Goal: Task Accomplishment & Management: Manage account settings

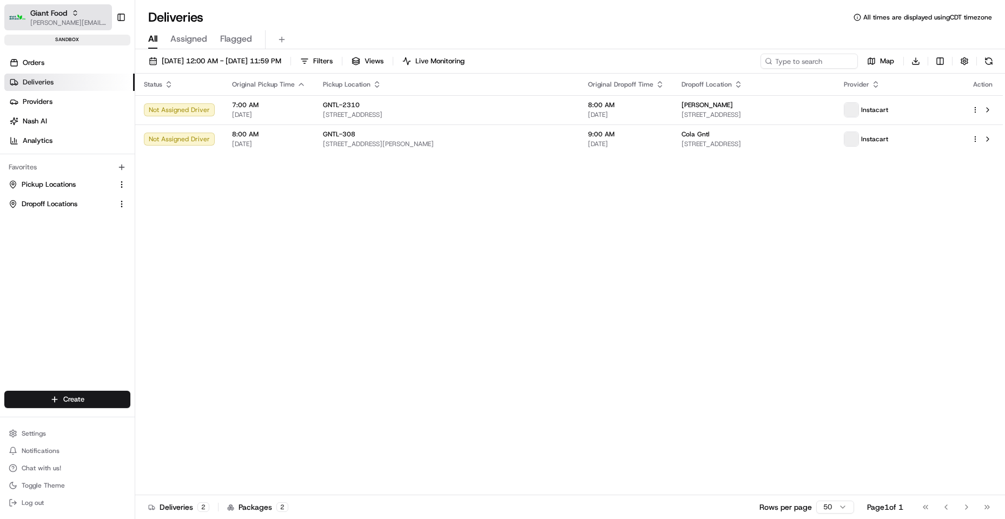
click at [44, 15] on span "Giant Food" at bounding box center [48, 13] width 37 height 11
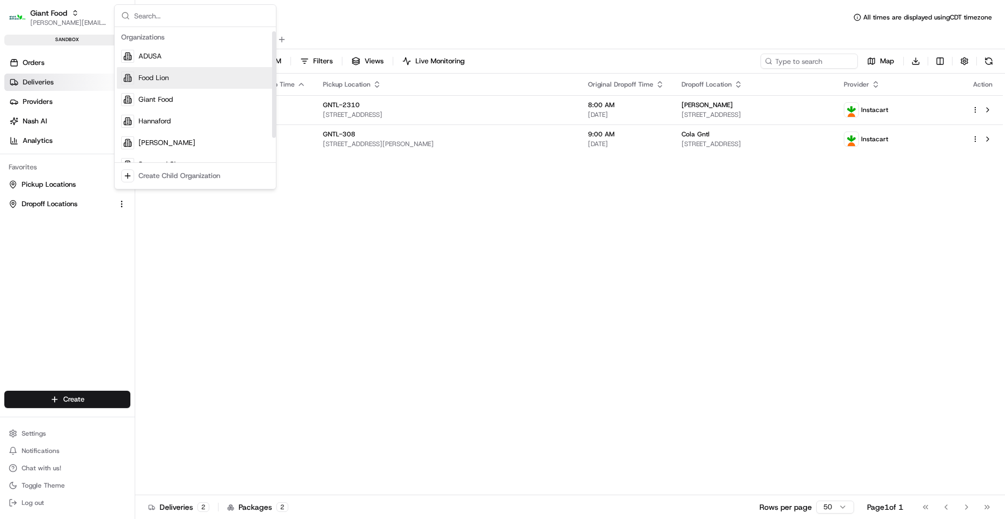
scroll to position [37, 0]
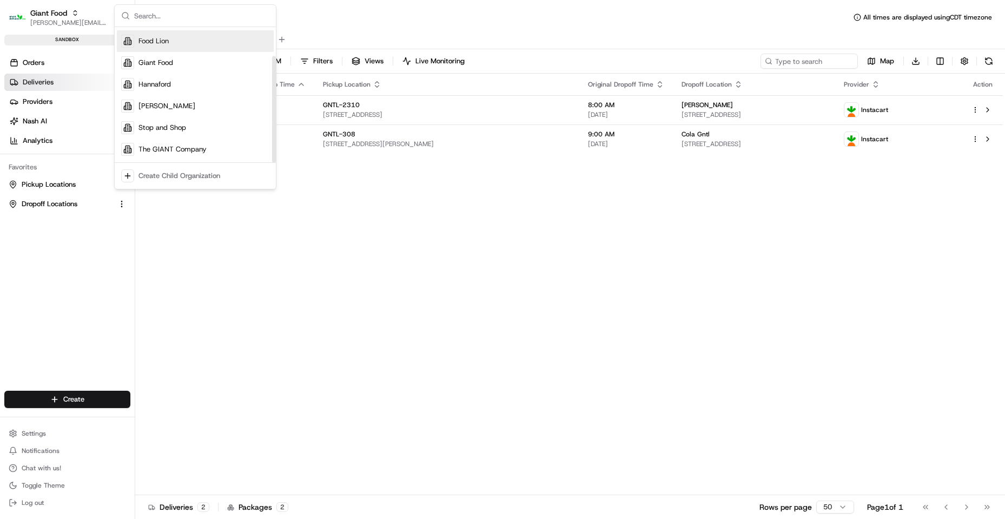
click at [185, 42] on div "Food Lion" at bounding box center [195, 41] width 157 height 22
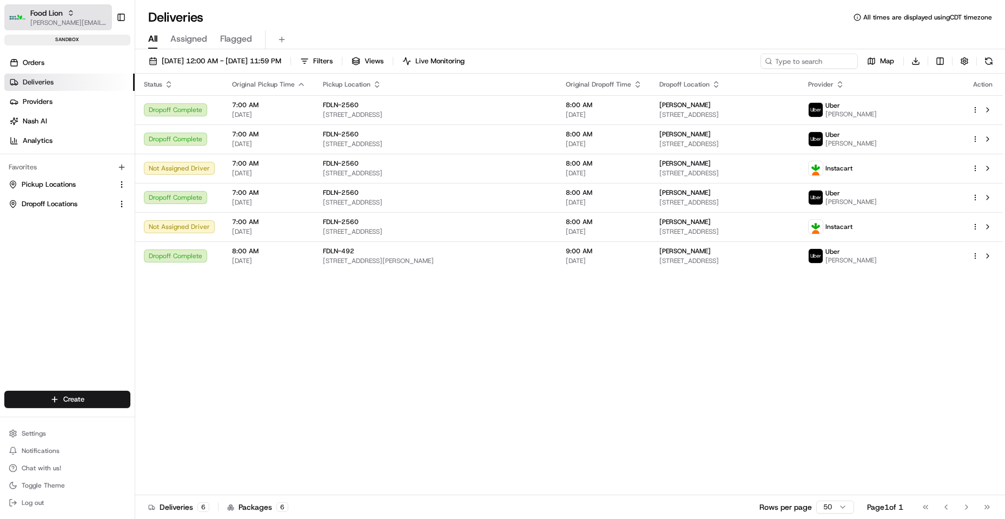
click at [82, 15] on div "Food Lion" at bounding box center [68, 13] width 77 height 11
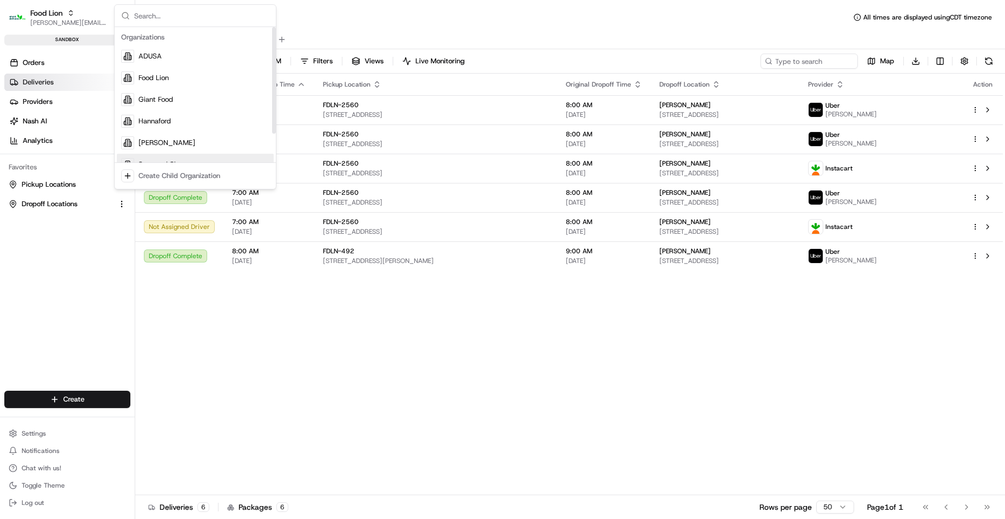
drag, startPoint x: 277, startPoint y: 370, endPoint x: 170, endPoint y: 332, distance: 113.8
click at [271, 367] on div "Status Original Pickup Time Pickup Location Original Dropoff Time Dropoff Locat…" at bounding box center [568, 284] width 867 height 421
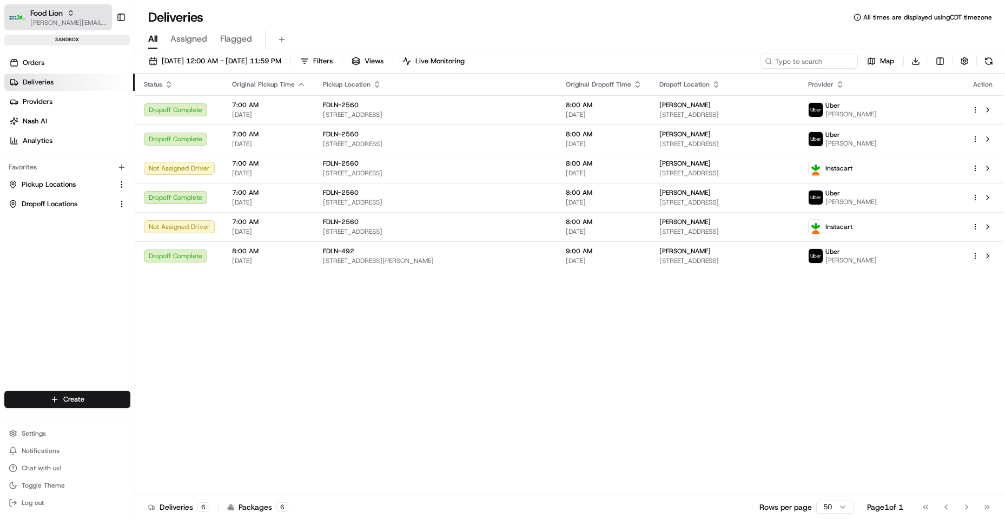
click at [61, 6] on button "Food Lion [PERSON_NAME][EMAIL_ADDRESS][DOMAIN_NAME]" at bounding box center [58, 17] width 108 height 26
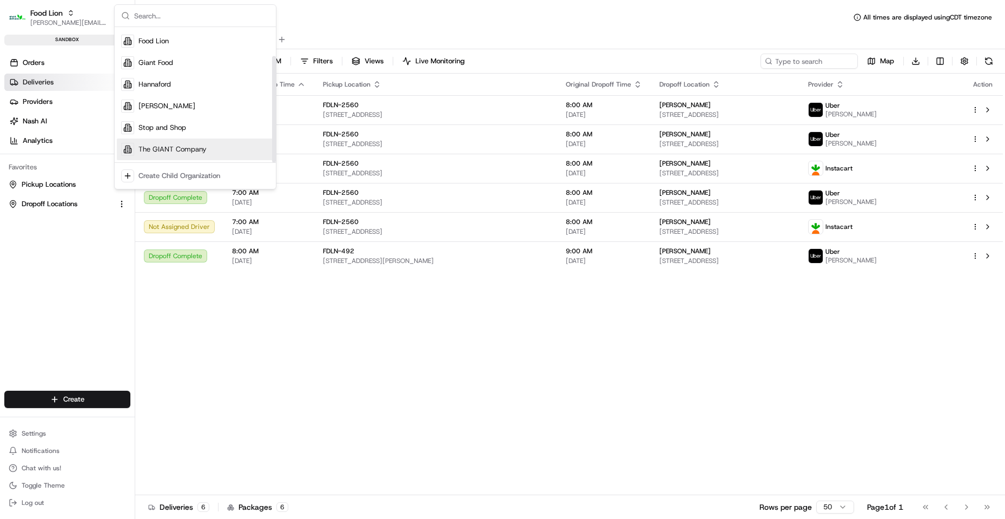
click at [240, 345] on div "Status Original Pickup Time Pickup Location Original Dropoff Time Dropoff Locat…" at bounding box center [568, 284] width 867 height 421
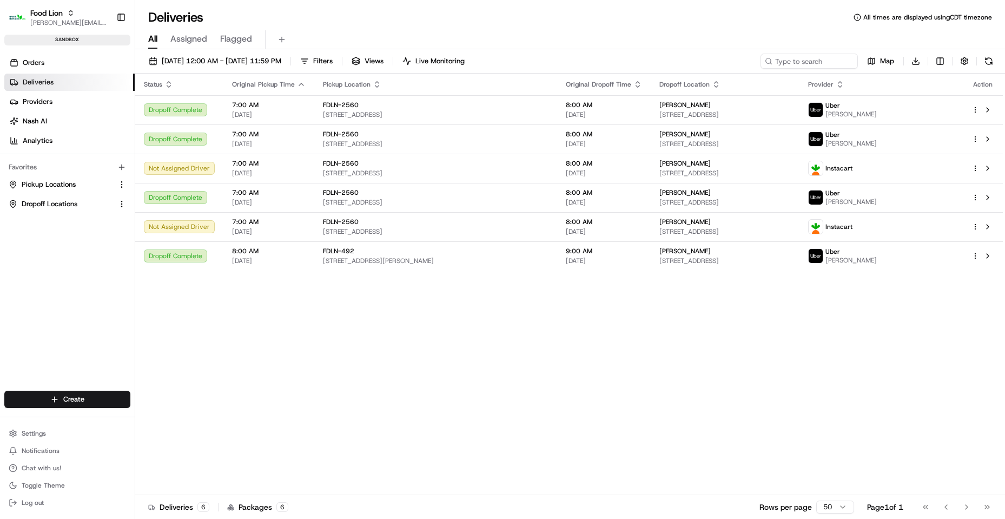
drag, startPoint x: 301, startPoint y: 363, endPoint x: 251, endPoint y: 346, distance: 52.9
click at [294, 360] on div "Status Original Pickup Time Pickup Location Original Dropoff Time Dropoff Locat…" at bounding box center [568, 284] width 867 height 421
click at [85, 10] on div "Food Lion" at bounding box center [68, 13] width 77 height 11
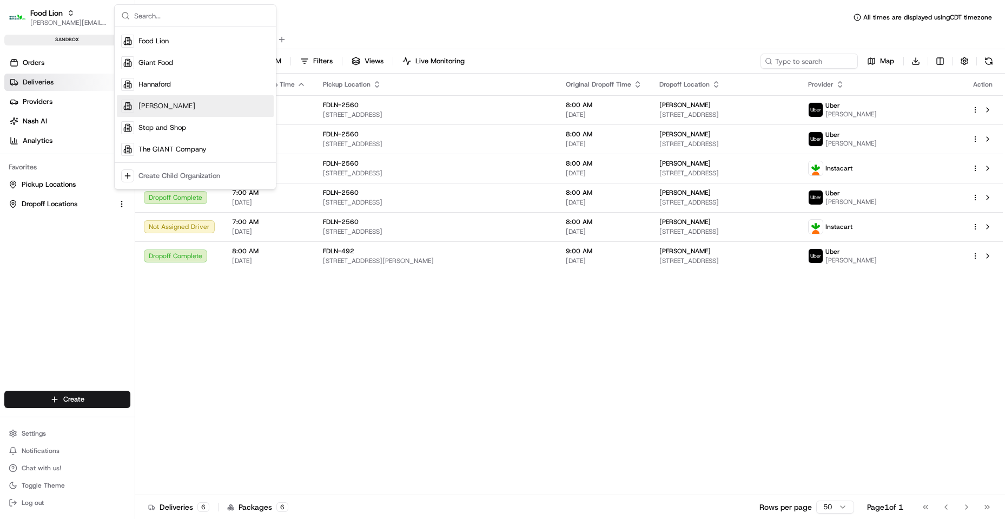
drag, startPoint x: 251, startPoint y: 370, endPoint x: 54, endPoint y: 442, distance: 210.1
click at [250, 370] on div "Status Original Pickup Time Pickup Location Original Dropoff Time Dropoff Locat…" at bounding box center [568, 284] width 867 height 421
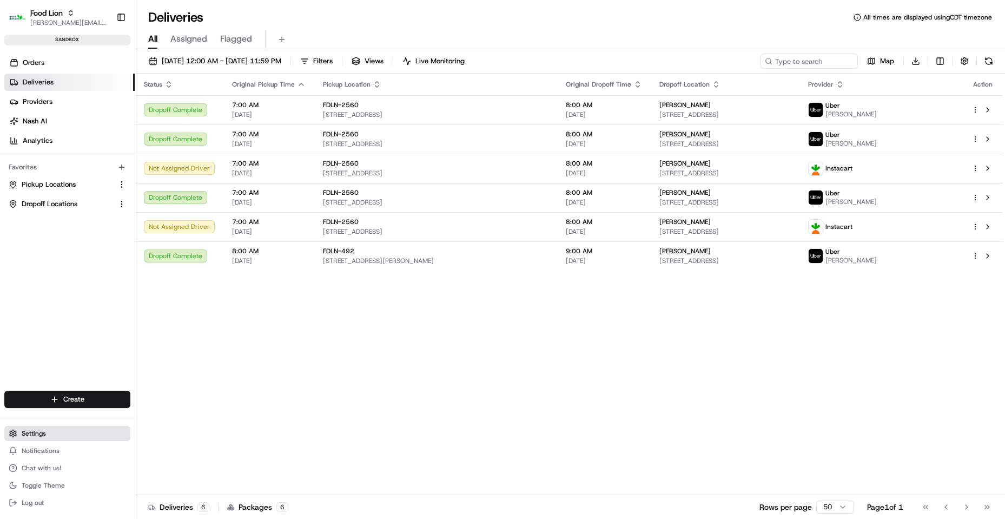
click at [43, 438] on button "Settings" at bounding box center [67, 433] width 126 height 15
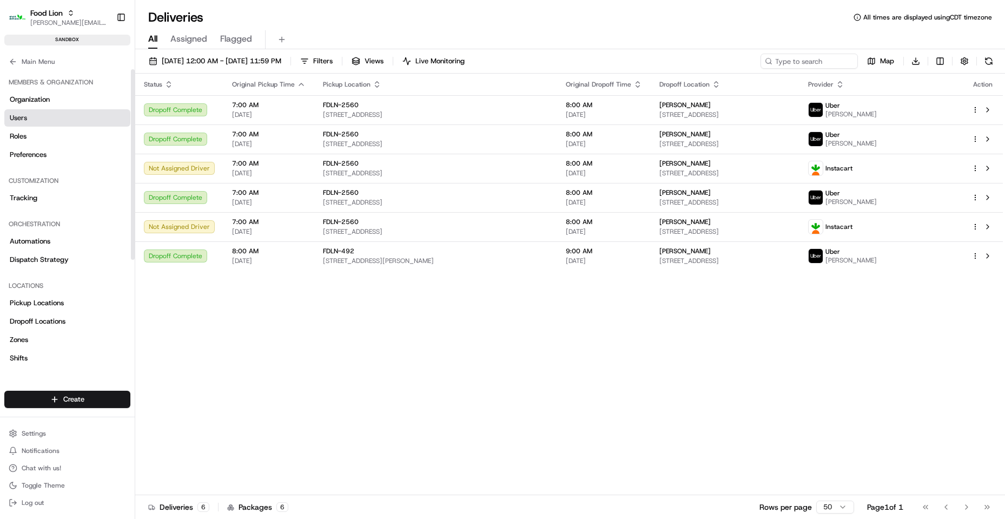
click at [24, 122] on span "Users" at bounding box center [18, 118] width 17 height 10
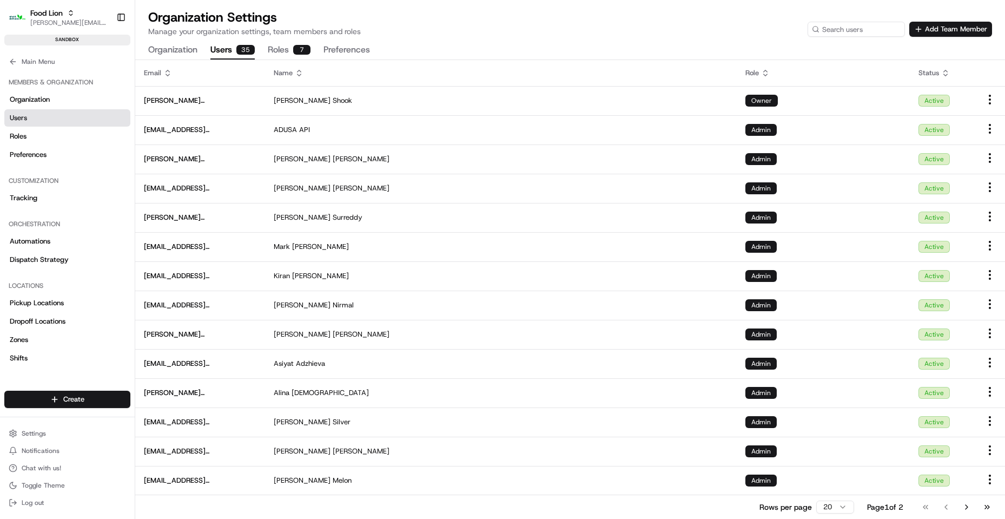
drag, startPoint x: 457, startPoint y: 30, endPoint x: 463, endPoint y: 30, distance: 5.9
click at [461, 30] on div "Organization Settings Manage your organization settings, team members and roles…" at bounding box center [570, 23] width 844 height 28
click at [38, 26] on span "[PERSON_NAME][EMAIL_ADDRESS][DOMAIN_NAME]" at bounding box center [68, 22] width 77 height 9
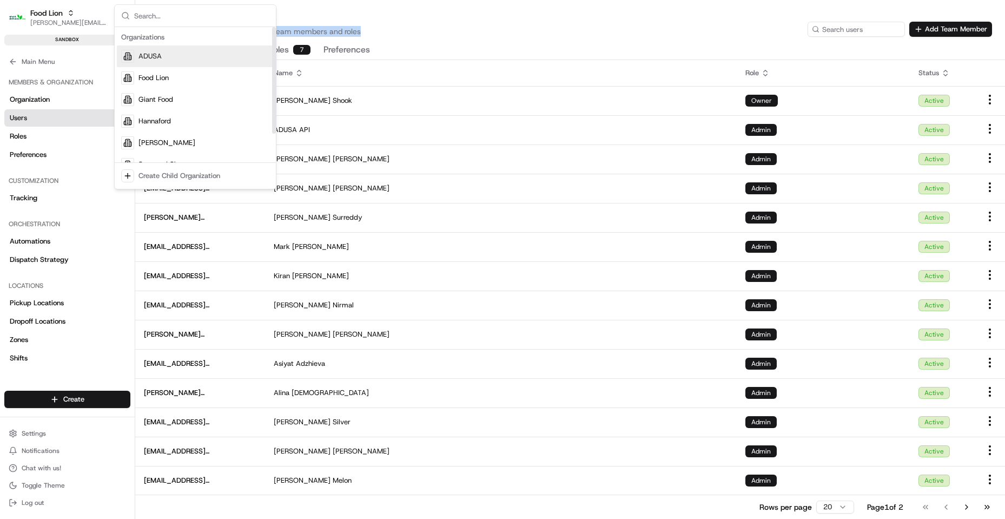
click at [428, 26] on div "Organization Settings Manage your organization settings, team members and roles…" at bounding box center [570, 23] width 844 height 28
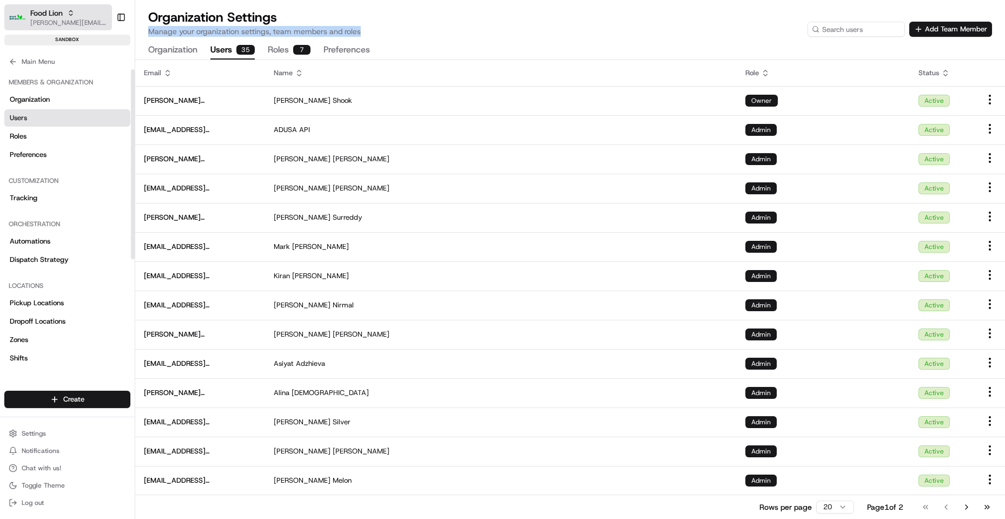
click at [53, 5] on button "Food Lion [PERSON_NAME][EMAIL_ADDRESS][DOMAIN_NAME]" at bounding box center [58, 17] width 108 height 26
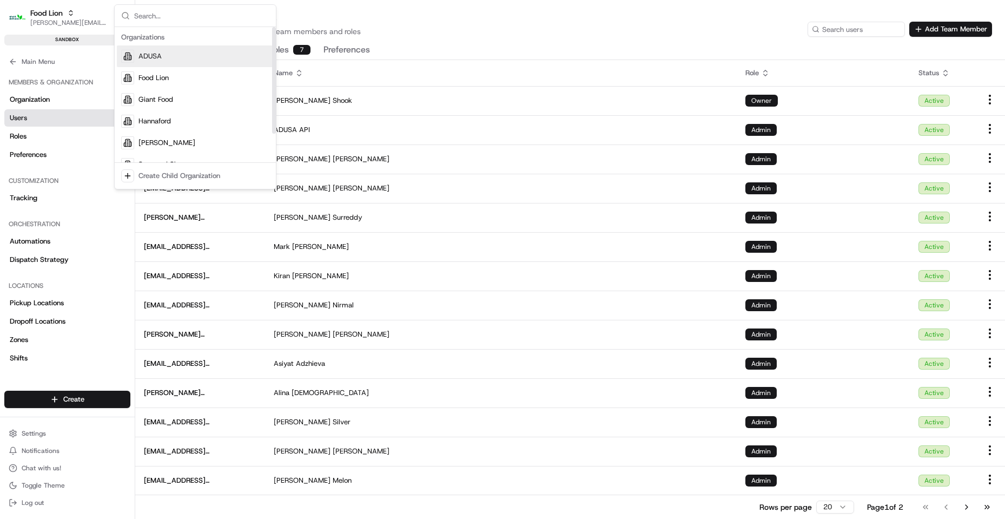
click at [172, 59] on div "ADUSA" at bounding box center [195, 56] width 157 height 22
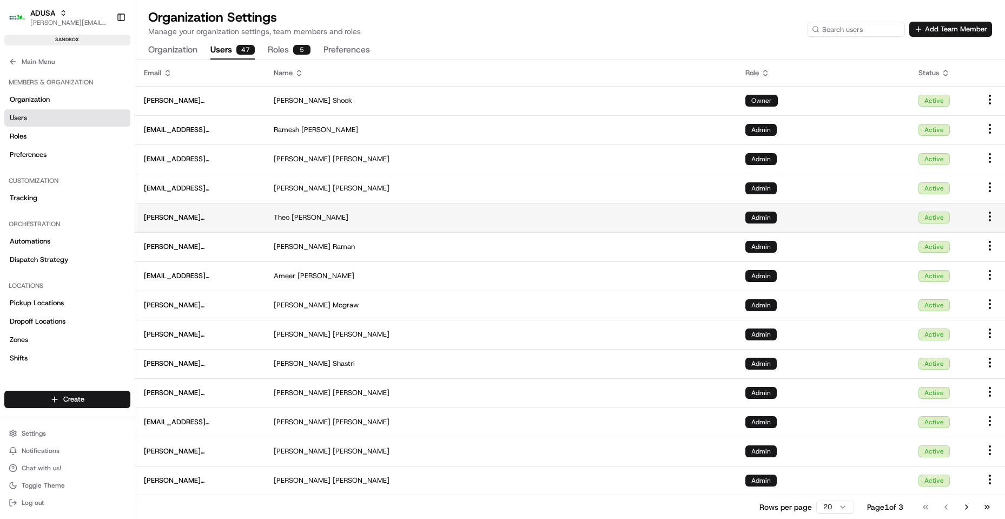
click at [217, 217] on span "[PERSON_NAME][EMAIL_ADDRESS][PERSON_NAME][DOMAIN_NAME]" at bounding box center [200, 218] width 112 height 10
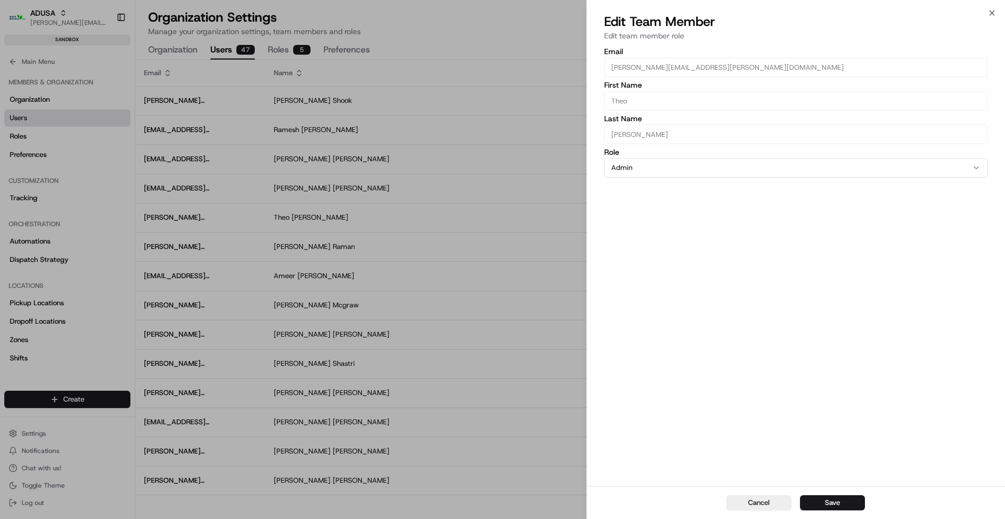
drag, startPoint x: 745, startPoint y: 500, endPoint x: 737, endPoint y: 496, distance: 8.7
click at [745, 499] on button "Cancel" at bounding box center [758, 502] width 65 height 15
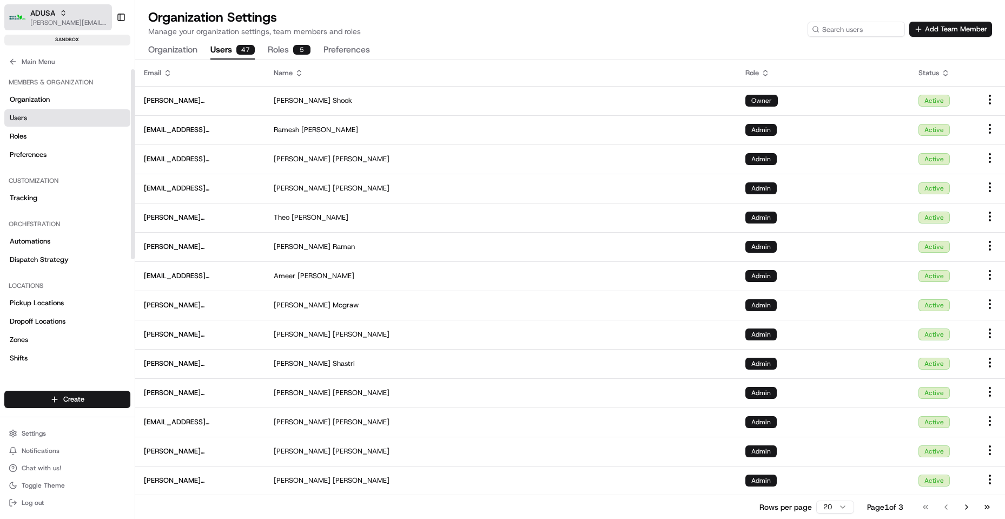
click at [39, 21] on span "[PERSON_NAME][EMAIL_ADDRESS][DOMAIN_NAME]" at bounding box center [68, 22] width 77 height 9
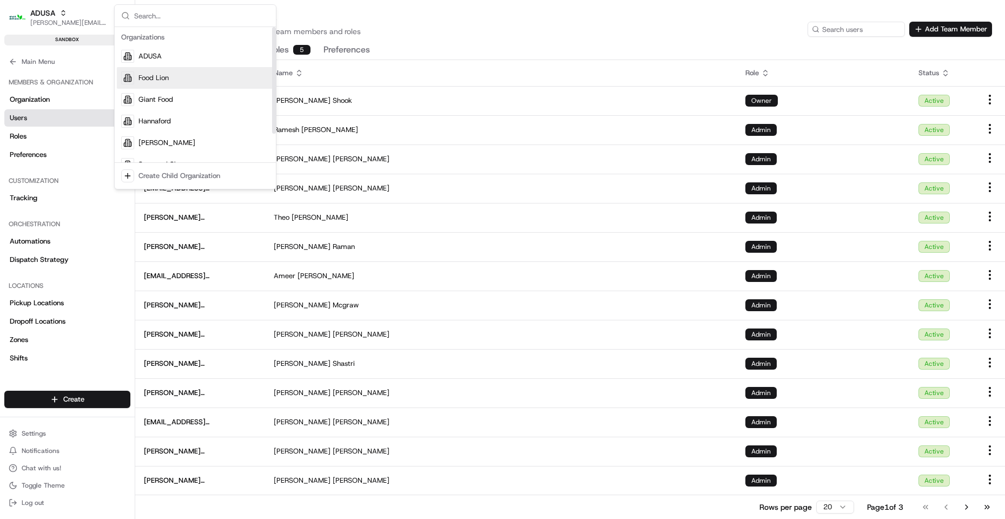
click at [159, 88] on div "Food Lion" at bounding box center [195, 78] width 157 height 22
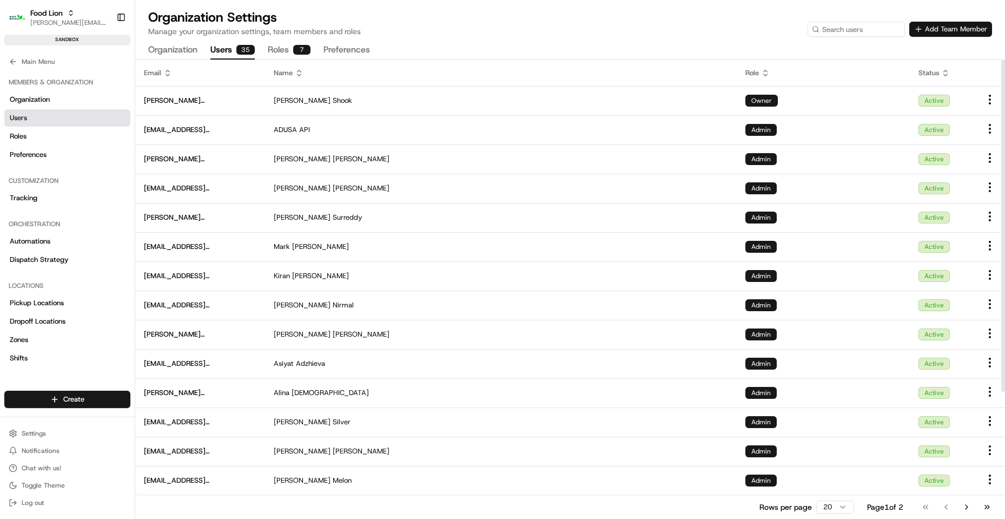
click at [939, 29] on button "Add Team Member" at bounding box center [950, 29] width 83 height 15
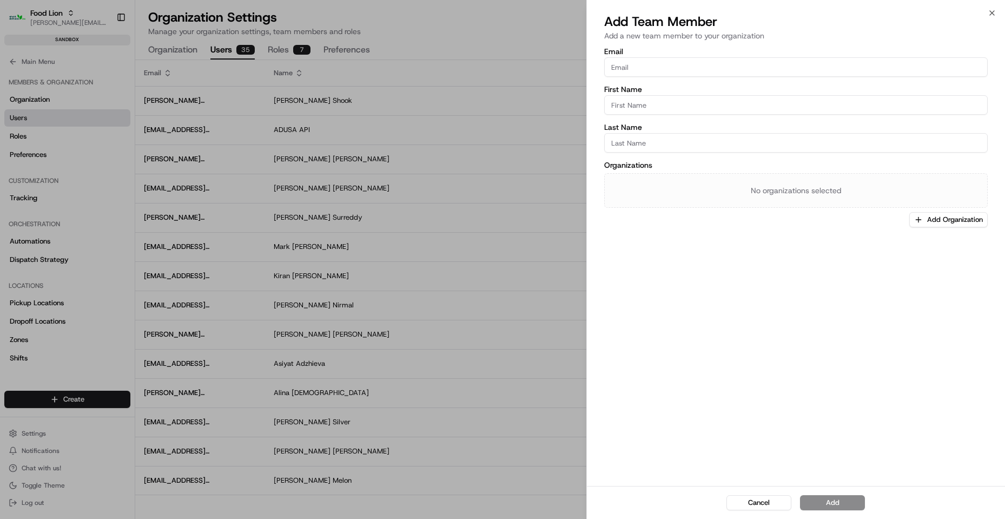
click at [641, 69] on input "Email" at bounding box center [795, 66] width 383 height 19
paste input "[PERSON_NAME][EMAIL_ADDRESS][PERSON_NAME][DOMAIN_NAME]"
type input "[PERSON_NAME][EMAIL_ADDRESS][PERSON_NAME][DOMAIN_NAME]"
click at [630, 105] on input "First Name" at bounding box center [795, 104] width 383 height 19
type input "Theo"
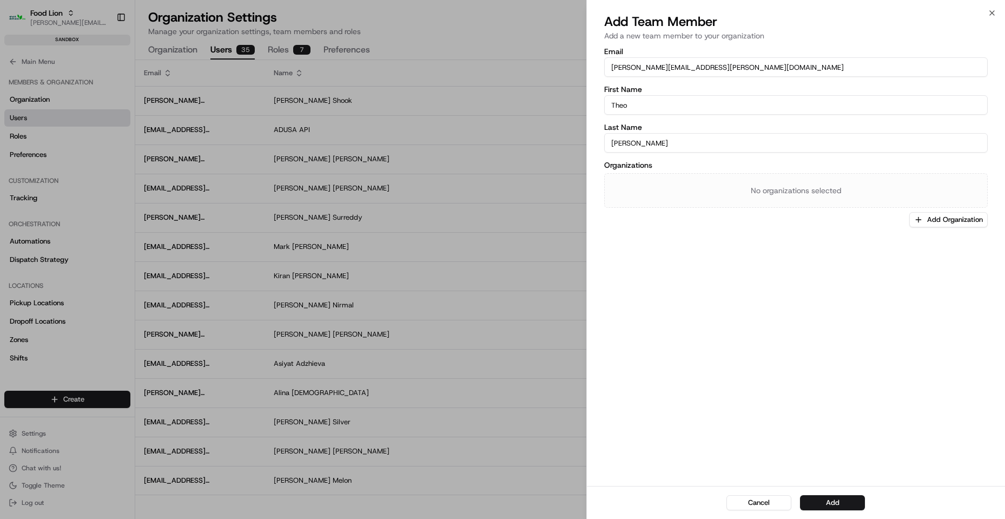
type input "[PERSON_NAME]"
click at [928, 217] on button "Add Organization" at bounding box center [948, 219] width 78 height 15
click at [898, 272] on span "Food Lion" at bounding box center [933, 276] width 133 height 10
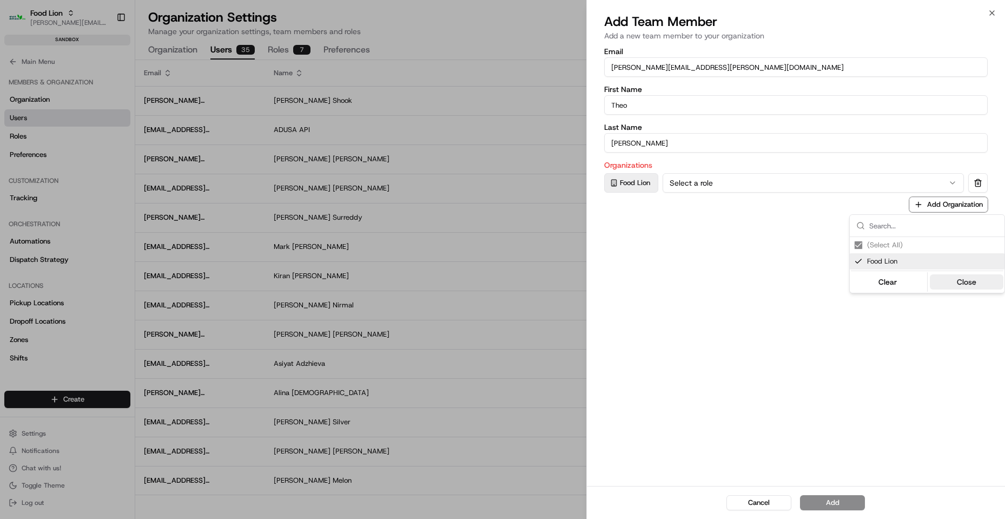
click at [966, 283] on button "Close" at bounding box center [967, 281] width 74 height 15
click at [944, 187] on button "Select a role" at bounding box center [812, 182] width 301 height 19
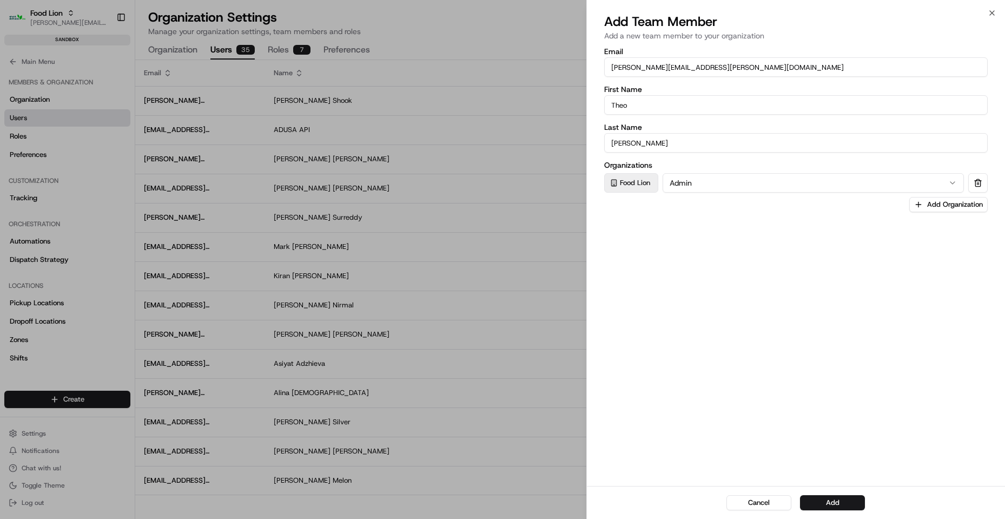
click at [825, 503] on button "Add" at bounding box center [832, 502] width 65 height 15
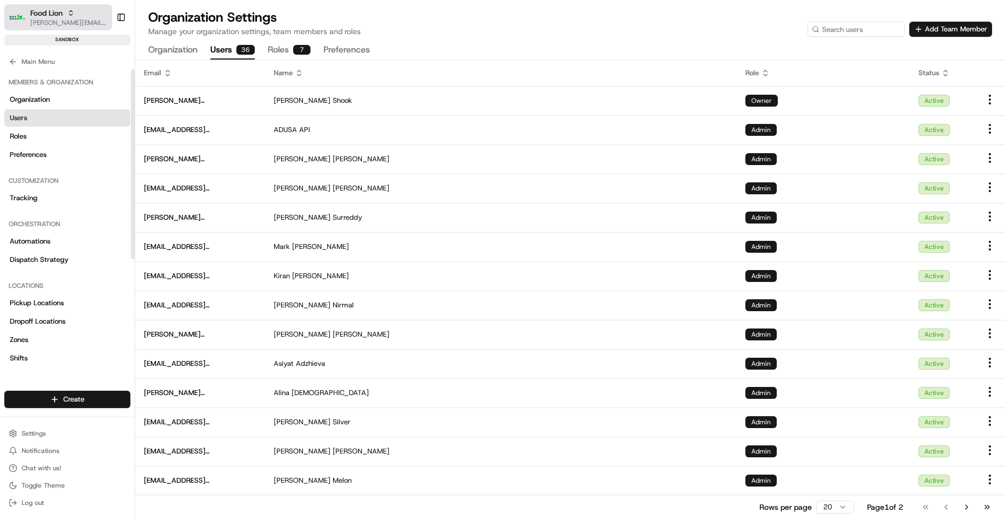
click at [89, 21] on span "[PERSON_NAME][EMAIL_ADDRESS][DOMAIN_NAME]" at bounding box center [68, 22] width 77 height 9
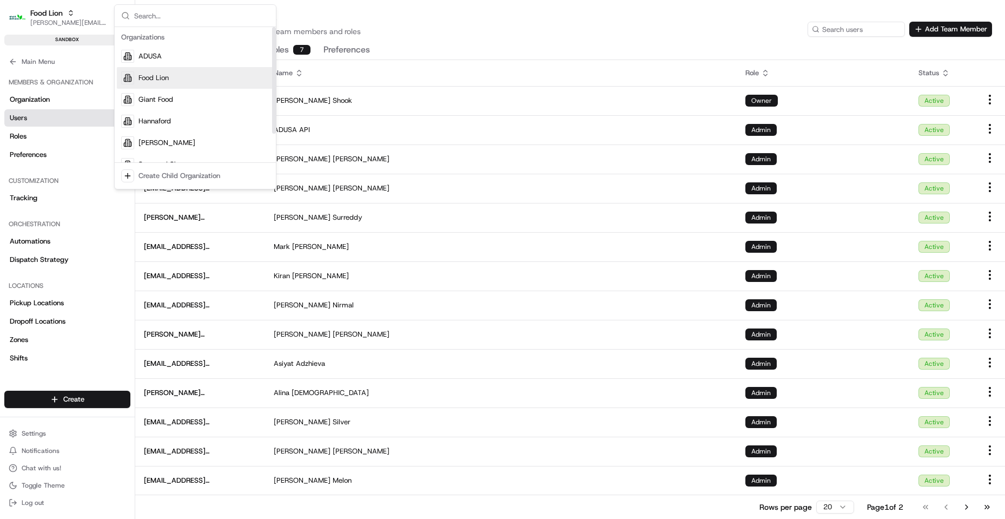
click at [141, 76] on span "Food Lion" at bounding box center [153, 78] width 30 height 10
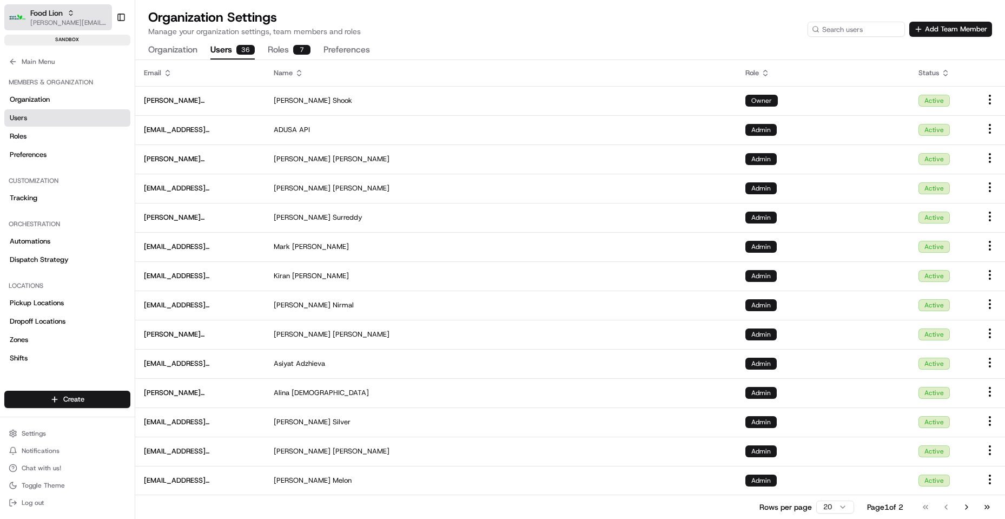
click at [74, 10] on icon "button" at bounding box center [71, 13] width 8 height 8
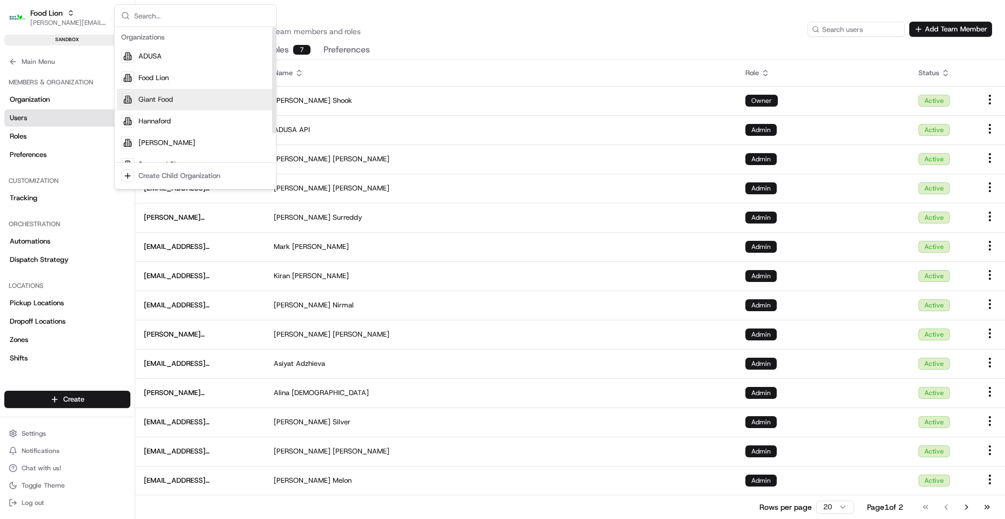
click at [187, 99] on div "Giant Food" at bounding box center [195, 100] width 157 height 22
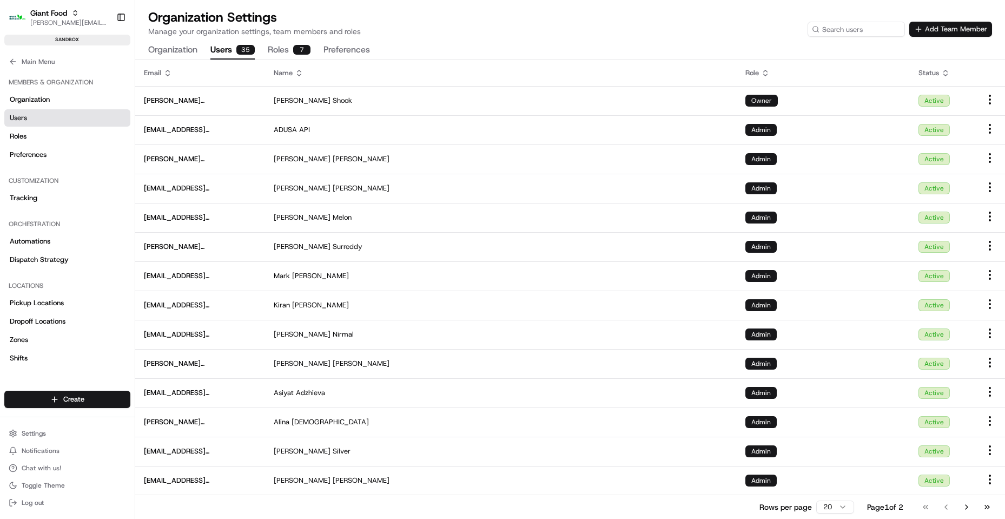
click at [947, 30] on button "Add Team Member" at bounding box center [950, 29] width 83 height 15
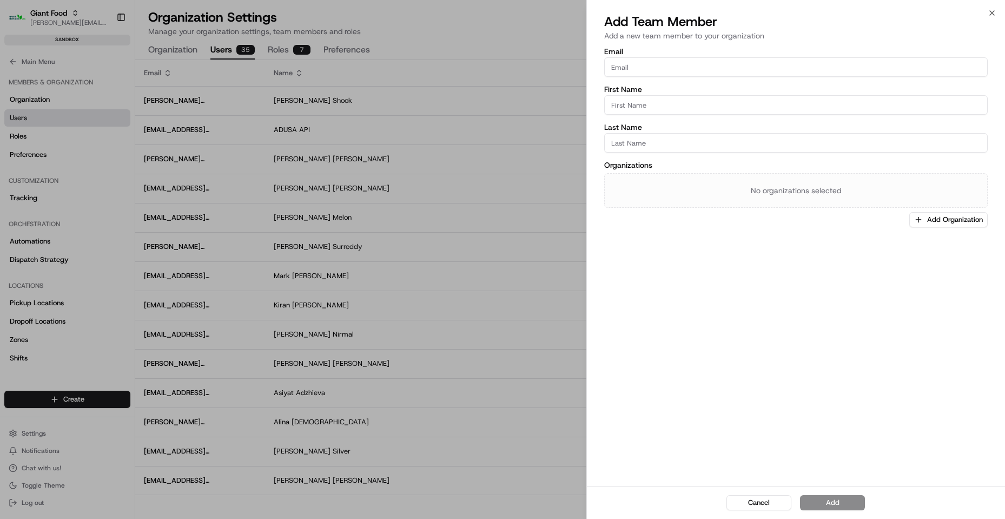
click at [778, 74] on input "Email" at bounding box center [795, 66] width 383 height 19
paste input "[PERSON_NAME][EMAIL_ADDRESS][PERSON_NAME][DOMAIN_NAME]"
type input "[PERSON_NAME][EMAIL_ADDRESS][PERSON_NAME][DOMAIN_NAME]"
type input "Theo"
type input "[PERSON_NAME]"
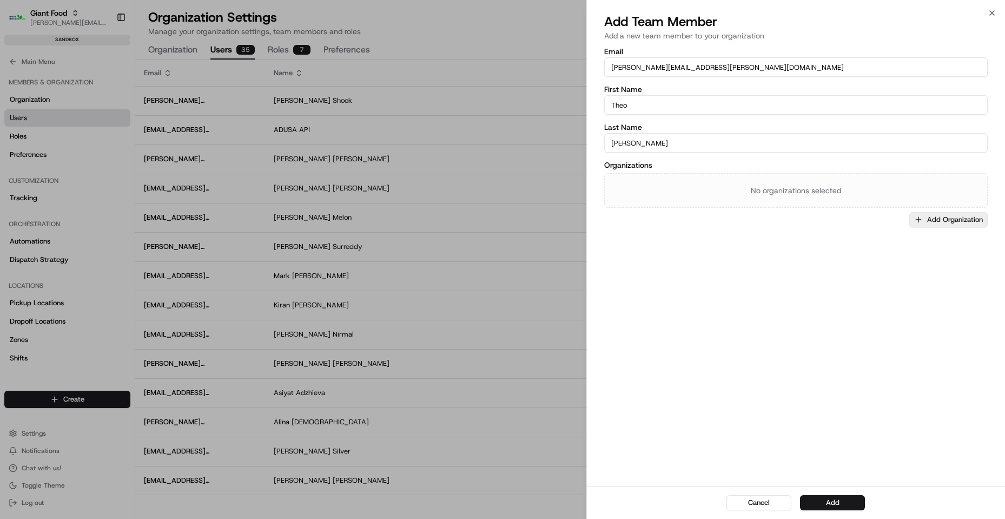
click at [965, 218] on button "Add Organization" at bounding box center [948, 219] width 78 height 15
click at [892, 272] on span "Giant Food" at bounding box center [933, 276] width 133 height 10
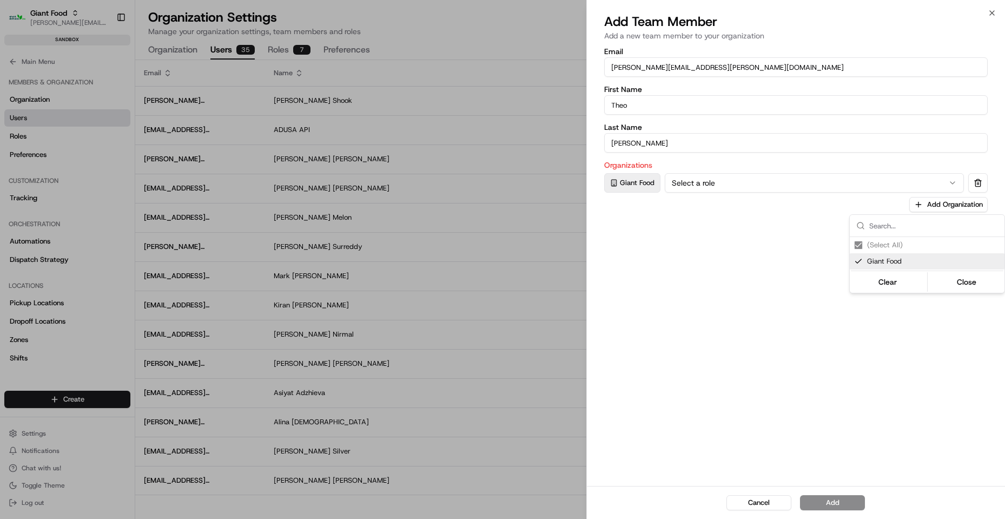
click at [881, 175] on div at bounding box center [502, 259] width 1005 height 519
click at [871, 184] on button "Select a role" at bounding box center [814, 182] width 299 height 19
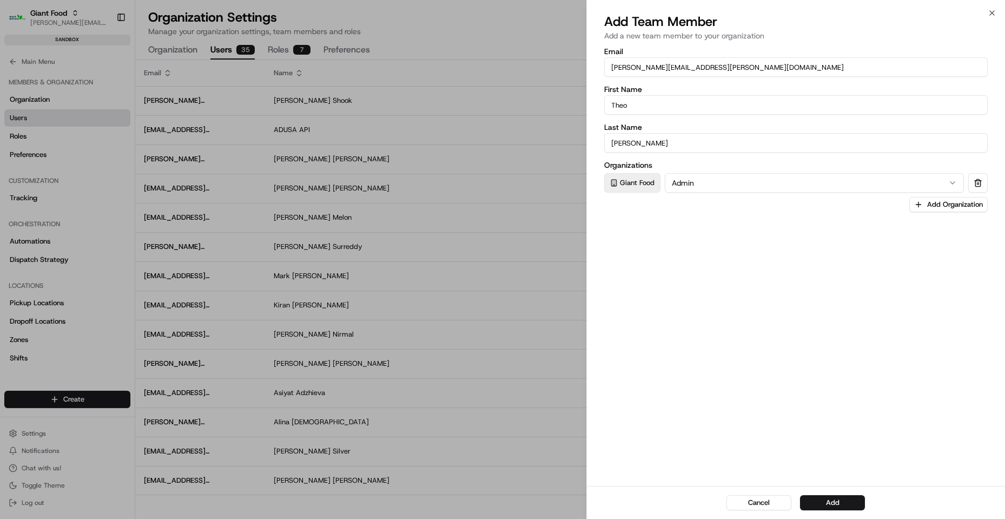
drag, startPoint x: 831, startPoint y: 496, endPoint x: 619, endPoint y: 398, distance: 233.7
click at [829, 496] on button "Add" at bounding box center [832, 502] width 65 height 15
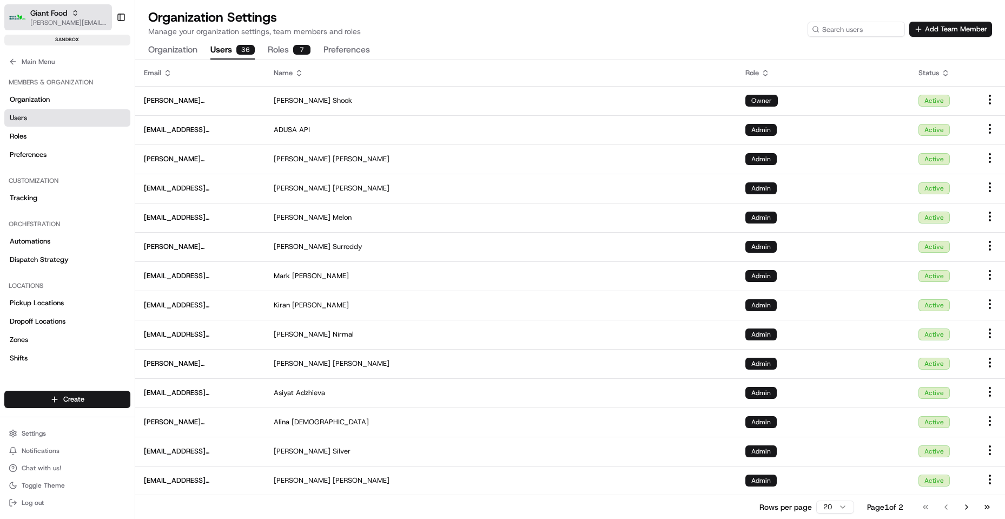
drag, startPoint x: 64, startPoint y: 18, endPoint x: 84, endPoint y: 21, distance: 20.2
click at [65, 18] on span "[PERSON_NAME][EMAIL_ADDRESS][DOMAIN_NAME]" at bounding box center [68, 22] width 77 height 9
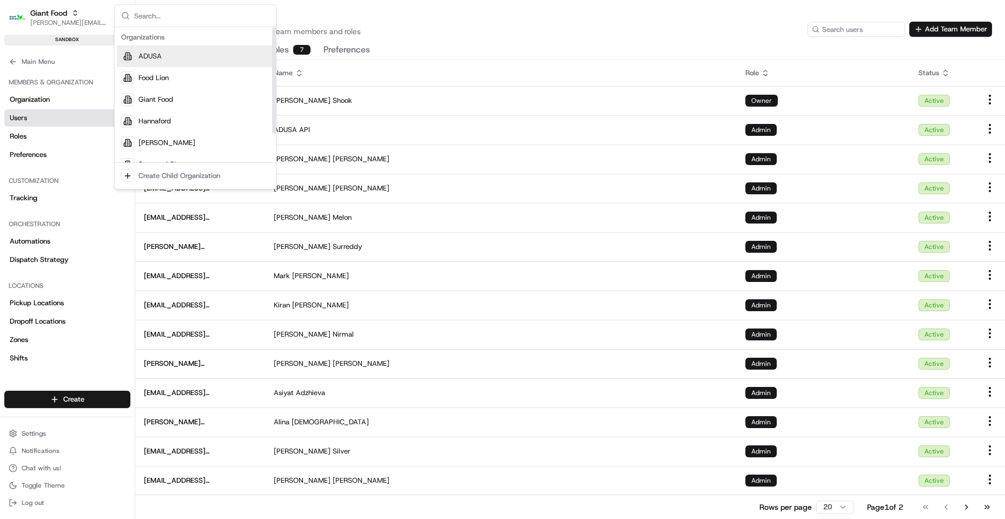
click at [155, 56] on span "ADUSA" at bounding box center [149, 56] width 23 height 10
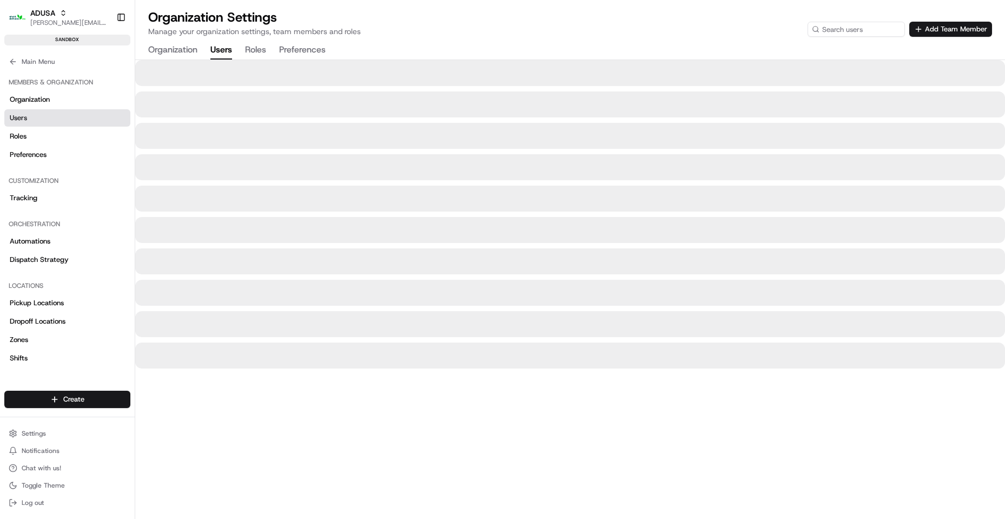
click at [398, 23] on div "Organization Settings Manage your organization settings, team members and roles…" at bounding box center [570, 23] width 844 height 28
click at [392, 15] on div "Organization Settings Manage your organization settings, team members and roles…" at bounding box center [570, 23] width 844 height 28
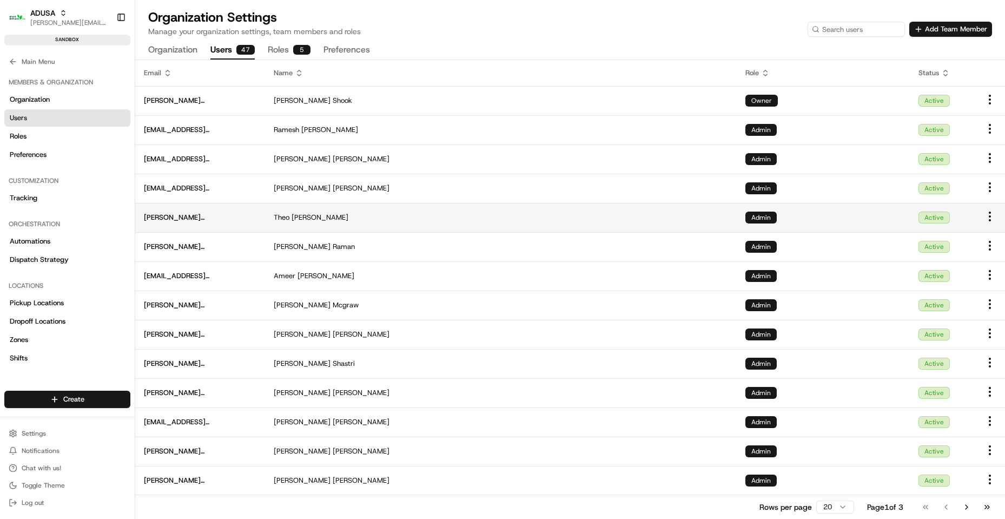
click at [214, 211] on td "[PERSON_NAME][EMAIL_ADDRESS][PERSON_NAME][DOMAIN_NAME]" at bounding box center [200, 217] width 130 height 29
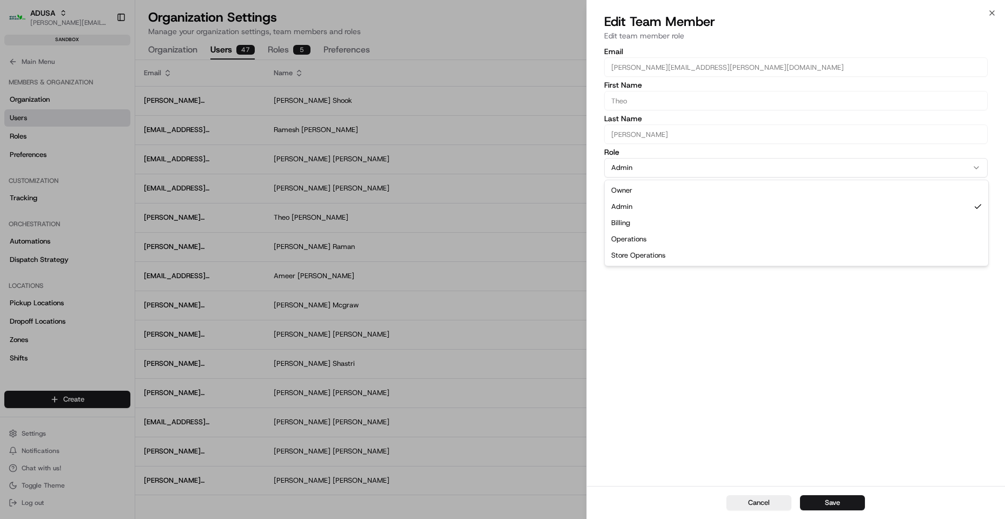
click at [713, 173] on button "Admin" at bounding box center [795, 167] width 383 height 19
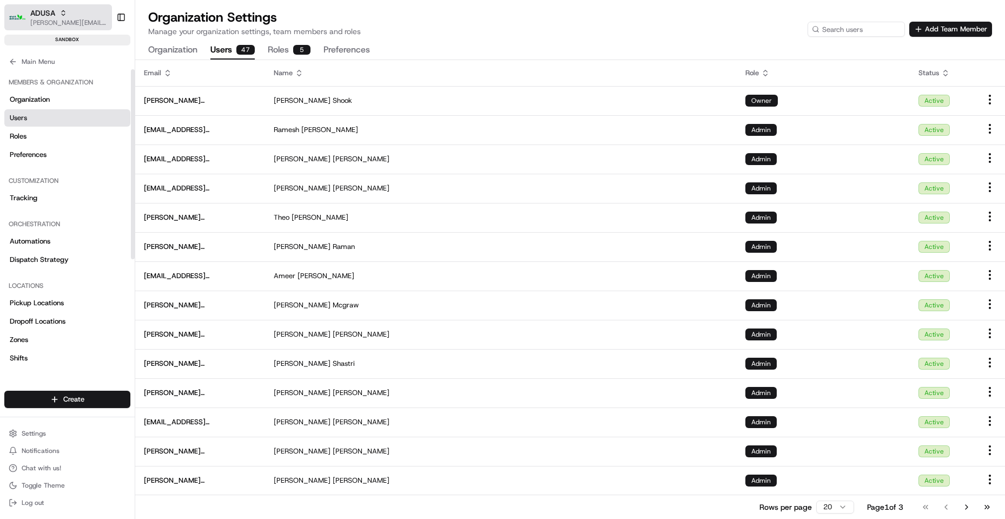
click at [54, 25] on span "[PERSON_NAME][EMAIL_ADDRESS][DOMAIN_NAME]" at bounding box center [68, 22] width 77 height 9
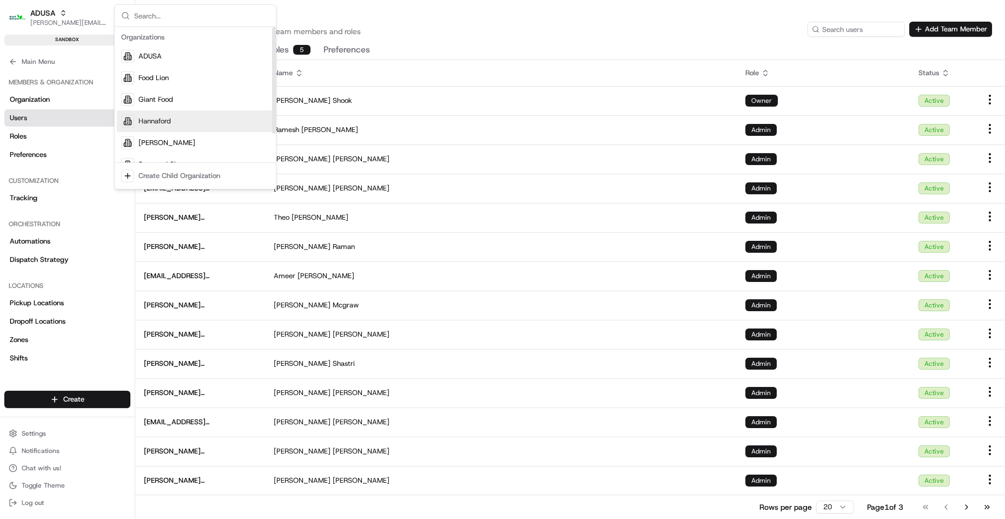
click at [171, 124] on span "Hannaford" at bounding box center [154, 121] width 32 height 10
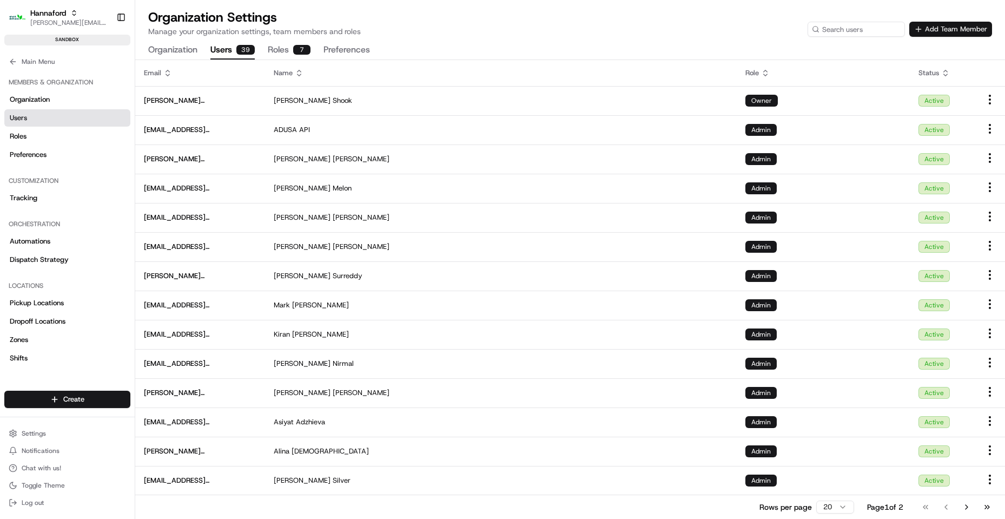
click at [950, 29] on button "Add Team Member" at bounding box center [950, 29] width 83 height 15
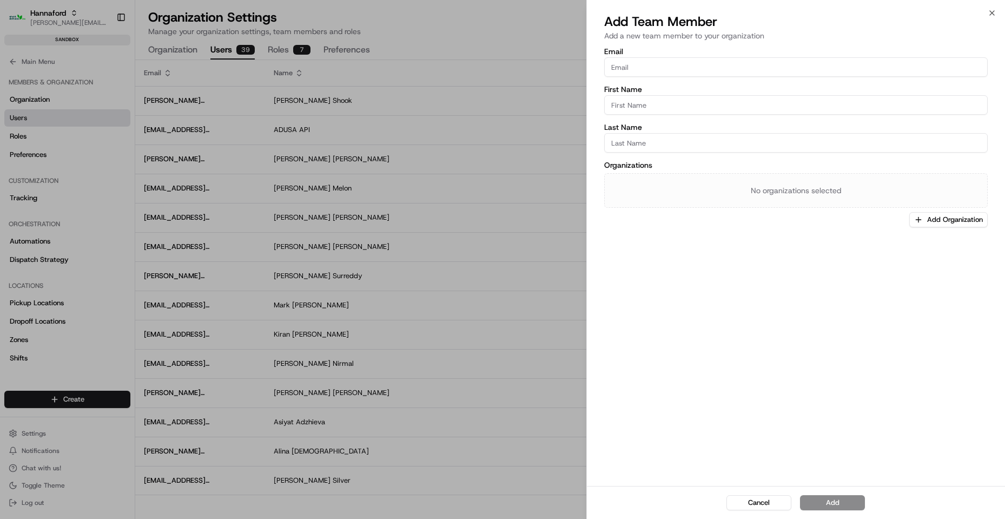
click at [662, 63] on input "Email" at bounding box center [795, 66] width 383 height 19
paste input "[PERSON_NAME][EMAIL_ADDRESS][PERSON_NAME][DOMAIN_NAME]"
type input "[PERSON_NAME][EMAIL_ADDRESS][PERSON_NAME][DOMAIN_NAME]"
type input "Theo"
type input "[PERSON_NAME]"
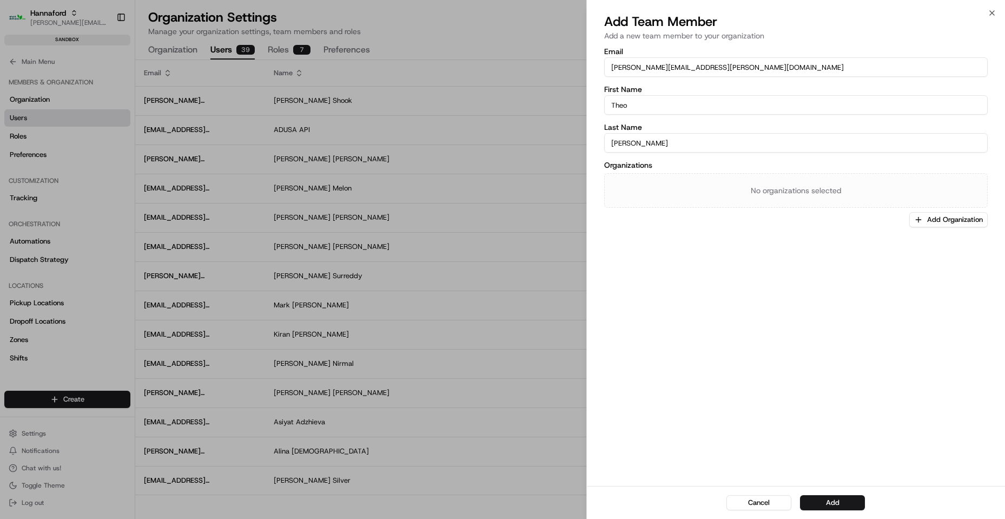
drag, startPoint x: 959, startPoint y: 215, endPoint x: 953, endPoint y: 220, distance: 7.7
click at [959, 216] on button "Add Organization" at bounding box center [948, 219] width 78 height 15
click at [892, 276] on span "Hannaford" at bounding box center [933, 276] width 133 height 10
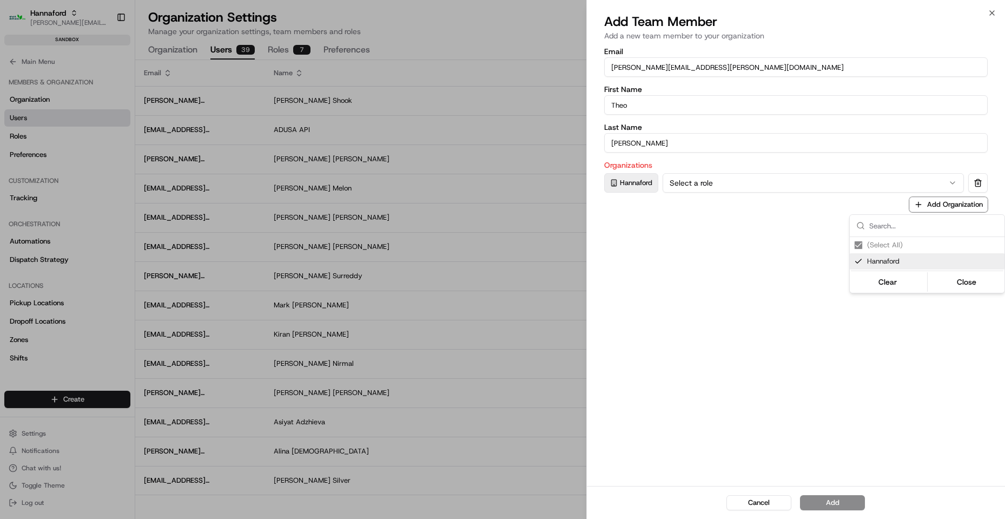
click at [837, 195] on div at bounding box center [502, 259] width 1005 height 519
click at [832, 182] on button "Select a role" at bounding box center [812, 182] width 301 height 19
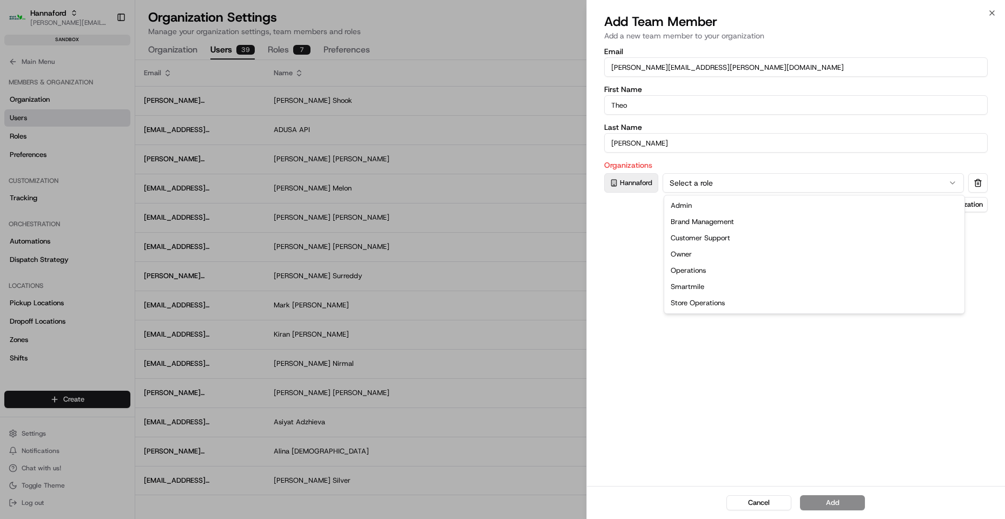
drag, startPoint x: 766, startPoint y: 201, endPoint x: 859, endPoint y: 223, distance: 95.1
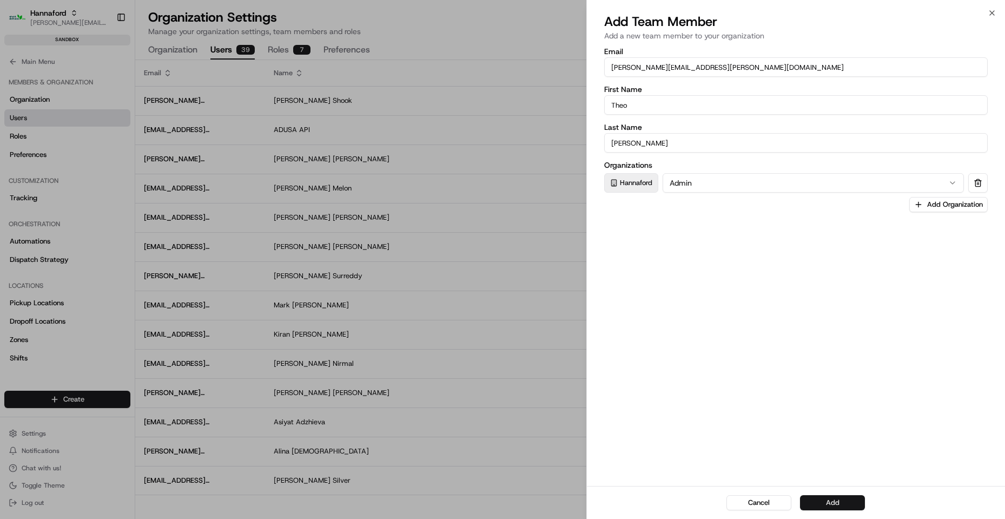
click at [814, 503] on button "Add" at bounding box center [832, 502] width 65 height 15
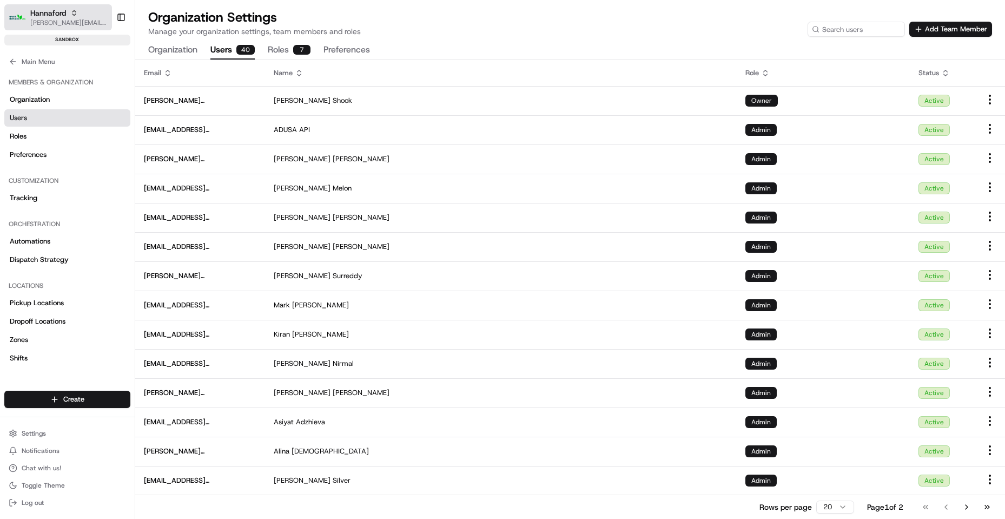
click at [58, 25] on span "[PERSON_NAME][EMAIL_ADDRESS][DOMAIN_NAME]" at bounding box center [68, 22] width 77 height 9
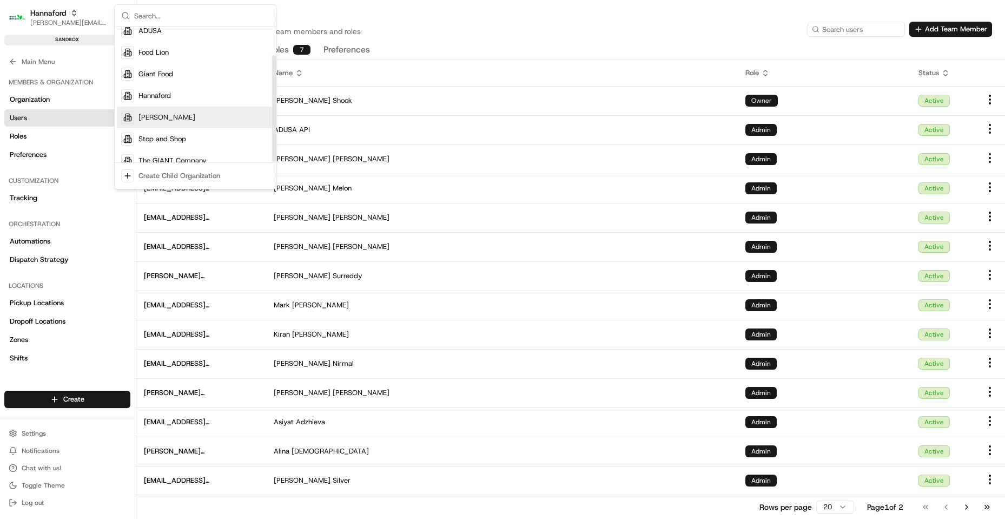
scroll to position [37, 0]
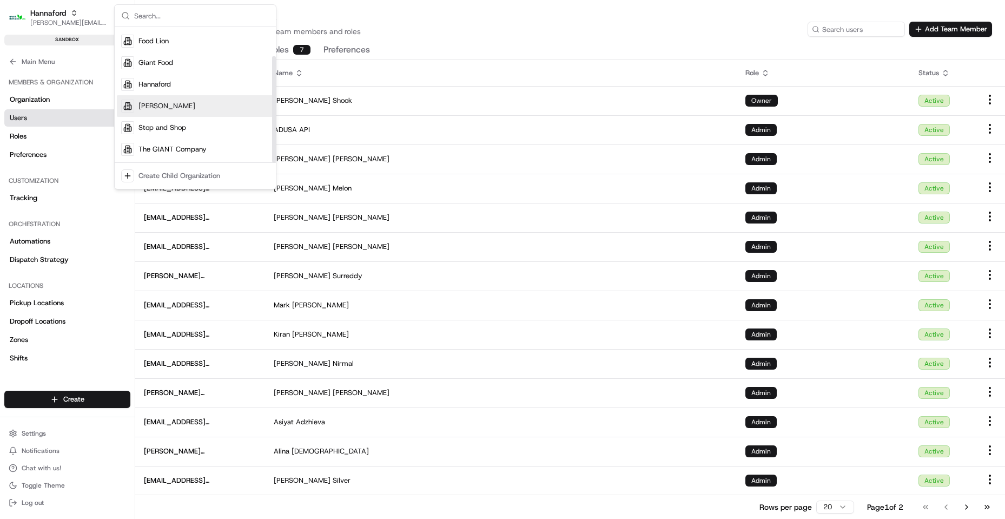
click at [173, 104] on div "[PERSON_NAME]" at bounding box center [195, 106] width 157 height 22
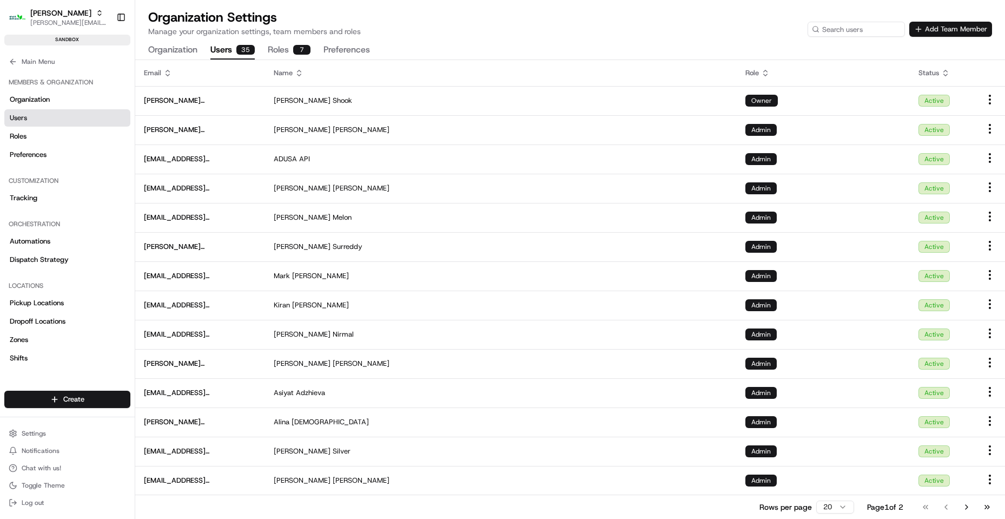
click at [928, 28] on button "Add Team Member" at bounding box center [950, 29] width 83 height 15
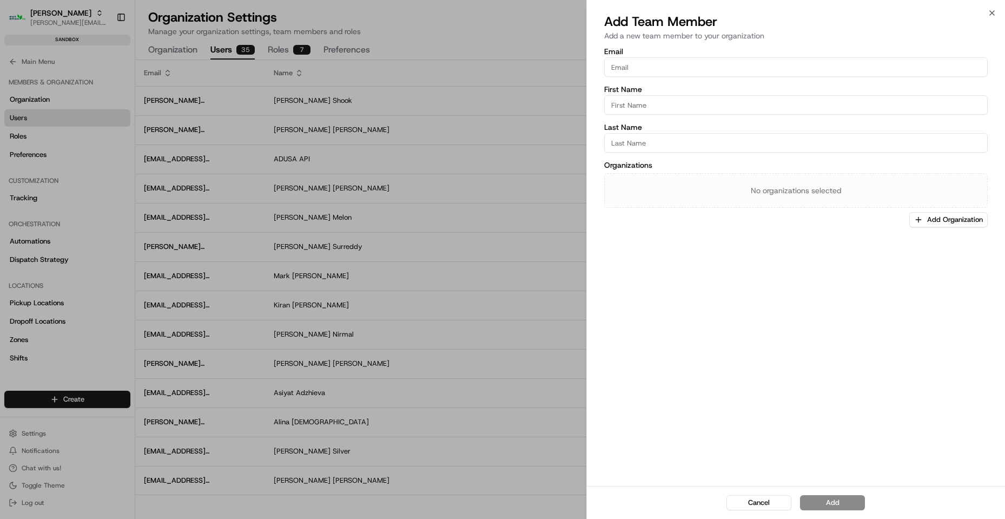
click at [677, 57] on input "Email" at bounding box center [795, 66] width 383 height 19
paste input "[PERSON_NAME][EMAIL_ADDRESS][PERSON_NAME][DOMAIN_NAME]"
type input "[PERSON_NAME][EMAIL_ADDRESS][PERSON_NAME][DOMAIN_NAME]"
click at [821, 110] on input "First Name" at bounding box center [795, 104] width 383 height 19
type input "Theo"
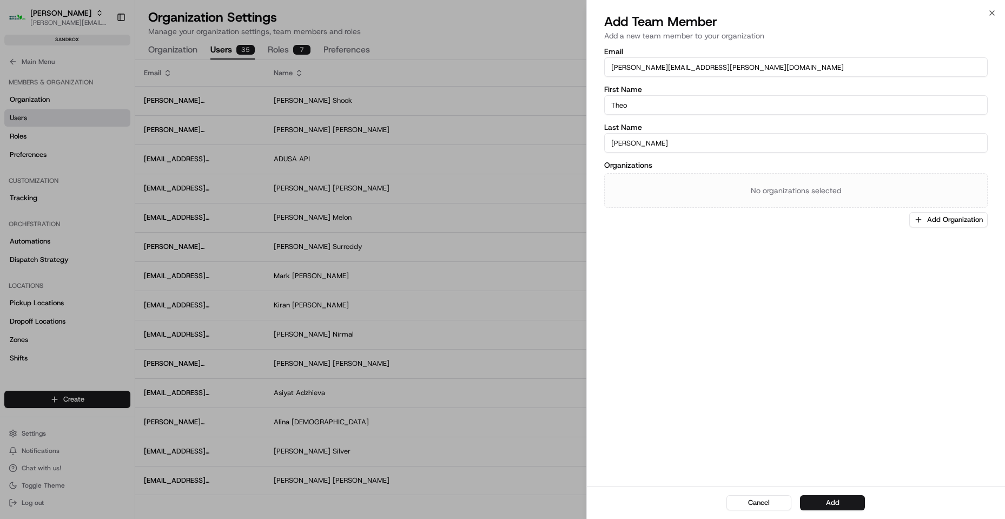
type input "[PERSON_NAME]"
click at [933, 222] on button "Add Organization" at bounding box center [948, 219] width 78 height 15
click at [893, 271] on span "[PERSON_NAME]" at bounding box center [933, 276] width 133 height 10
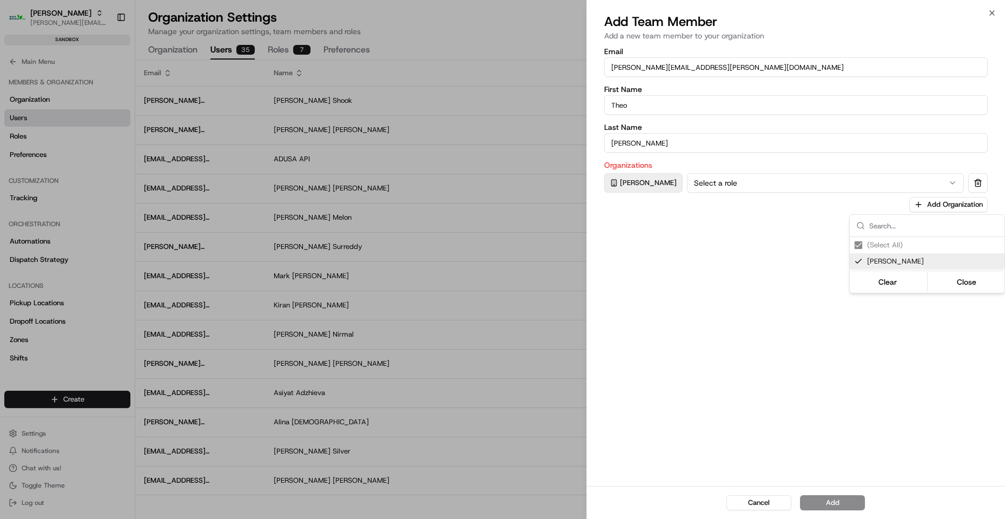
click at [706, 175] on div at bounding box center [502, 259] width 1005 height 519
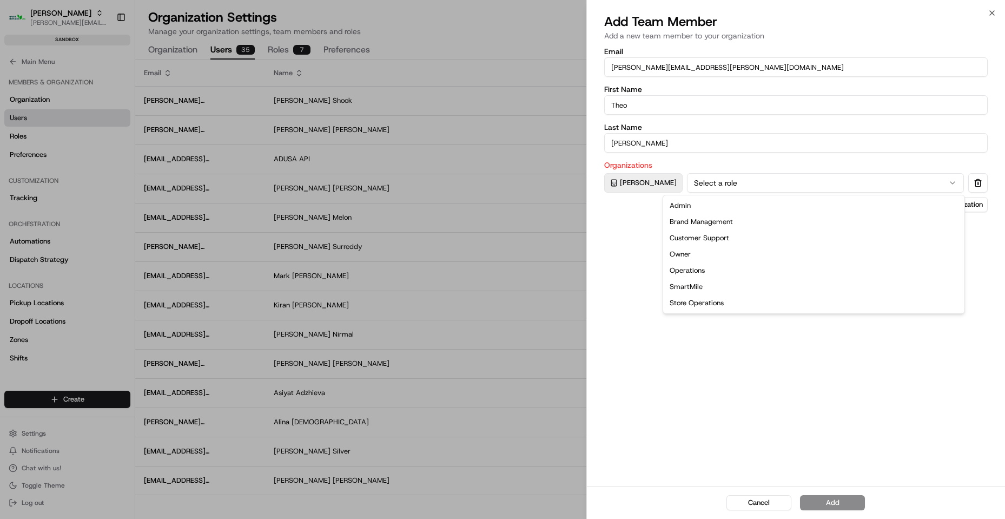
click at [705, 180] on button "Select a role" at bounding box center [825, 182] width 277 height 19
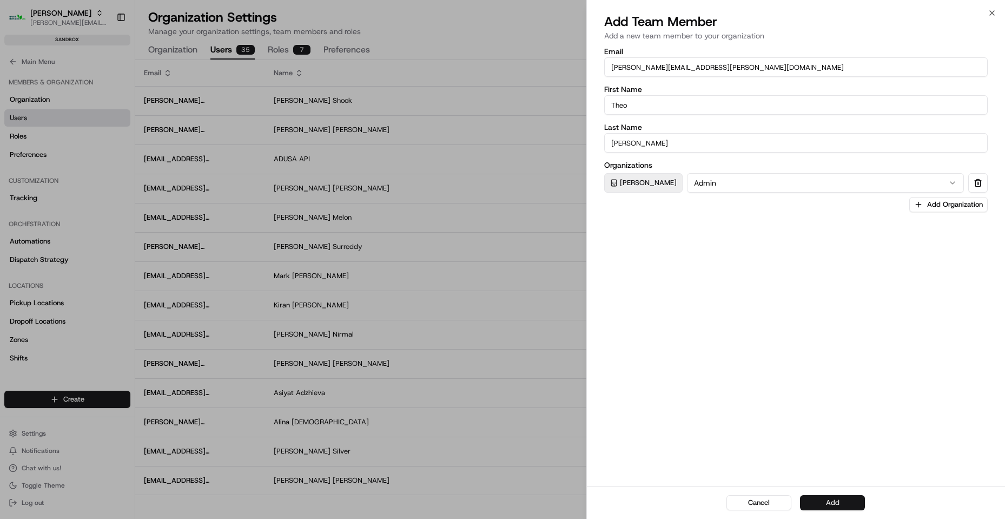
drag, startPoint x: 834, startPoint y: 516, endPoint x: 841, endPoint y: 506, distance: 12.9
click at [835, 516] on div "Cancel Add" at bounding box center [796, 502] width 418 height 33
click at [843, 499] on button "Add" at bounding box center [832, 502] width 65 height 15
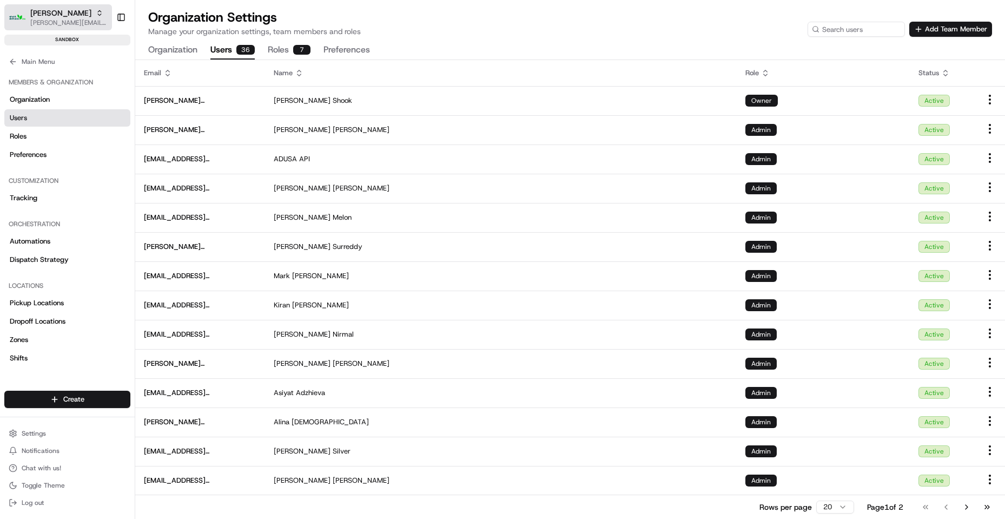
click at [70, 11] on div "[PERSON_NAME]" at bounding box center [68, 13] width 77 height 11
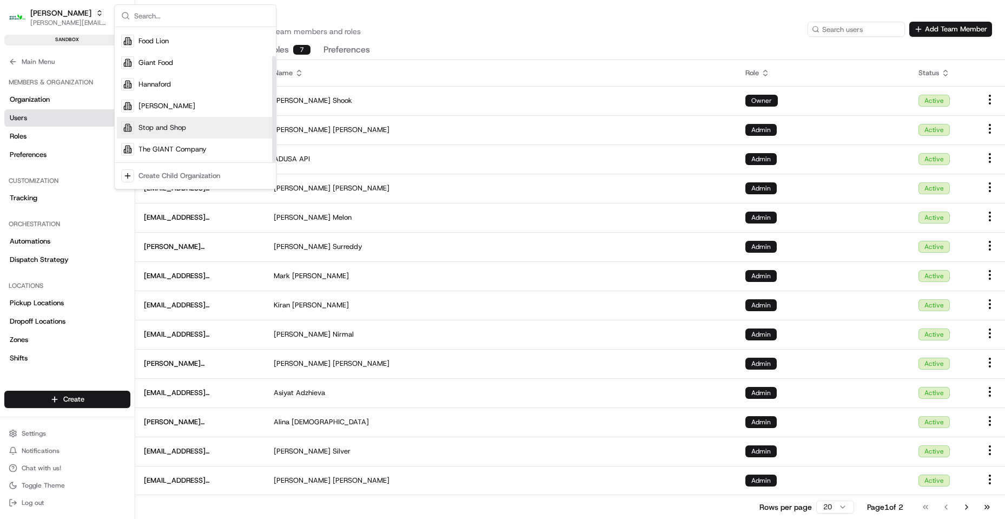
click at [170, 131] on span "Stop and Shop" at bounding box center [162, 128] width 48 height 10
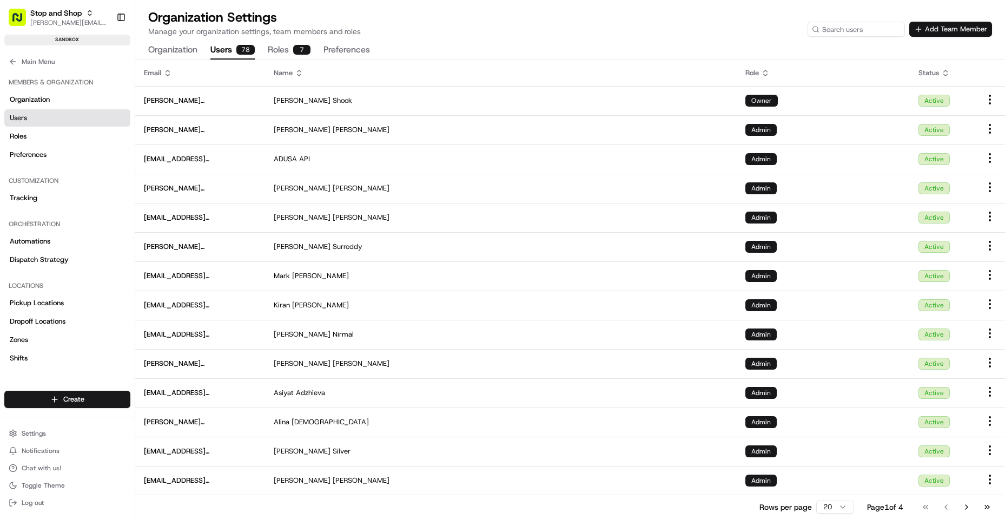
click at [967, 30] on button "Add Team Member" at bounding box center [950, 29] width 83 height 15
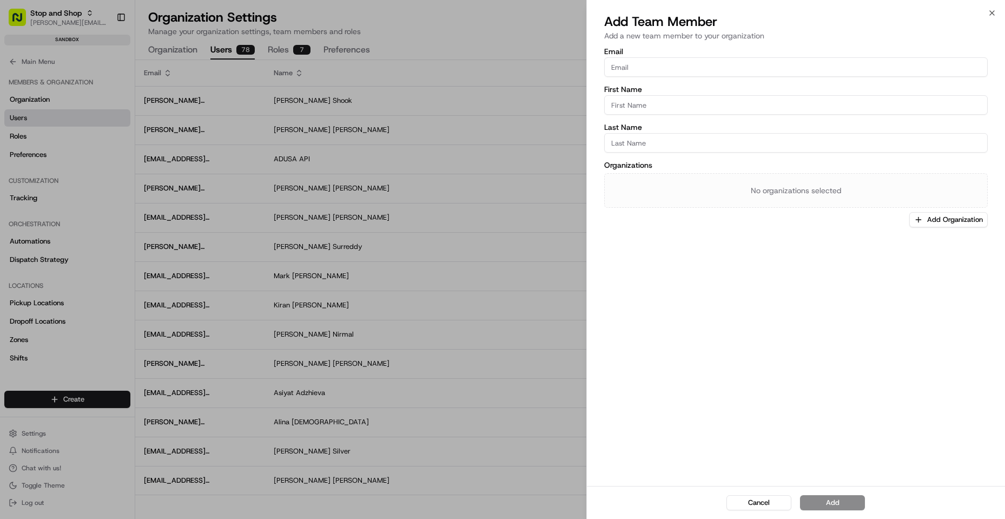
click at [678, 65] on input "Email" at bounding box center [795, 66] width 383 height 19
paste input "[PERSON_NAME][EMAIL_ADDRESS][PERSON_NAME][DOMAIN_NAME]"
type input "[PERSON_NAME][EMAIL_ADDRESS][PERSON_NAME][DOMAIN_NAME]"
type input "Theo"
type input "[PERSON_NAME]"
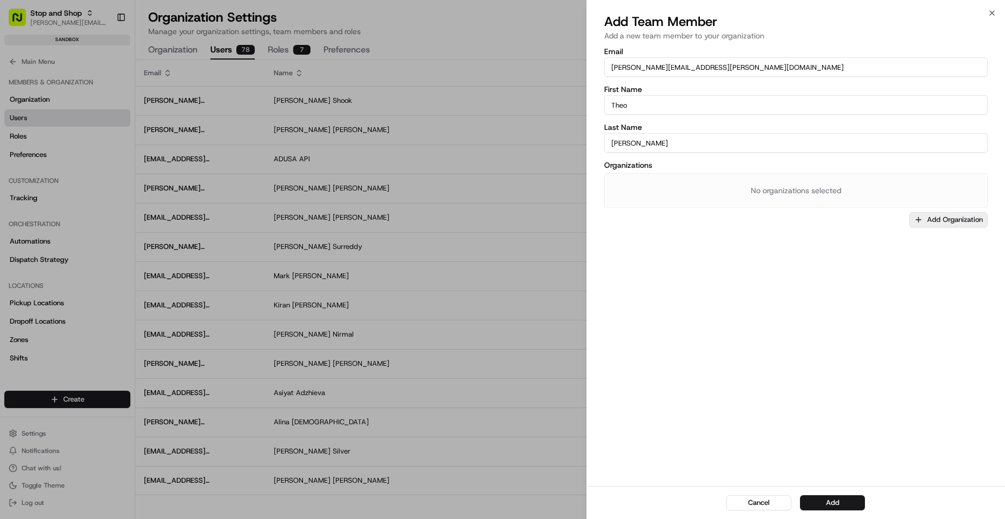
click at [917, 227] on button "Add Organization" at bounding box center [948, 219] width 78 height 15
click at [896, 286] on div "Clear Close" at bounding box center [927, 295] width 155 height 23
click at [898, 276] on span "Stop and Shop" at bounding box center [933, 276] width 133 height 10
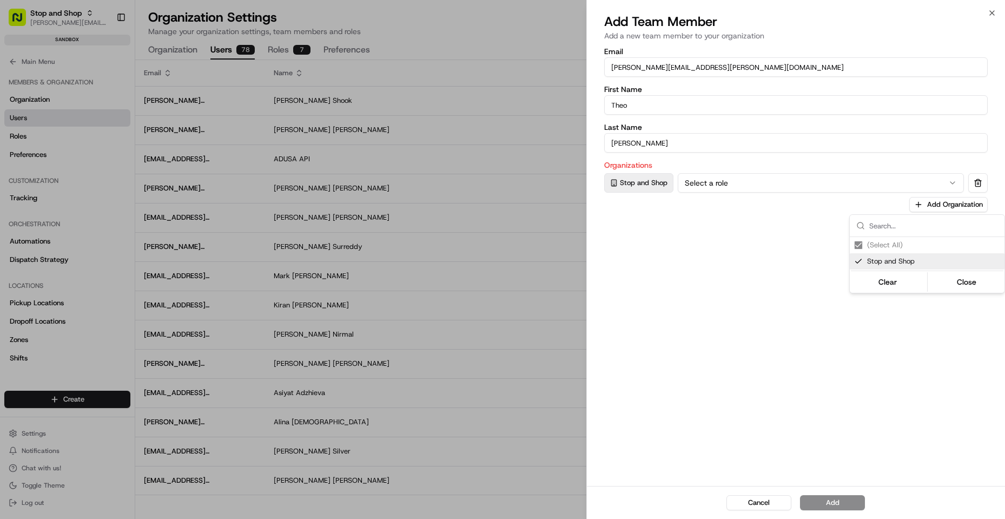
click at [765, 183] on div at bounding box center [502, 259] width 1005 height 519
click at [796, 178] on button "Select a role" at bounding box center [821, 182] width 286 height 19
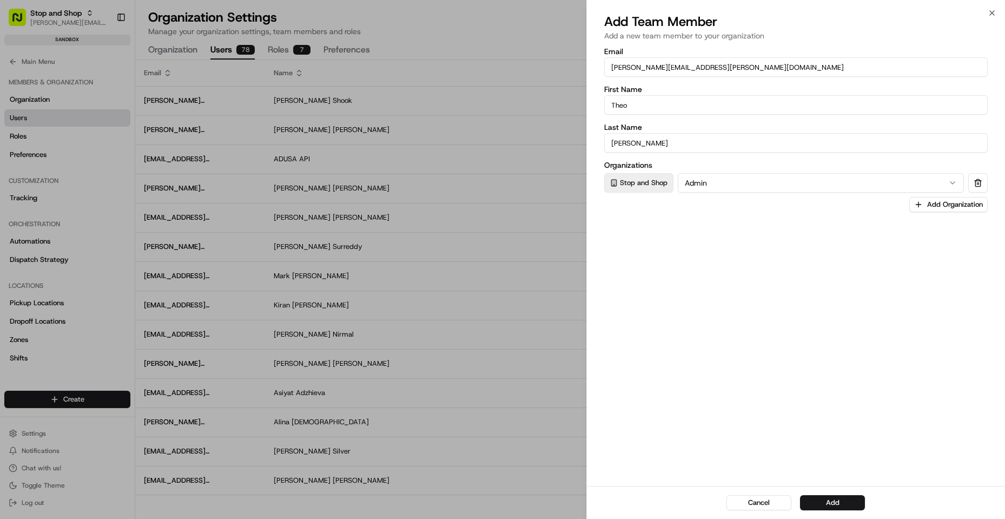
click at [820, 505] on button "Add" at bounding box center [832, 502] width 65 height 15
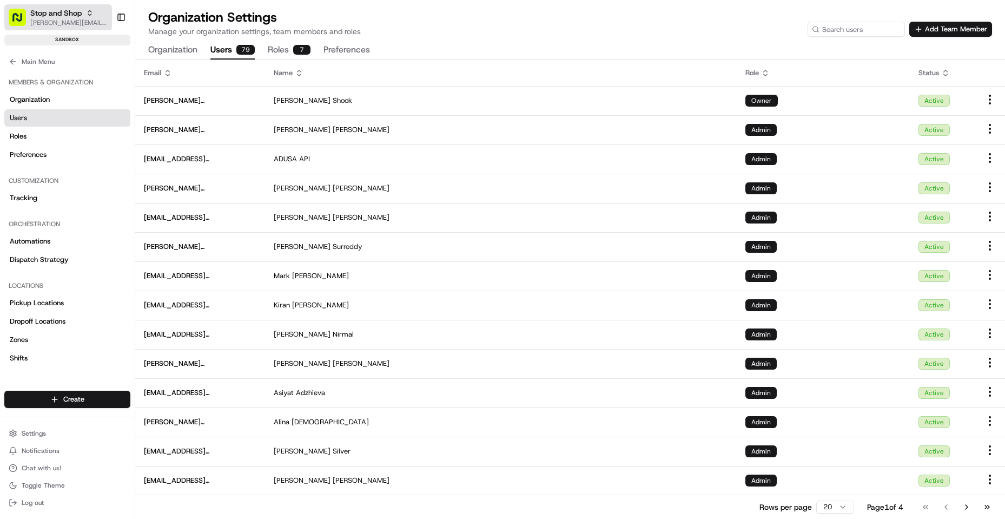
click at [77, 22] on span "[PERSON_NAME][EMAIL_ADDRESS][DOMAIN_NAME]" at bounding box center [68, 22] width 77 height 9
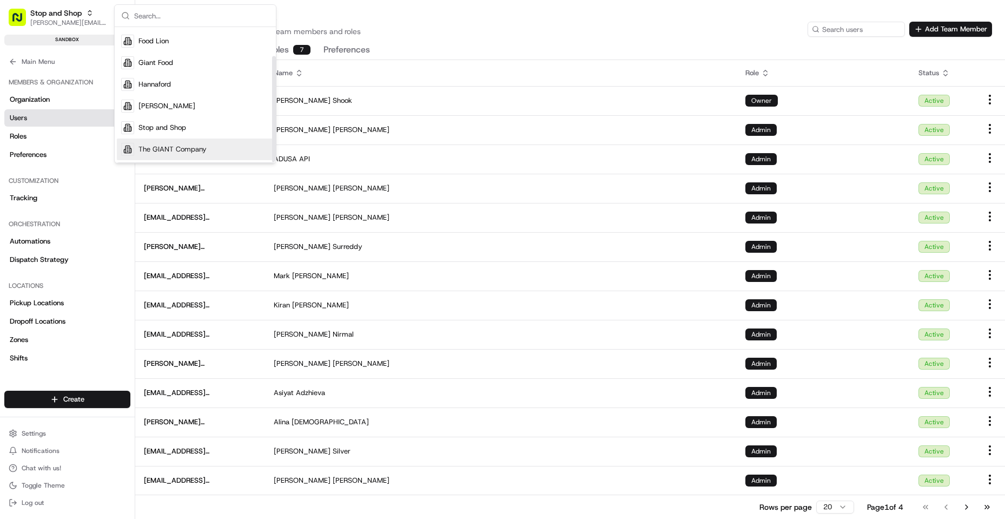
click at [175, 150] on span "The GIANT Company" at bounding box center [172, 149] width 68 height 10
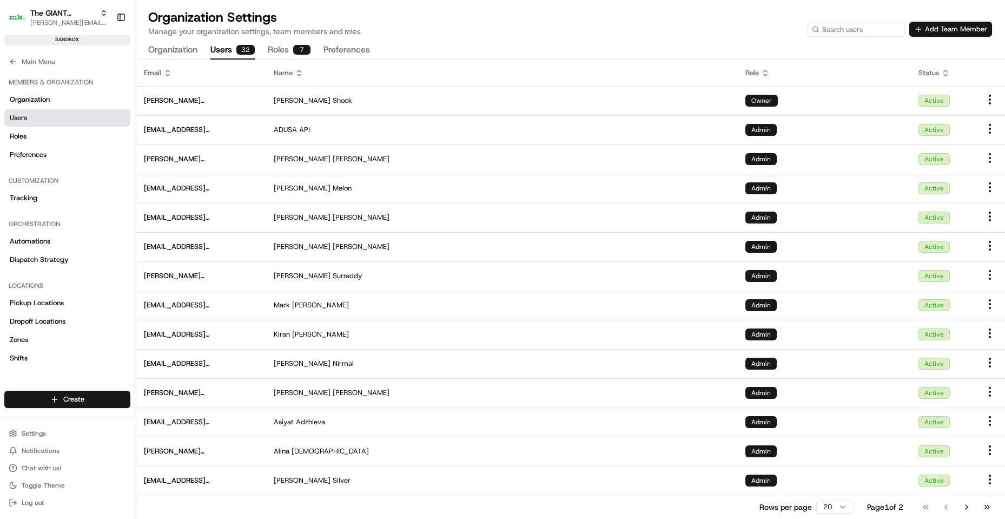
click at [945, 32] on button "Add Team Member" at bounding box center [950, 29] width 83 height 15
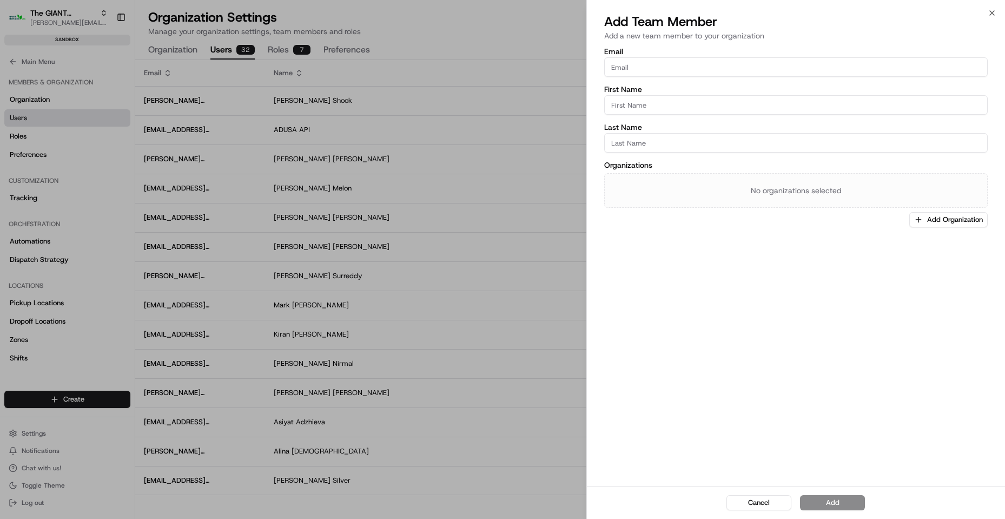
click at [708, 64] on input "Email" at bounding box center [795, 66] width 383 height 19
paste input "[PERSON_NAME][EMAIL_ADDRESS][PERSON_NAME][DOMAIN_NAME]"
type input "[PERSON_NAME][EMAIL_ADDRESS][PERSON_NAME][DOMAIN_NAME]"
type input "Theo"
type input "[PERSON_NAME]"
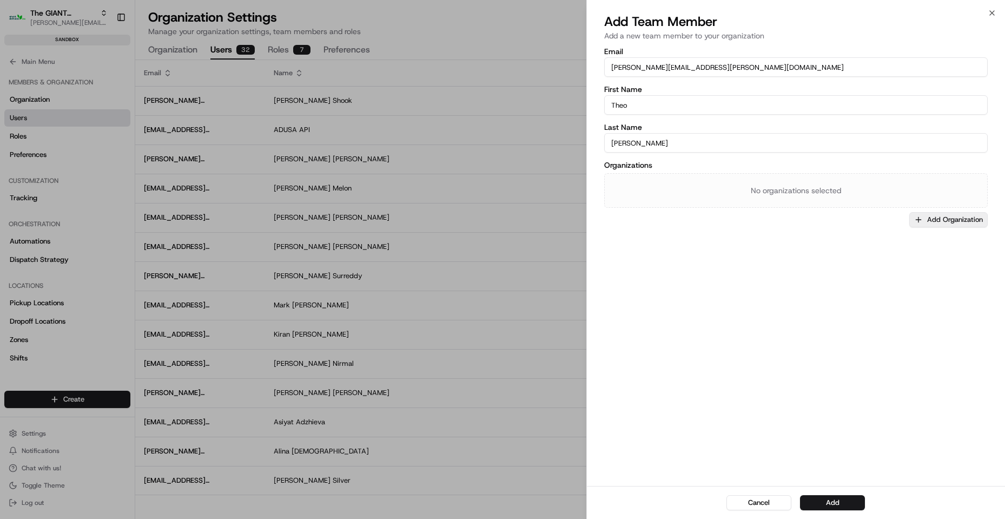
click at [933, 219] on button "Add Organization" at bounding box center [948, 219] width 78 height 15
click at [904, 280] on span "The GIANT Company" at bounding box center [933, 276] width 133 height 10
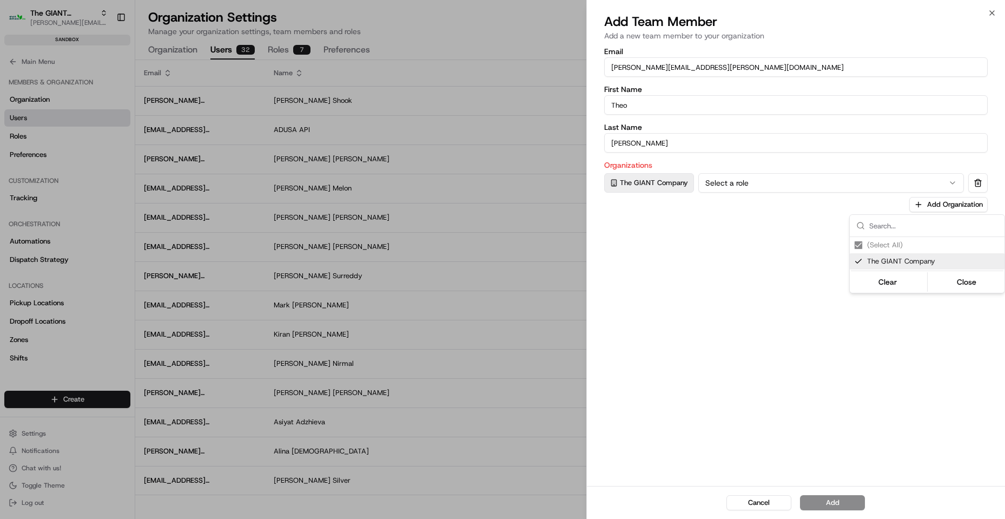
click at [796, 184] on div at bounding box center [502, 259] width 1005 height 519
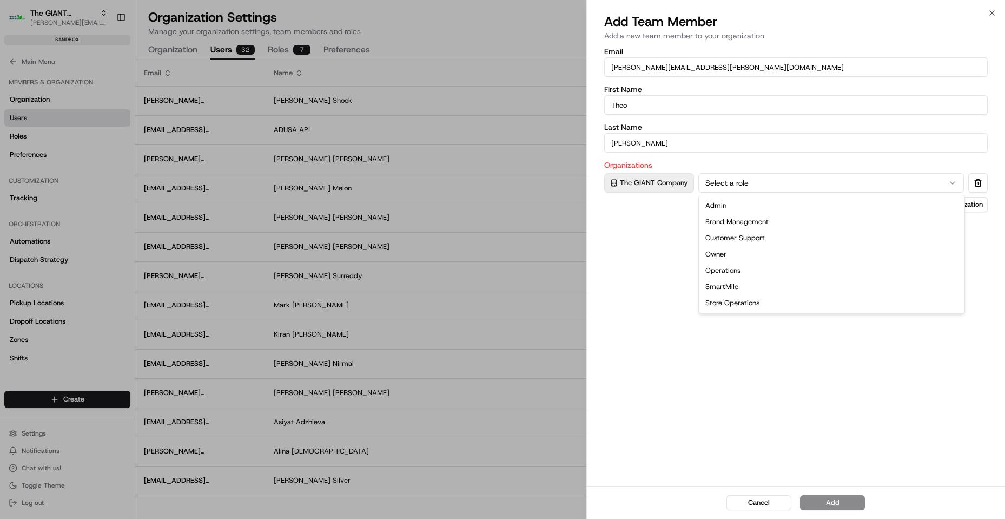
click at [790, 190] on button "Select a role" at bounding box center [831, 182] width 266 height 19
drag, startPoint x: 766, startPoint y: 208, endPoint x: 823, endPoint y: 218, distance: 58.1
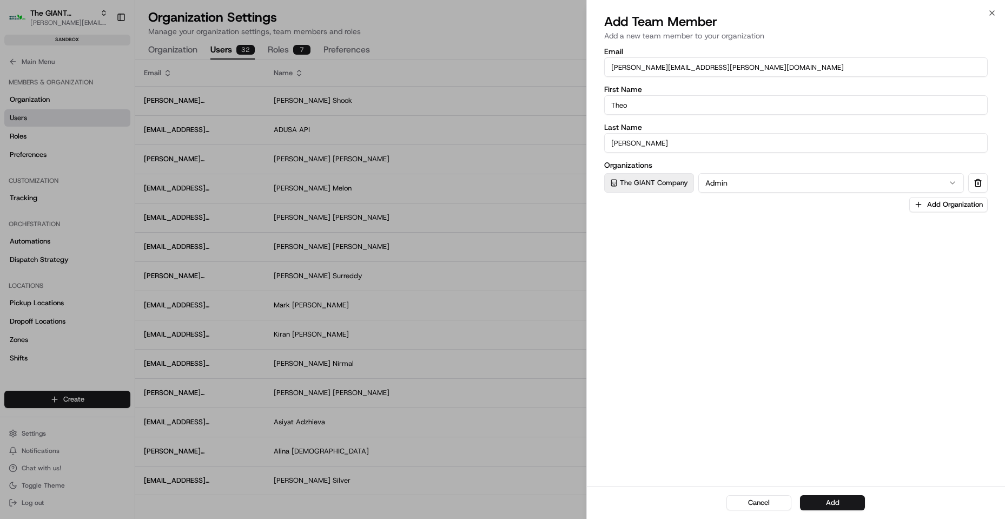
click at [829, 505] on button "Add" at bounding box center [832, 502] width 65 height 15
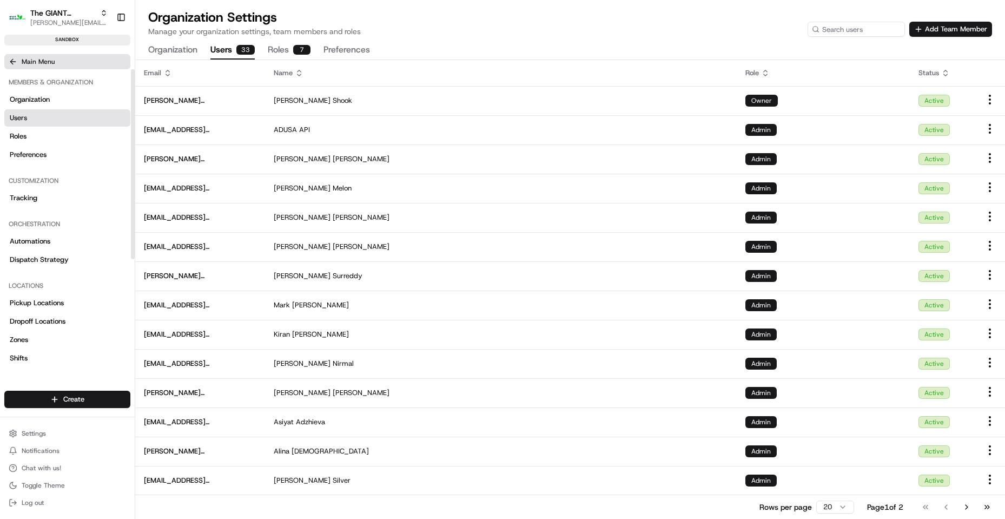
click at [12, 62] on icon at bounding box center [13, 61] width 9 height 9
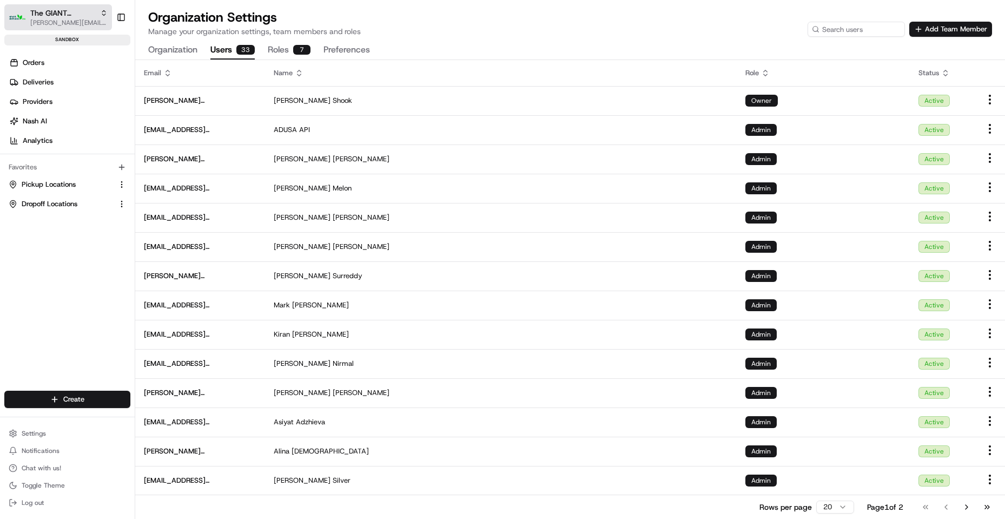
click at [69, 16] on span "The GIANT Company" at bounding box center [62, 13] width 65 height 11
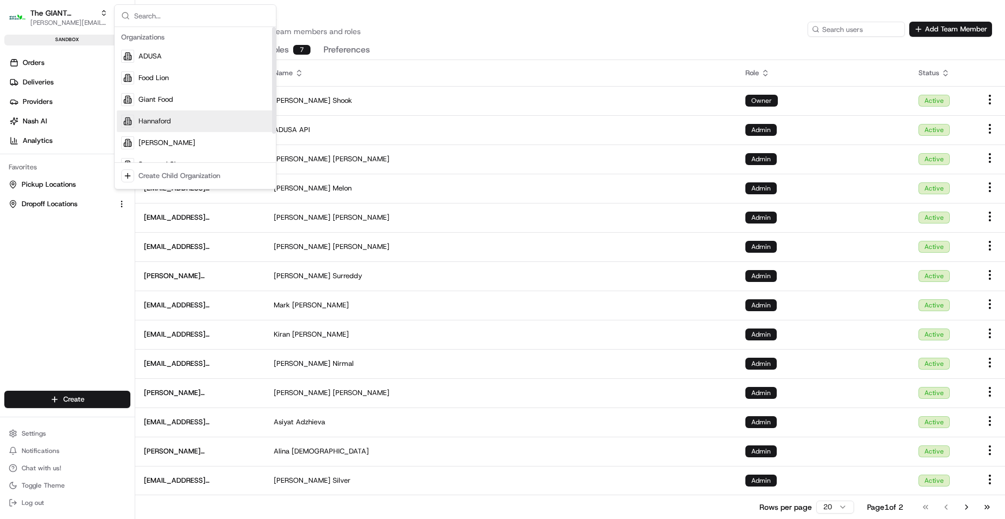
drag, startPoint x: 172, startPoint y: 124, endPoint x: 216, endPoint y: 128, distance: 44.0
click at [173, 124] on div "Hannaford" at bounding box center [195, 121] width 157 height 22
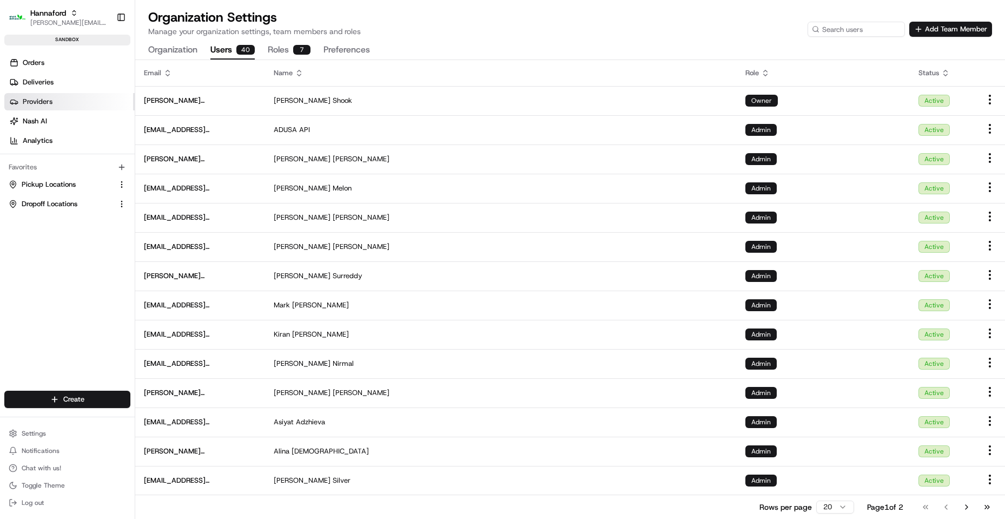
click at [61, 98] on link "Providers" at bounding box center [69, 101] width 130 height 17
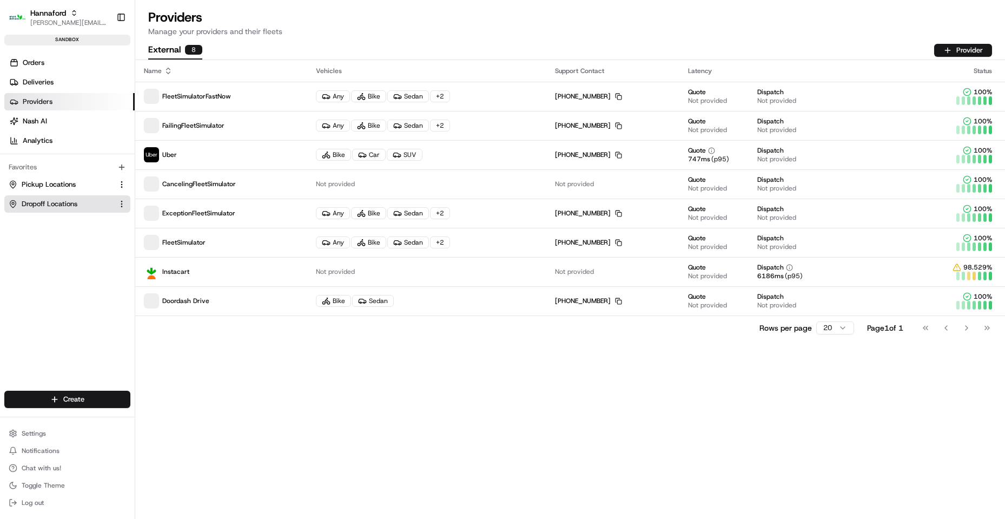
click at [55, 208] on span "Dropoff Locations" at bounding box center [50, 204] width 56 height 10
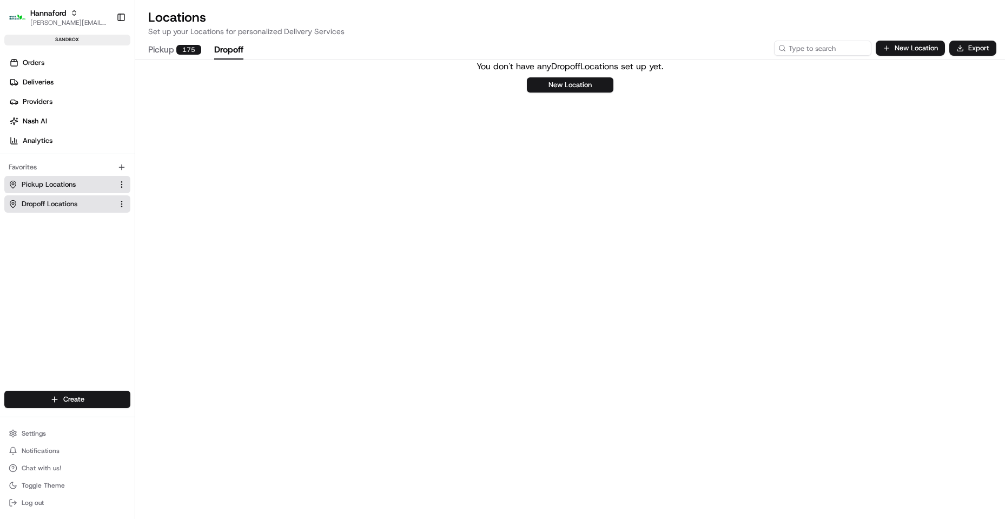
click at [56, 182] on span "Pickup Locations" at bounding box center [49, 185] width 54 height 10
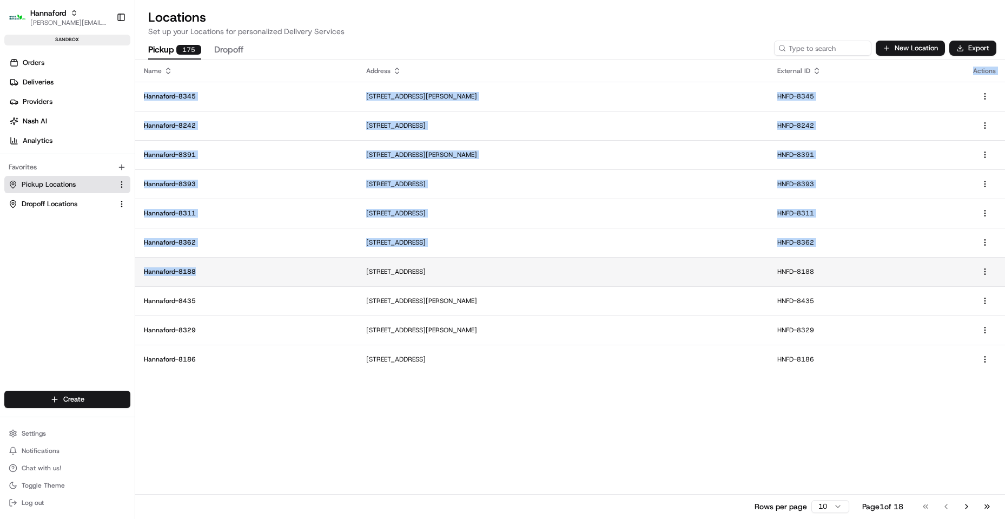
drag, startPoint x: 441, startPoint y: 402, endPoint x: 266, endPoint y: 277, distance: 215.2
click at [266, 277] on div "Name Address External ID Actions [GEOGRAPHIC_DATA]-8345 [STREET_ADDRESS][PERSON…" at bounding box center [570, 289] width 870 height 458
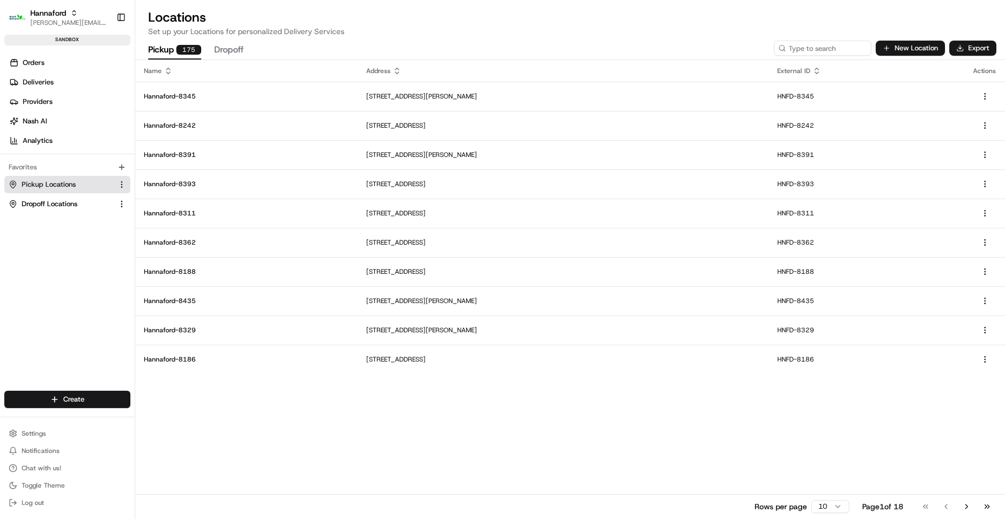
click at [544, 436] on div "Name Address External ID Actions [GEOGRAPHIC_DATA]-8345 [STREET_ADDRESS][PERSON…" at bounding box center [570, 289] width 870 height 458
click at [192, 47] on div "175" at bounding box center [188, 50] width 25 height 10
click at [235, 52] on button "Dropoff" at bounding box center [228, 50] width 29 height 18
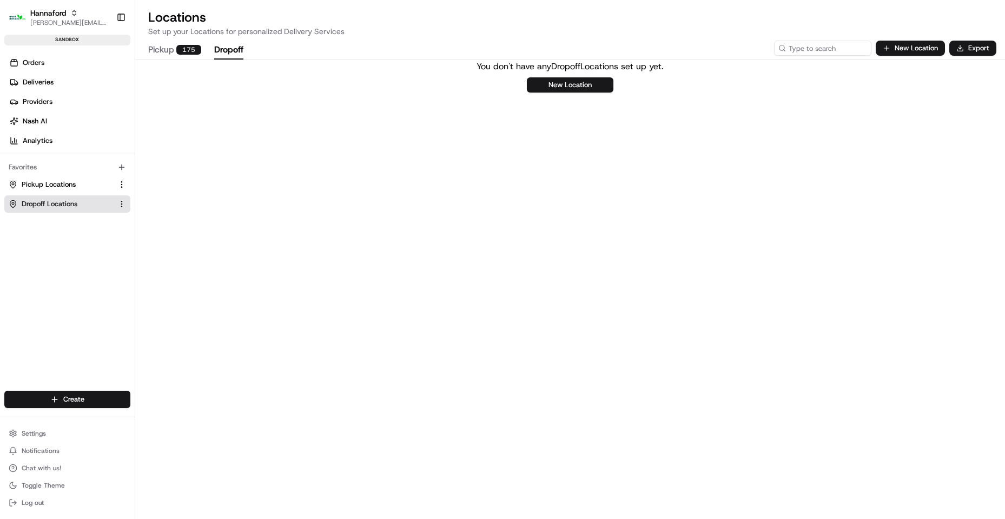
click at [185, 52] on div "175" at bounding box center [188, 50] width 25 height 10
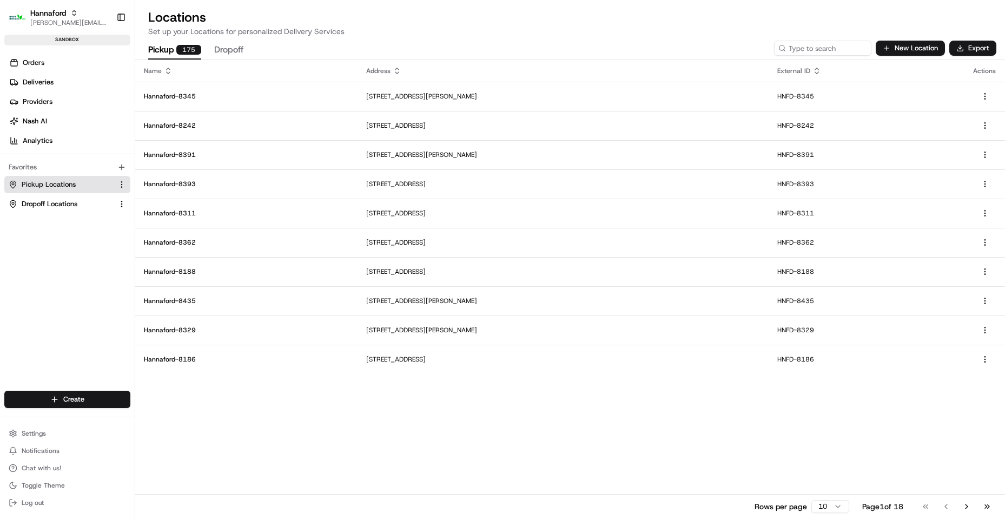
click at [831, 503] on html "Hannaford [EMAIL_ADDRESS][DOMAIN_NAME] Toggle Sidebar sandbox Orders Deliveries…" at bounding box center [502, 259] width 1005 height 519
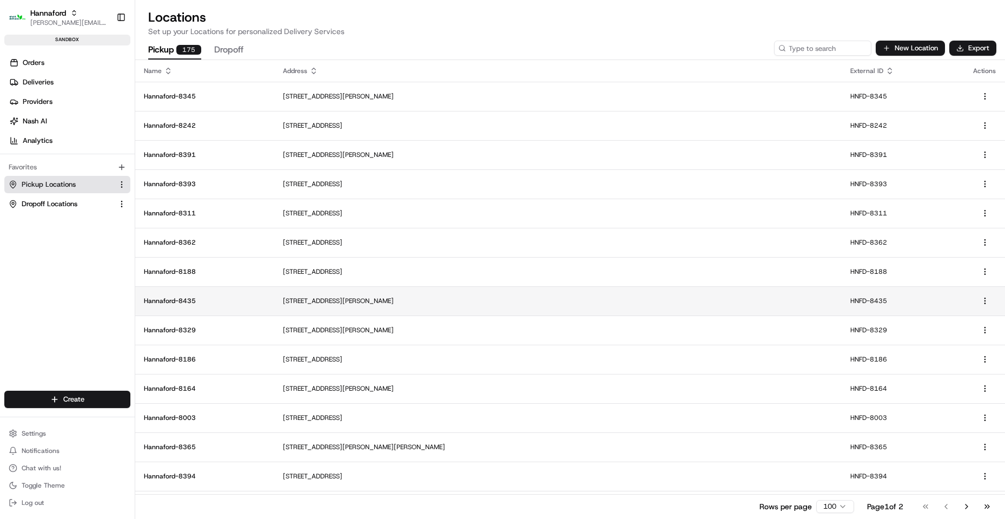
scroll to position [333, 0]
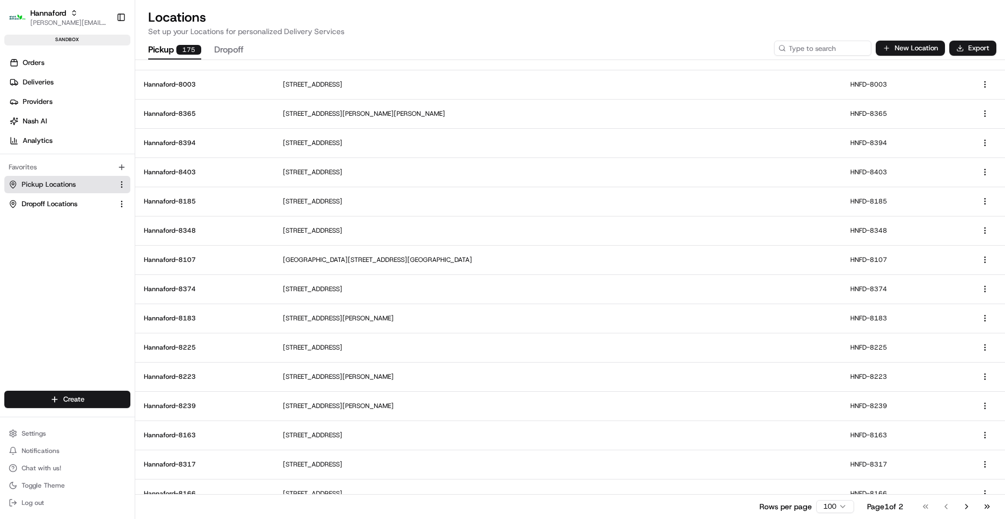
drag, startPoint x: 965, startPoint y: 512, endPoint x: 960, endPoint y: 500, distance: 12.4
click at [965, 511] on button "Go to next page" at bounding box center [966, 506] width 18 height 15
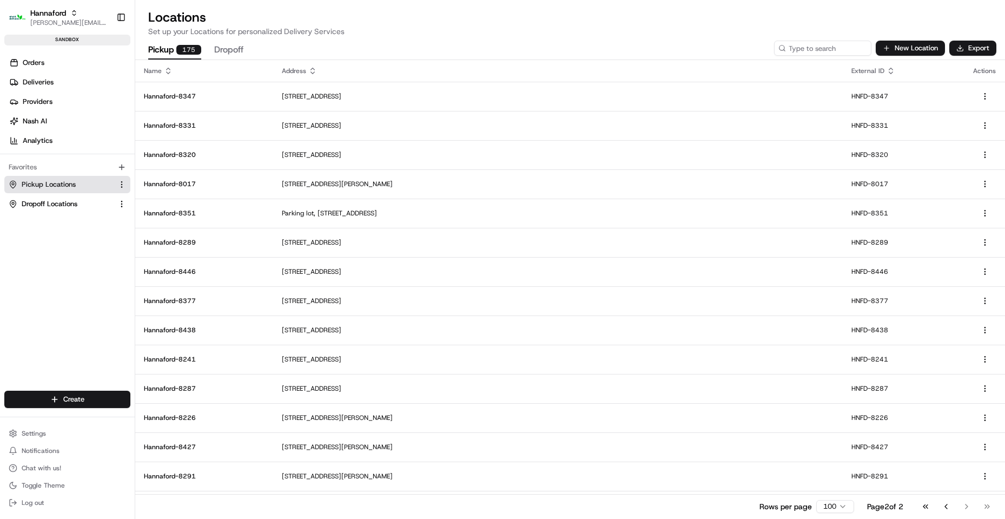
scroll to position [1589, 0]
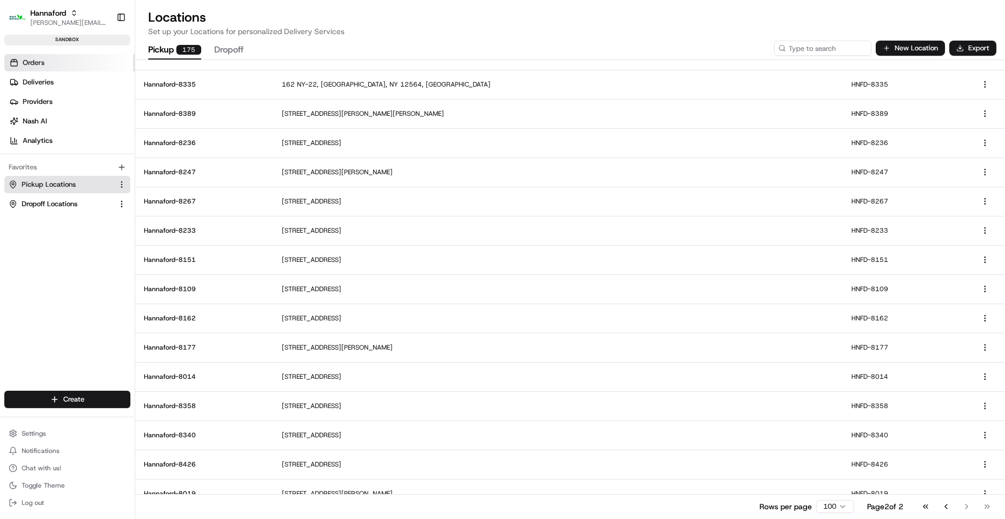
click at [55, 59] on link "Orders" at bounding box center [69, 62] width 130 height 17
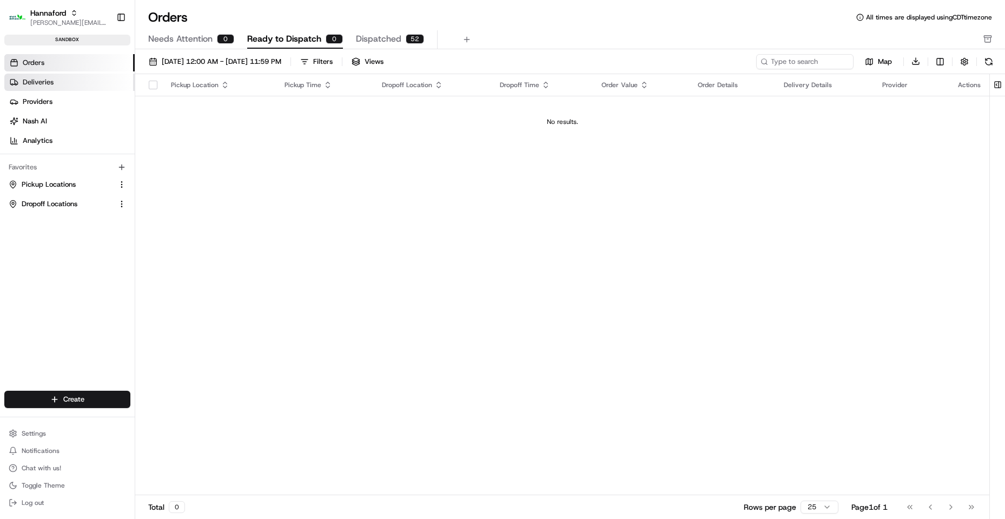
click at [65, 82] on link "Deliveries" at bounding box center [69, 82] width 130 height 17
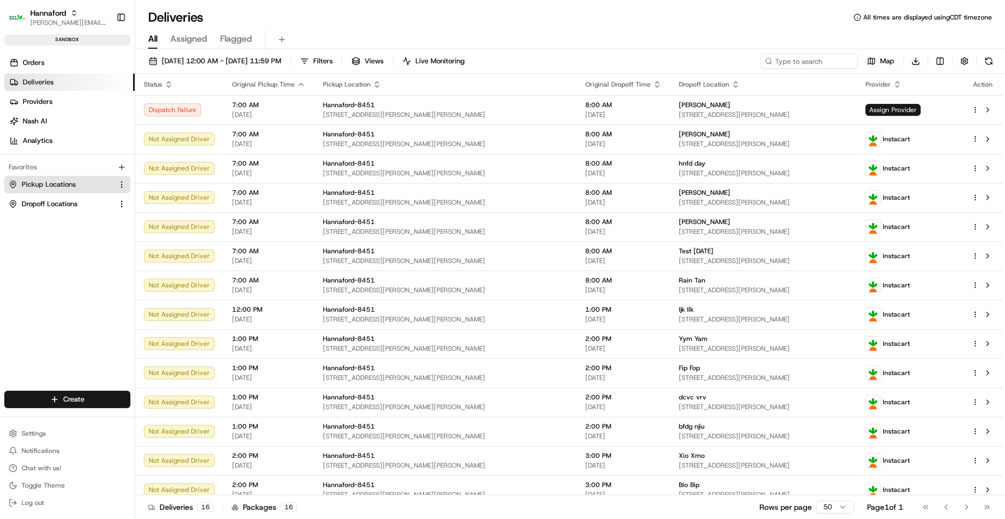
click at [64, 180] on span "Pickup Locations" at bounding box center [49, 185] width 54 height 10
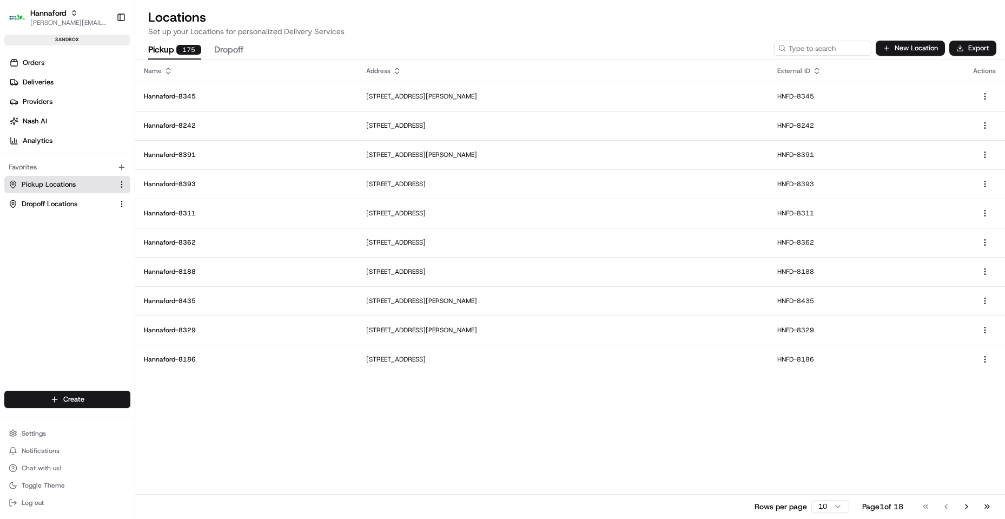
click at [811, 42] on div "Pickup 175 Dropoff New Location Export" at bounding box center [570, 48] width 870 height 23
click at [814, 43] on input at bounding box center [806, 48] width 130 height 15
click at [823, 49] on input at bounding box center [806, 48] width 130 height 15
click at [813, 42] on input at bounding box center [806, 48] width 130 height 15
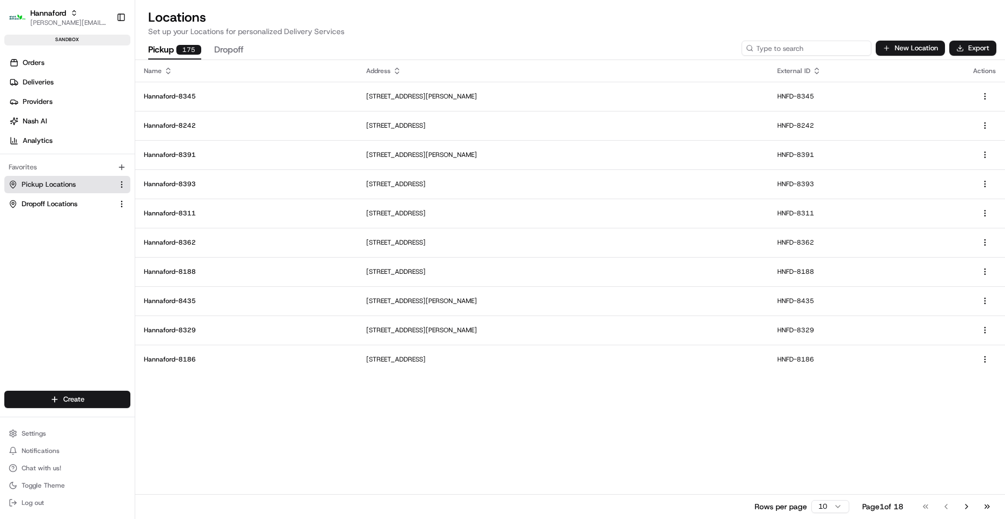
paste input "8109"
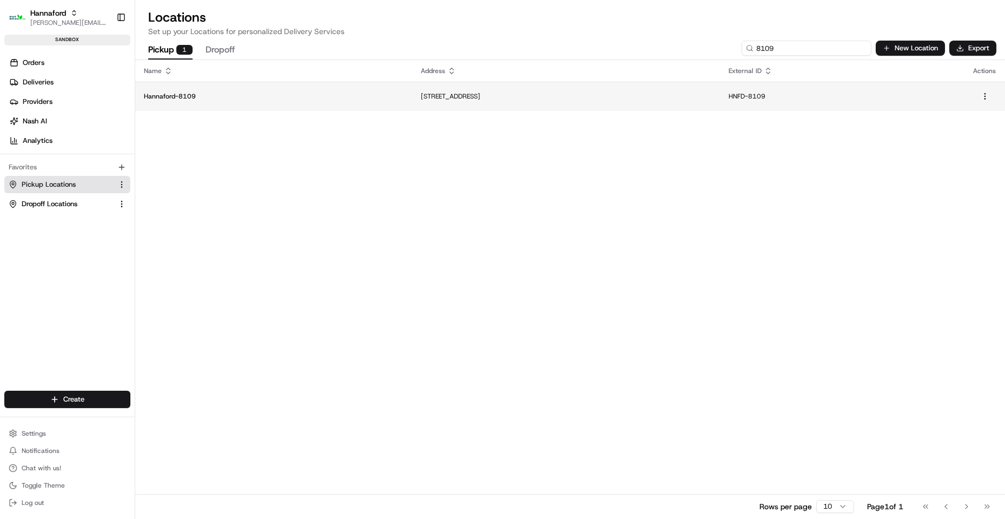
type input "8109"
click at [536, 91] on td "[STREET_ADDRESS]" at bounding box center [565, 96] width 307 height 29
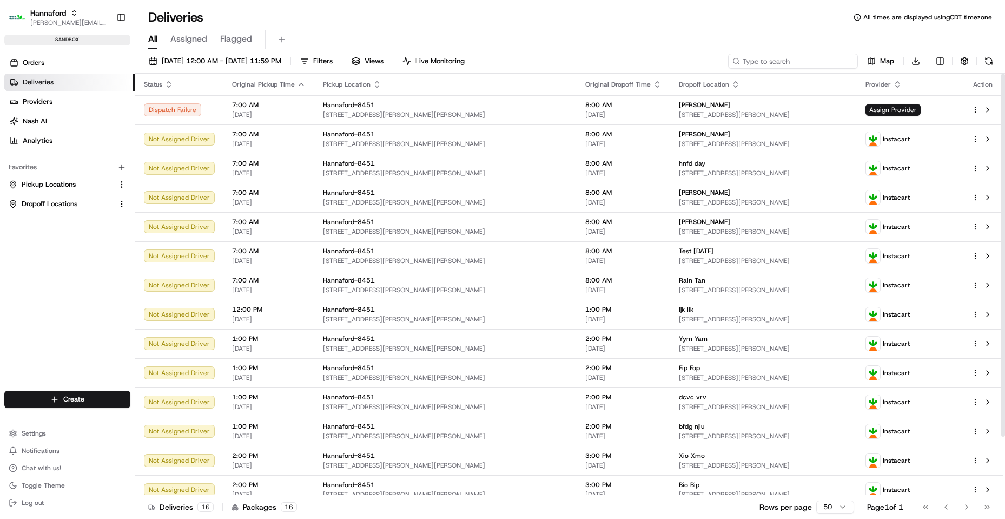
click at [830, 65] on input at bounding box center [793, 61] width 130 height 15
paste input "8109"
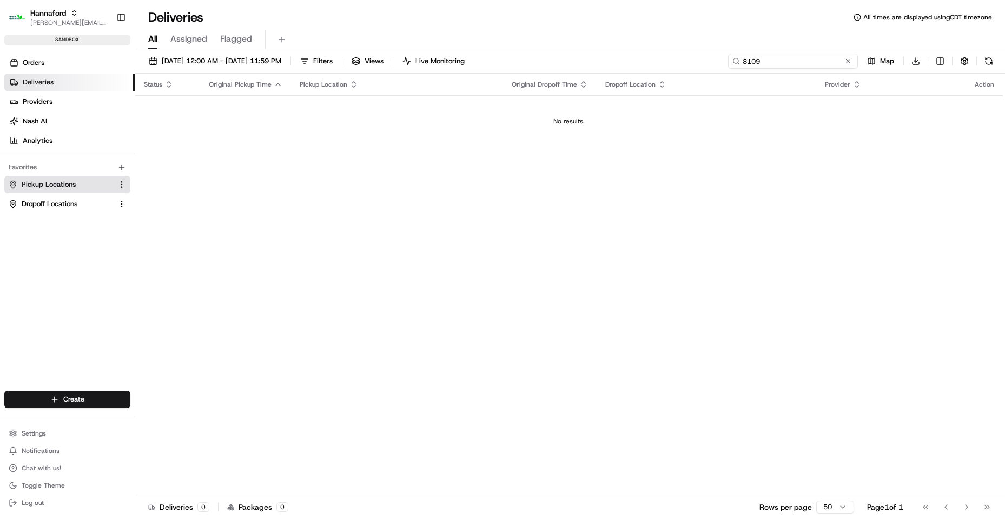
type input "8109"
click at [45, 180] on span "Pickup Locations" at bounding box center [49, 185] width 54 height 10
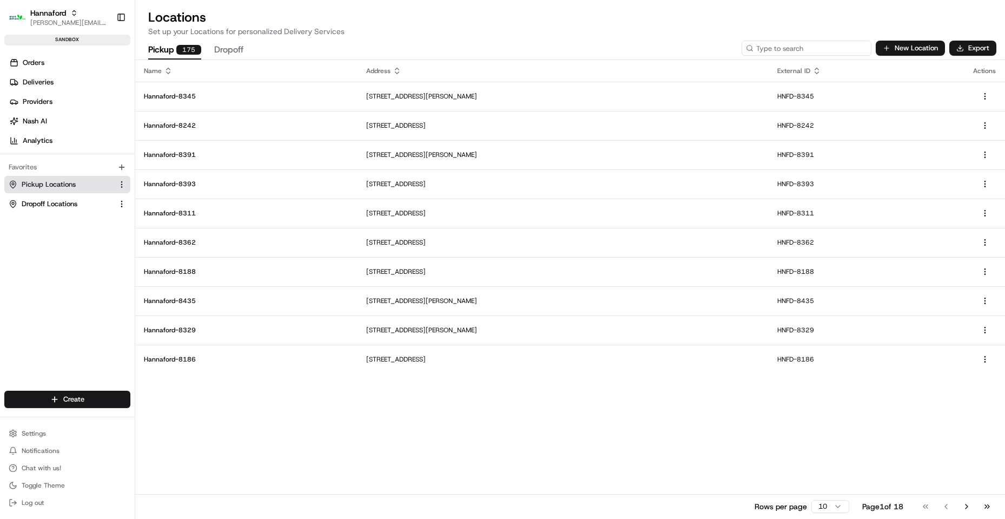
click at [813, 49] on input at bounding box center [806, 48] width 130 height 15
paste input "8109"
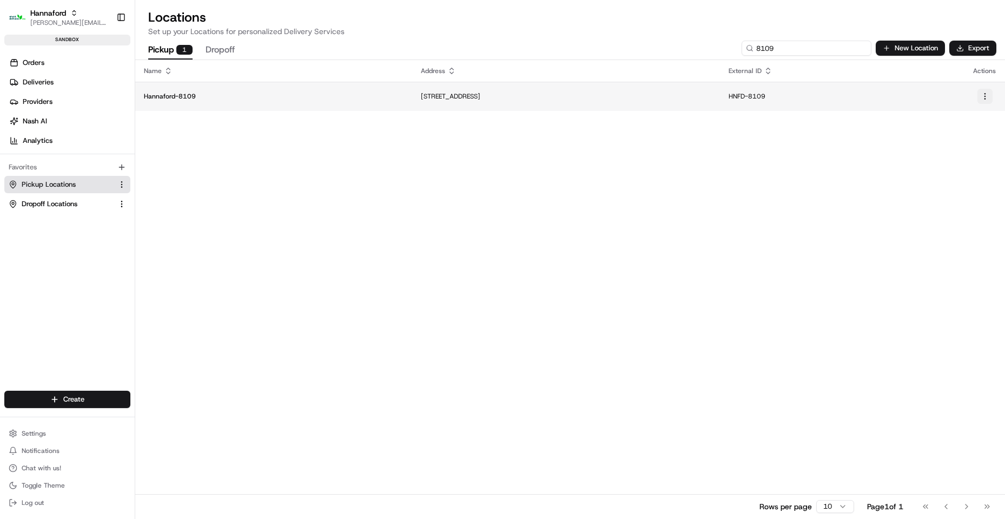
type input "8109"
click at [985, 95] on html "Hannaford [EMAIL_ADDRESS][DOMAIN_NAME] Toggle Sidebar sandbox Orders Deliveries…" at bounding box center [502, 259] width 1005 height 519
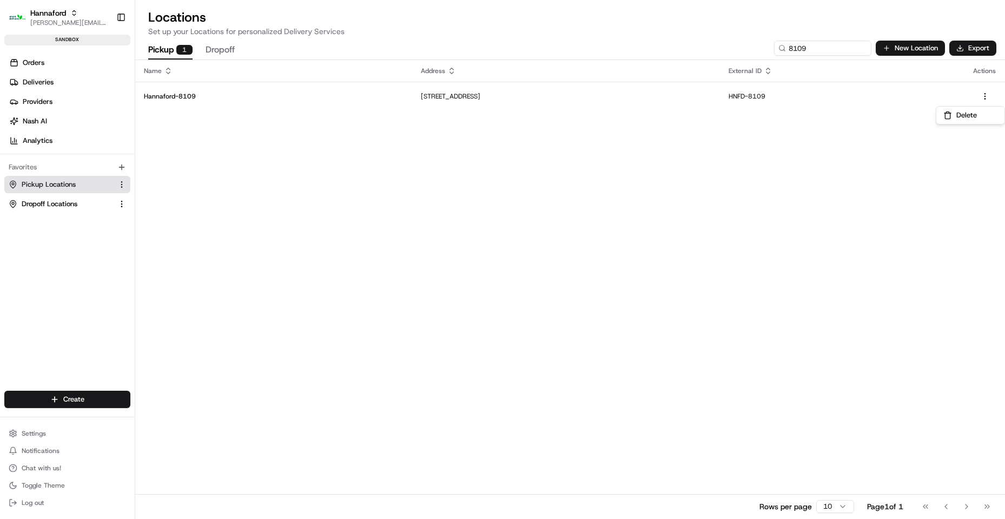
click at [813, 201] on html "Hannaford [EMAIL_ADDRESS][DOMAIN_NAME] Toggle Sidebar sandbox Orders Deliveries…" at bounding box center [502, 259] width 1005 height 519
click at [120, 165] on icon "button" at bounding box center [121, 167] width 9 height 9
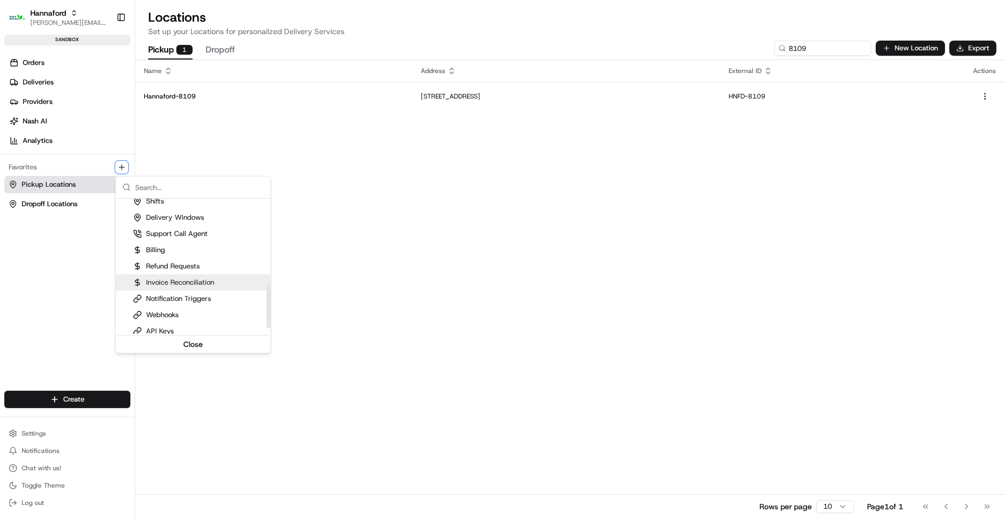
scroll to position [287, 0]
click at [286, 173] on html "Hannaford [EMAIL_ADDRESS][DOMAIN_NAME] Toggle Sidebar sandbox Orders Deliveries…" at bounding box center [502, 259] width 1005 height 519
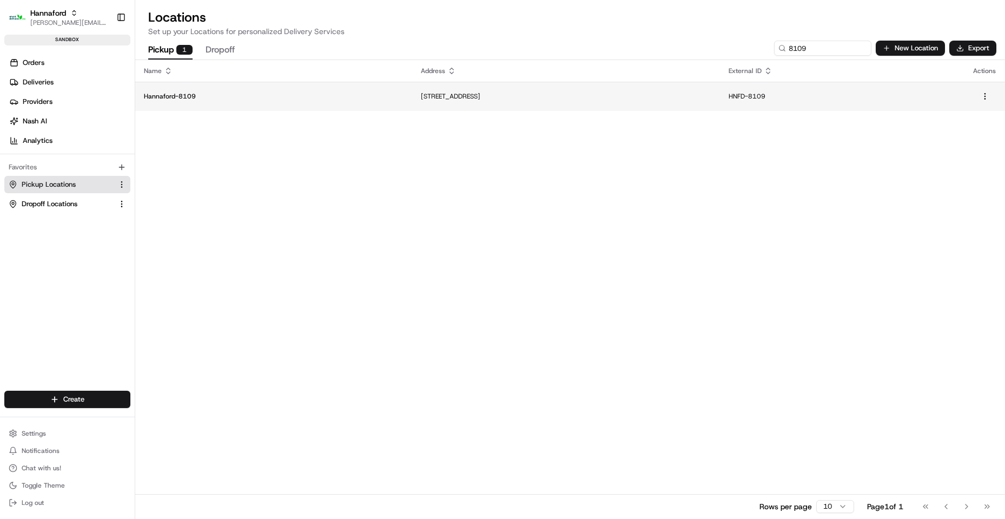
click at [179, 89] on td "Hannaford-8109" at bounding box center [273, 96] width 277 height 29
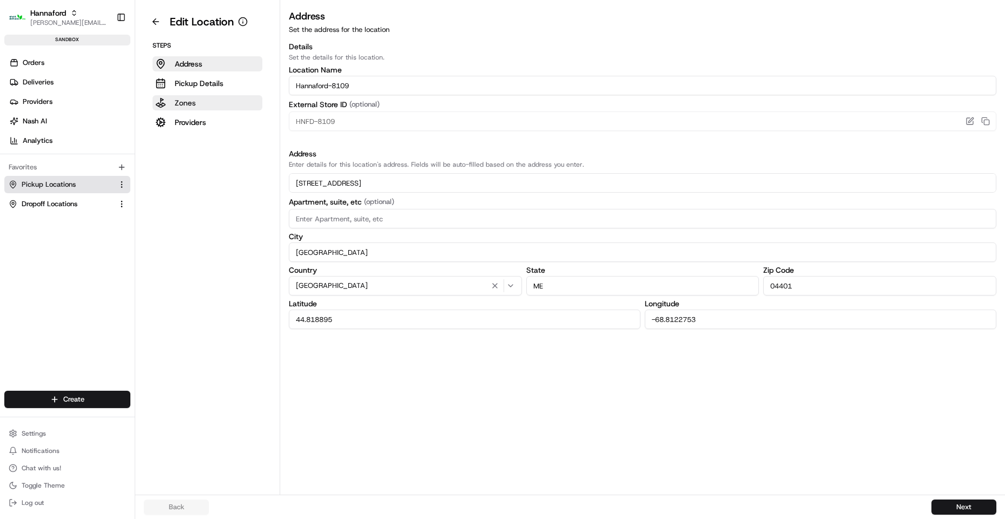
click at [194, 105] on p "Zones" at bounding box center [185, 102] width 21 height 11
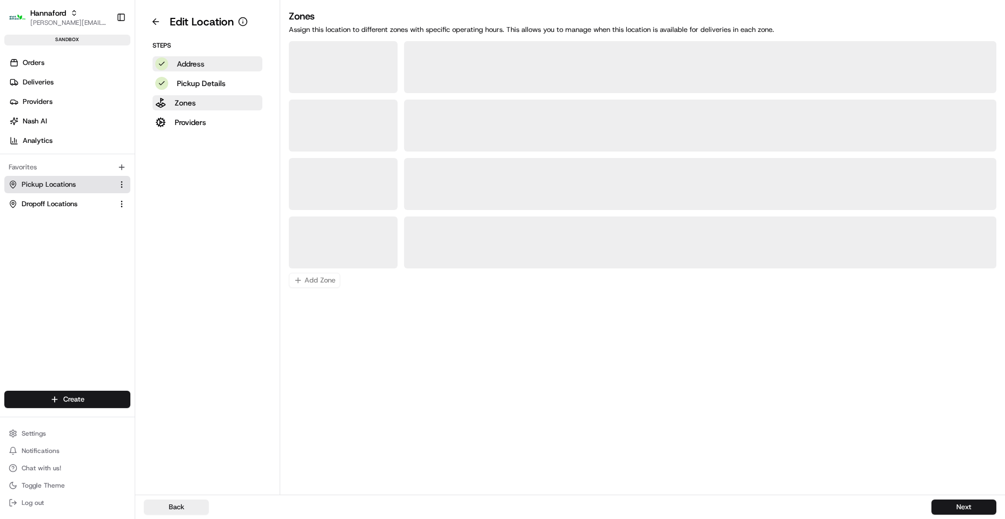
click at [216, 60] on button "Address" at bounding box center [208, 63] width 110 height 15
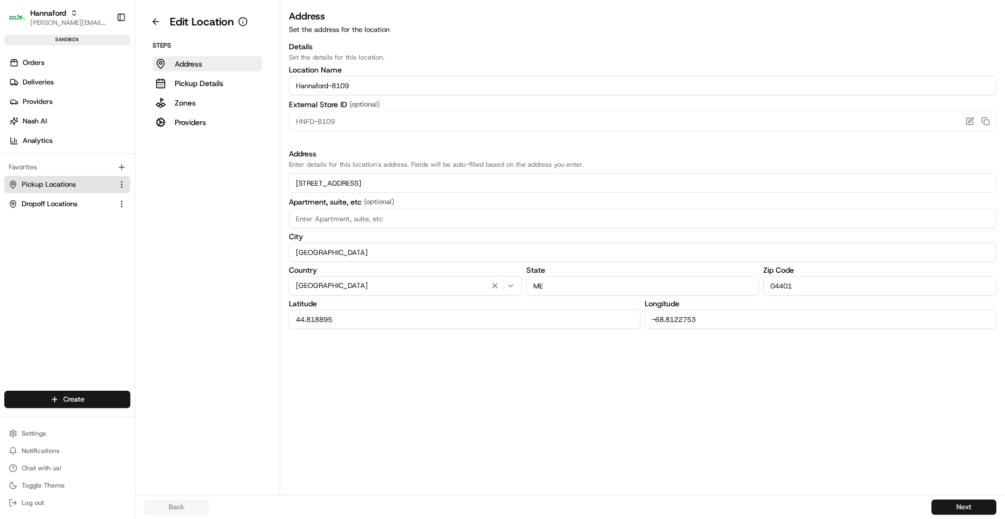
click at [215, 70] on button "Address" at bounding box center [208, 63] width 110 height 15
click at [207, 81] on p "Pickup Details" at bounding box center [199, 83] width 49 height 11
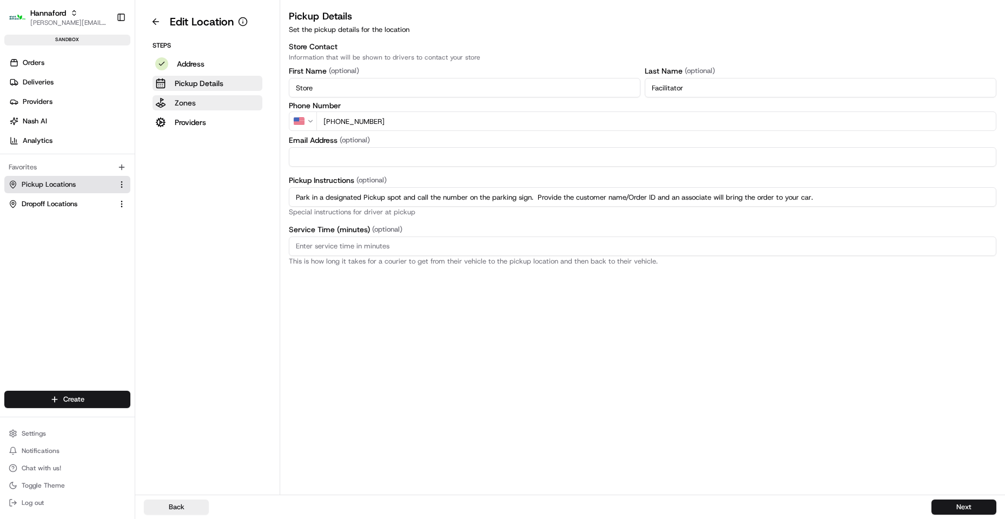
click at [195, 100] on p "Zones" at bounding box center [185, 102] width 21 height 11
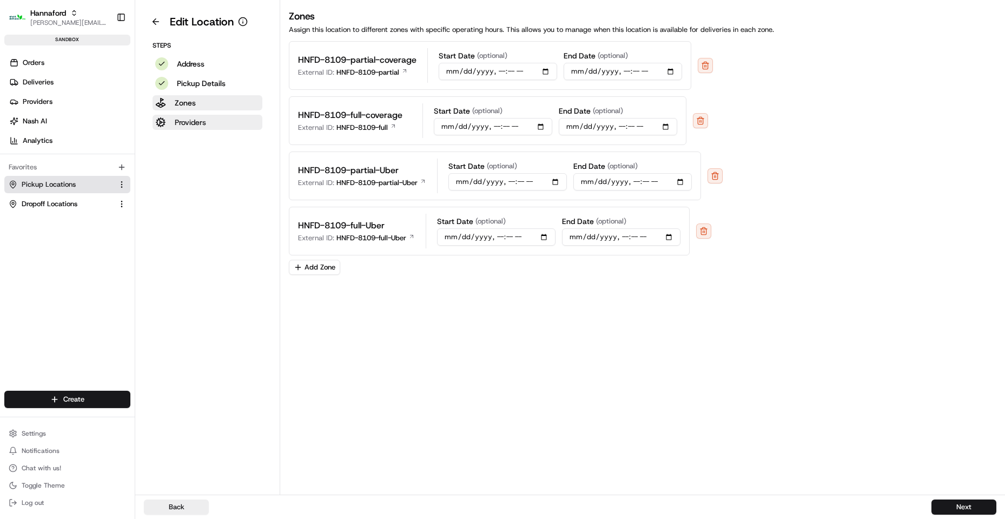
drag, startPoint x: 196, startPoint y: 115, endPoint x: 198, endPoint y: 125, distance: 9.9
click at [197, 117] on button "Providers" at bounding box center [208, 122] width 110 height 15
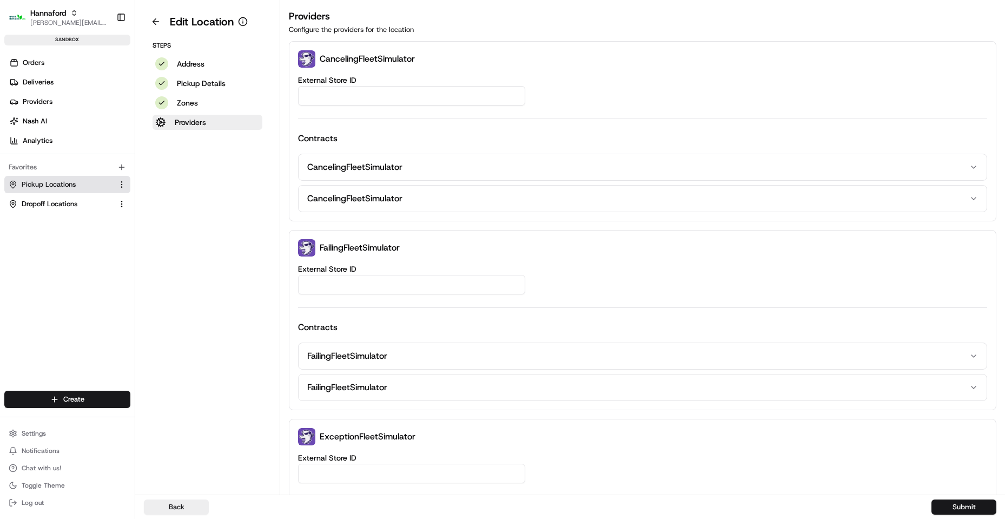
click at [149, 12] on aside "Edit Location Steps Address Pickup Details Zones Providers" at bounding box center [207, 247] width 145 height 494
click at [54, 434] on button "Settings" at bounding box center [67, 433] width 126 height 15
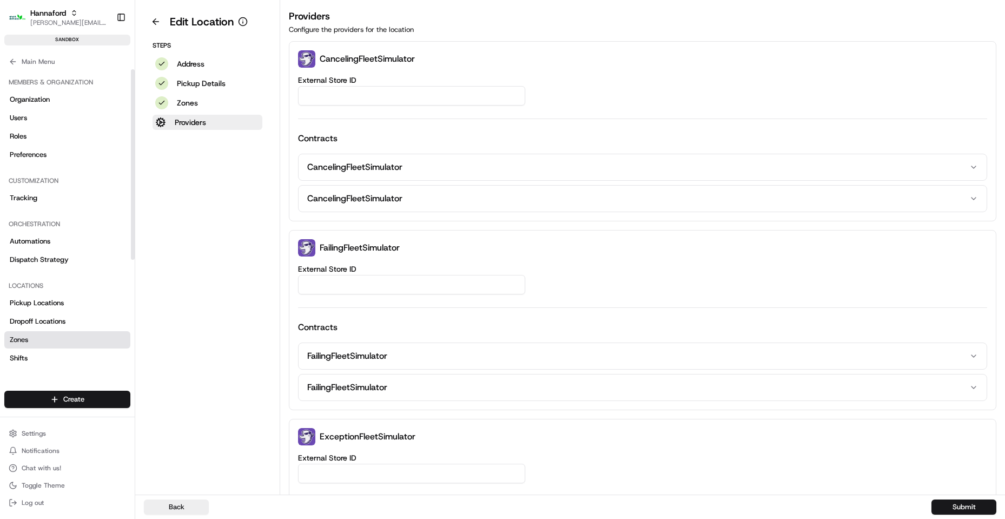
click at [49, 337] on link "Zones" at bounding box center [67, 339] width 126 height 17
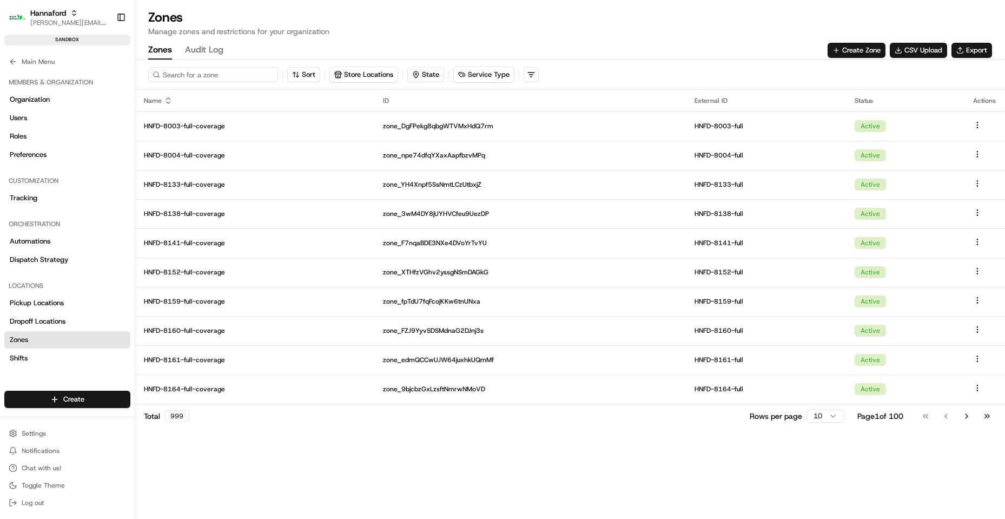
click at [204, 75] on input at bounding box center [213, 74] width 130 height 15
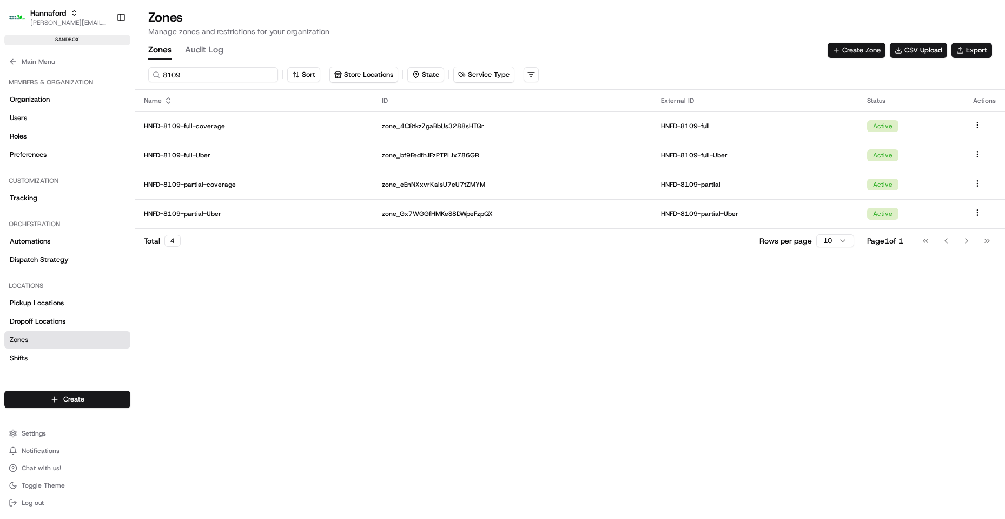
type input "8109"
click at [851, 51] on button "Create Zone" at bounding box center [856, 50] width 58 height 15
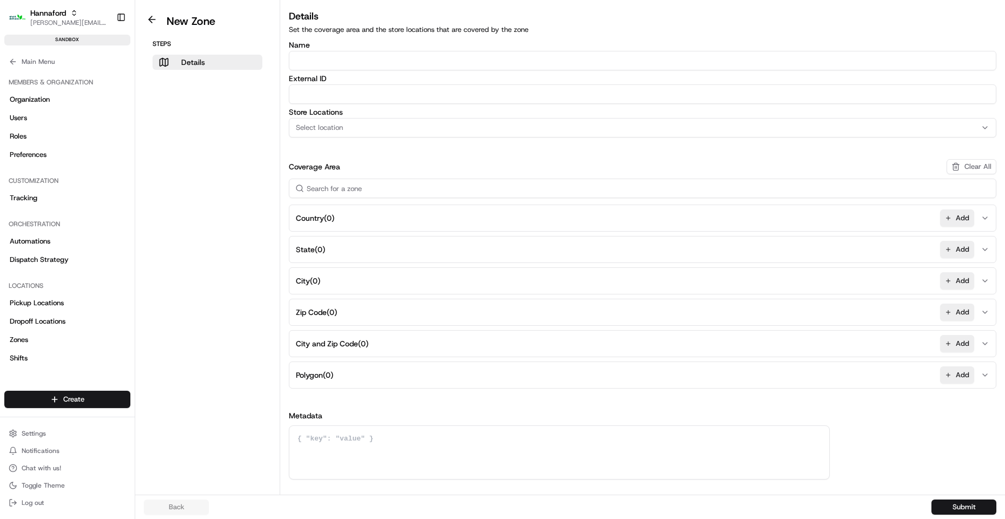
click at [342, 85] on input "External ID" at bounding box center [642, 93] width 707 height 19
click at [329, 56] on input "Name" at bounding box center [642, 60] width 707 height 19
click at [322, 93] on input "External ID" at bounding box center [642, 93] width 707 height 19
click at [413, 373] on button "Polygon ( 0 ) Add" at bounding box center [642, 375] width 702 height 26
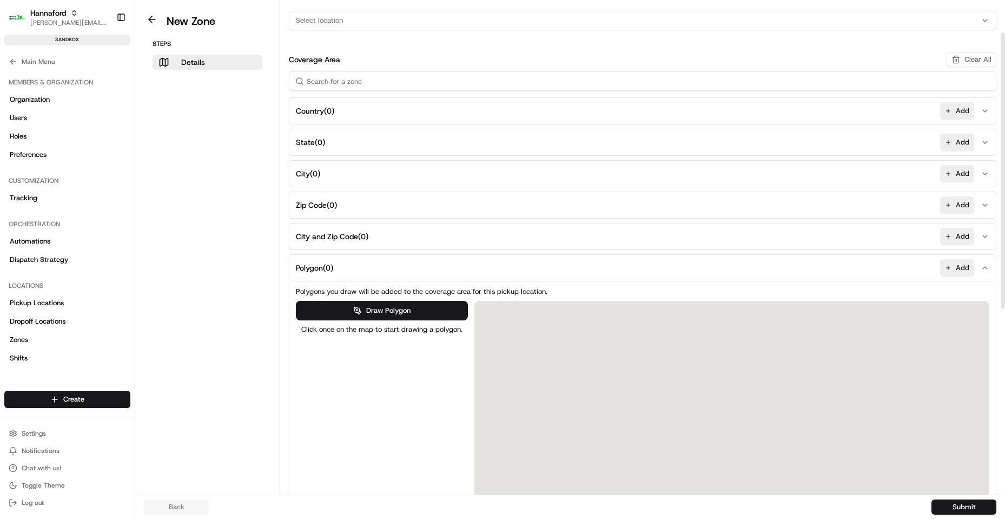
scroll to position [162, 0]
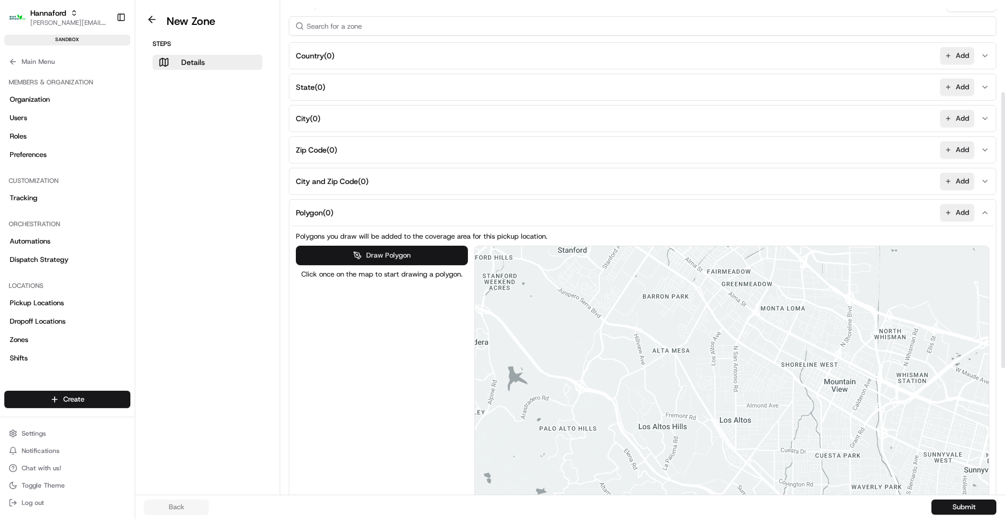
click at [409, 257] on button "Draw Polygon" at bounding box center [382, 255] width 172 height 19
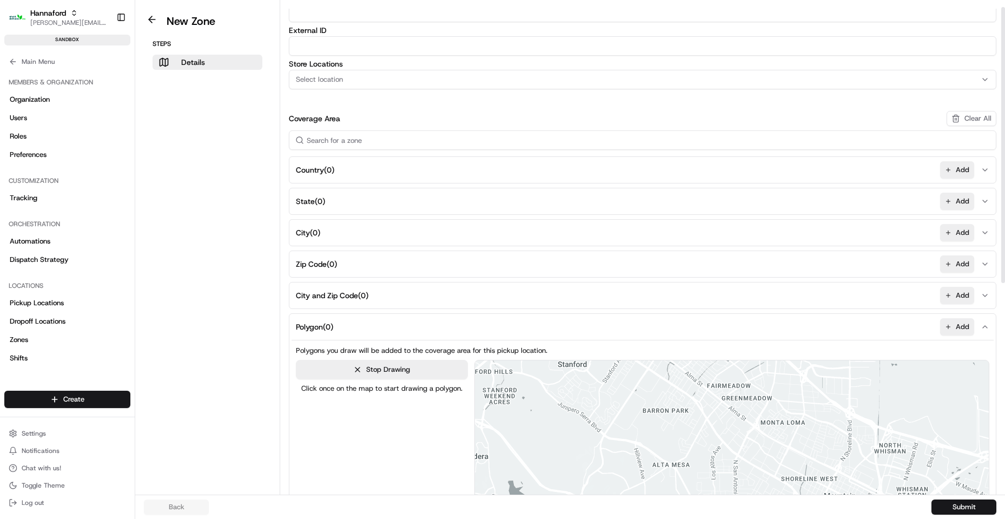
scroll to position [0, 0]
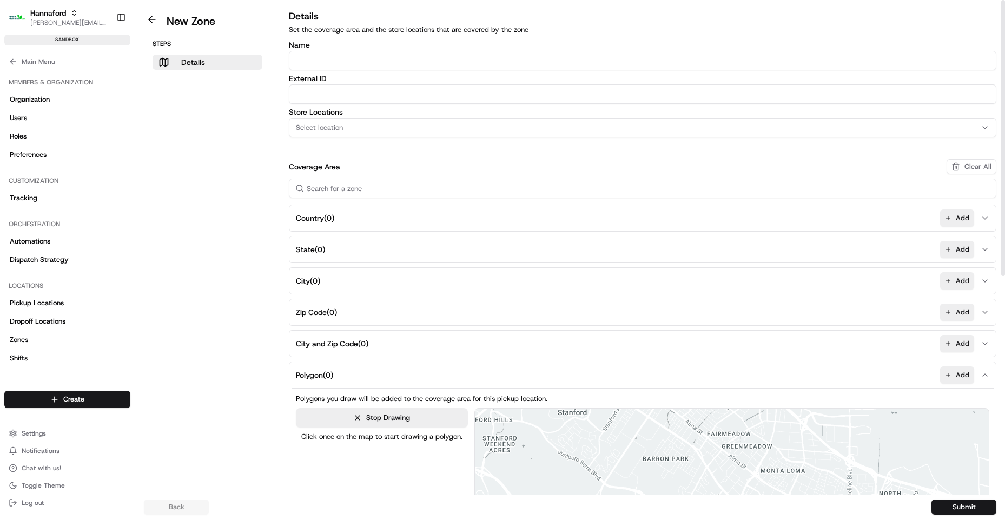
click at [349, 56] on input "Name" at bounding box center [642, 60] width 707 height 19
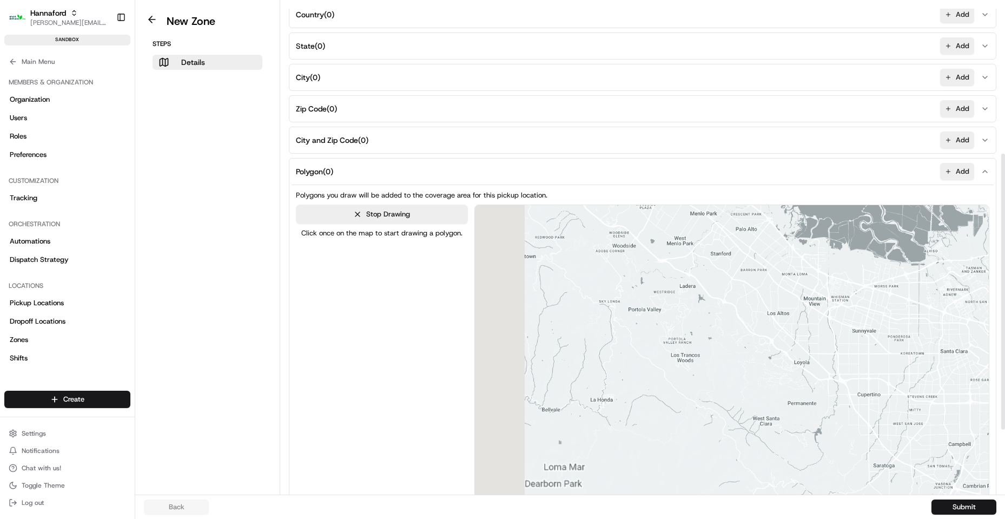
scroll to position [270, 0]
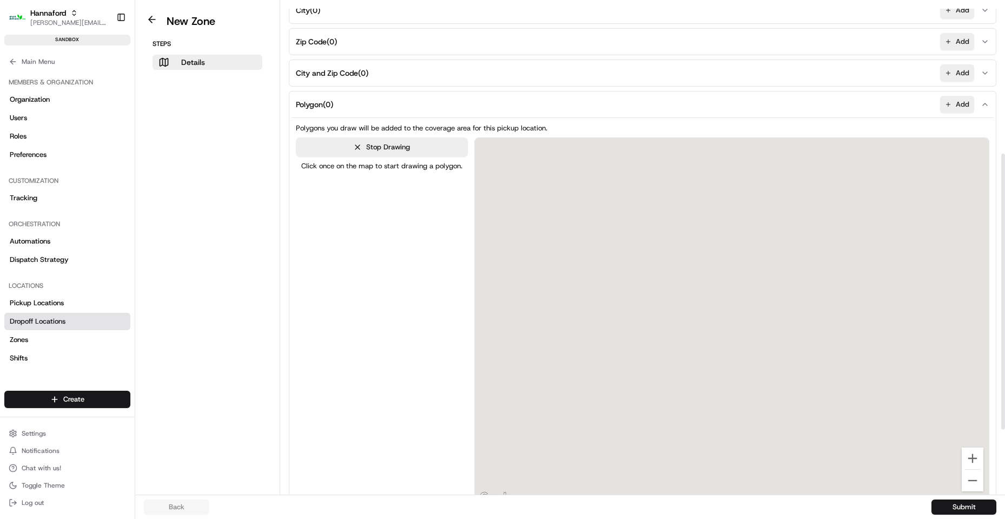
drag, startPoint x: 799, startPoint y: 263, endPoint x: 90, endPoint y: 323, distance: 711.5
click at [82, 326] on div "Hannaford [EMAIL_ADDRESS][DOMAIN_NAME] Toggle Sidebar sandbox Orders Deliveries…" at bounding box center [502, 259] width 1005 height 519
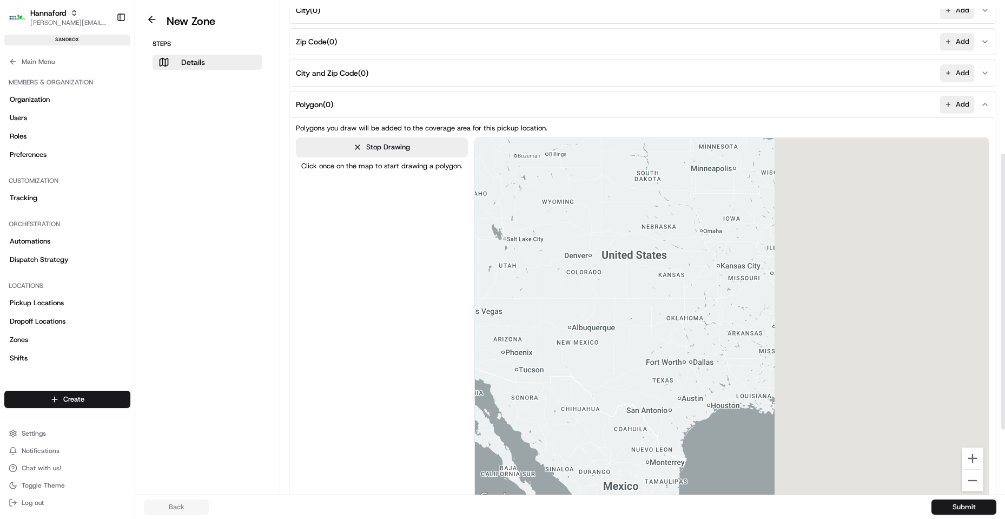
drag, startPoint x: 650, startPoint y: 271, endPoint x: 277, endPoint y: 284, distance: 372.8
click at [250, 300] on div "New Zone Steps Details Details Set the coverage area and the store locations th…" at bounding box center [570, 247] width 870 height 494
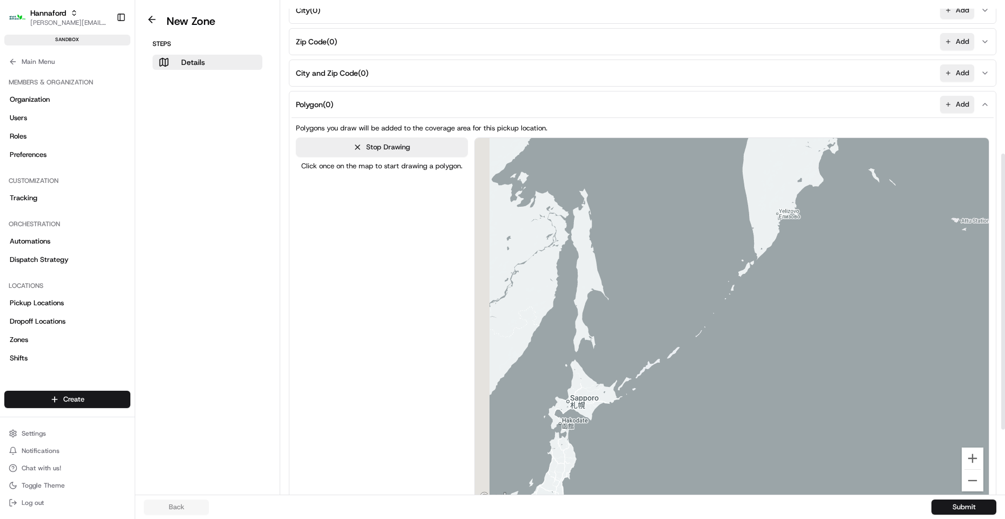
drag, startPoint x: 674, startPoint y: 258, endPoint x: 801, endPoint y: 254, distance: 127.2
click at [801, 253] on div at bounding box center [731, 321] width 514 height 366
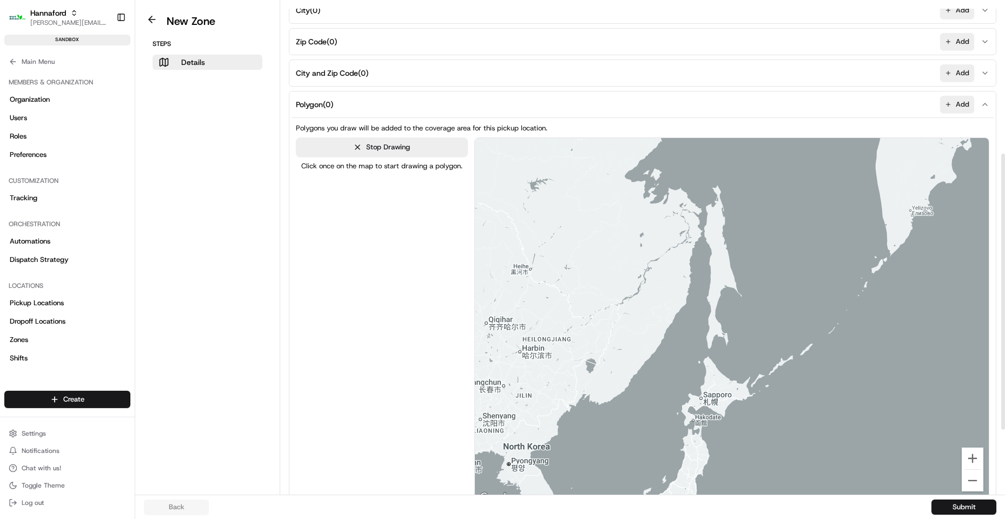
drag, startPoint x: 617, startPoint y: 241, endPoint x: 782, endPoint y: 170, distance: 180.2
click at [780, 173] on div at bounding box center [731, 321] width 514 height 366
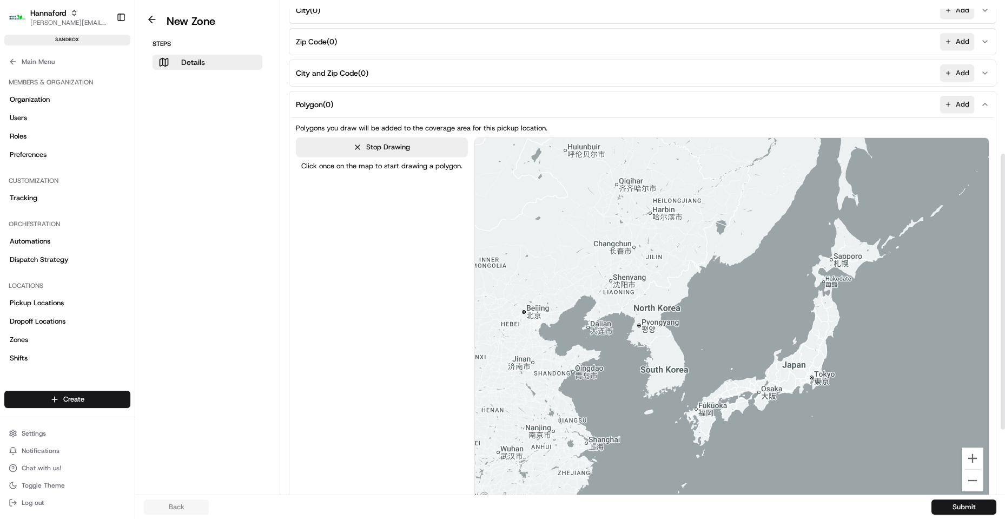
drag, startPoint x: 744, startPoint y: 221, endPoint x: 393, endPoint y: 237, distance: 351.4
click at [391, 238] on div "Stop Drawing Click once on the map to start drawing a polygon. ← Move left → Mo…" at bounding box center [642, 320] width 693 height 367
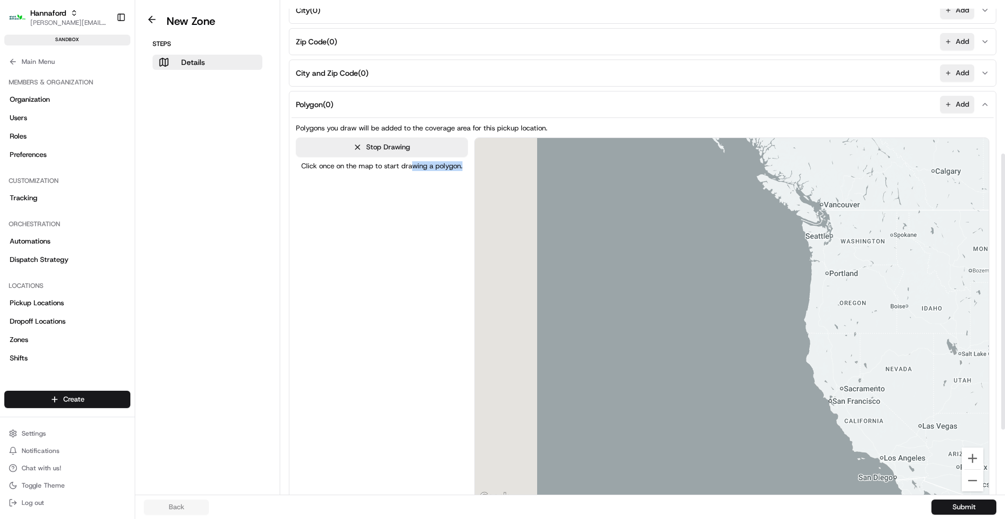
drag, startPoint x: 459, startPoint y: 224, endPoint x: 480, endPoint y: 222, distance: 20.7
click at [478, 221] on div "Stop Drawing Click once on the map to start drawing a polygon. ← Move left → Mo…" at bounding box center [642, 320] width 693 height 367
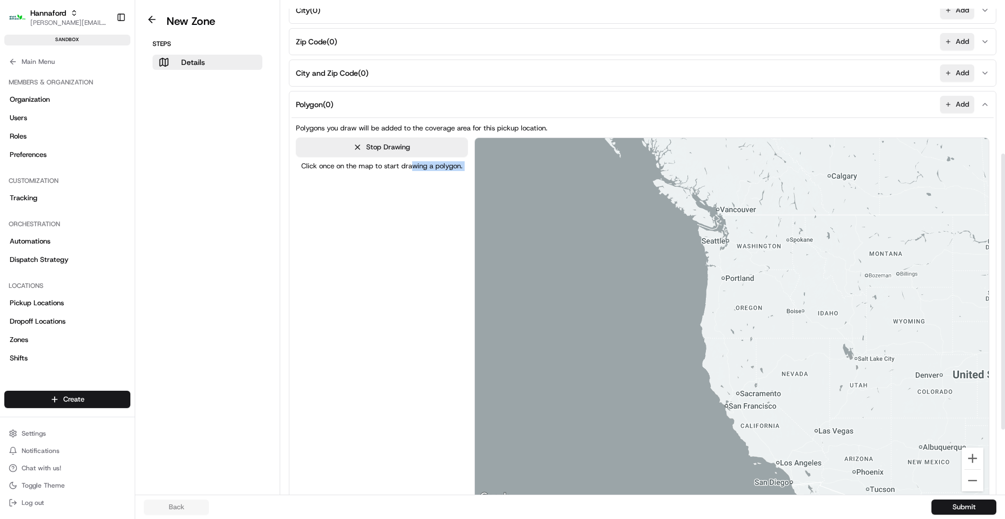
drag, startPoint x: 766, startPoint y: 234, endPoint x: 468, endPoint y: 256, distance: 298.3
click at [491, 257] on div at bounding box center [732, 321] width 514 height 366
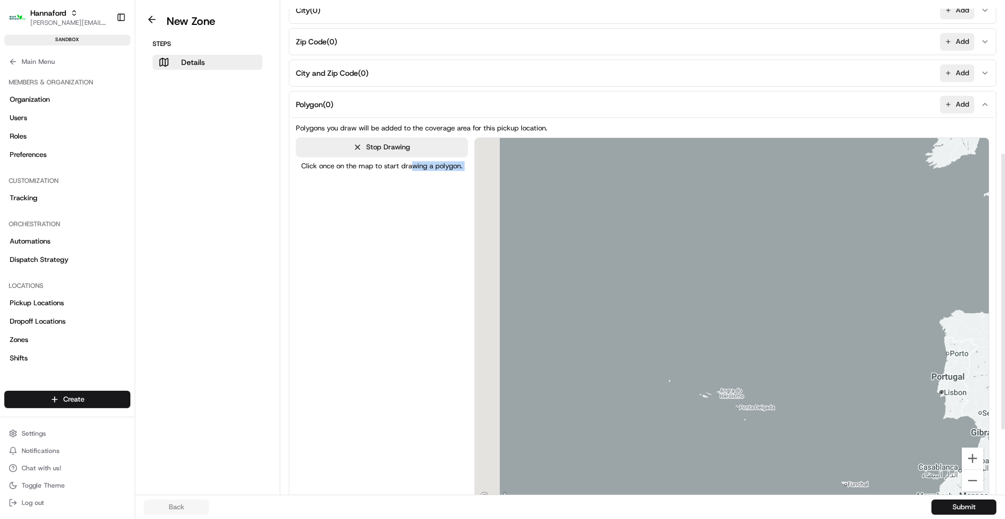
drag, startPoint x: 651, startPoint y: 237, endPoint x: 735, endPoint y: 211, distance: 88.1
click at [735, 213] on div at bounding box center [731, 321] width 514 height 366
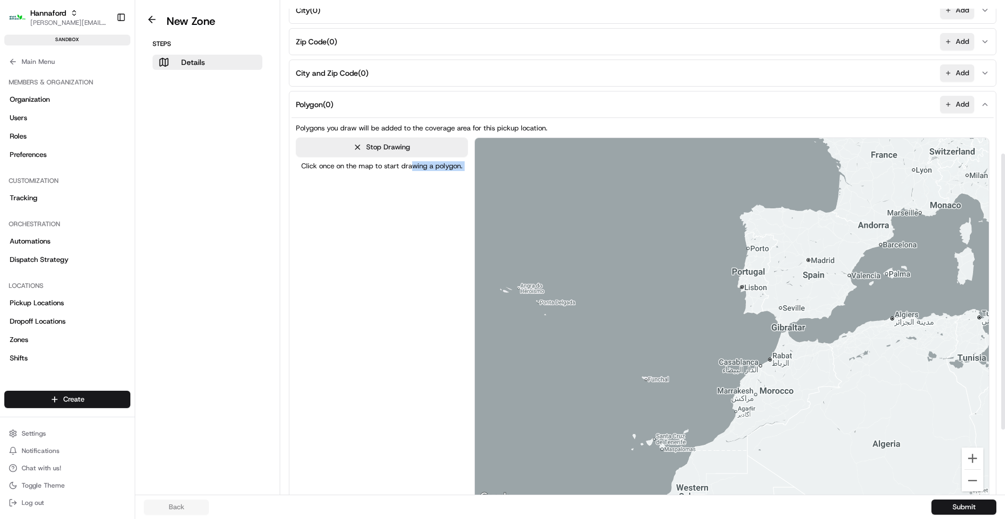
drag, startPoint x: 793, startPoint y: 240, endPoint x: 881, endPoint y: 177, distance: 108.5
click at [903, 173] on div at bounding box center [732, 321] width 514 height 366
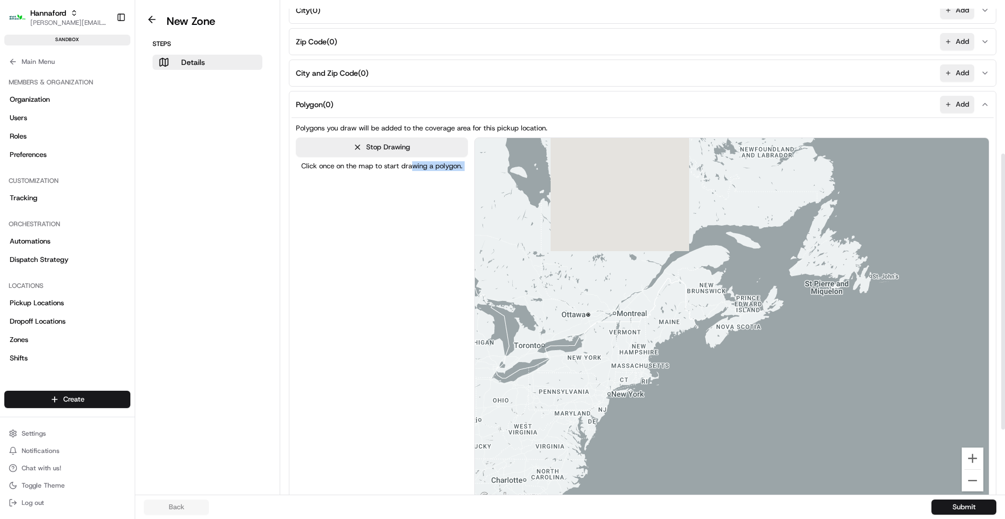
drag, startPoint x: 747, startPoint y: 242, endPoint x: 885, endPoint y: 434, distance: 236.7
click at [892, 441] on div at bounding box center [732, 321] width 514 height 366
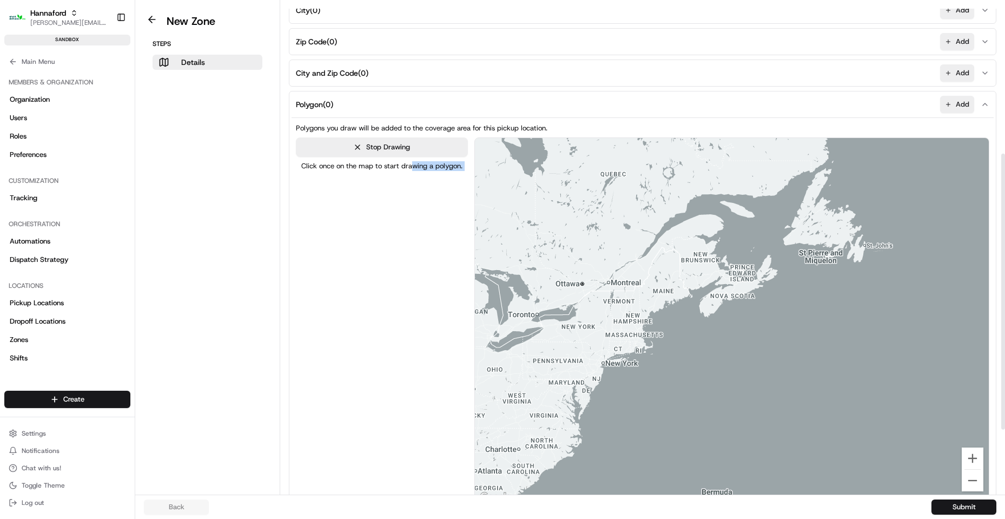
drag, startPoint x: 719, startPoint y: 323, endPoint x: 738, endPoint y: 324, distance: 19.0
click at [754, 321] on div at bounding box center [732, 321] width 514 height 366
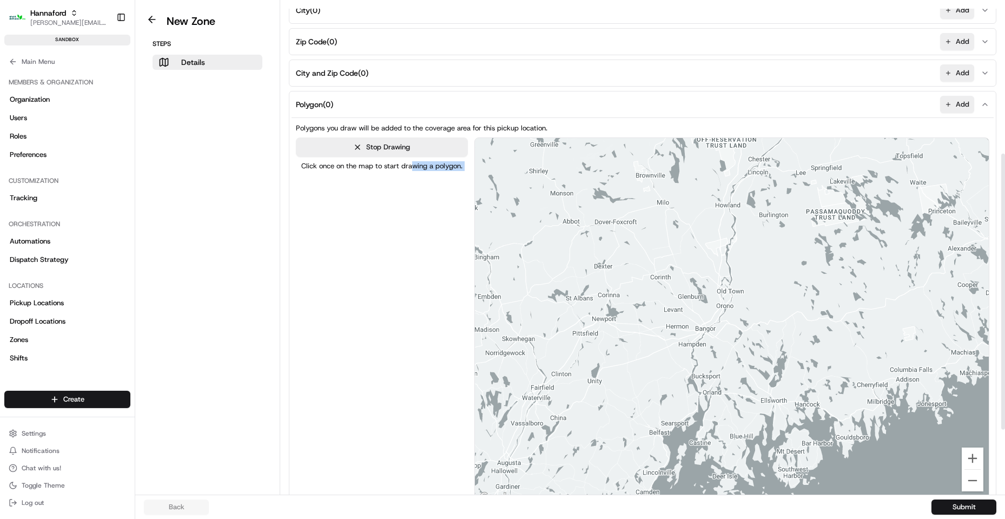
drag, startPoint x: 680, startPoint y: 354, endPoint x: 718, endPoint y: 419, distance: 75.4
click at [718, 419] on div at bounding box center [732, 321] width 514 height 366
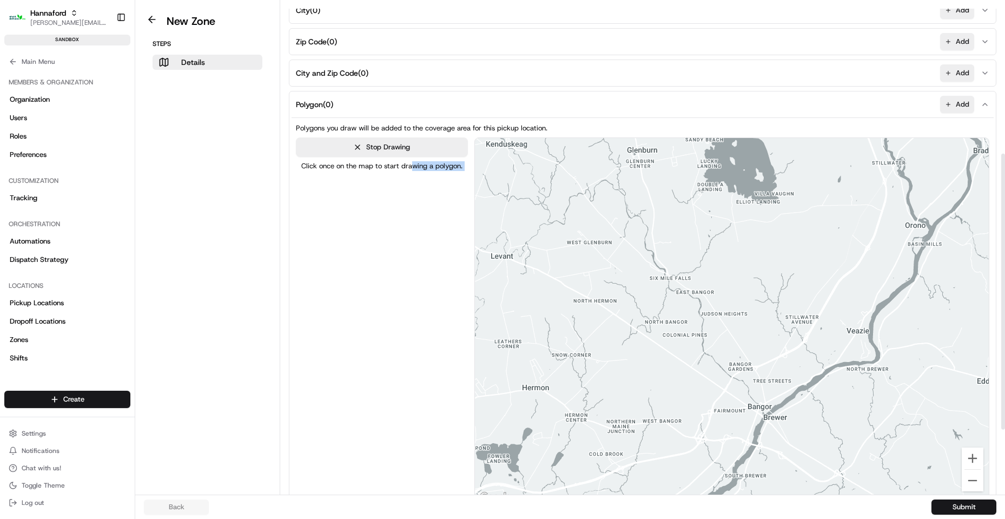
drag, startPoint x: 848, startPoint y: 350, endPoint x: 743, endPoint y: 326, distance: 107.6
click at [777, 315] on div at bounding box center [732, 321] width 514 height 366
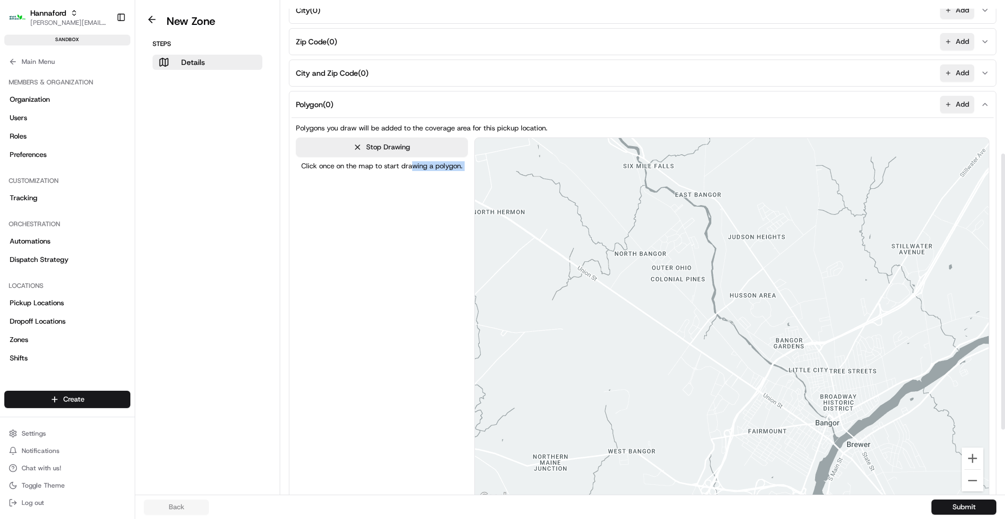
drag, startPoint x: 697, startPoint y: 399, endPoint x: 745, endPoint y: 351, distance: 68.1
click at [773, 359] on div at bounding box center [732, 321] width 514 height 366
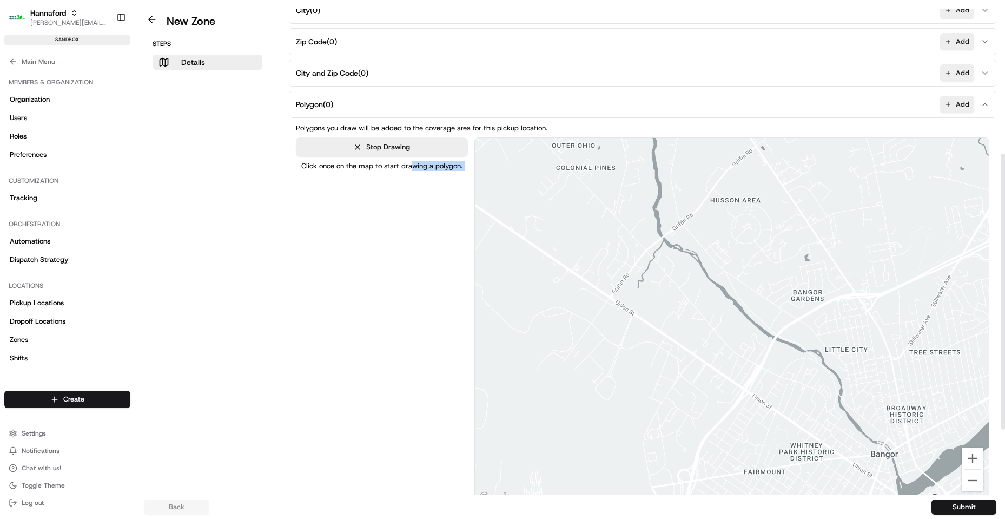
drag, startPoint x: 750, startPoint y: 372, endPoint x: 667, endPoint y: 294, distance: 114.0
click at [667, 294] on div at bounding box center [732, 321] width 514 height 366
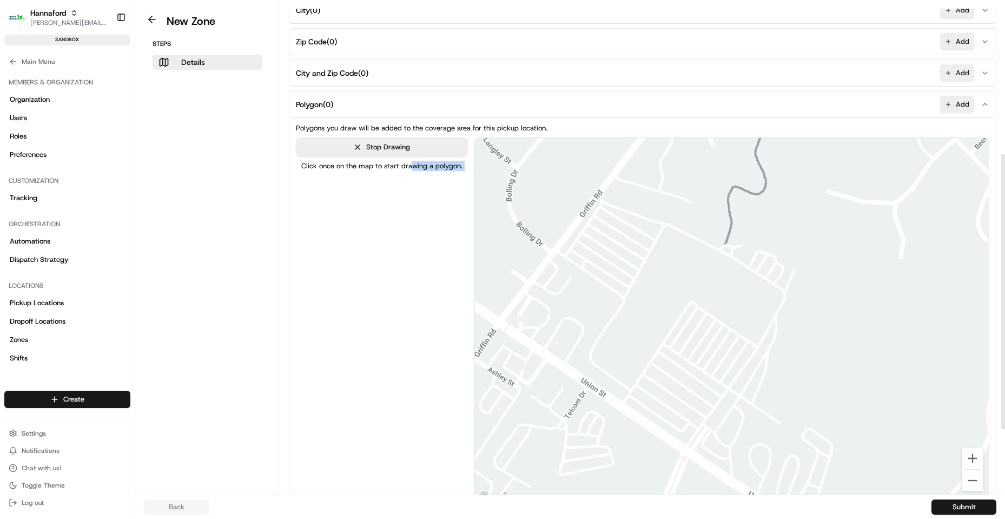
drag, startPoint x: 712, startPoint y: 271, endPoint x: 675, endPoint y: 296, distance: 43.6
click at [675, 296] on div at bounding box center [731, 321] width 514 height 366
drag, startPoint x: 22, startPoint y: 122, endPoint x: 86, endPoint y: 120, distance: 63.9
click at [24, 122] on span "Users" at bounding box center [18, 118] width 17 height 10
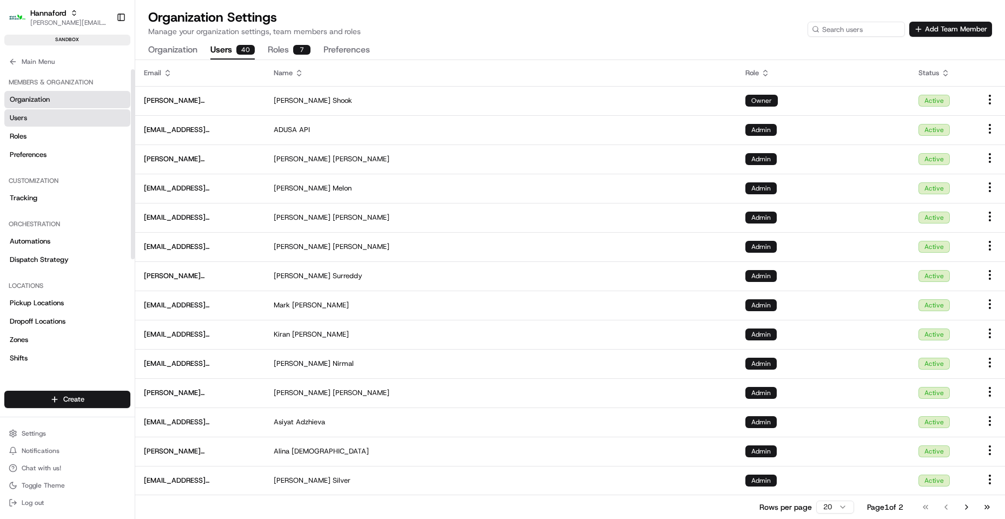
click at [54, 96] on link "Organization" at bounding box center [67, 99] width 126 height 17
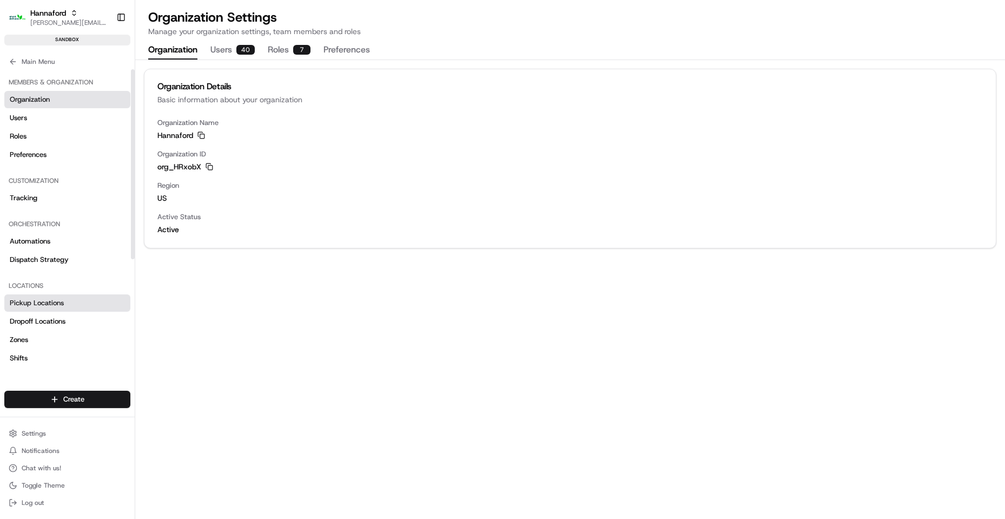
click at [37, 305] on span "Pickup Locations" at bounding box center [37, 303] width 54 height 10
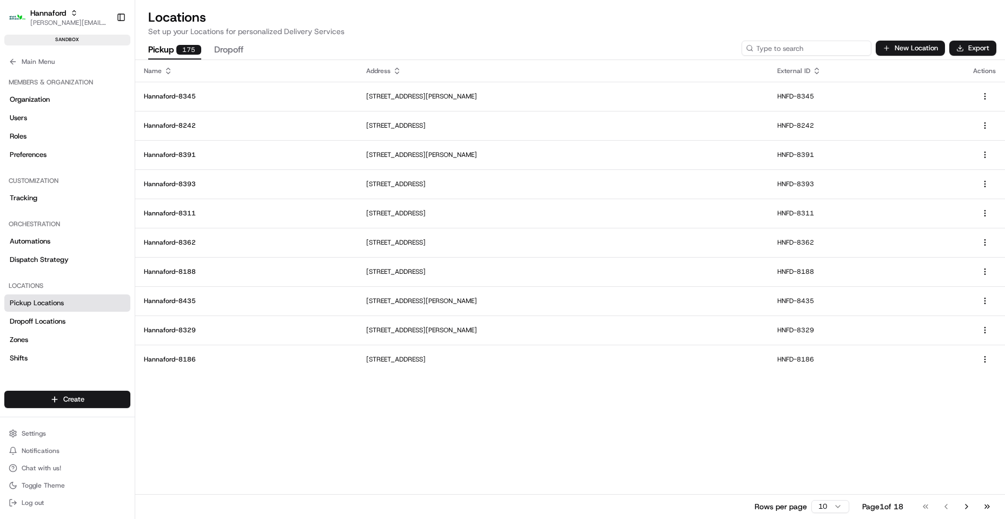
click at [803, 50] on input at bounding box center [806, 48] width 130 height 15
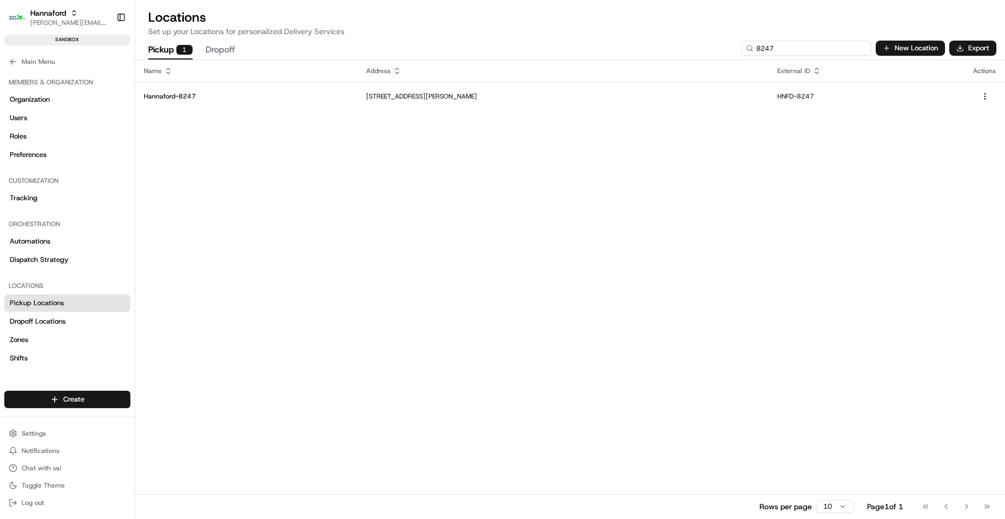
drag, startPoint x: 682, startPoint y: 46, endPoint x: 657, endPoint y: 36, distance: 27.2
click at [640, 34] on div "Locations Set up your Locations for personalized Delivery Services Pickup 1 Dro…" at bounding box center [570, 259] width 870 height 519
drag, startPoint x: 663, startPoint y: 44, endPoint x: 631, endPoint y: 39, distance: 32.4
click at [627, 35] on div "Locations Set up your Locations for personalized Delivery Services Pickup 1 Dro…" at bounding box center [570, 259] width 870 height 519
drag, startPoint x: 761, startPoint y: 45, endPoint x: 675, endPoint y: 14, distance: 91.5
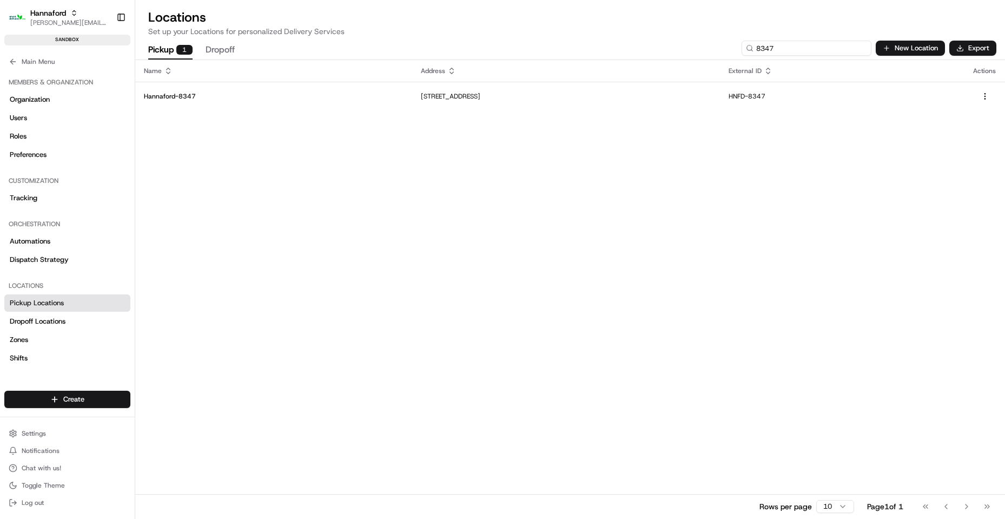
click at [675, 14] on div "Locations Set up your Locations for personalized Delivery Services Pickup 1 Dro…" at bounding box center [570, 259] width 870 height 519
type input "8109"
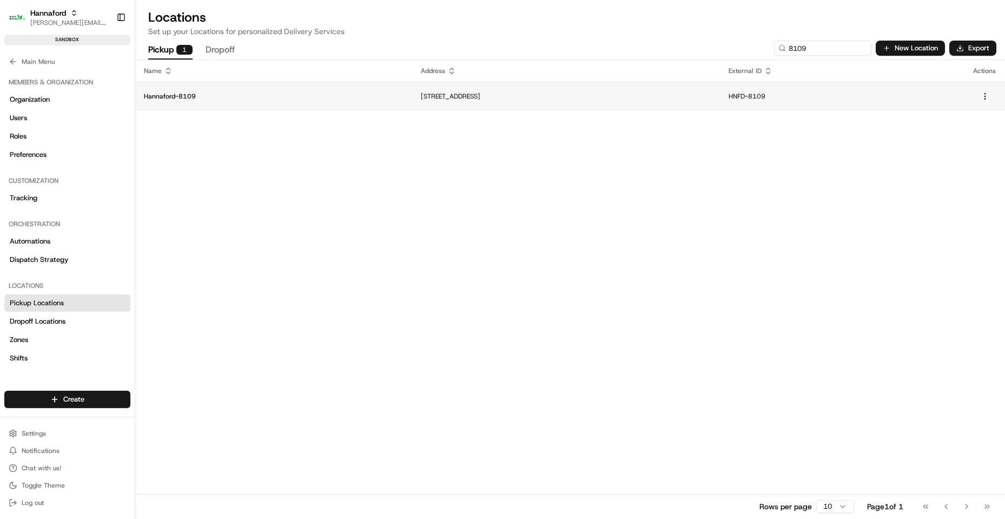
click at [168, 97] on p "Hannaford-8109" at bounding box center [274, 96] width 260 height 9
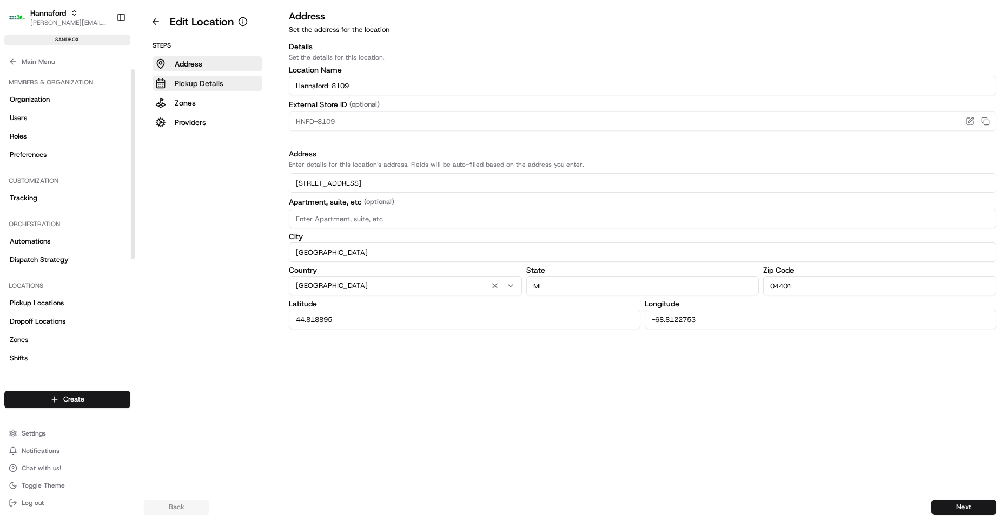
click at [196, 90] on button "Pickup Details" at bounding box center [208, 83] width 110 height 15
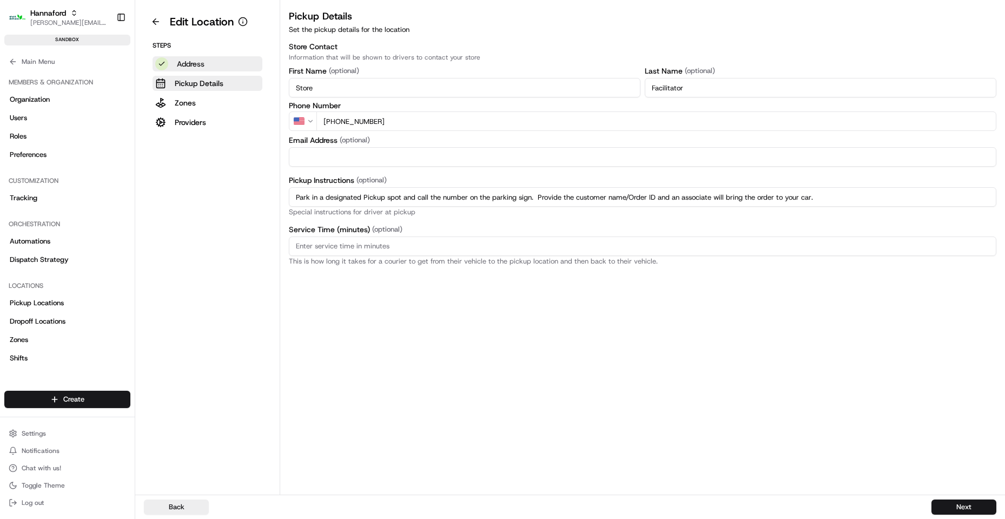
click at [178, 59] on p "Address" at bounding box center [191, 63] width 28 height 11
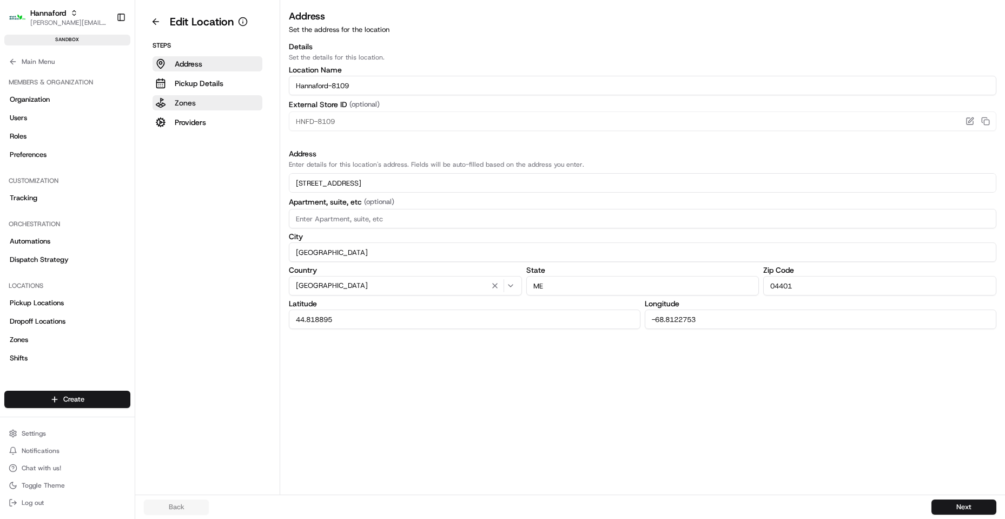
click at [192, 107] on p "Zones" at bounding box center [185, 102] width 21 height 11
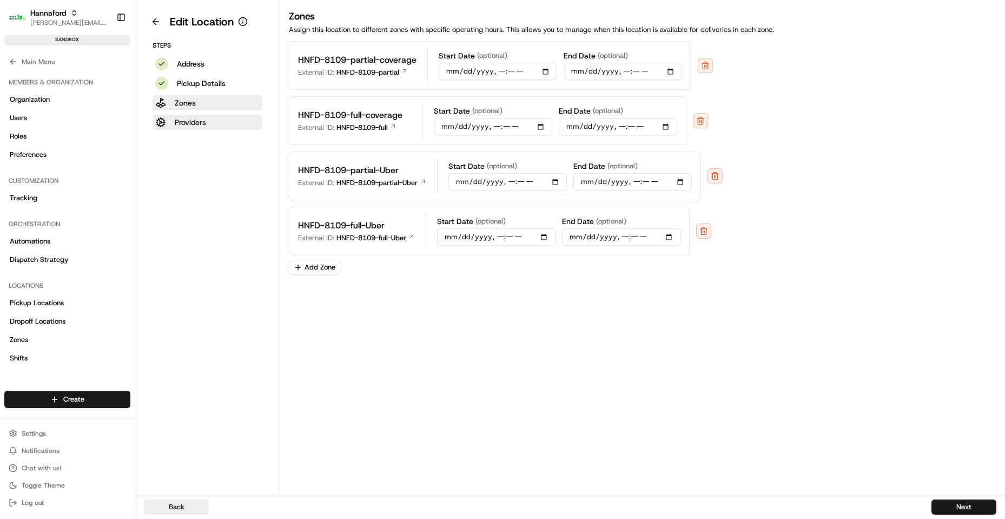
click at [189, 121] on p "Providers" at bounding box center [190, 122] width 31 height 11
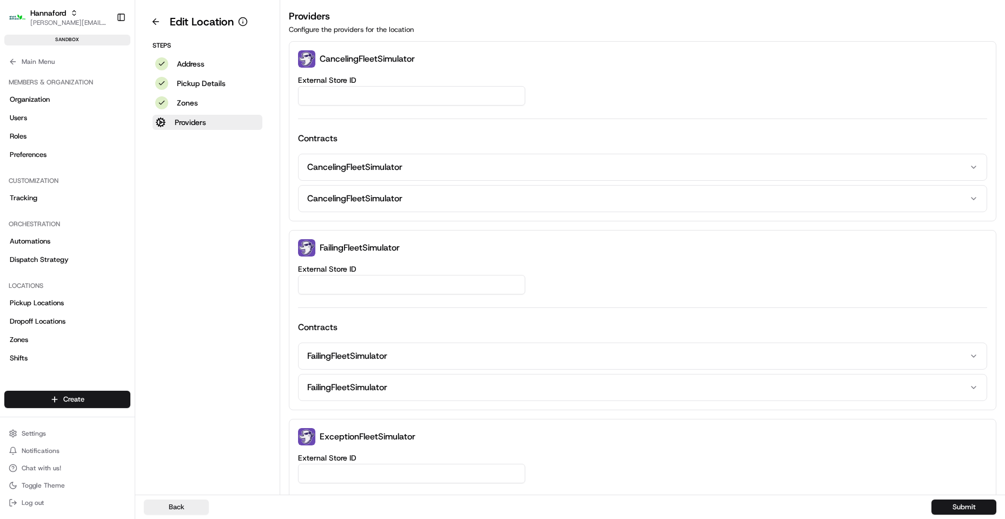
drag, startPoint x: 197, startPoint y: 93, endPoint x: 186, endPoint y: 130, distance: 38.3
click at [197, 98] on div "Steps Address Pickup Details Zones Providers" at bounding box center [207, 85] width 127 height 89
click at [218, 93] on div "Steps Address Pickup Details Zones Providers" at bounding box center [207, 85] width 127 height 89
click at [207, 105] on button "Zones" at bounding box center [208, 102] width 110 height 15
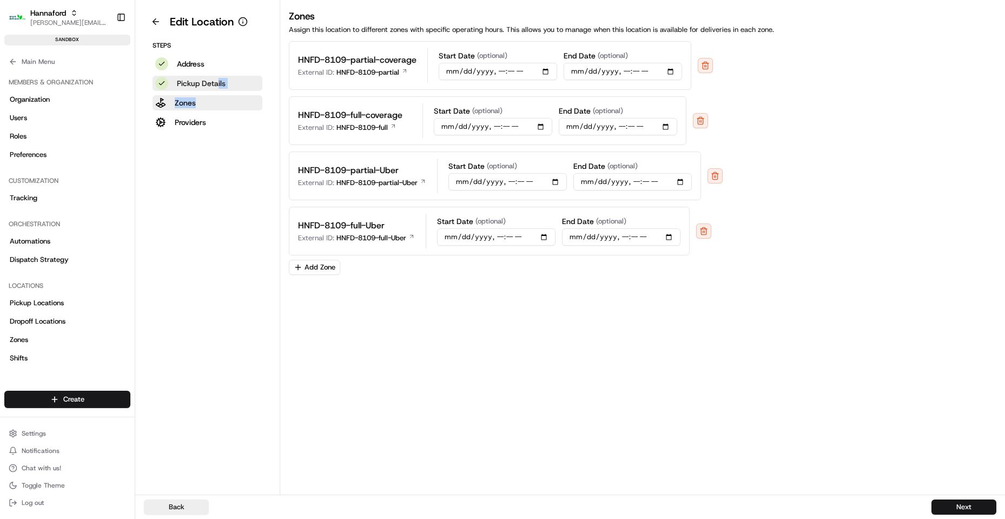
click at [224, 83] on p "Pickup Details" at bounding box center [201, 83] width 49 height 11
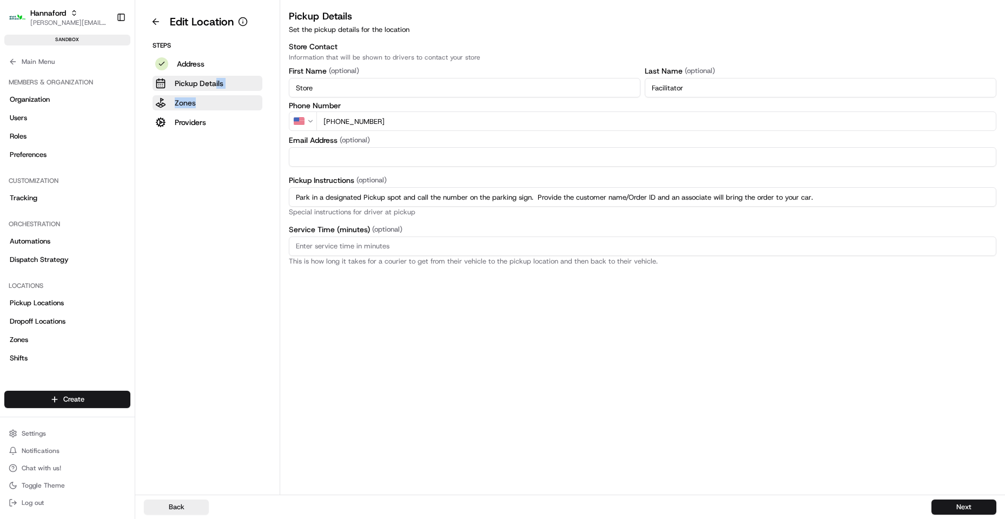
click at [212, 100] on button "Zones" at bounding box center [208, 102] width 110 height 15
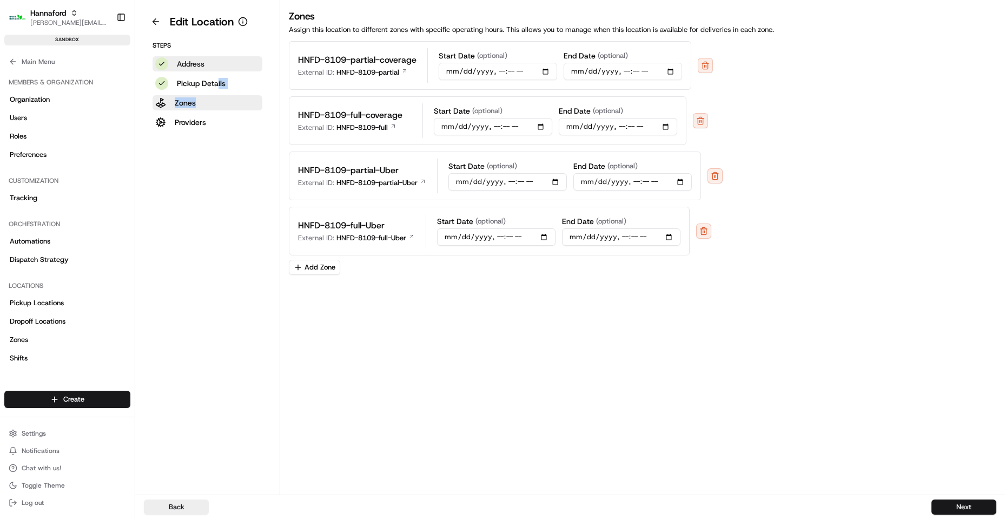
click at [167, 59] on button "Address" at bounding box center [208, 63] width 110 height 15
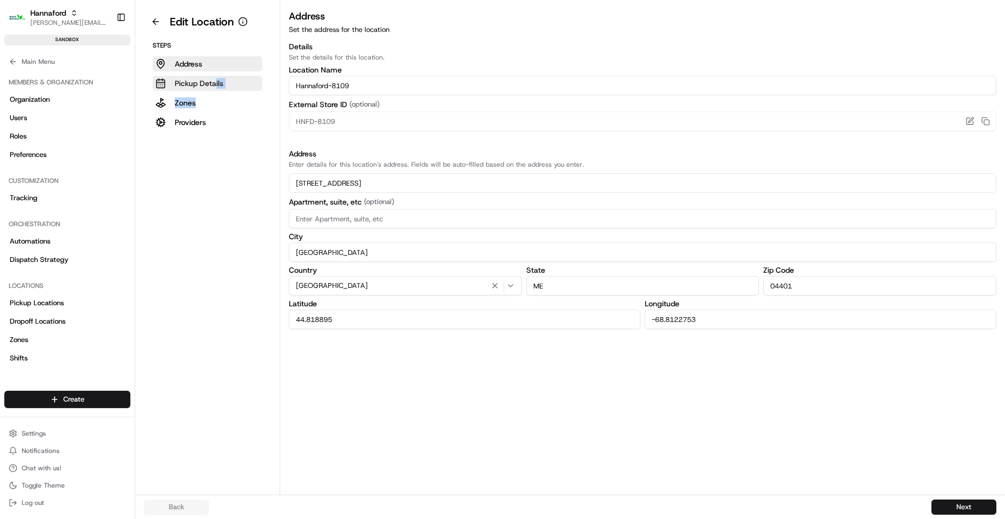
click at [157, 77] on button "Pickup Details" at bounding box center [208, 83] width 110 height 15
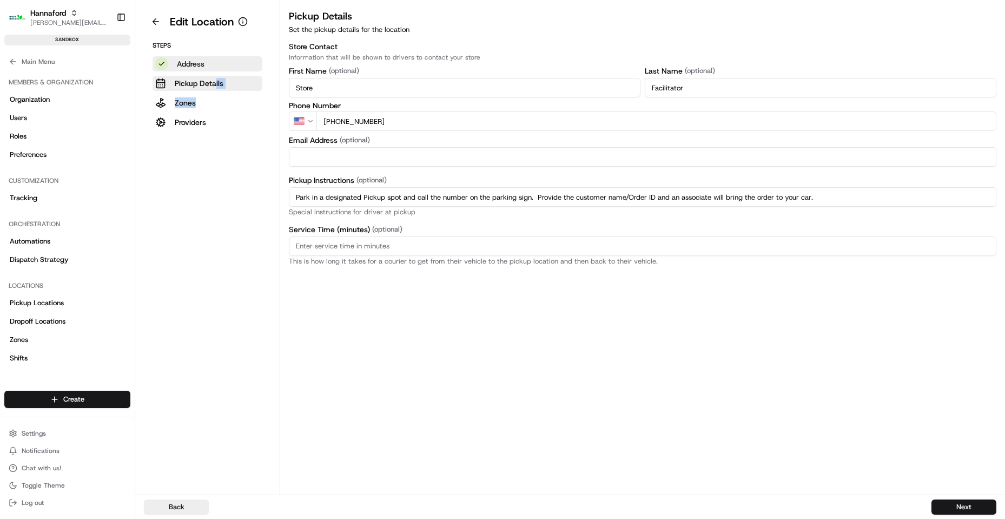
click at [164, 68] on div at bounding box center [161, 63] width 13 height 13
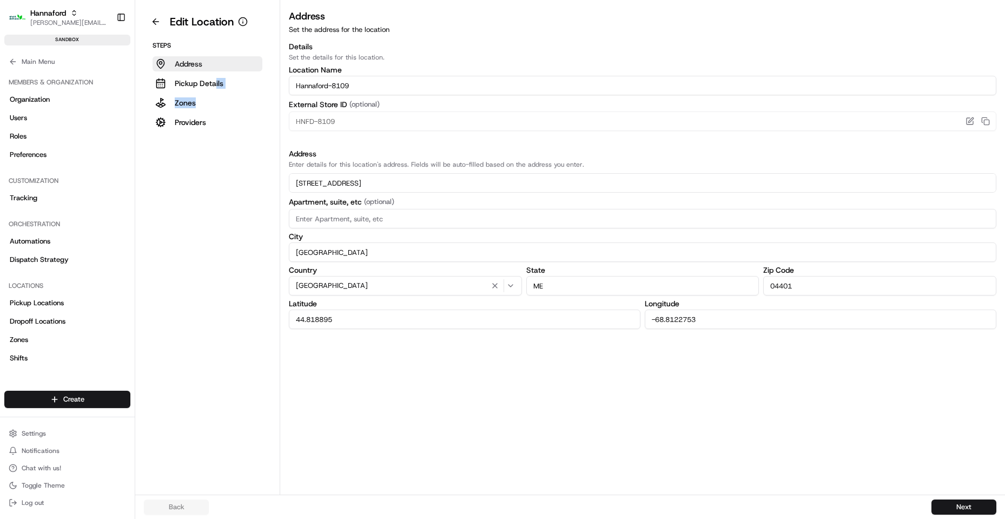
drag, startPoint x: 158, startPoint y: 101, endPoint x: 174, endPoint y: 149, distance: 50.5
click at [159, 101] on button "Zones" at bounding box center [208, 102] width 110 height 15
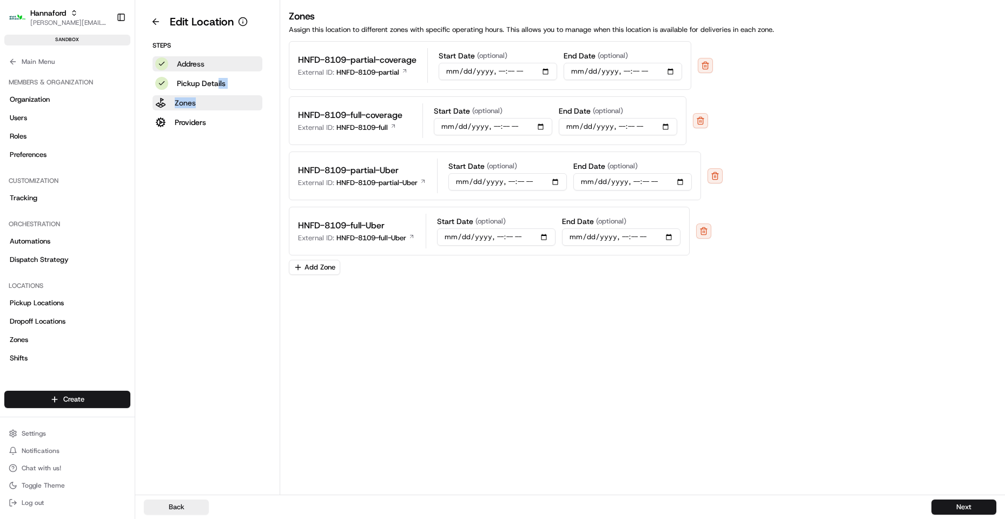
click at [160, 103] on button "Zones" at bounding box center [208, 102] width 110 height 15
click at [171, 116] on button "Providers" at bounding box center [208, 122] width 110 height 15
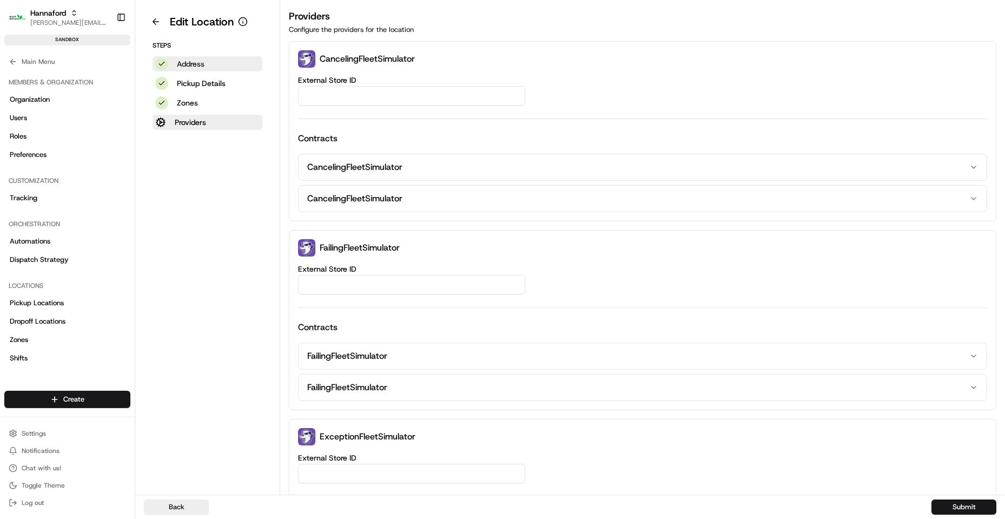
drag, startPoint x: 188, startPoint y: 231, endPoint x: 185, endPoint y: 226, distance: 5.8
click at [187, 229] on aside "Edit Location Steps Address Pickup Details Zones Providers" at bounding box center [207, 247] width 145 height 494
click at [185, 226] on aside "Edit Location Steps Address Pickup Details Zones Providers" at bounding box center [207, 247] width 145 height 494
click at [59, 64] on button "Main Menu" at bounding box center [67, 61] width 126 height 15
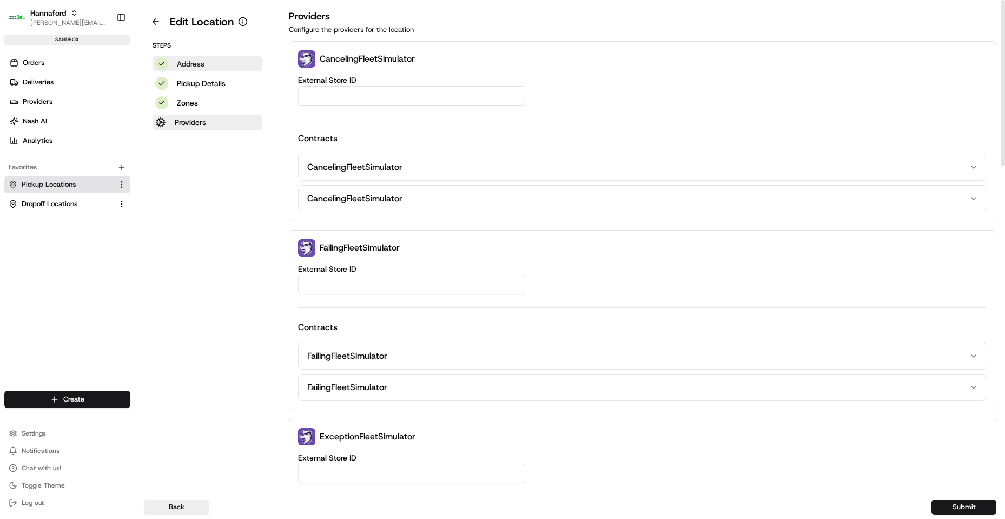
click at [365, 106] on div "External Store ID Contracts CancelingFleetSimulator CancelingFleetSimulator" at bounding box center [642, 144] width 689 height 136
click at [379, 92] on input "External Store ID" at bounding box center [411, 95] width 227 height 19
click at [69, 197] on button "Dropoff Locations" at bounding box center [67, 203] width 126 height 17
click at [67, 182] on span "Pickup Locations" at bounding box center [49, 185] width 54 height 10
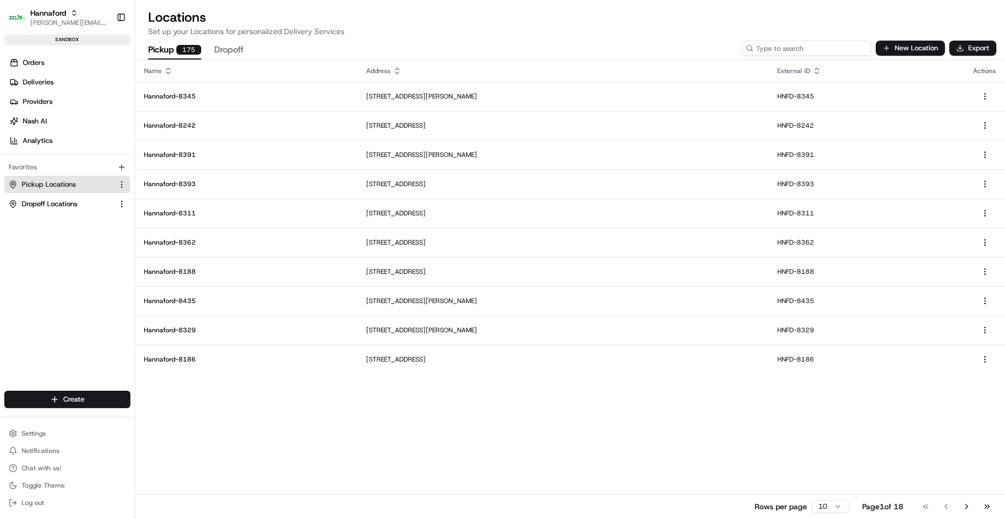
click at [813, 44] on input at bounding box center [806, 48] width 130 height 15
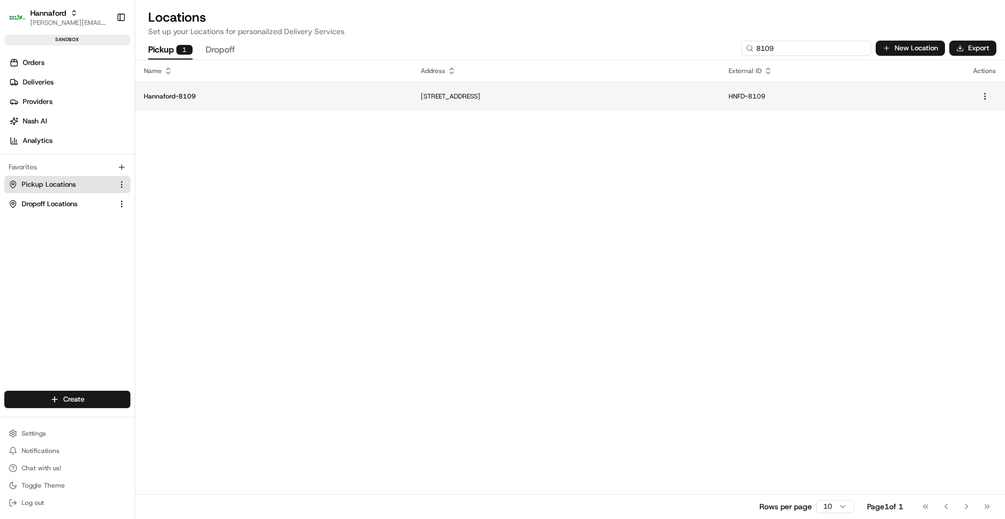
type input "8109"
click at [185, 94] on p "Hannaford-8109" at bounding box center [274, 96] width 260 height 9
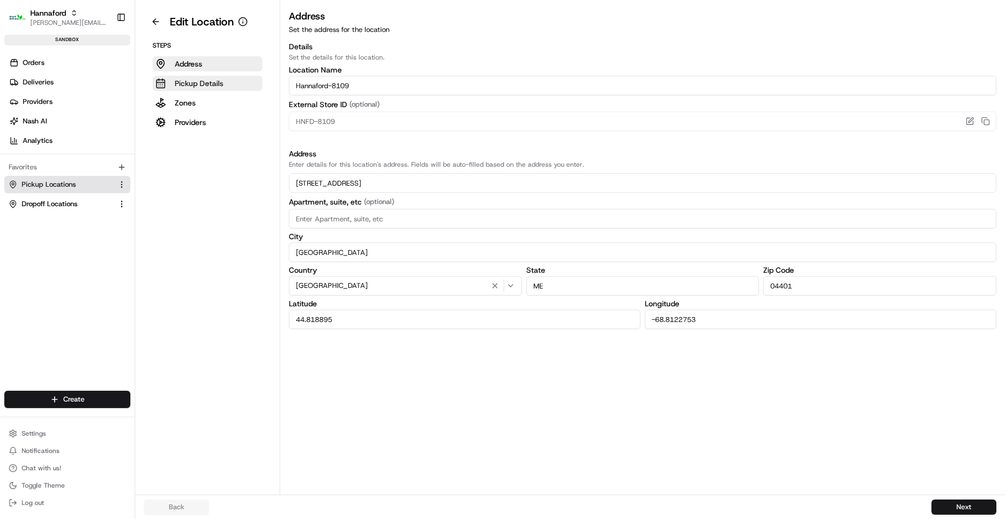
click at [224, 76] on button "Pickup Details" at bounding box center [208, 83] width 110 height 15
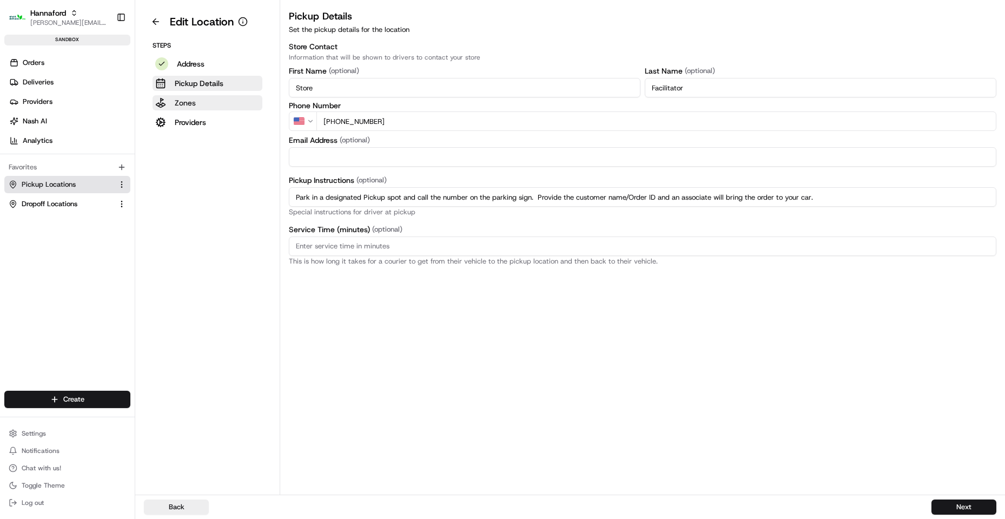
click at [203, 105] on button "Zones" at bounding box center [208, 102] width 110 height 15
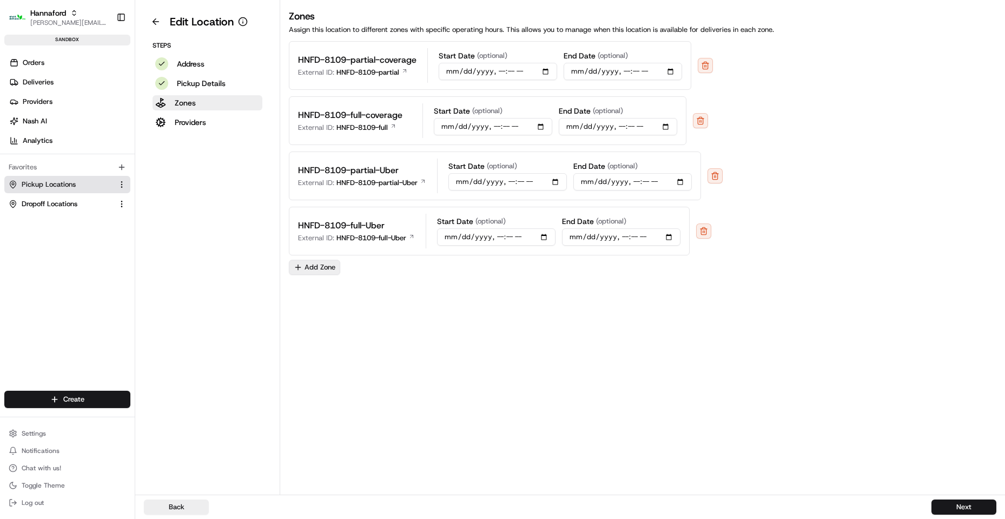
click at [320, 269] on button "Add Zone" at bounding box center [314, 267] width 51 height 15
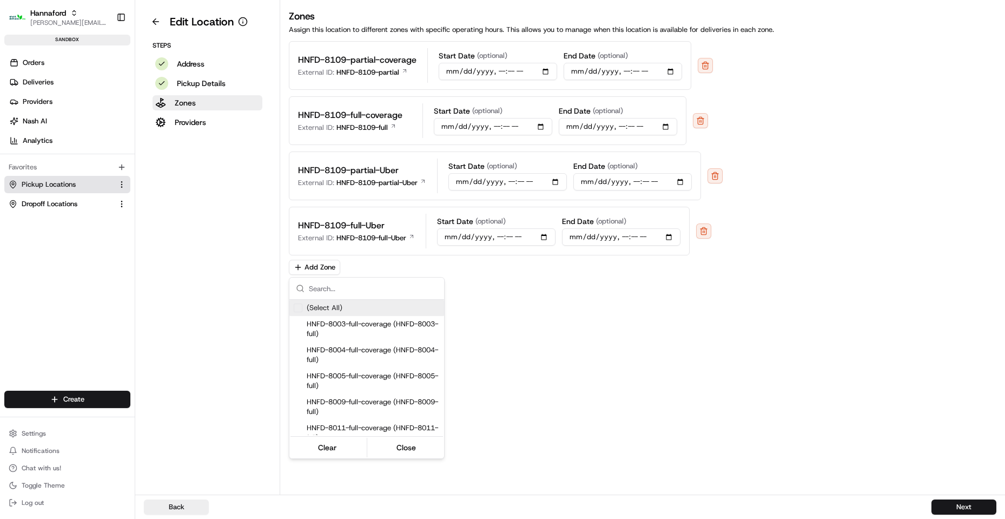
click at [364, 287] on input "text" at bounding box center [373, 288] width 129 height 22
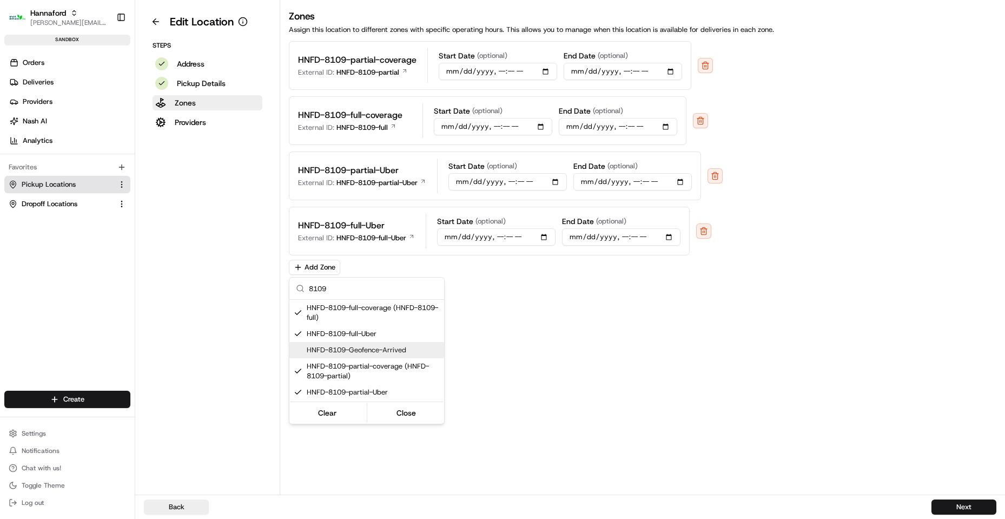
type input "8109"
click at [416, 351] on span "HNFD-8109-Geofence-Arrived" at bounding box center [373, 350] width 133 height 10
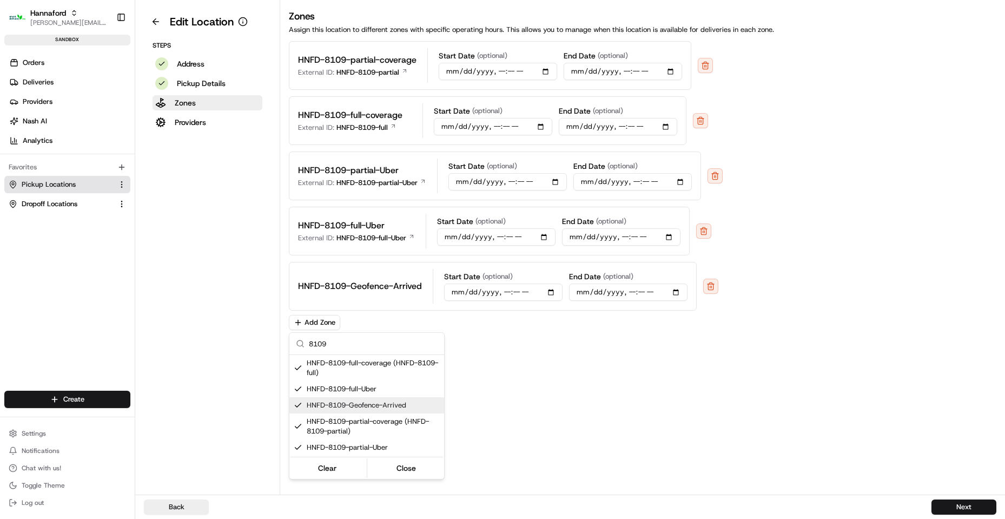
click at [953, 500] on html "Hannaford [EMAIL_ADDRESS][DOMAIN_NAME] Toggle Sidebar sandbox Orders Deliveries…" at bounding box center [502, 259] width 1005 height 519
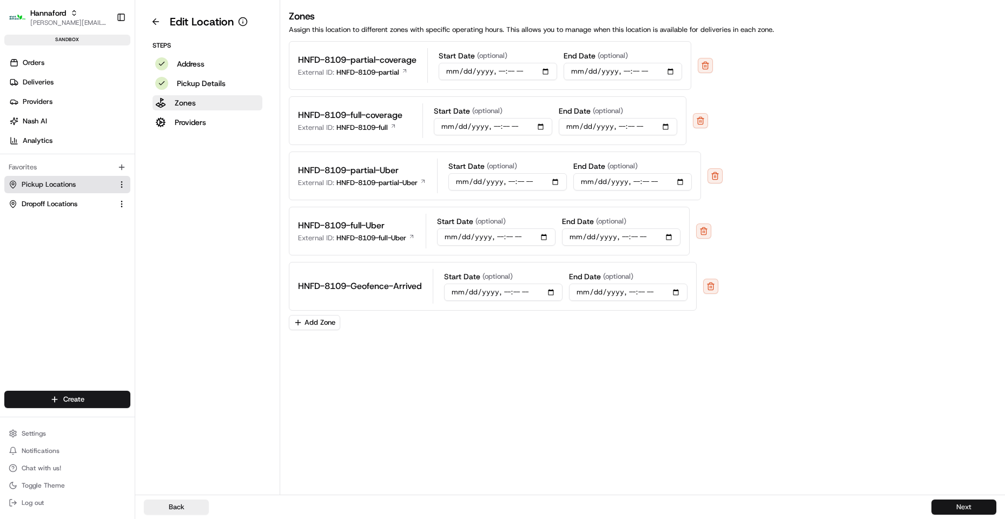
click at [963, 511] on button "Next" at bounding box center [963, 506] width 65 height 15
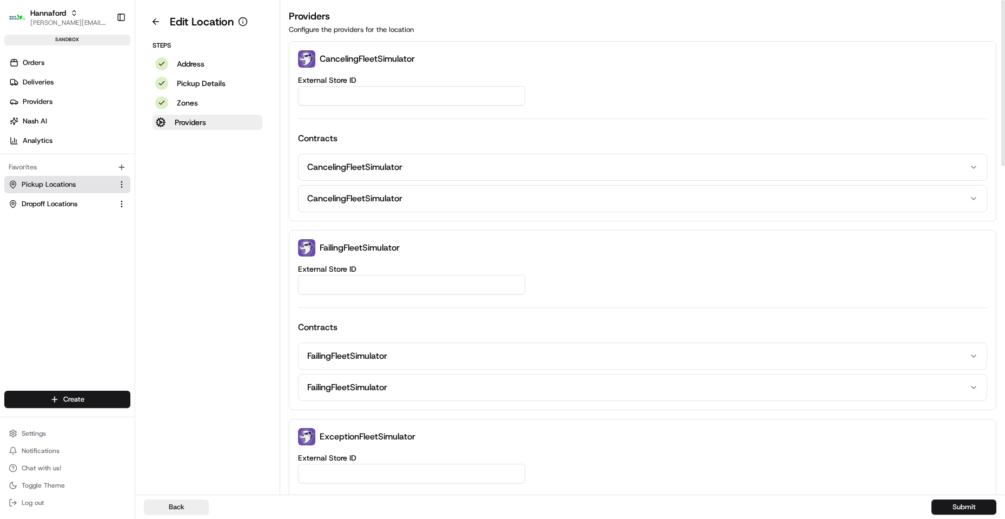
click at [344, 104] on input "External Store ID" at bounding box center [411, 95] width 227 height 19
type input "H"
type input "N"
click at [449, 97] on input "HNFD-8109-Geofence-Arrived" at bounding box center [411, 95] width 227 height 19
type input "HNFD-8109-Geofence-Arrived"
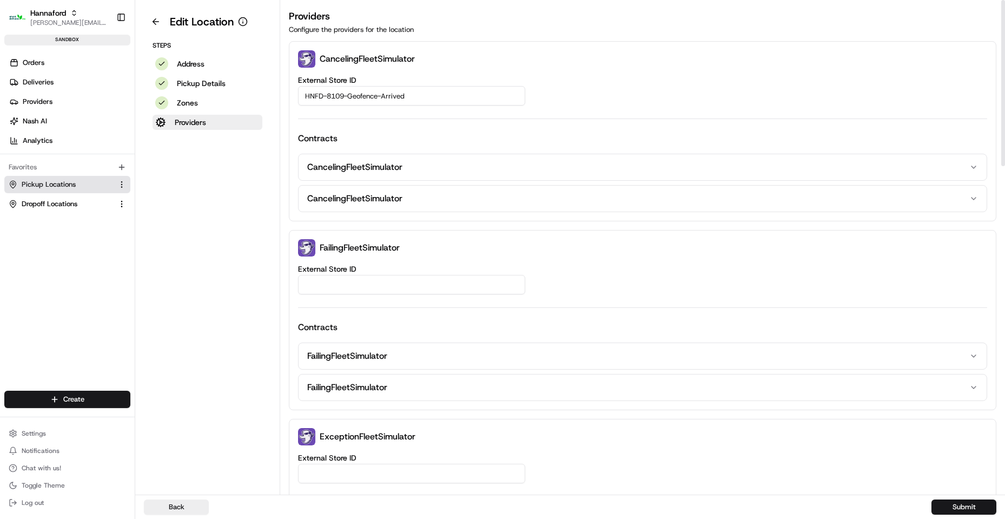
click at [380, 284] on input "External Store ID" at bounding box center [411, 284] width 227 height 19
click at [313, 58] on img at bounding box center [306, 58] width 17 height 17
drag, startPoint x: 313, startPoint y: 58, endPoint x: 351, endPoint y: 50, distance: 39.2
click at [319, 56] on div "CancelingFleetSimulator" at bounding box center [356, 58] width 117 height 17
click at [352, 50] on div "CancelingFleetSimulator External Store ID HNFD-8109-Geofence-Arrived Contracts …" at bounding box center [642, 131] width 707 height 180
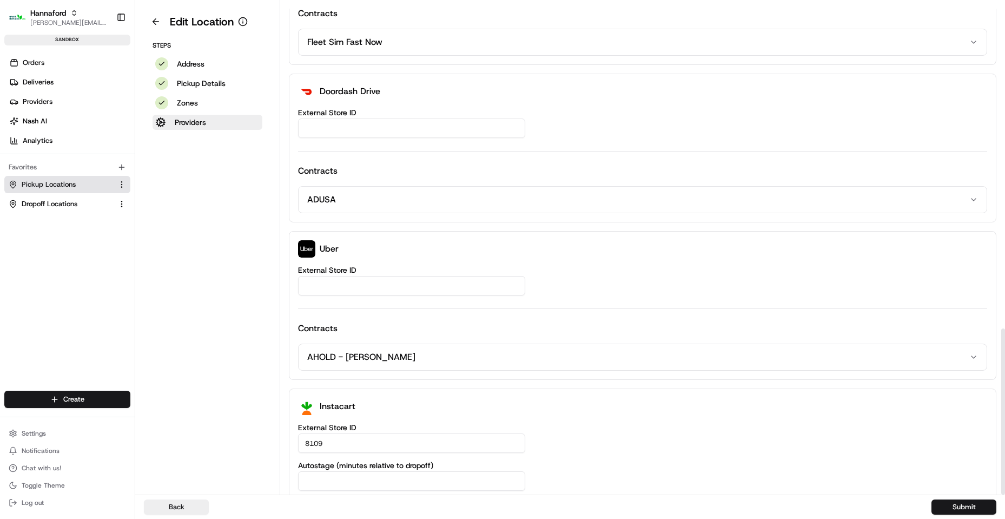
scroll to position [960, 0]
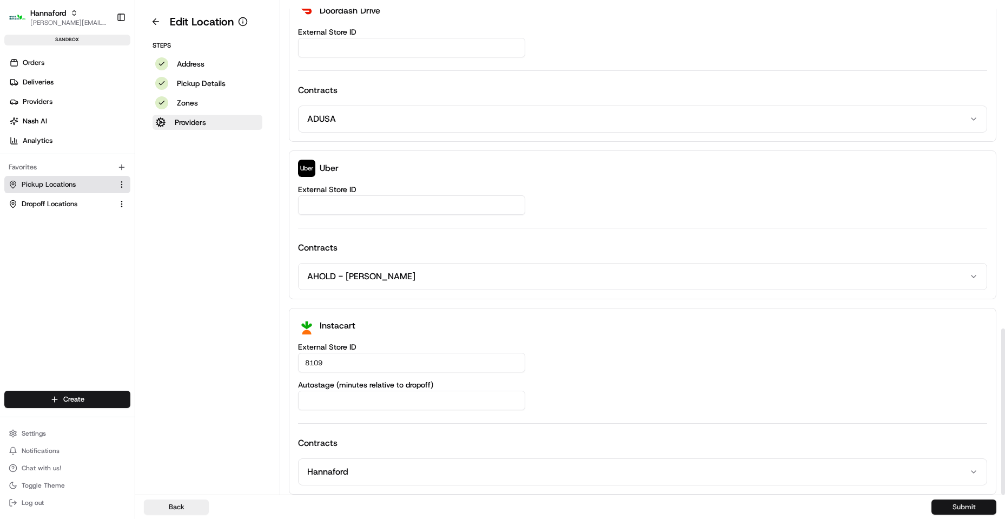
click at [960, 504] on button "Submit" at bounding box center [963, 506] width 65 height 15
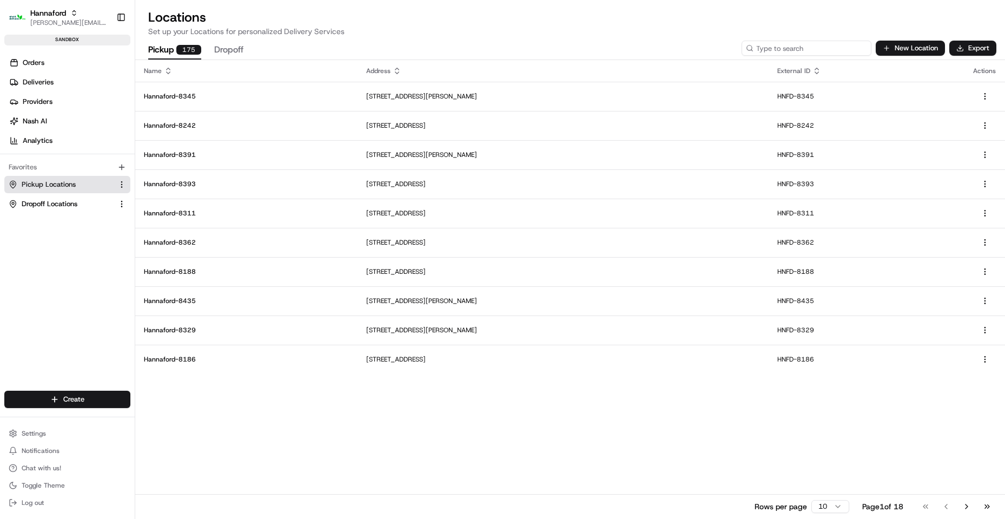
click at [816, 47] on input at bounding box center [806, 48] width 130 height 15
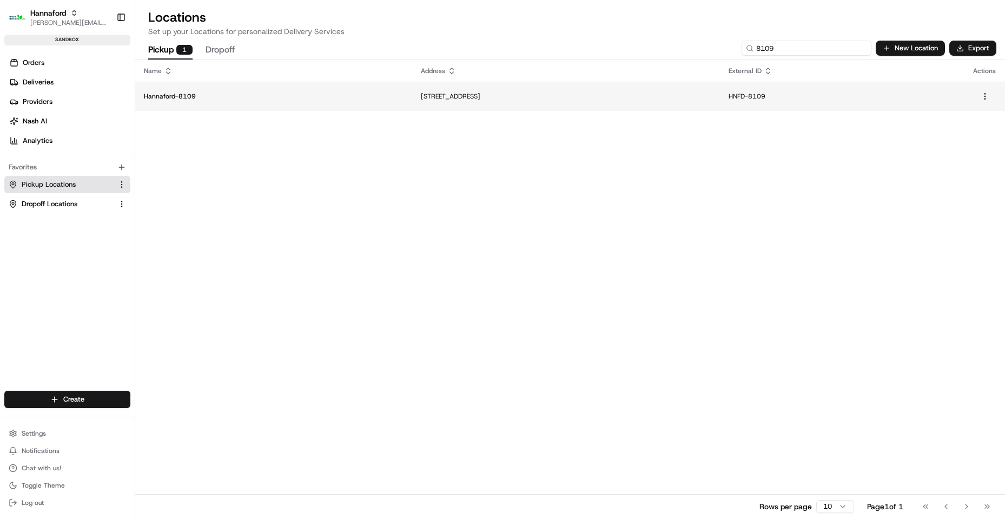
type input "8109"
click at [183, 97] on p "Hannaford-8109" at bounding box center [274, 96] width 260 height 9
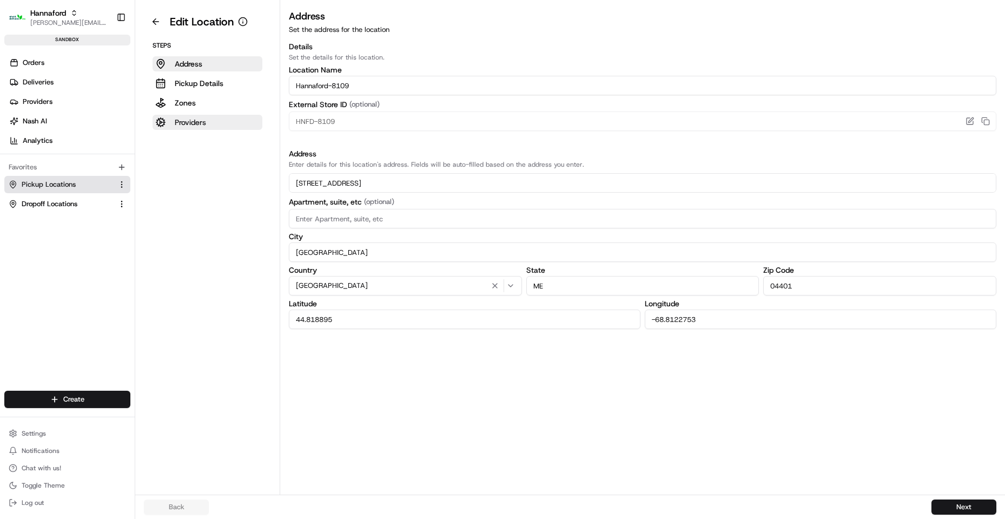
click at [205, 117] on p "Providers" at bounding box center [190, 122] width 31 height 11
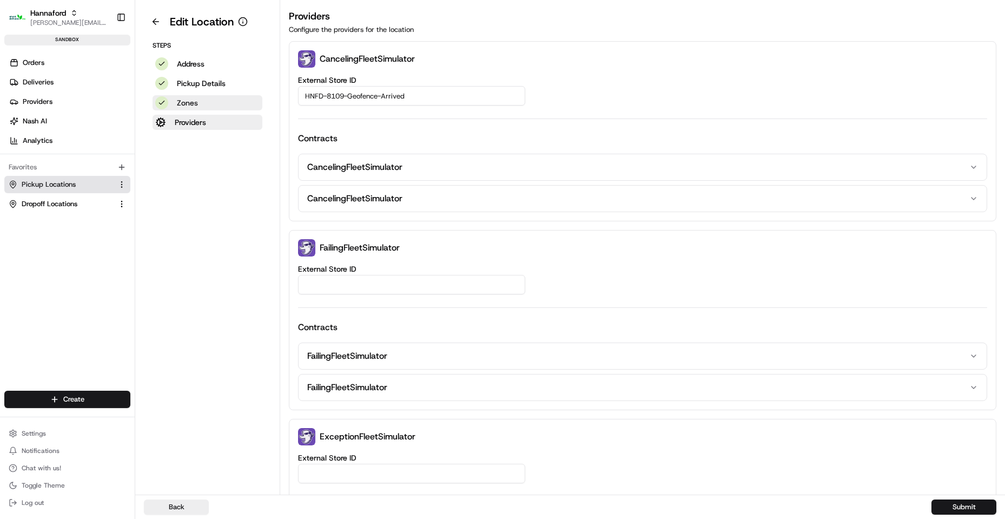
click at [197, 102] on p "Zones" at bounding box center [187, 102] width 21 height 11
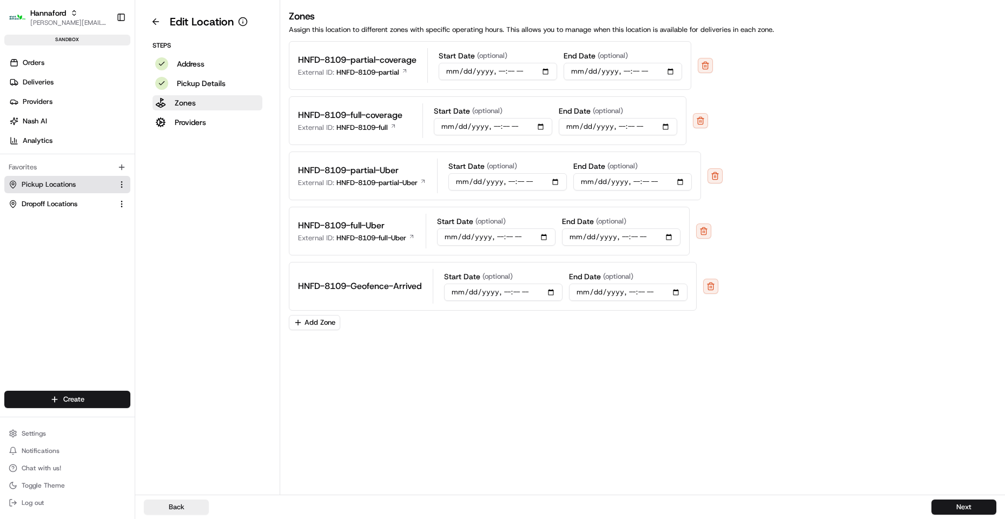
click at [515, 461] on div "Zones Assign this location to different zones with specific operating hours. Th…" at bounding box center [642, 252] width 725 height 486
click at [181, 515] on div "Back Next" at bounding box center [570, 506] width 870 height 24
click at [507, 423] on div "Zones Assign this location to different zones with specific operating hours. Th…" at bounding box center [642, 252] width 725 height 486
click at [177, 123] on p "Providers" at bounding box center [190, 122] width 31 height 11
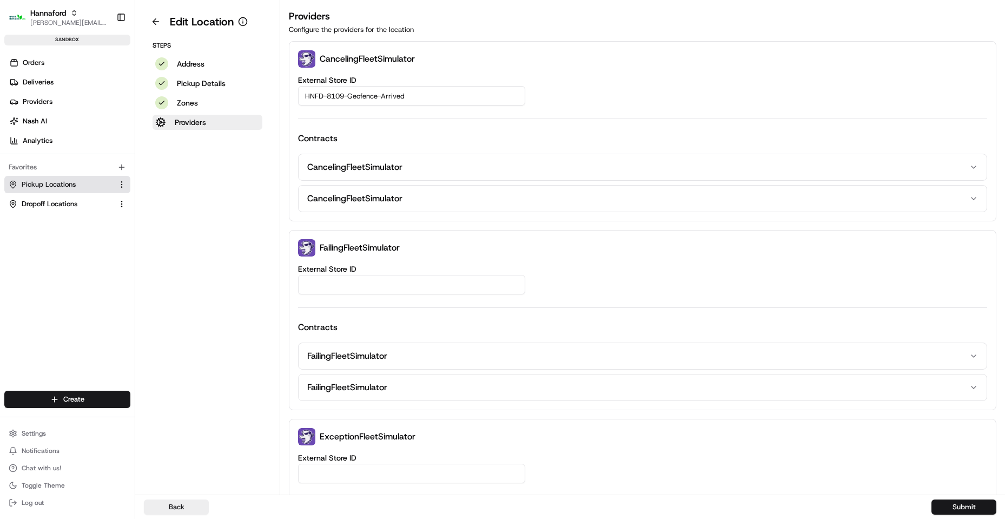
click at [52, 184] on span "Pickup Locations" at bounding box center [49, 185] width 54 height 10
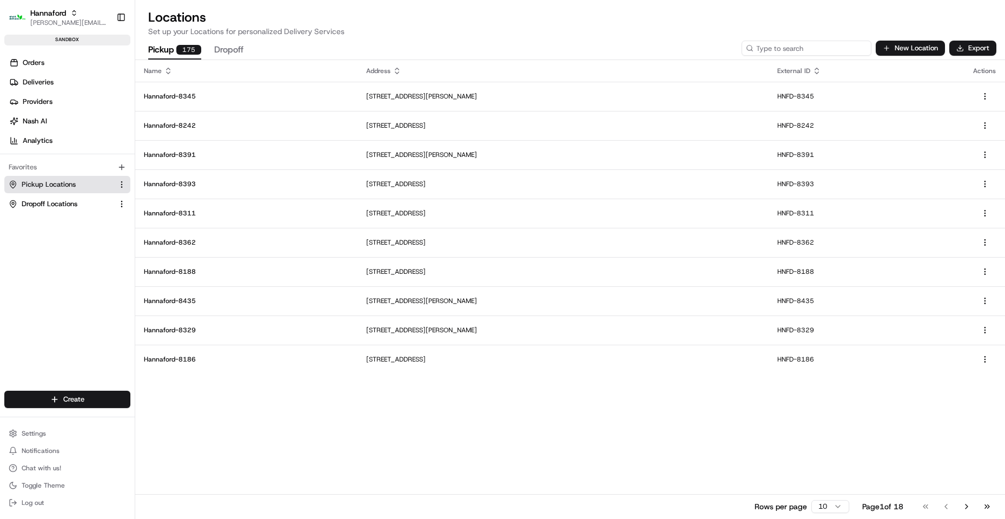
click at [815, 47] on input at bounding box center [806, 48] width 130 height 15
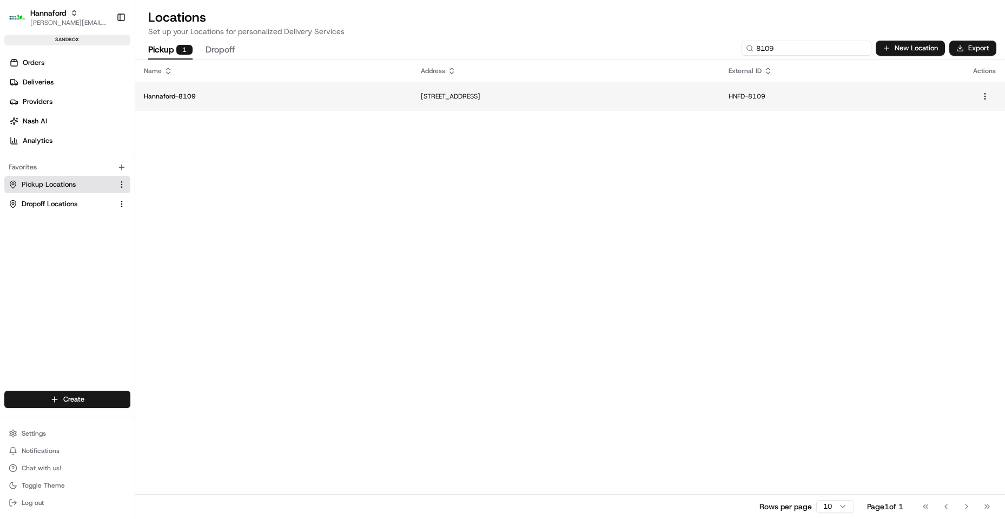
type input "8109"
click at [176, 87] on td "Hannaford-8109" at bounding box center [273, 96] width 277 height 29
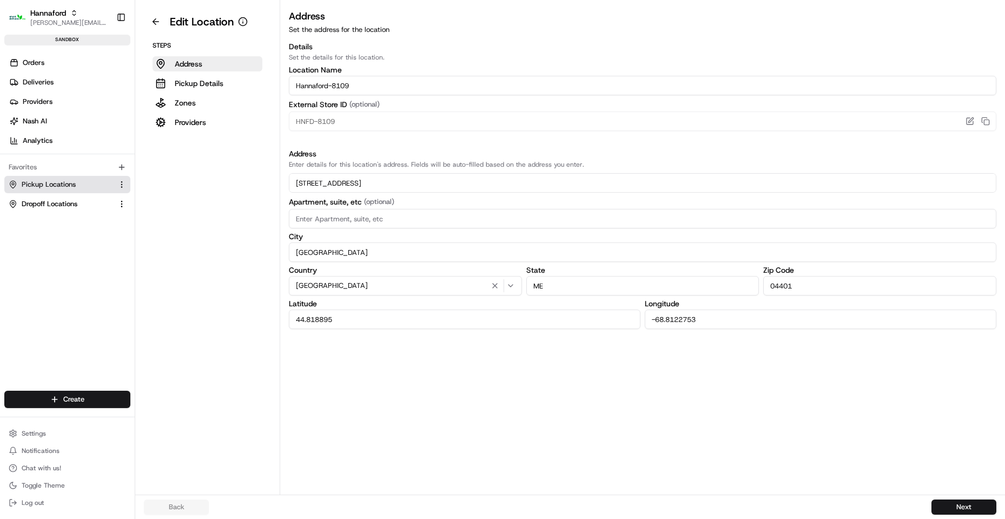
click at [65, 184] on span "Pickup Locations" at bounding box center [49, 185] width 54 height 10
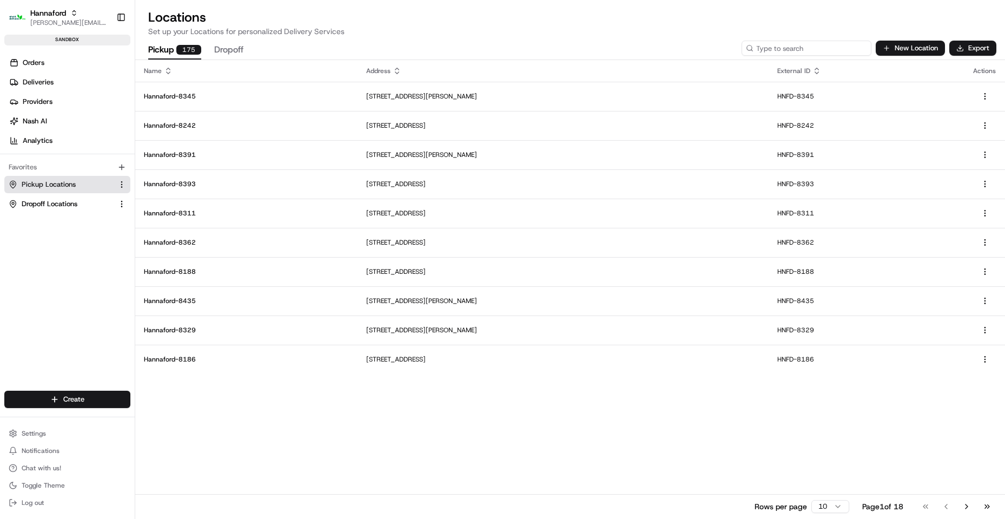
click at [803, 55] on input at bounding box center [806, 48] width 130 height 15
click at [850, 51] on input at bounding box center [806, 48] width 130 height 15
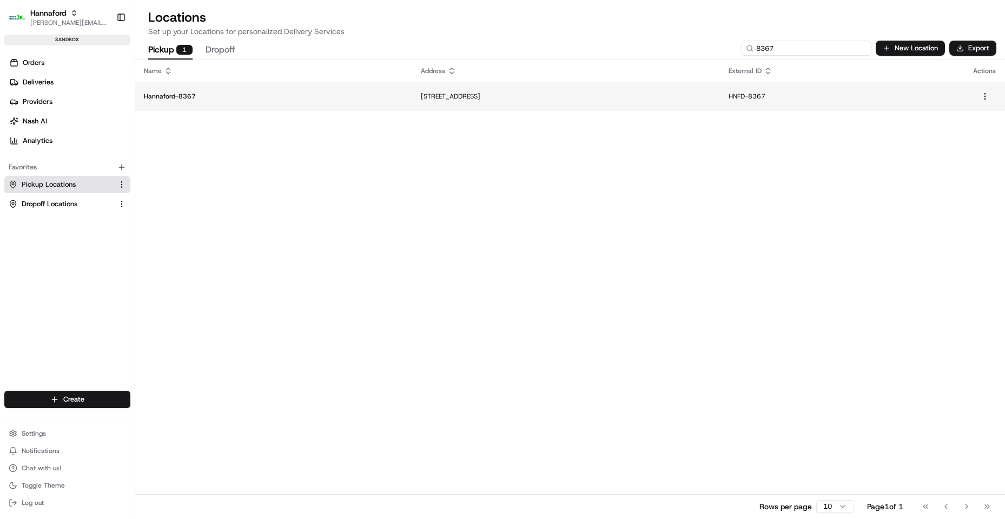
type input "8367"
click at [176, 98] on p "Hannaford-8367" at bounding box center [274, 96] width 260 height 9
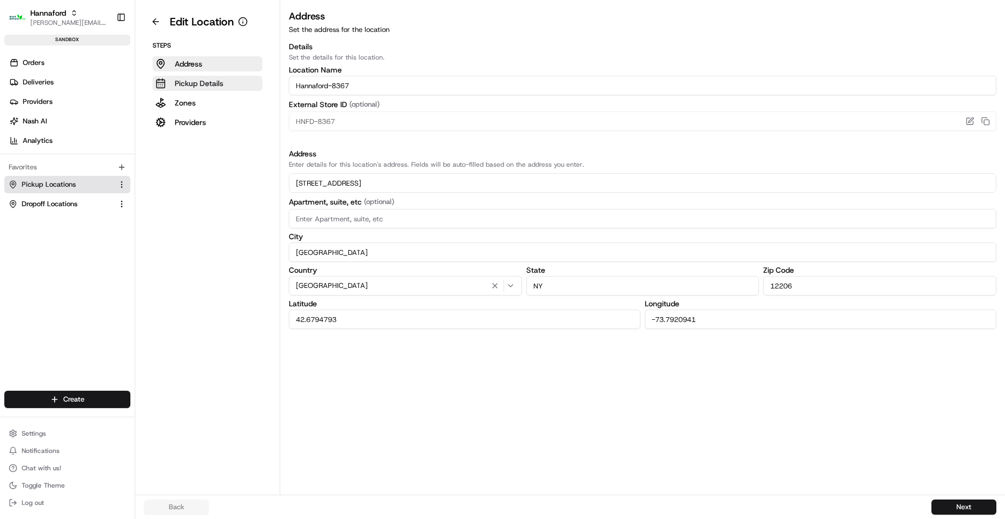
click at [213, 86] on p "Pickup Details" at bounding box center [199, 83] width 49 height 11
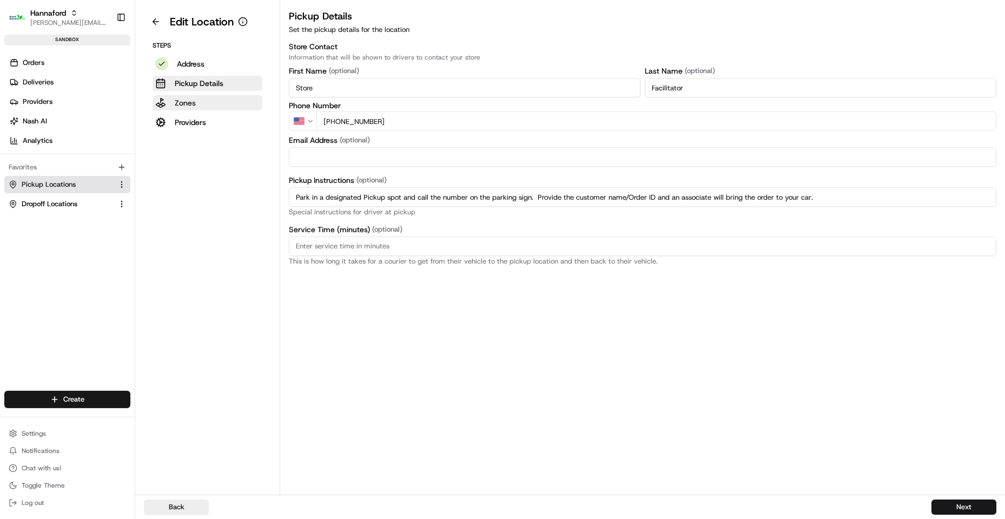
click at [197, 104] on button "Zones" at bounding box center [208, 102] width 110 height 15
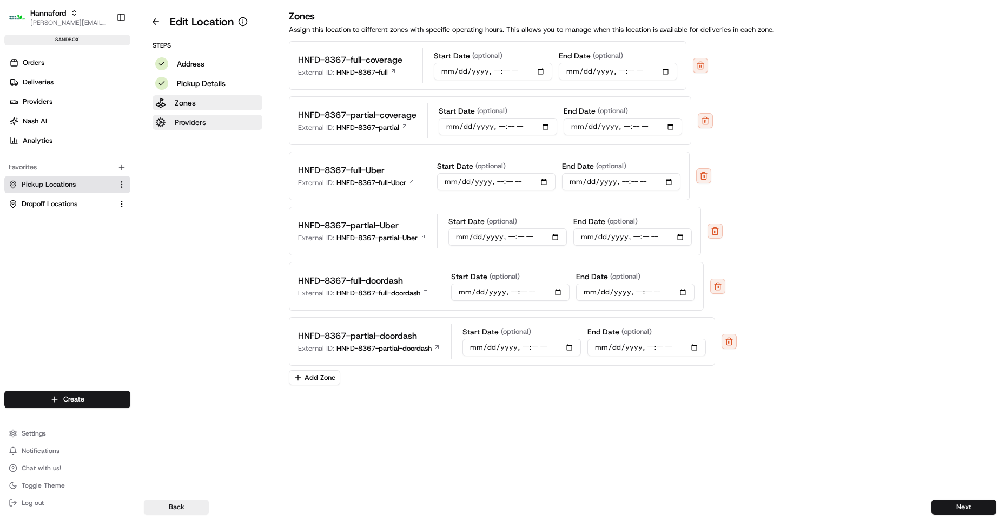
click at [184, 120] on p "Providers" at bounding box center [190, 122] width 31 height 11
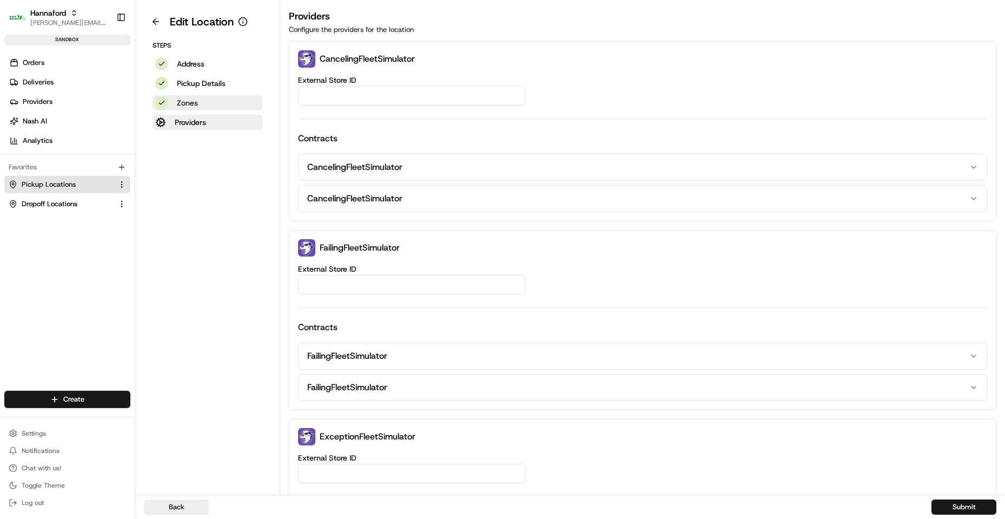
click at [187, 103] on p "Zones" at bounding box center [187, 102] width 21 height 11
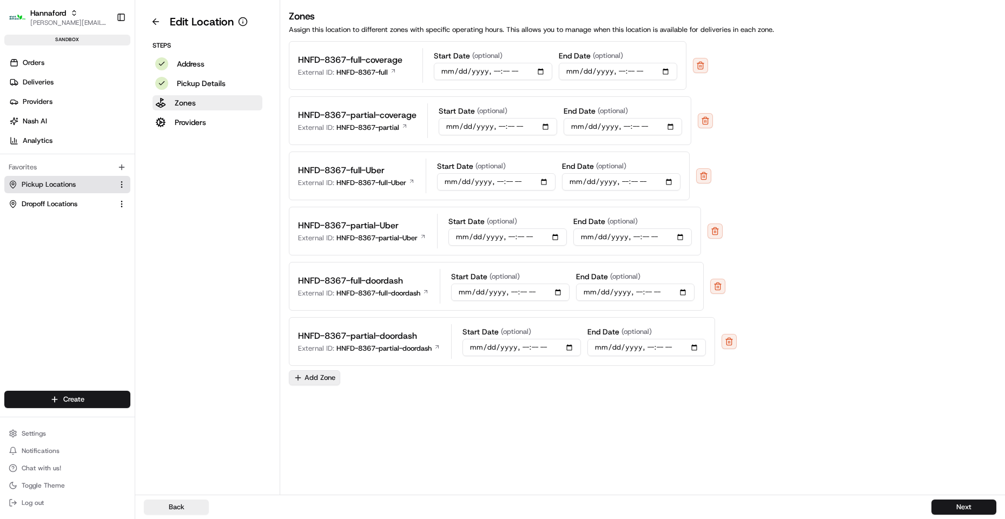
click at [307, 383] on button "Add Zone" at bounding box center [314, 377] width 51 height 15
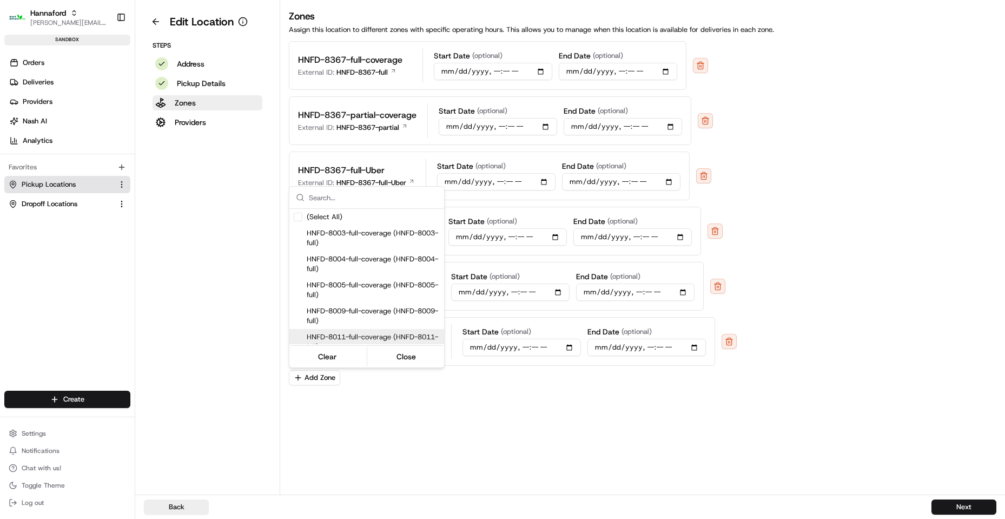
click at [387, 361] on button "Close" at bounding box center [406, 356] width 74 height 15
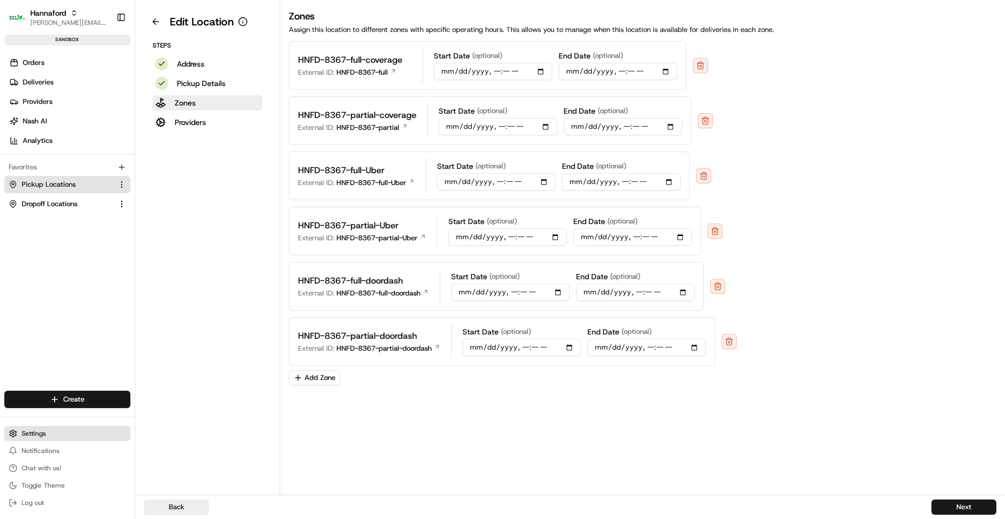
click at [31, 429] on span "Settings" at bounding box center [34, 433] width 24 height 9
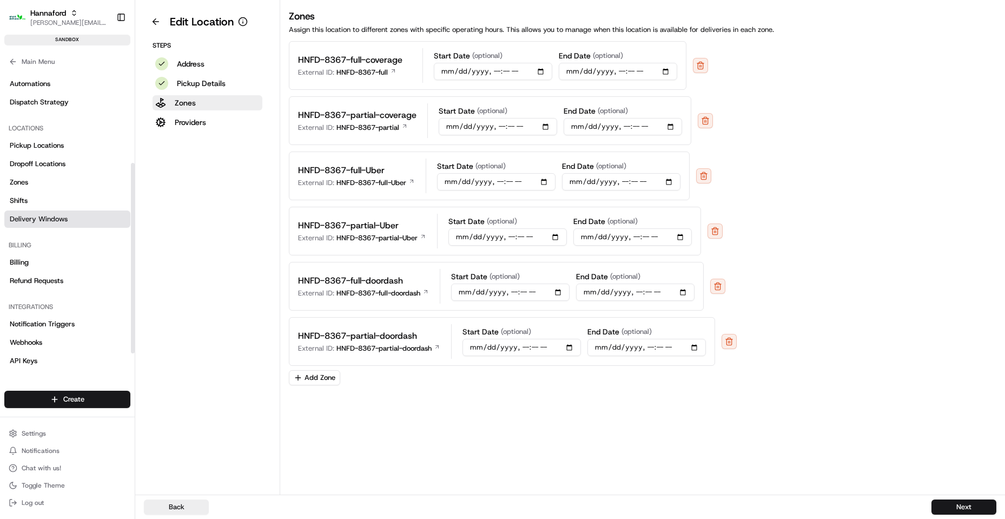
scroll to position [162, 0]
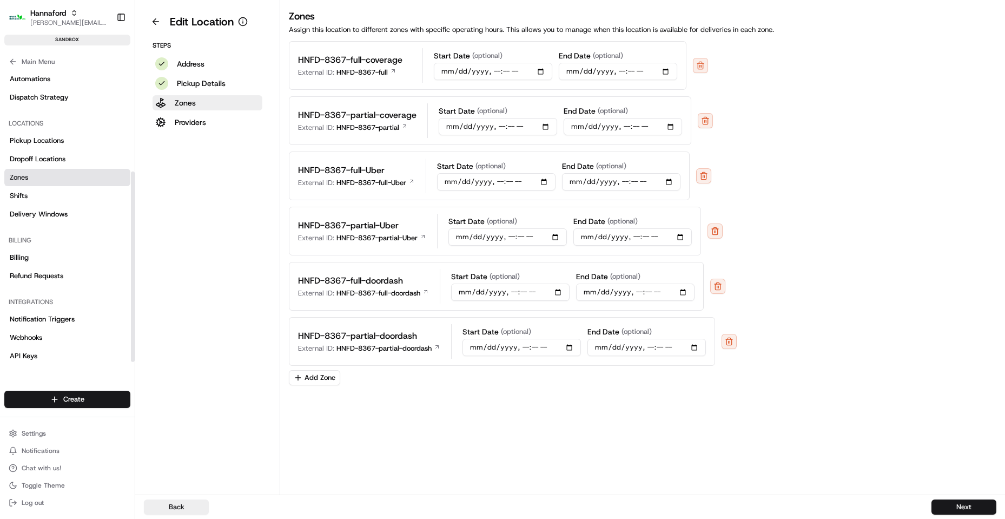
click at [46, 177] on link "Zones" at bounding box center [67, 177] width 126 height 17
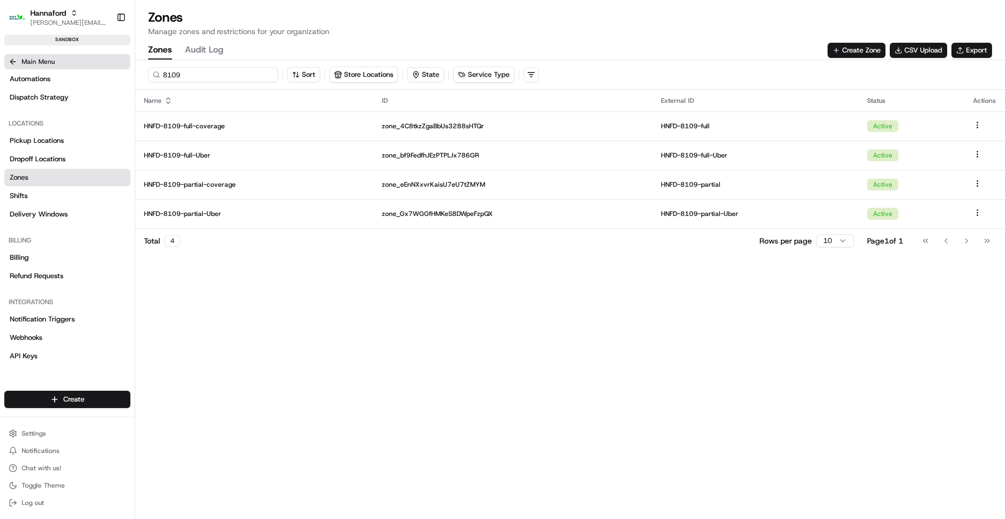
drag, startPoint x: 224, startPoint y: 71, endPoint x: 38, endPoint y: 68, distance: 186.1
click at [38, 68] on div "Hannaford [EMAIL_ADDRESS][DOMAIN_NAME] Toggle Sidebar sandbox Orders Deliveries…" at bounding box center [502, 259] width 1005 height 519
click at [228, 70] on input "8109" at bounding box center [213, 74] width 130 height 15
type input "8109"
click at [226, 75] on input "8109" at bounding box center [213, 74] width 130 height 15
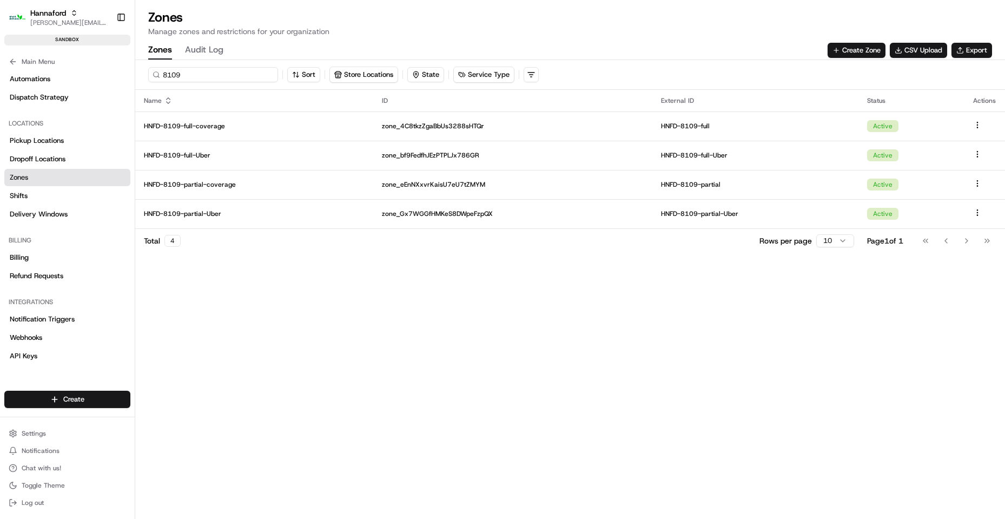
click at [177, 72] on input "8109" at bounding box center [213, 74] width 130 height 15
drag, startPoint x: 58, startPoint y: 176, endPoint x: 92, endPoint y: 152, distance: 41.6
click at [58, 174] on link "Zones" at bounding box center [67, 177] width 126 height 17
drag, startPoint x: 205, startPoint y: 79, endPoint x: 203, endPoint y: 73, distance: 6.3
click at [203, 76] on input "8109" at bounding box center [213, 74] width 130 height 15
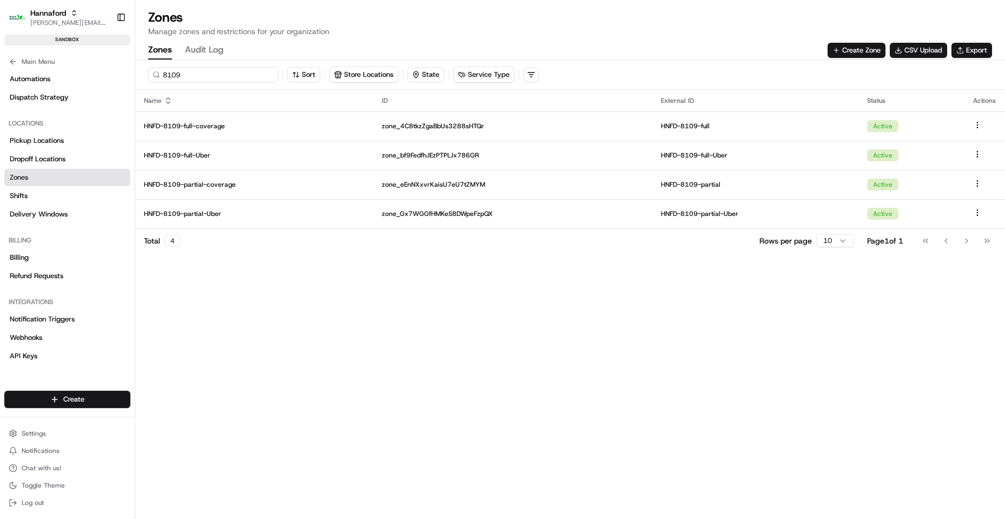
click at [202, 73] on input "8109" at bounding box center [213, 74] width 130 height 15
drag, startPoint x: 210, startPoint y: 59, endPoint x: 209, endPoint y: 49, distance: 10.9
click at [211, 59] on div at bounding box center [570, 59] width 870 height 1
drag, startPoint x: 208, startPoint y: 43, endPoint x: 200, endPoint y: 50, distance: 10.0
click at [207, 43] on button "Audit Log" at bounding box center [204, 50] width 38 height 18
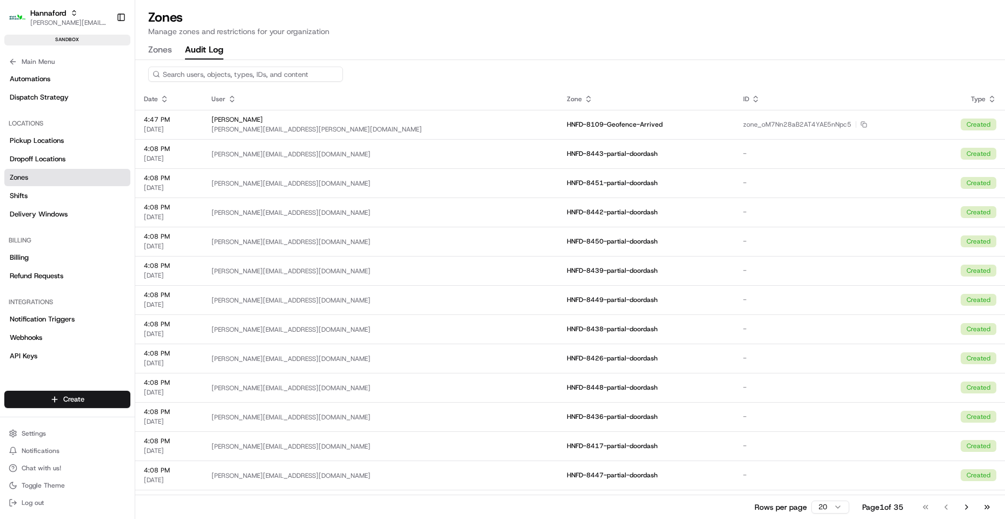
click at [159, 46] on button "Zones" at bounding box center [160, 50] width 24 height 18
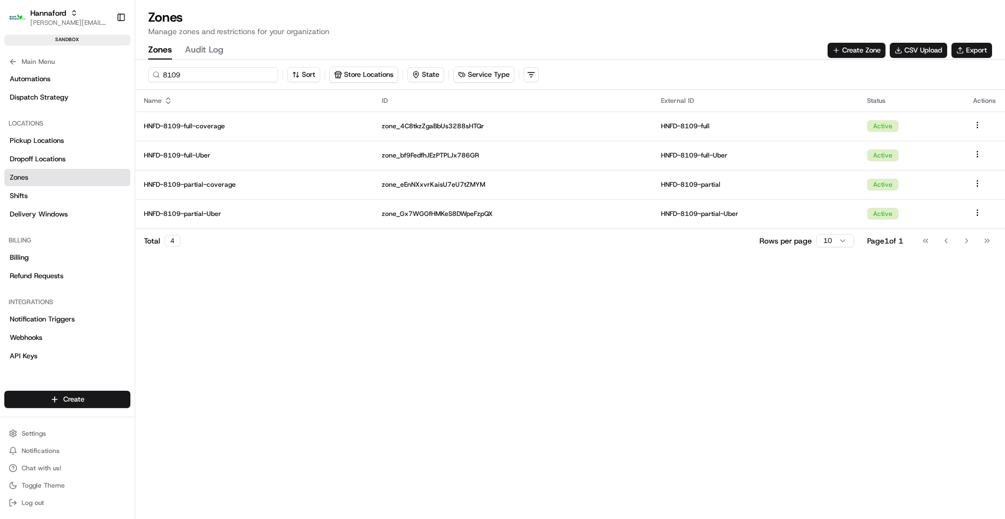
click at [197, 77] on input "8109" at bounding box center [213, 74] width 130 height 15
click at [203, 78] on input "8109" at bounding box center [213, 74] width 130 height 15
click at [652, 307] on div "8109 Sort Store Locations State Service Type Name ID External ID Status Actions…" at bounding box center [570, 289] width 870 height 459
click at [210, 72] on input "8109" at bounding box center [213, 74] width 130 height 15
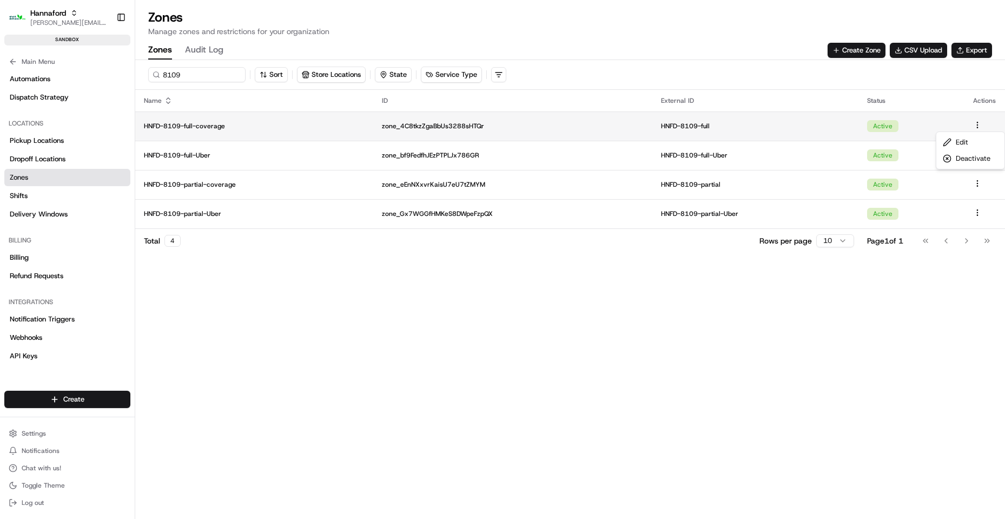
click at [975, 124] on html "Hannaford [EMAIL_ADDRESS][DOMAIN_NAME] Toggle Sidebar sandbox Orders Deliveries…" at bounding box center [502, 259] width 1005 height 519
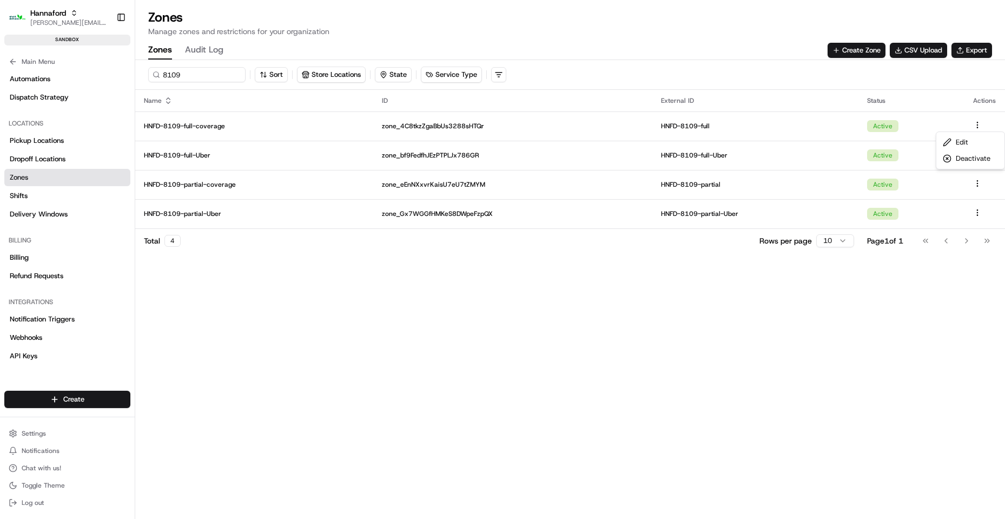
click at [841, 334] on html "Hannaford [EMAIL_ADDRESS][DOMAIN_NAME] Toggle Sidebar sandbox Orders Deliveries…" at bounding box center [502, 259] width 1005 height 519
click at [205, 74] on input "8109" at bounding box center [213, 74] width 130 height 15
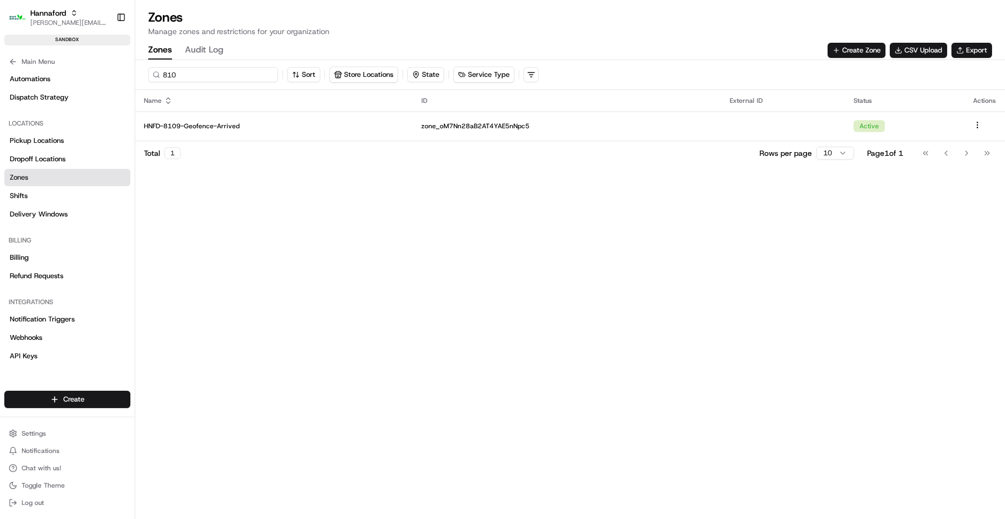
type input "8109"
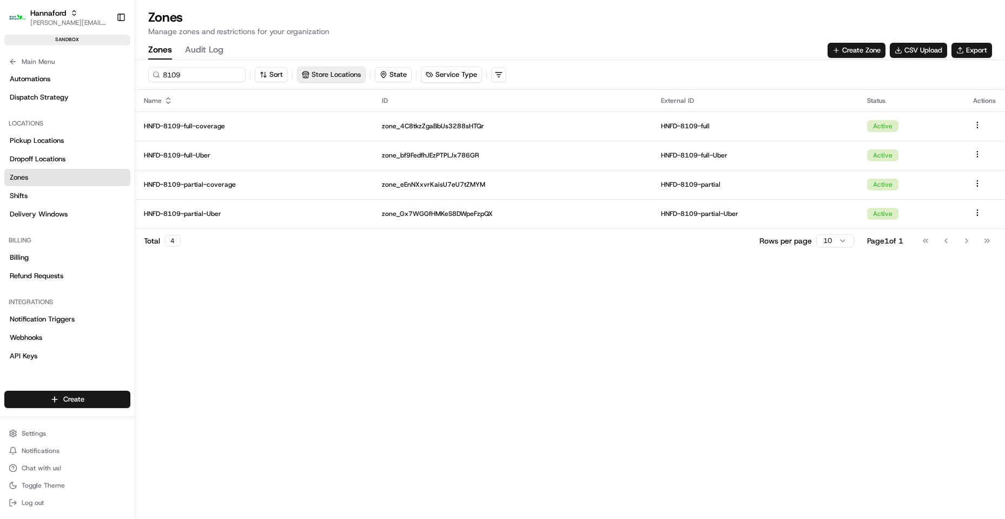
click at [375, 74] on div "8109 Sort Store Locations State Service Type" at bounding box center [570, 75] width 844 height 16
click at [334, 80] on button "Store Locations" at bounding box center [331, 74] width 68 height 15
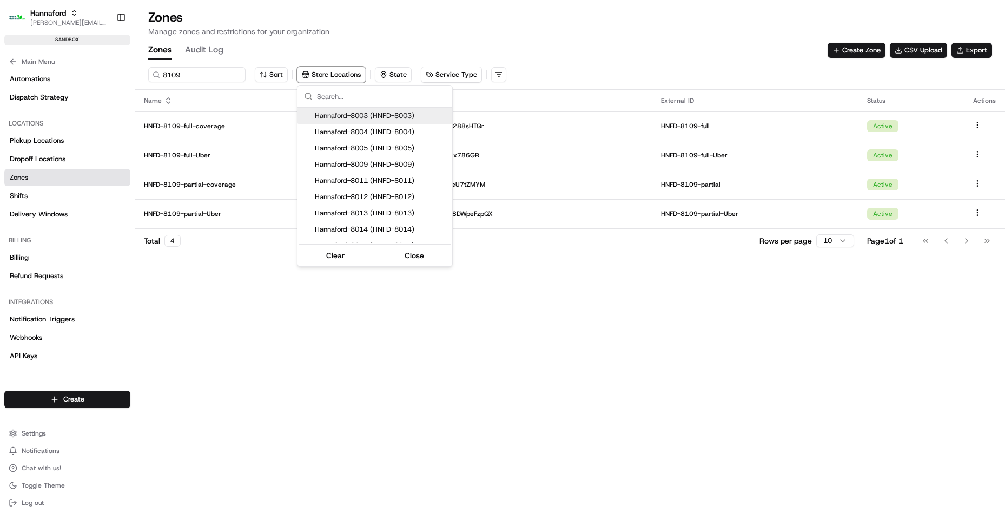
click at [191, 70] on html "Hannaford [EMAIL_ADDRESS][DOMAIN_NAME] Toggle Sidebar sandbox Orders Deliveries…" at bounding box center [502, 259] width 1005 height 519
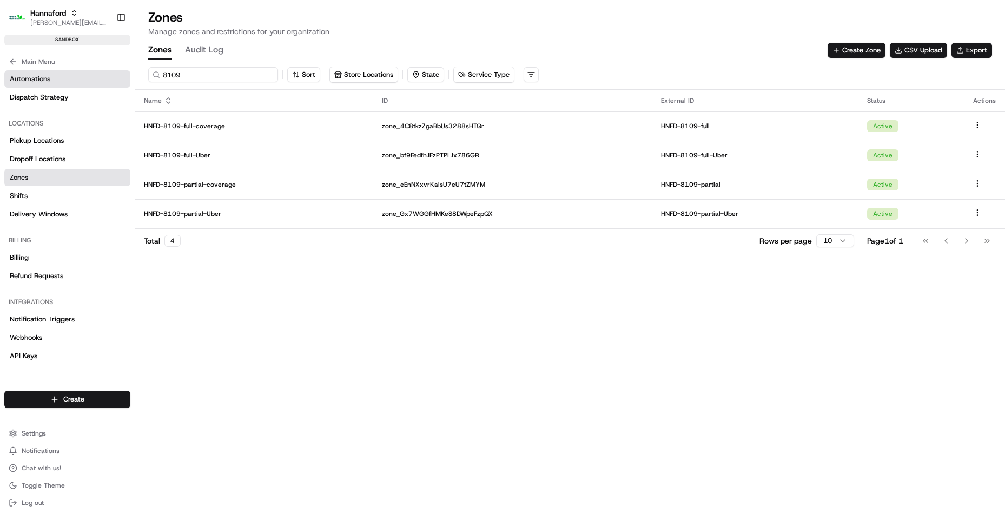
drag, startPoint x: 196, startPoint y: 75, endPoint x: 47, endPoint y: 78, distance: 149.3
click at [47, 78] on div "Hannaford [EMAIL_ADDRESS][DOMAIN_NAME] Toggle Sidebar sandbox Orders Deliveries…" at bounding box center [502, 259] width 1005 height 519
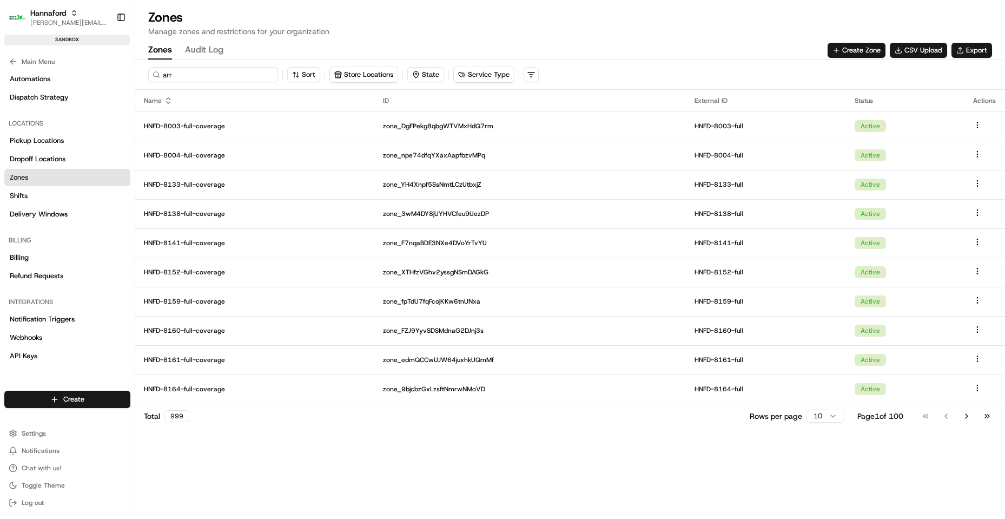
type input "arri"
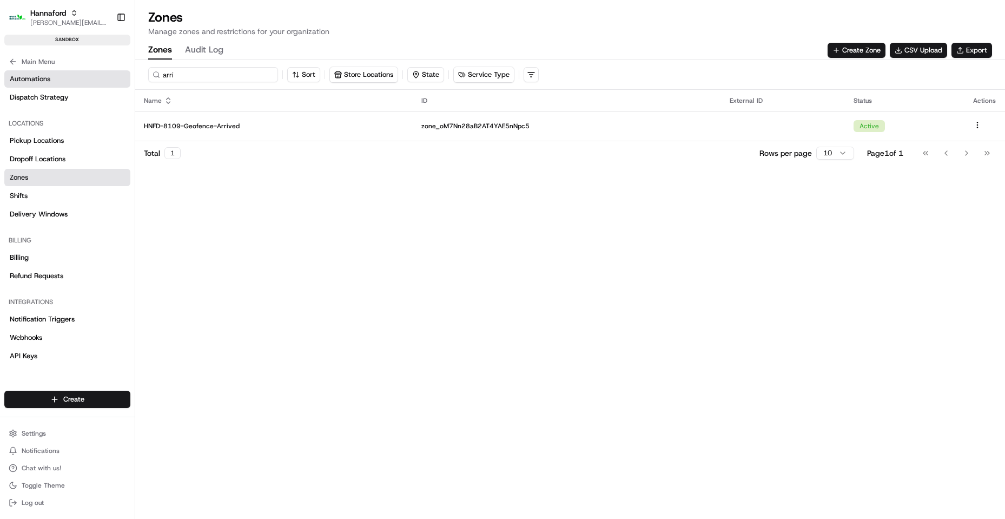
drag, startPoint x: 210, startPoint y: 72, endPoint x: 7, endPoint y: 82, distance: 203.0
click at [7, 82] on div "Hannaford [EMAIL_ADDRESS][DOMAIN_NAME] Toggle Sidebar sandbox Orders Deliveries…" at bounding box center [502, 259] width 1005 height 519
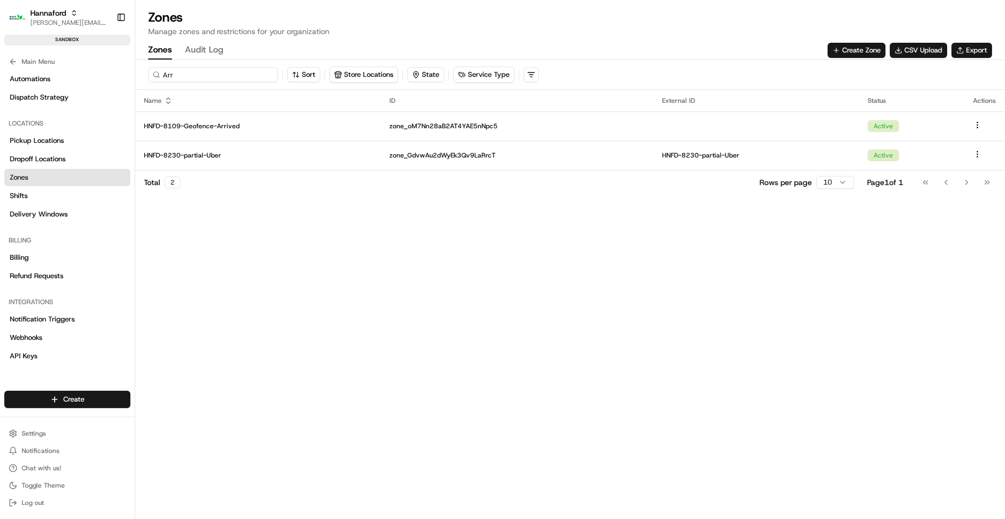
type input "Arr"
drag, startPoint x: 349, startPoint y: 221, endPoint x: 339, endPoint y: 260, distance: 40.3
click at [339, 260] on div "Arr Sort Store Locations State Service Type Name ID External ID Status Actions …" at bounding box center [570, 289] width 870 height 459
drag, startPoint x: 339, startPoint y: 260, endPoint x: 356, endPoint y: 251, distance: 19.3
click at [329, 256] on div "Arr Sort Store Locations State Service Type Name ID External ID Status Actions …" at bounding box center [570, 289] width 870 height 459
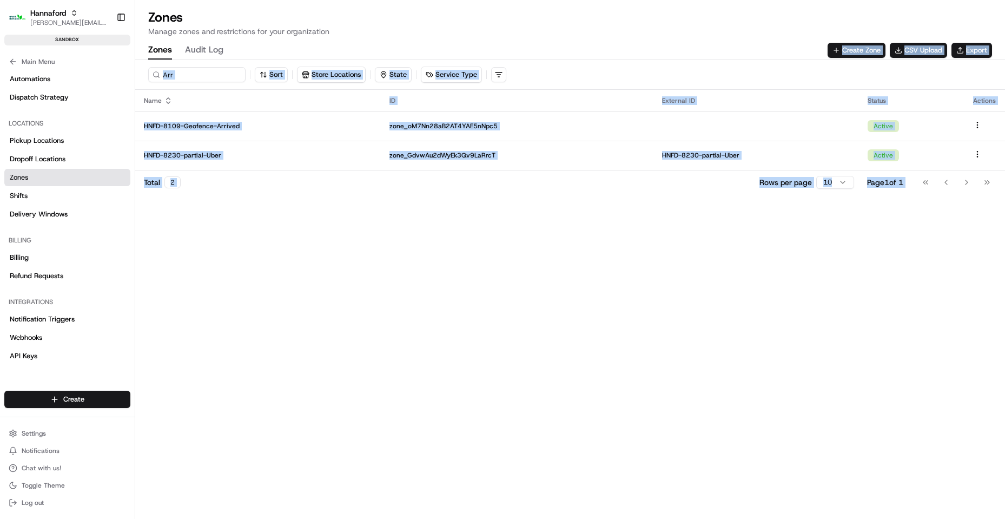
drag, startPoint x: 956, startPoint y: 233, endPoint x: 349, endPoint y: 235, distance: 607.3
click at [319, 71] on div "Arr Sort Store Locations State Service Type Name ID External ID Status Actions …" at bounding box center [570, 289] width 870 height 459
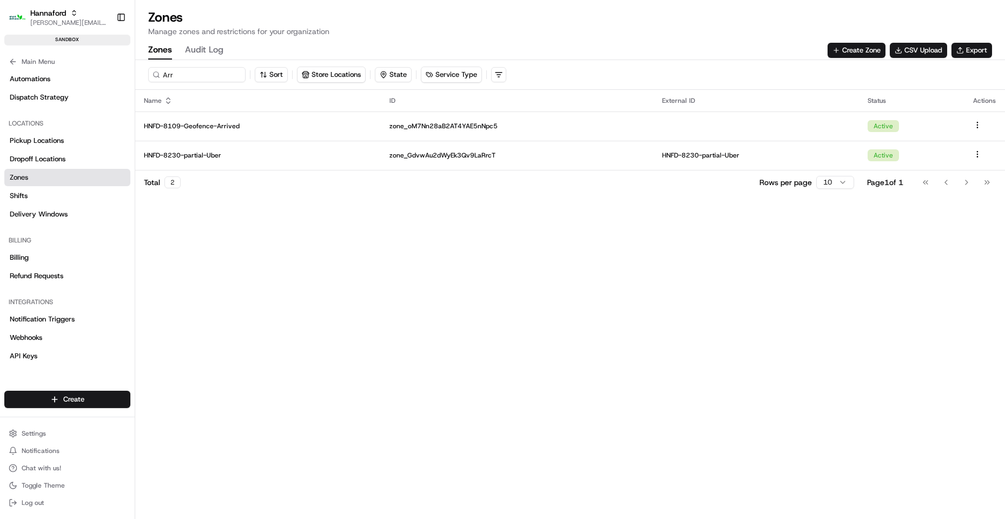
click at [352, 264] on div "Arr Sort Store Locations State Service Type Name ID External ID Status Actions …" at bounding box center [570, 289] width 870 height 459
drag, startPoint x: 188, startPoint y: 43, endPoint x: 321, endPoint y: 223, distance: 223.9
click at [320, 221] on div "Arr Sort Store Locations State Service Type Name ID External ID Status Actions …" at bounding box center [570, 289] width 870 height 459
click at [323, 226] on div "Arr Sort Store Locations State Service Type Name ID External ID Status Actions …" at bounding box center [570, 289] width 870 height 459
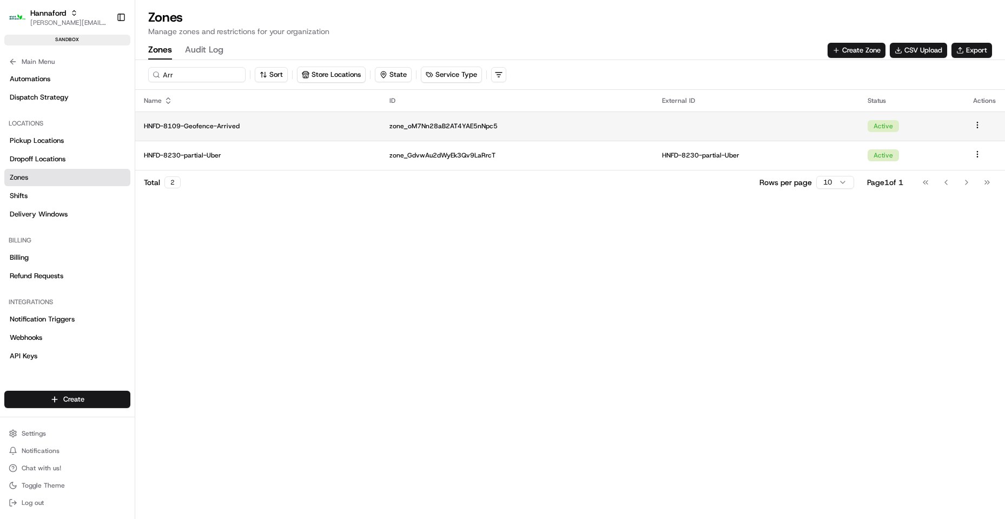
click at [227, 125] on p "HNFD-8109-Geofence-Arrived" at bounding box center [258, 126] width 228 height 9
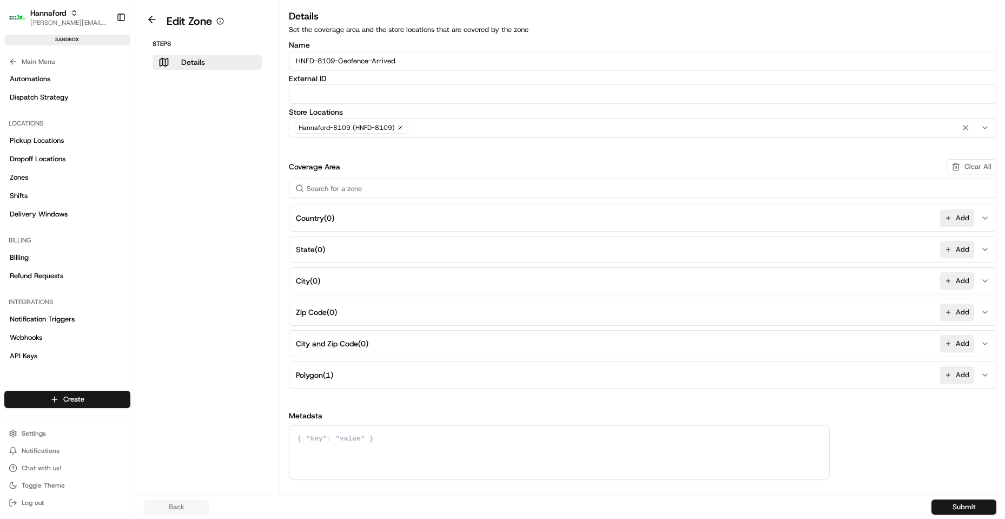
click at [369, 97] on input "External ID" at bounding box center [642, 93] width 707 height 19
type input "HFND-8109-Geofence-Arrived"
click at [970, 498] on div "Back Submit" at bounding box center [570, 506] width 870 height 24
click at [968, 506] on button "Submit" at bounding box center [963, 506] width 65 height 15
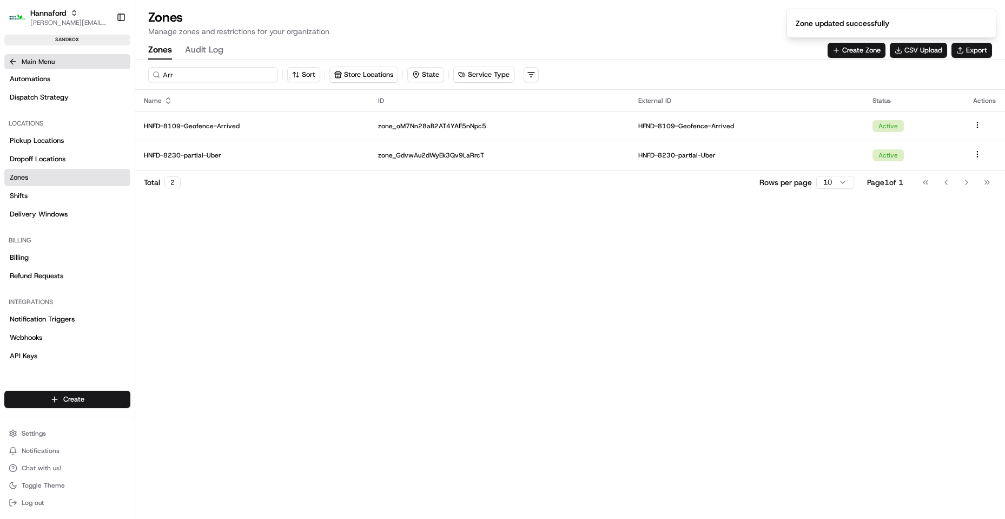
drag, startPoint x: 193, startPoint y: 69, endPoint x: 42, endPoint y: 68, distance: 150.9
click at [47, 69] on div "Hannaford [EMAIL_ADDRESS][DOMAIN_NAME] Toggle Sidebar sandbox Orders Deliveries…" at bounding box center [502, 259] width 1005 height 519
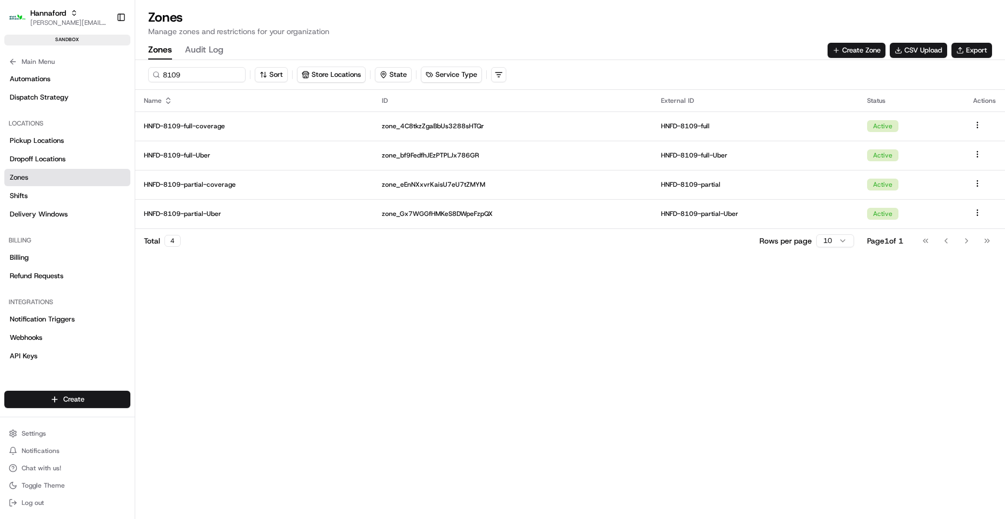
click at [838, 234] on html "Hannaford [EMAIL_ADDRESS][DOMAIN_NAME] Toggle Sidebar sandbox Orders Deliveries…" at bounding box center [502, 259] width 1005 height 519
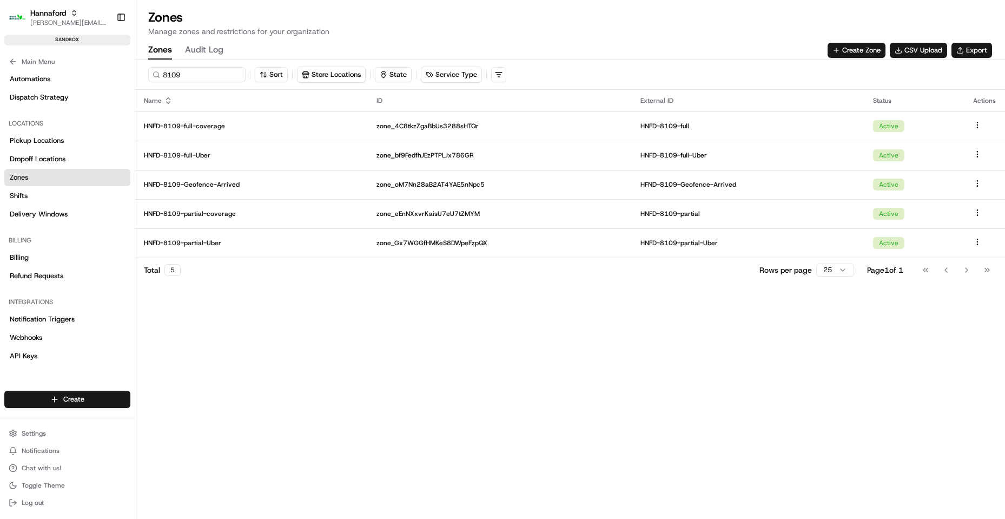
click at [679, 283] on div "8109 Sort Store Locations State Service Type Name ID External ID Status Actions…" at bounding box center [570, 289] width 870 height 459
drag, startPoint x: 198, startPoint y: 70, endPoint x: 50, endPoint y: 42, distance: 150.8
click at [64, 54] on div "Hannaford [EMAIL_ADDRESS][DOMAIN_NAME] Toggle Sidebar sandbox Orders Deliveries…" at bounding box center [502, 259] width 1005 height 519
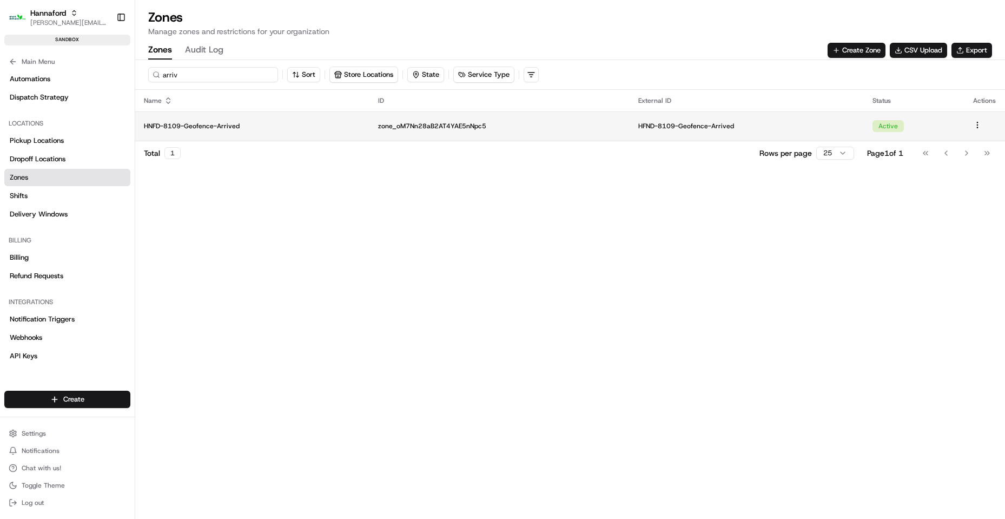
type input "arriv"
click at [162, 127] on p "HNFD-8109-Geofence-Arrived" at bounding box center [252, 126] width 217 height 9
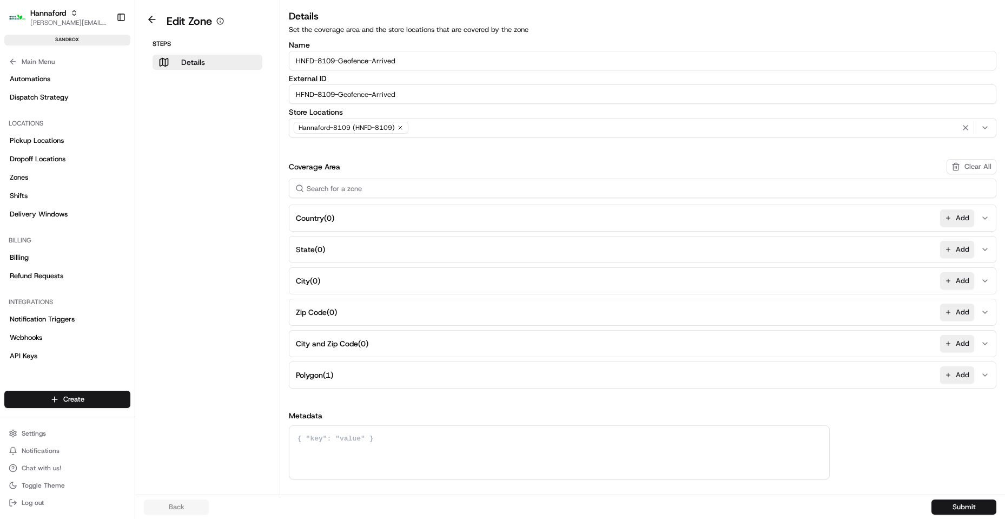
click at [376, 62] on input "HNFD-8109-Geofence-Arrived" at bounding box center [642, 60] width 707 height 19
click at [157, 16] on button at bounding box center [152, 19] width 25 height 13
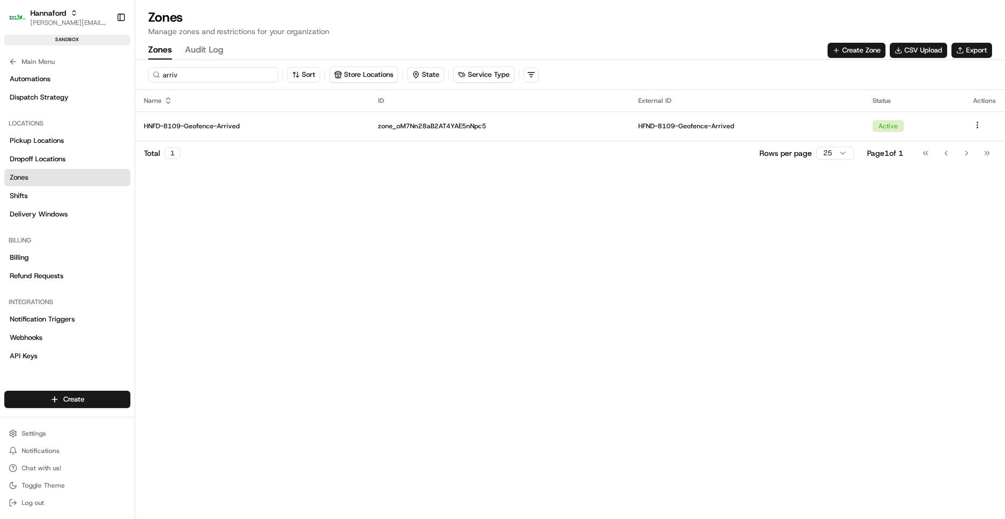
drag, startPoint x: 144, startPoint y: 82, endPoint x: 0, endPoint y: 58, distance: 146.3
click at [5, 71] on div "Hannaford [EMAIL_ADDRESS][DOMAIN_NAME] Toggle Sidebar sandbox Orders Deliveries…" at bounding box center [502, 259] width 1005 height 519
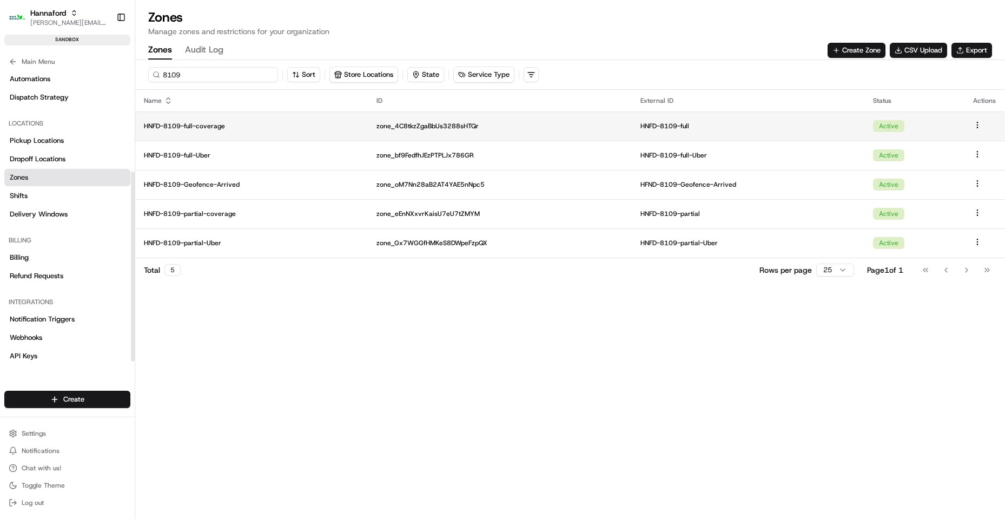
type input "8109"
click at [203, 121] on td "HNFD-8109-full-coverage" at bounding box center [251, 125] width 233 height 29
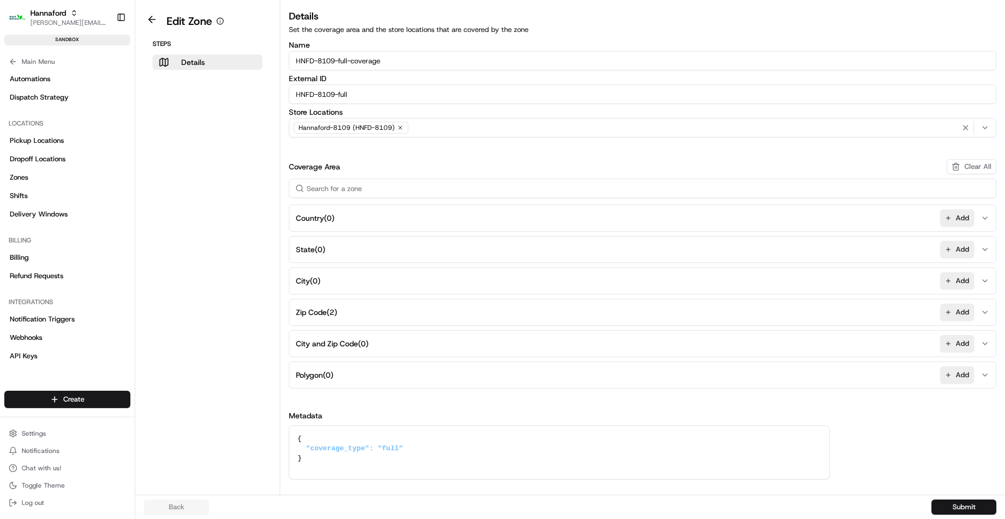
click at [408, 56] on input "HNFD-8109-full-coverage" at bounding box center [642, 60] width 707 height 19
click at [152, 16] on button at bounding box center [152, 19] width 25 height 13
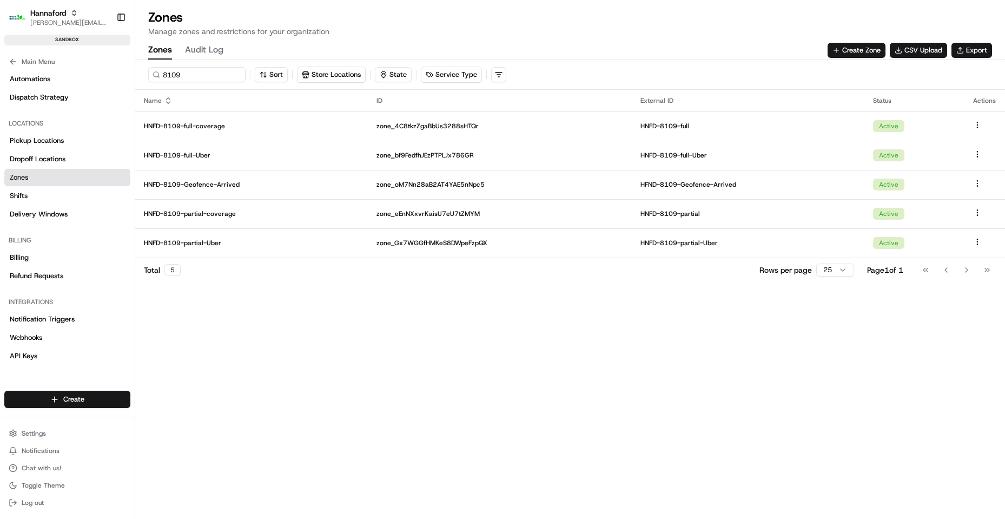
drag, startPoint x: 540, startPoint y: 393, endPoint x: 584, endPoint y: 379, distance: 46.2
click at [540, 393] on div "8109 Sort Store Locations State Service Type Name ID External ID Status Actions…" at bounding box center [570, 289] width 870 height 459
click at [13, 84] on div "Hannaford [EMAIL_ADDRESS][DOMAIN_NAME] Toggle Sidebar sandbox Orders Deliveries…" at bounding box center [502, 259] width 1005 height 519
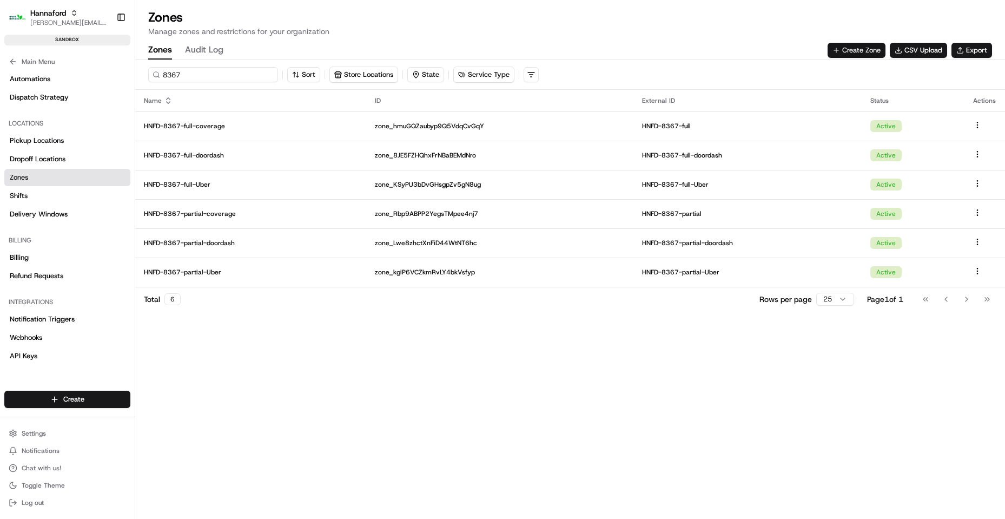
type input "8367"
click at [863, 48] on button "Create Zone" at bounding box center [856, 50] width 58 height 15
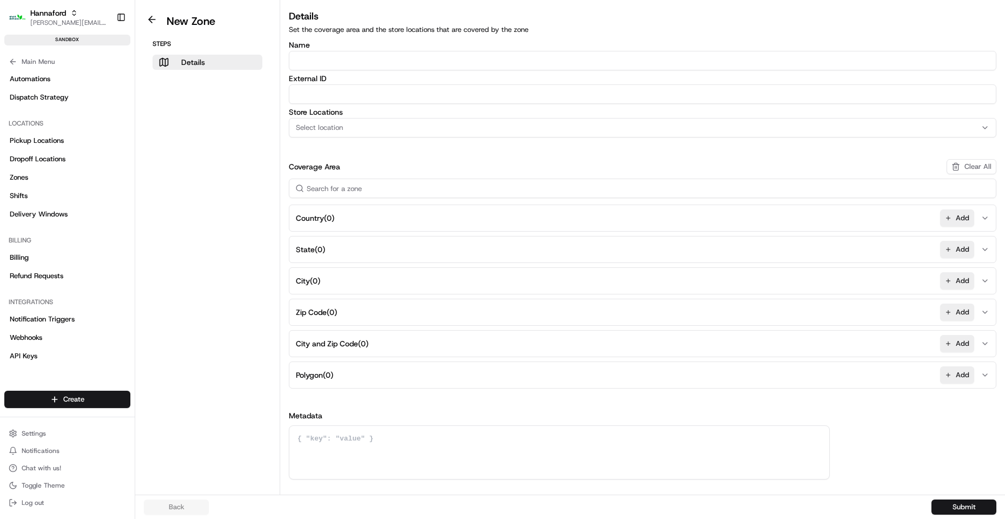
click at [350, 60] on input "Name" at bounding box center [642, 60] width 707 height 19
type input "HFND-8367-Geofence-Arrived"
click at [385, 92] on input "External ID" at bounding box center [642, 93] width 707 height 19
drag, startPoint x: 465, startPoint y: 58, endPoint x: 440, endPoint y: 85, distance: 36.4
click at [464, 60] on input "HFND-8367-Geofence-Arrived" at bounding box center [642, 60] width 707 height 19
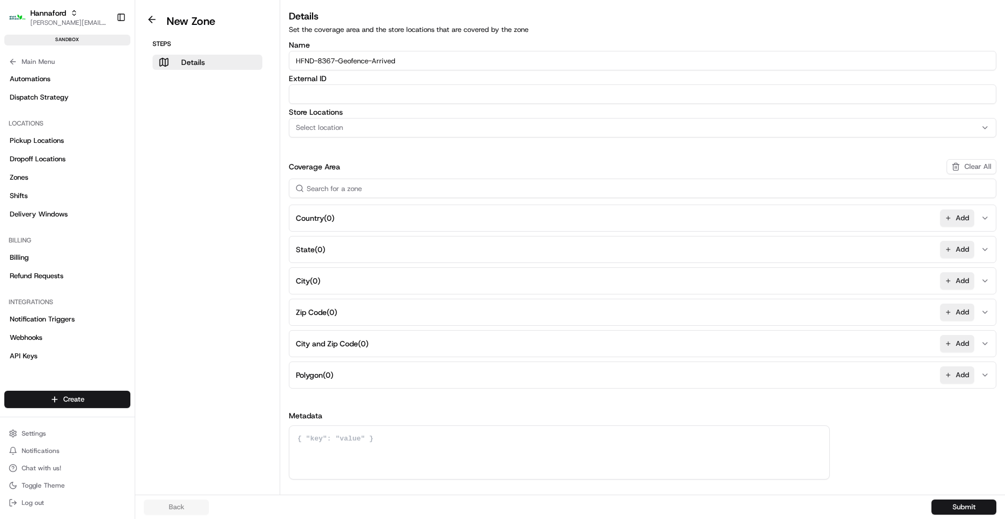
click at [438, 92] on input "External ID" at bounding box center [642, 93] width 707 height 19
paste input "HFND-8367-Geofence-Arrived"
type input "HFND-8367-Geofence-Arrived"
click at [422, 123] on div "Select location" at bounding box center [642, 128] width 702 height 10
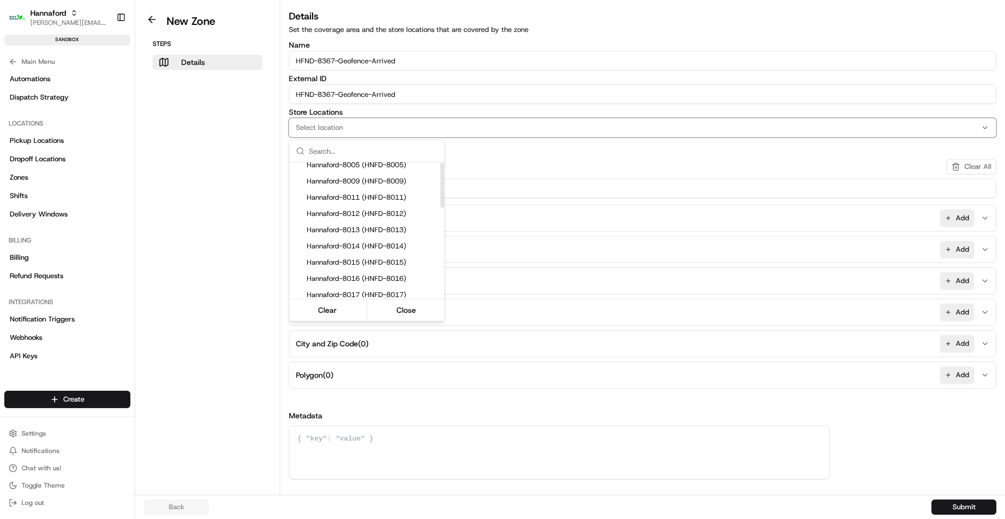
scroll to position [54, 0]
click at [361, 151] on input "text" at bounding box center [373, 151] width 129 height 22
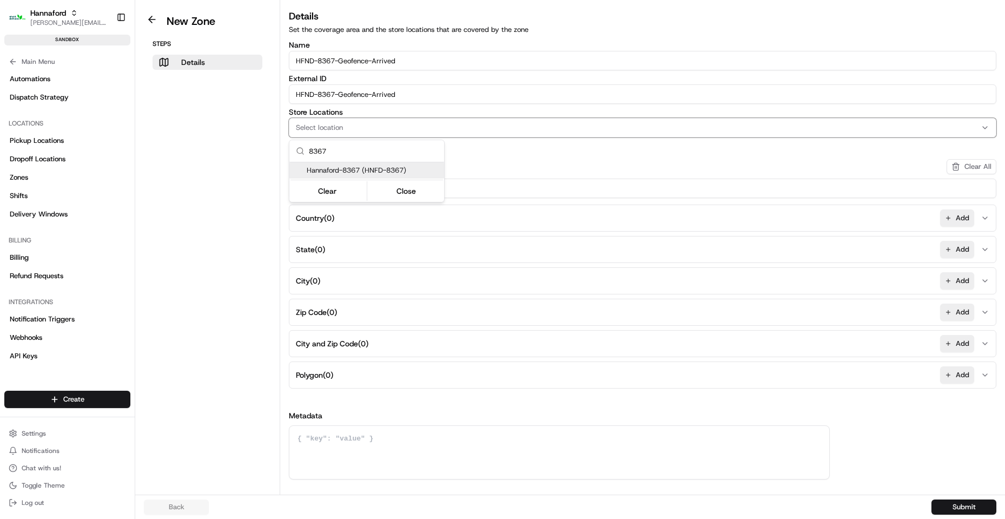
type input "8367"
click at [407, 173] on span "Hannaford-8367 (HNFD-8367)" at bounding box center [373, 170] width 133 height 10
click at [186, 168] on html "Hannaford [EMAIL_ADDRESS][DOMAIN_NAME] Toggle Sidebar sandbox Orders Deliveries…" at bounding box center [502, 259] width 1005 height 519
click at [953, 375] on button "Add" at bounding box center [957, 374] width 34 height 17
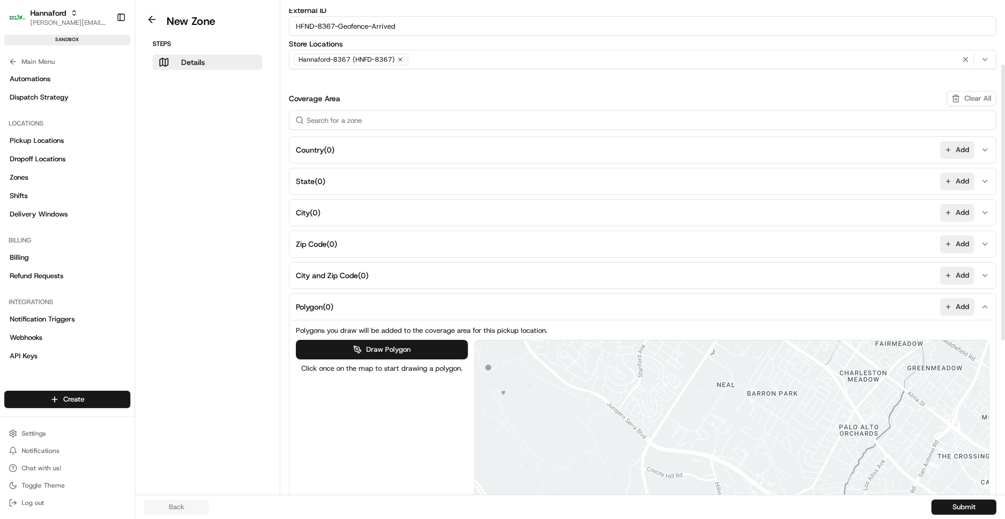
scroll to position [324, 0]
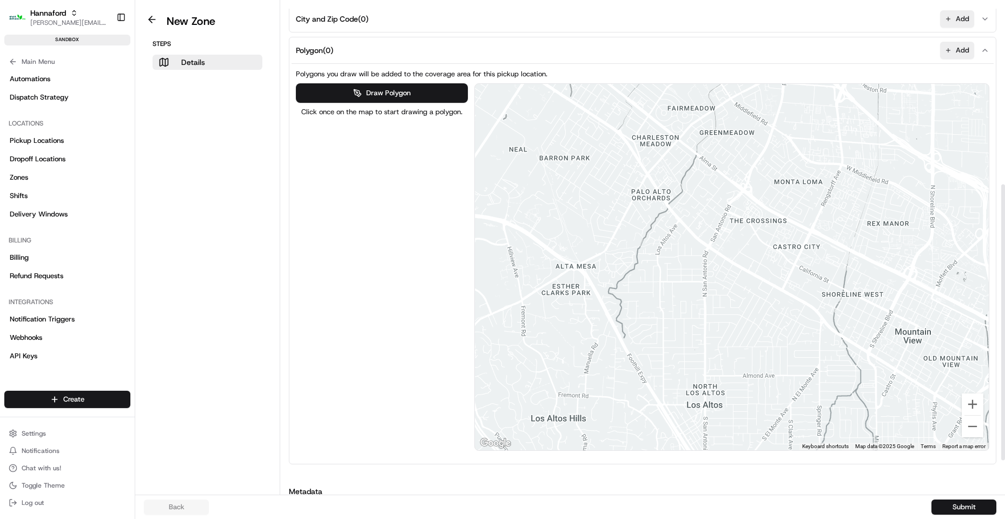
drag, startPoint x: 771, startPoint y: 209, endPoint x: 567, endPoint y: 222, distance: 204.3
click at [566, 225] on div at bounding box center [732, 267] width 514 height 366
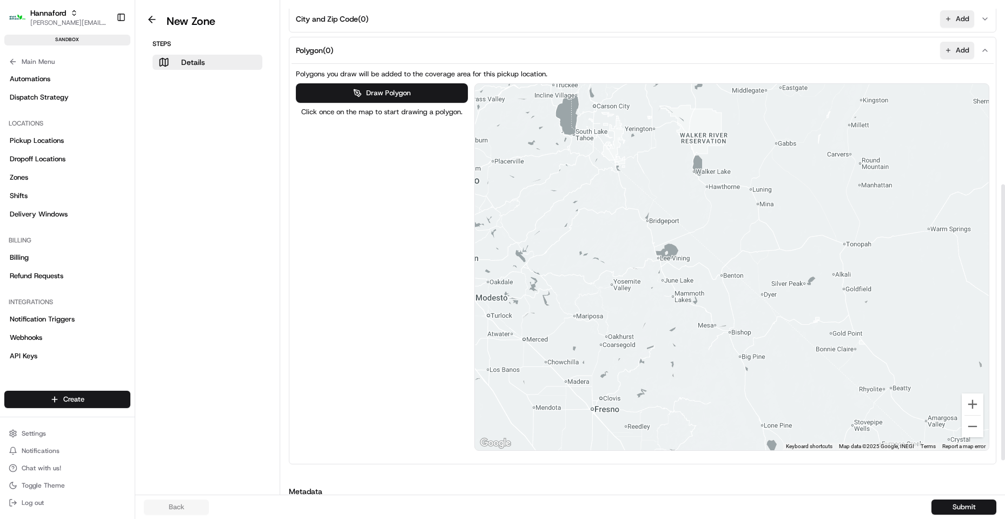
drag, startPoint x: 872, startPoint y: 229, endPoint x: 733, endPoint y: 261, distance: 143.0
click at [539, 282] on div at bounding box center [732, 267] width 514 height 366
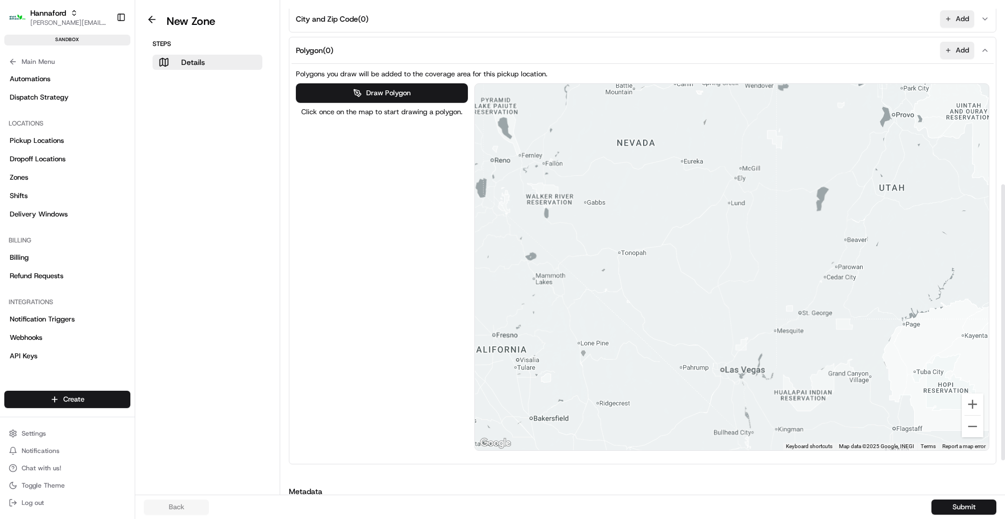
drag, startPoint x: 890, startPoint y: 259, endPoint x: 644, endPoint y: 243, distance: 246.0
click at [636, 246] on div at bounding box center [732, 267] width 514 height 366
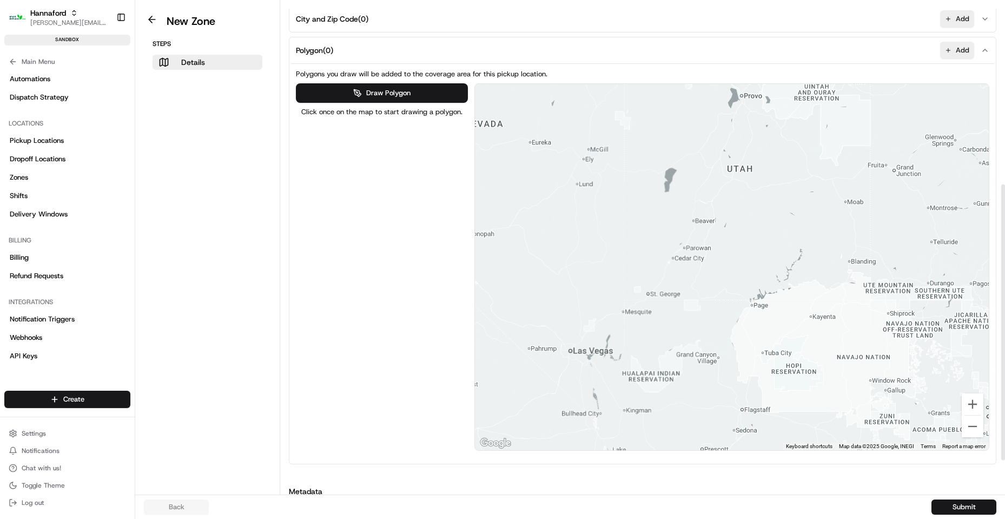
drag, startPoint x: 642, startPoint y: 269, endPoint x: 589, endPoint y: 269, distance: 53.0
click at [586, 270] on div at bounding box center [732, 267] width 514 height 366
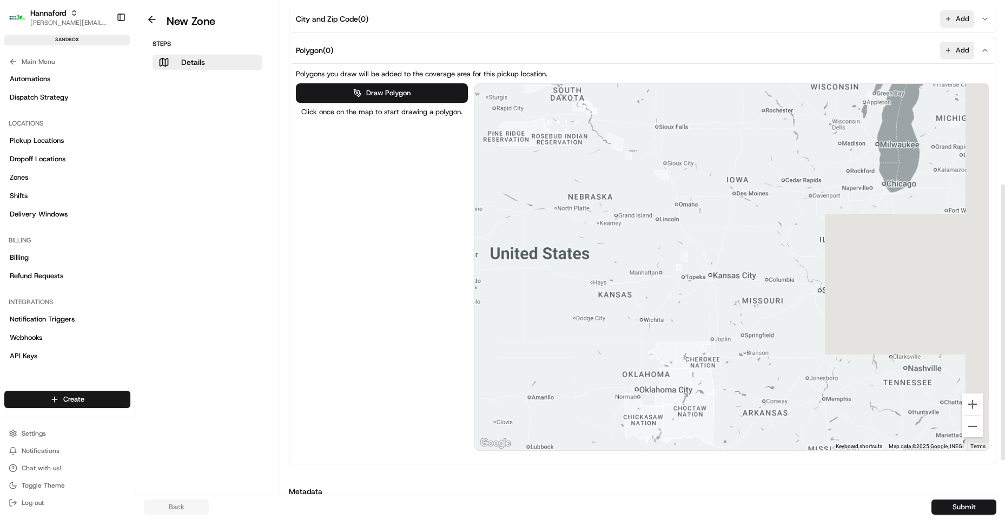
drag, startPoint x: 899, startPoint y: 221, endPoint x: 551, endPoint y: 270, distance: 351.7
click at [551, 270] on div at bounding box center [732, 267] width 514 height 366
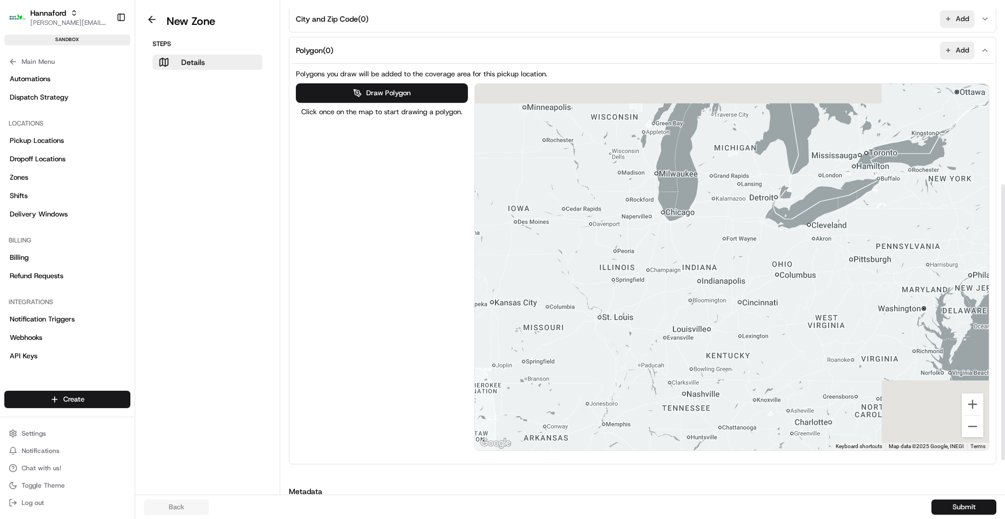
drag, startPoint x: 779, startPoint y: 241, endPoint x: 655, endPoint y: 245, distance: 123.9
click at [554, 265] on div at bounding box center [732, 267] width 514 height 366
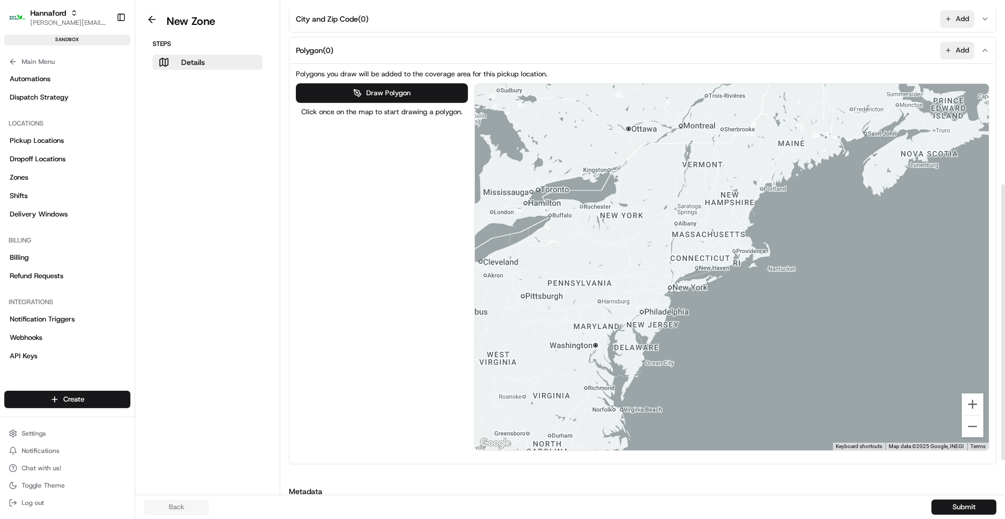
drag, startPoint x: 837, startPoint y: 211, endPoint x: 583, endPoint y: 254, distance: 257.3
click at [583, 254] on div at bounding box center [732, 267] width 514 height 366
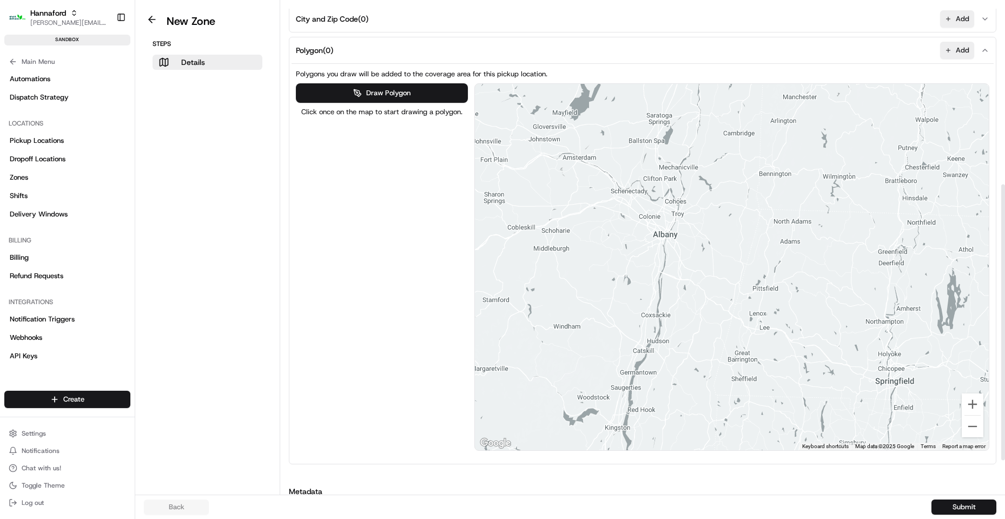
drag, startPoint x: 699, startPoint y: 138, endPoint x: 658, endPoint y: 291, distance: 159.0
click at [673, 358] on div at bounding box center [732, 267] width 514 height 366
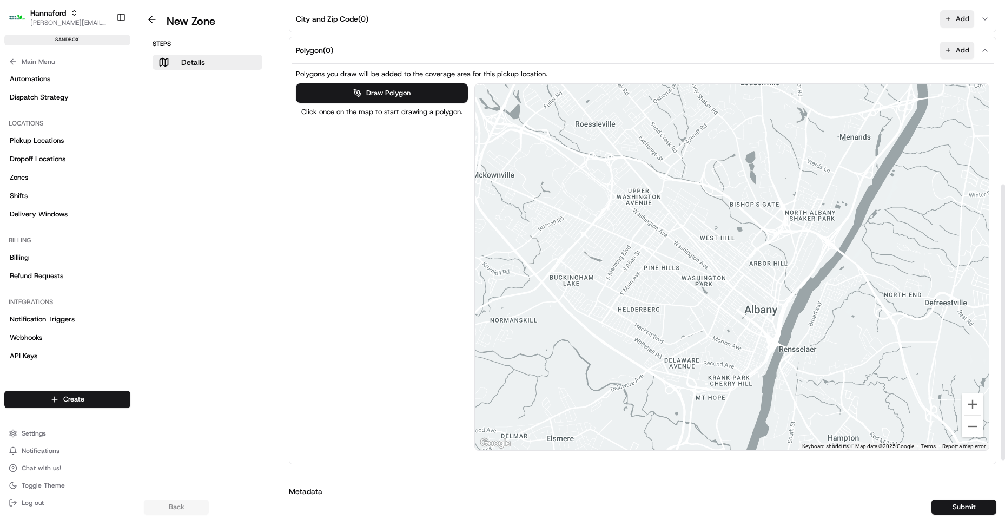
drag, startPoint x: 690, startPoint y: 169, endPoint x: 785, endPoint y: 246, distance: 122.0
click at [785, 246] on div at bounding box center [732, 267] width 514 height 366
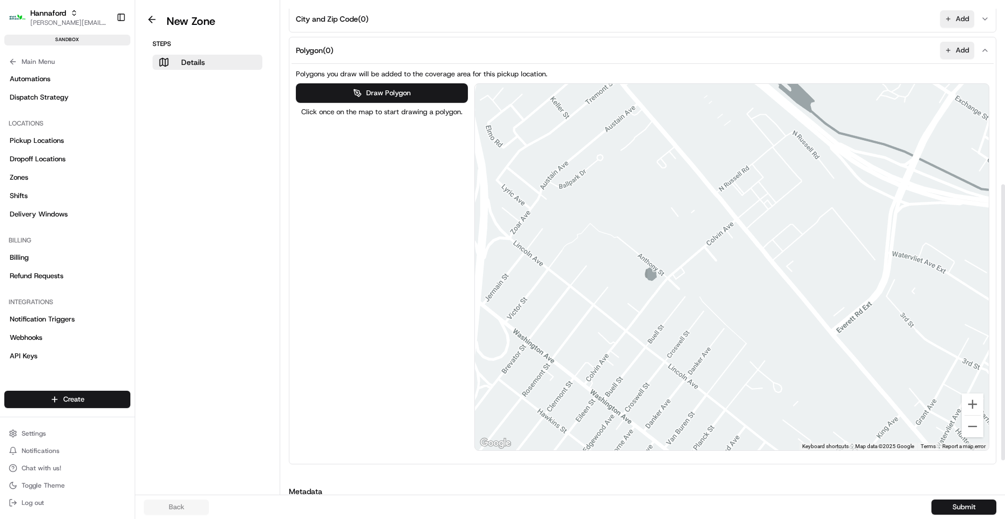
drag, startPoint x: 642, startPoint y: 157, endPoint x: 701, endPoint y: 221, distance: 87.3
click at [701, 221] on div at bounding box center [732, 267] width 514 height 366
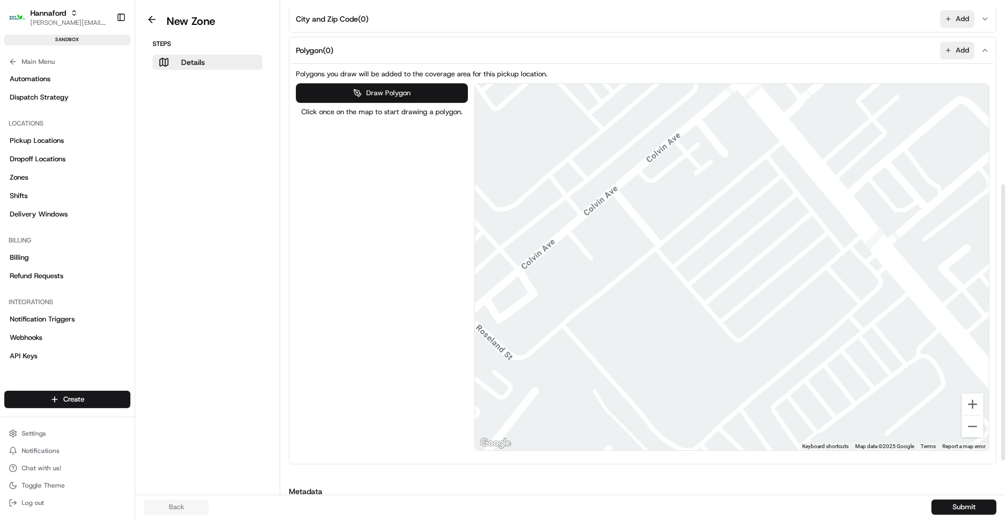
click at [410, 89] on button "Draw Polygon" at bounding box center [382, 92] width 172 height 19
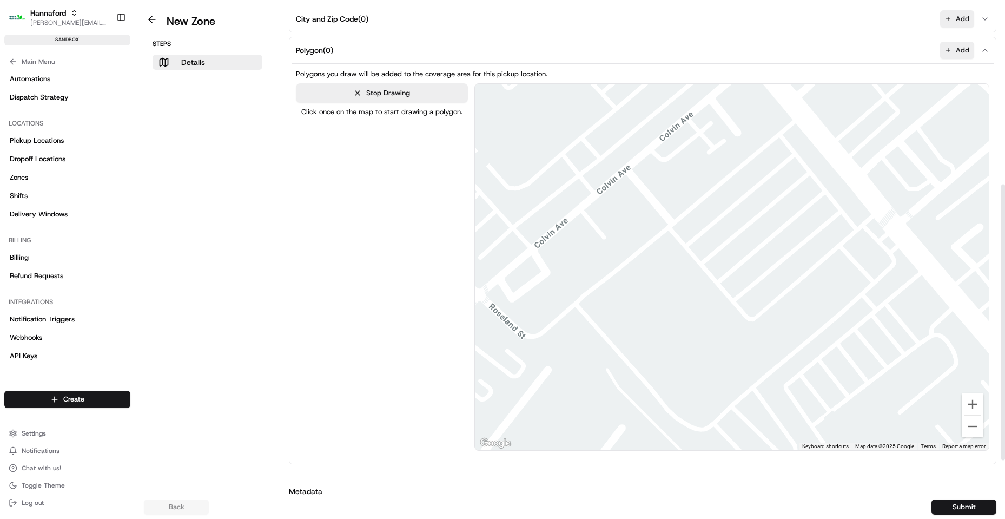
drag, startPoint x: 566, startPoint y: 290, endPoint x: 580, endPoint y: 271, distance: 23.5
click at [580, 271] on div at bounding box center [732, 267] width 514 height 366
click at [573, 275] on div at bounding box center [731, 267] width 514 height 366
drag, startPoint x: 671, startPoint y: 393, endPoint x: 784, endPoint y: 324, distance: 133.0
click at [672, 392] on div at bounding box center [731, 267] width 514 height 366
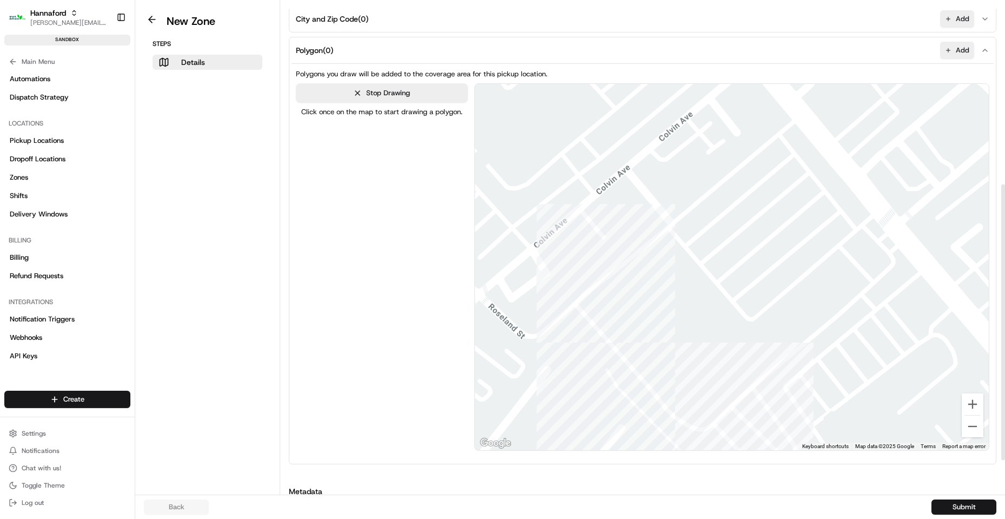
click at [680, 385] on div at bounding box center [731, 267] width 514 height 366
click at [838, 259] on div at bounding box center [731, 267] width 514 height 366
click at [740, 154] on div at bounding box center [731, 267] width 514 height 366
click at [575, 275] on div at bounding box center [731, 267] width 514 height 366
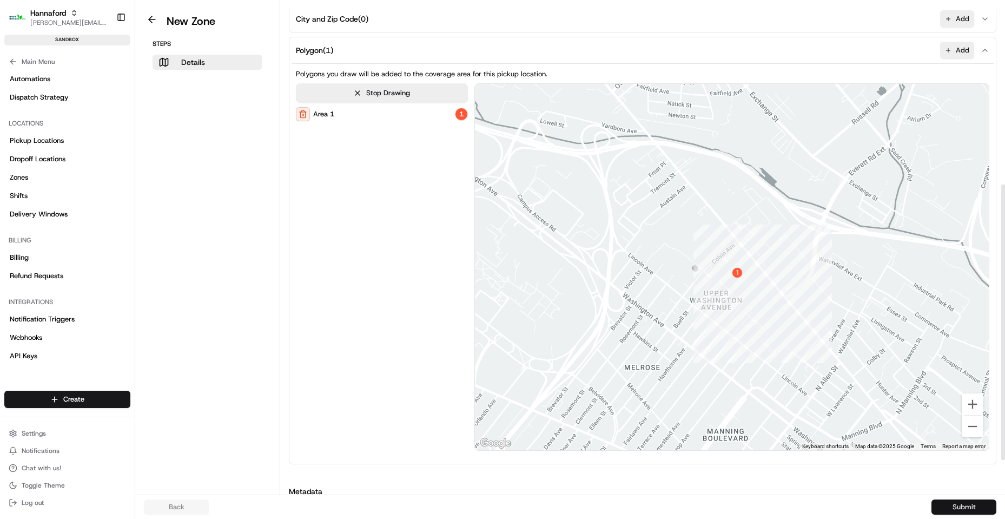
click at [965, 500] on button "Submit" at bounding box center [963, 506] width 65 height 15
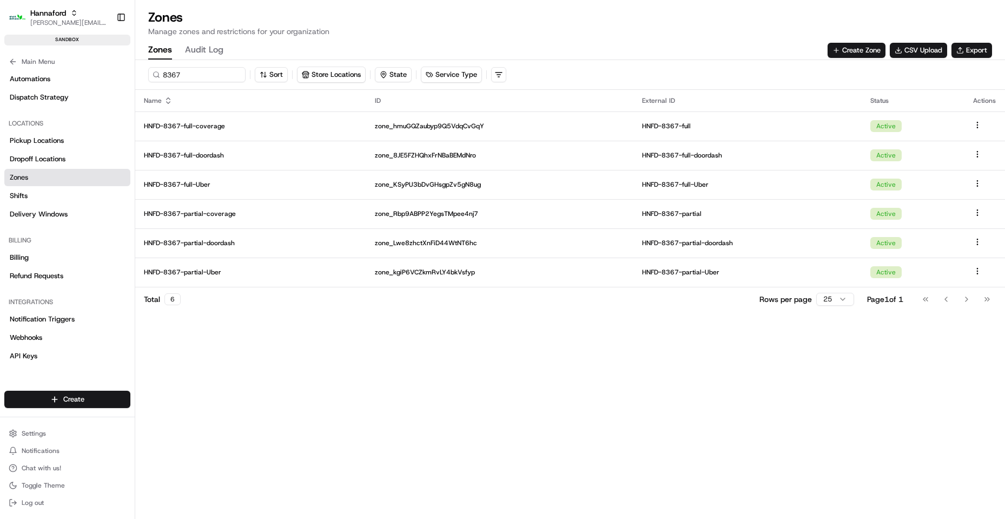
drag, startPoint x: 268, startPoint y: 392, endPoint x: 264, endPoint y: 388, distance: 5.7
click at [268, 391] on div "8367 Sort Store Locations State Service Type Name ID External ID Status Actions…" at bounding box center [570, 289] width 870 height 459
click at [201, 70] on input "8367" at bounding box center [213, 74] width 130 height 15
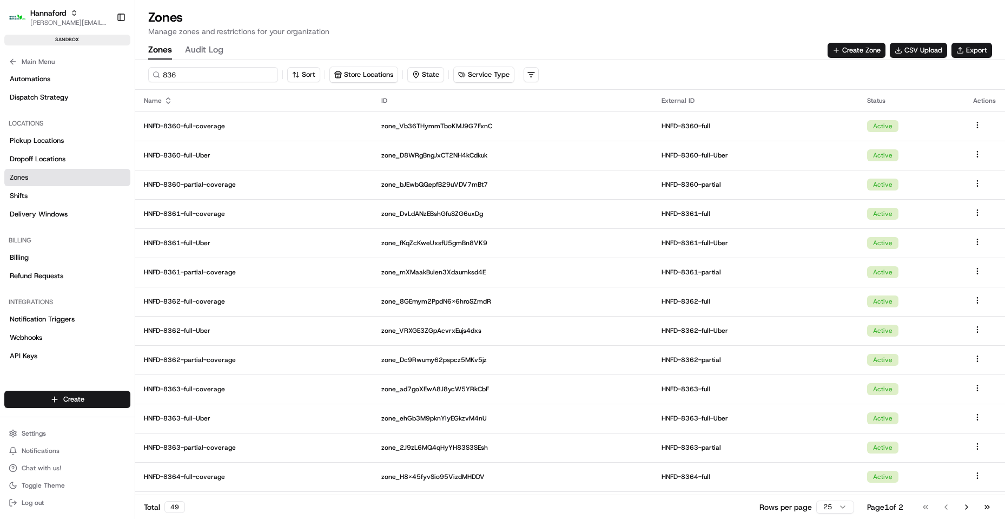
type input "8367"
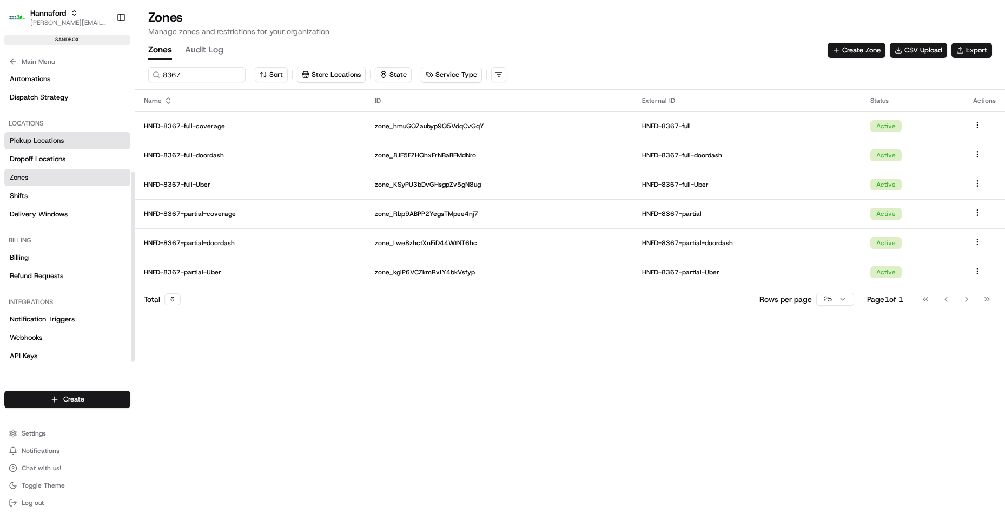
click at [47, 141] on span "Pickup Locations" at bounding box center [37, 141] width 54 height 10
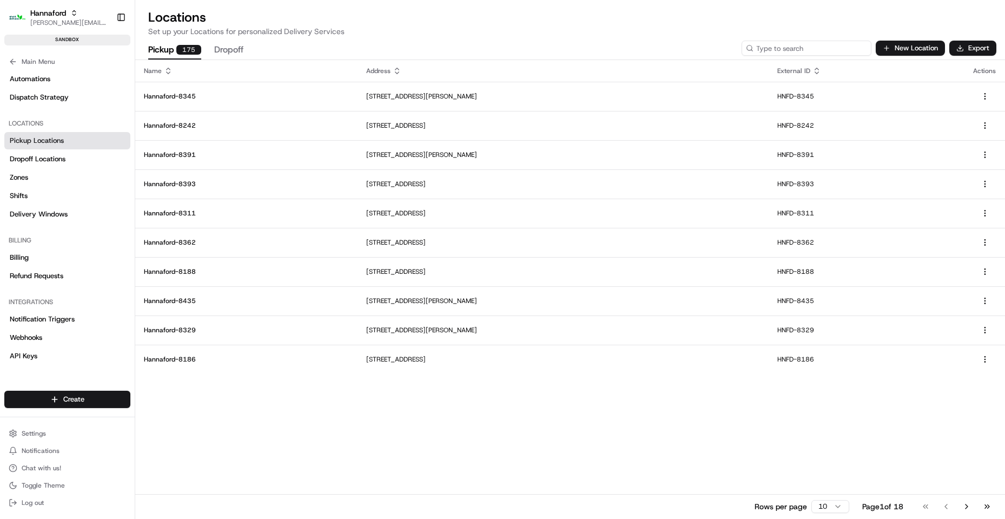
click at [822, 45] on input at bounding box center [806, 48] width 130 height 15
click at [810, 47] on input "8" at bounding box center [806, 48] width 130 height 15
drag, startPoint x: 812, startPoint y: 43, endPoint x: 694, endPoint y: 44, distance: 117.9
click at [695, 44] on div "Pickup 175 Dropoff 8 New Location Export" at bounding box center [570, 48] width 870 height 23
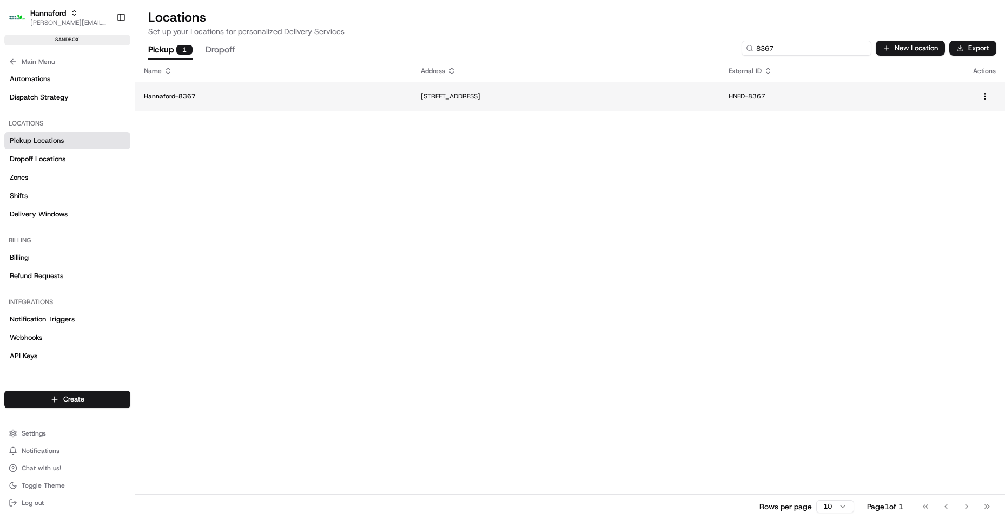
type input "8367"
click at [176, 97] on p "Hannaford-8367" at bounding box center [274, 96] width 260 height 9
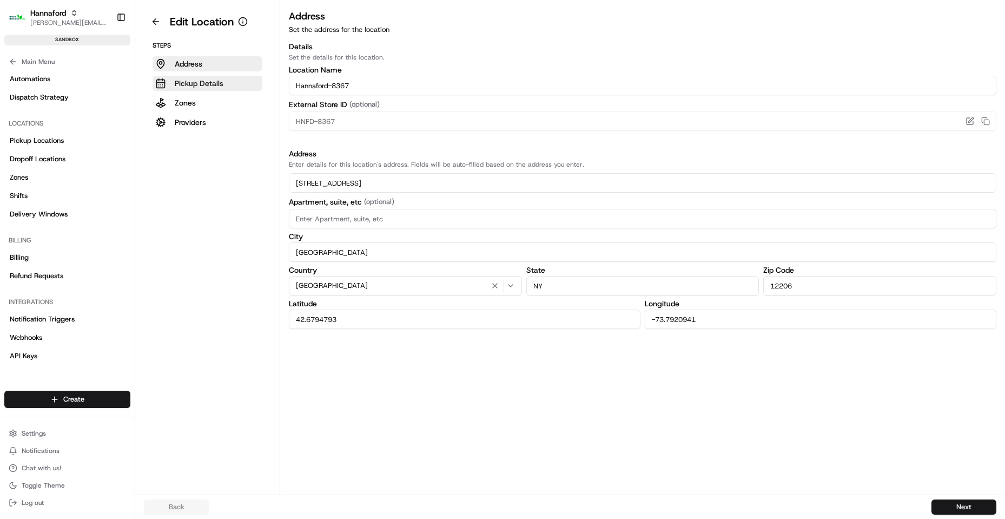
click at [188, 82] on p "Pickup Details" at bounding box center [199, 83] width 49 height 11
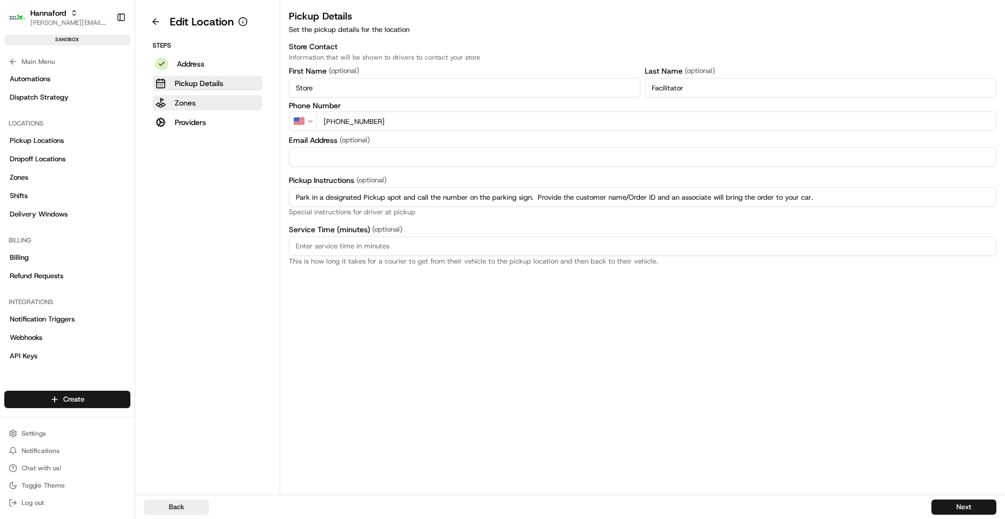
click at [181, 101] on p "Zones" at bounding box center [185, 102] width 21 height 11
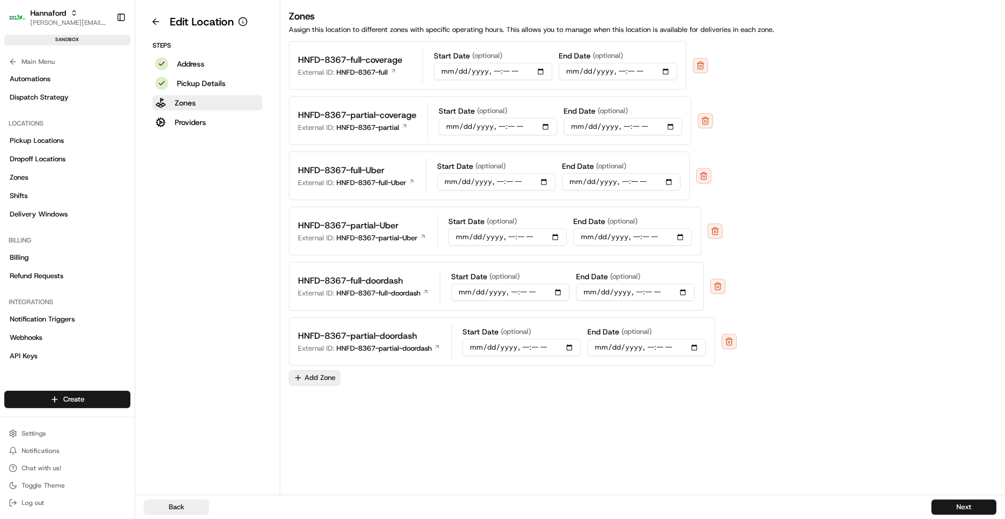
click at [309, 377] on button "Add Zone" at bounding box center [314, 377] width 51 height 15
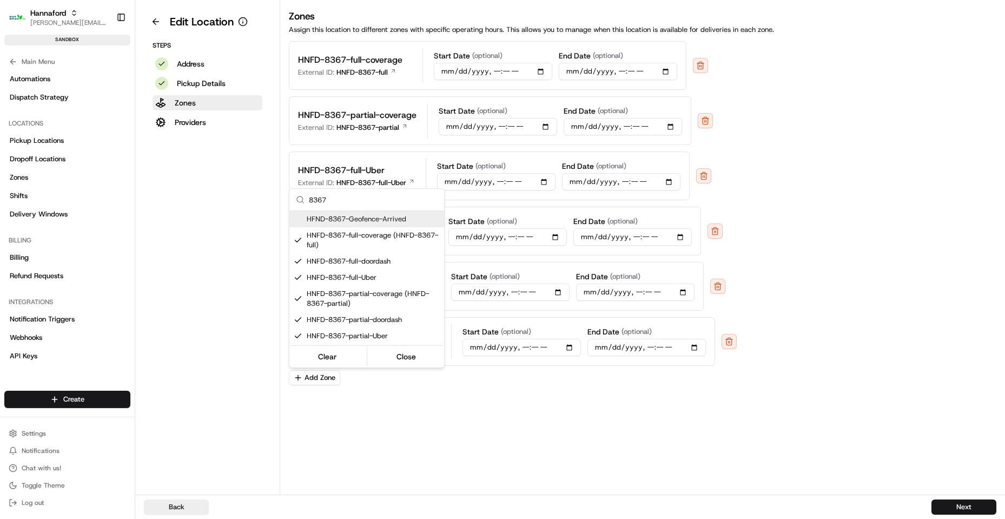
type input "8367"
click at [377, 220] on span "HFND-8367-Geofence-Arrived" at bounding box center [373, 219] width 133 height 10
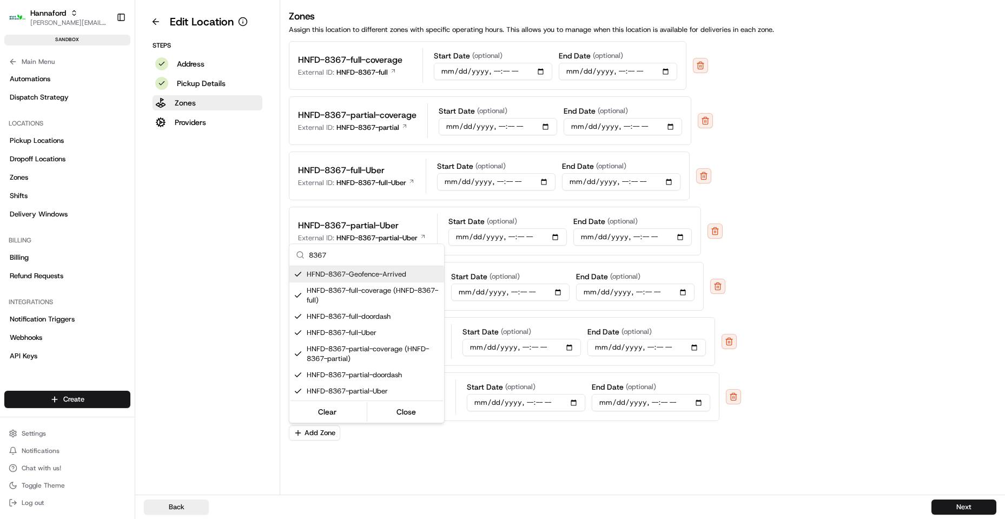
click at [407, 458] on html "Hannaford [EMAIL_ADDRESS][DOMAIN_NAME] Toggle Sidebar sandbox Orders Deliveries…" at bounding box center [502, 259] width 1005 height 519
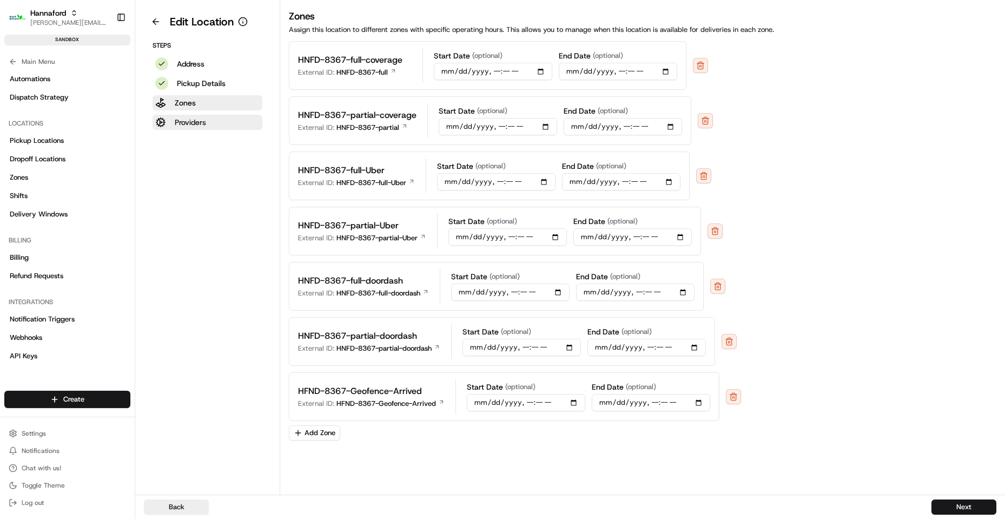
click at [188, 122] on p "Providers" at bounding box center [190, 122] width 31 height 11
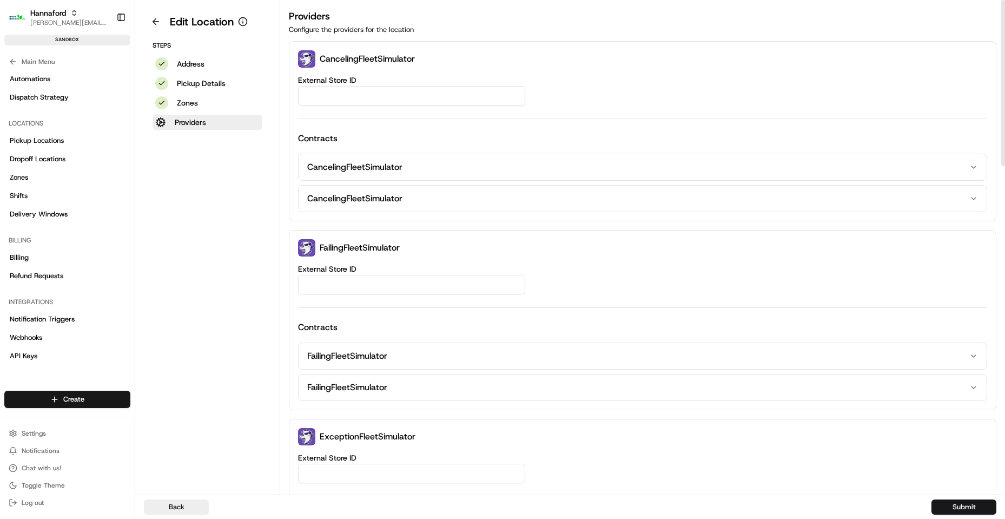
click at [345, 95] on input "External Store ID" at bounding box center [411, 95] width 227 height 19
paste input "HFND-8367-Geofence-Arrived"
type input "HFND-8367-Geofence-Arrived"
click at [956, 511] on button "Submit" at bounding box center [963, 506] width 65 height 15
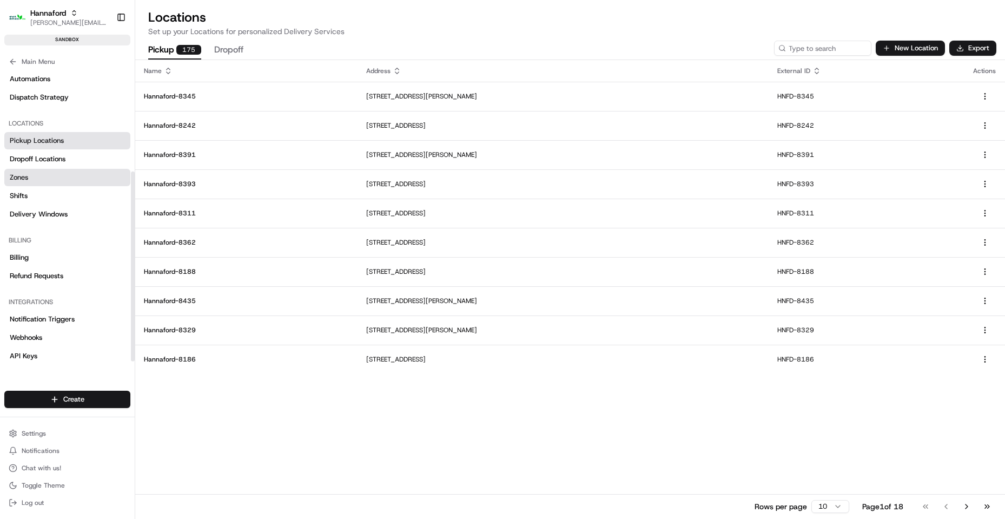
click at [35, 177] on link "Zones" at bounding box center [67, 177] width 126 height 17
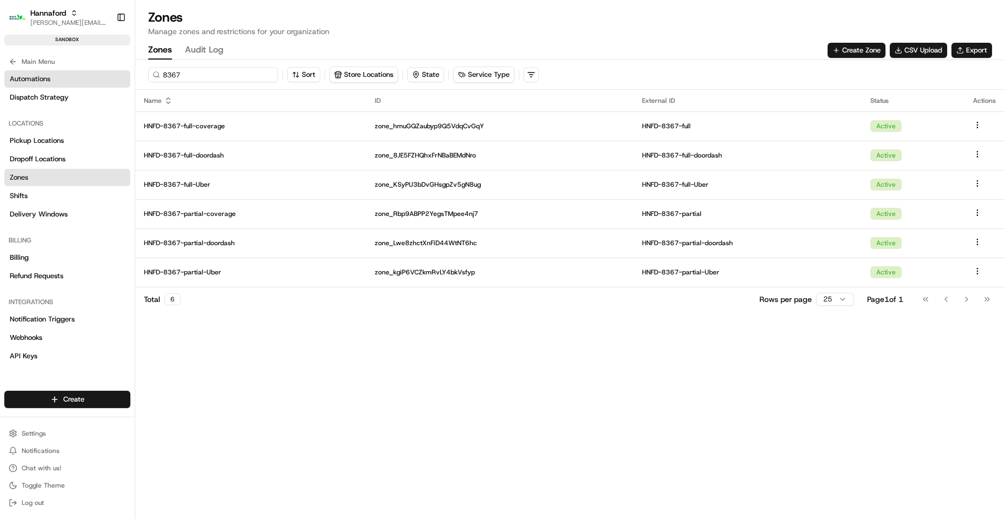
drag, startPoint x: 187, startPoint y: 79, endPoint x: 68, endPoint y: 81, distance: 118.4
click at [84, 85] on div "Hannaford [EMAIL_ADDRESS][DOMAIN_NAME] Toggle Sidebar sandbox Orders Deliveries…" at bounding box center [502, 259] width 1005 height 519
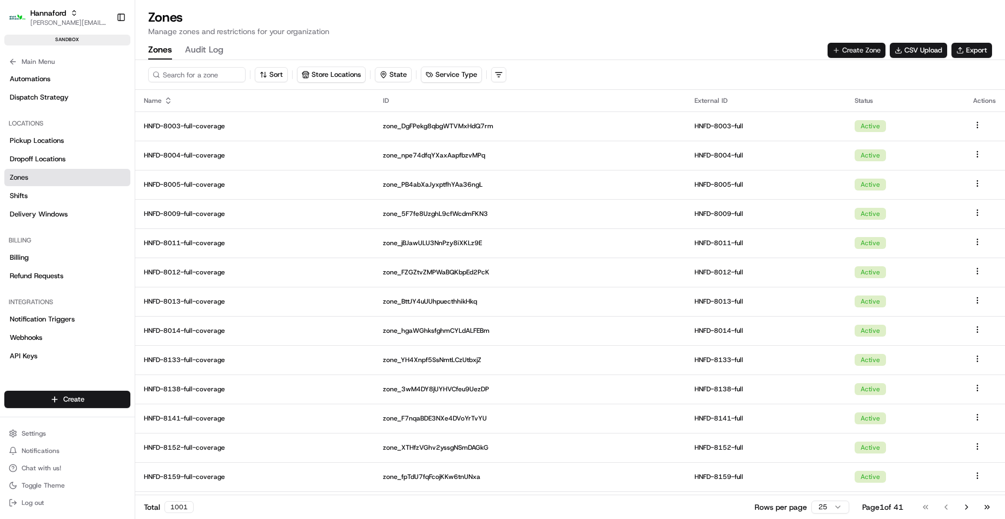
click at [846, 52] on button "Create Zone" at bounding box center [856, 50] width 58 height 15
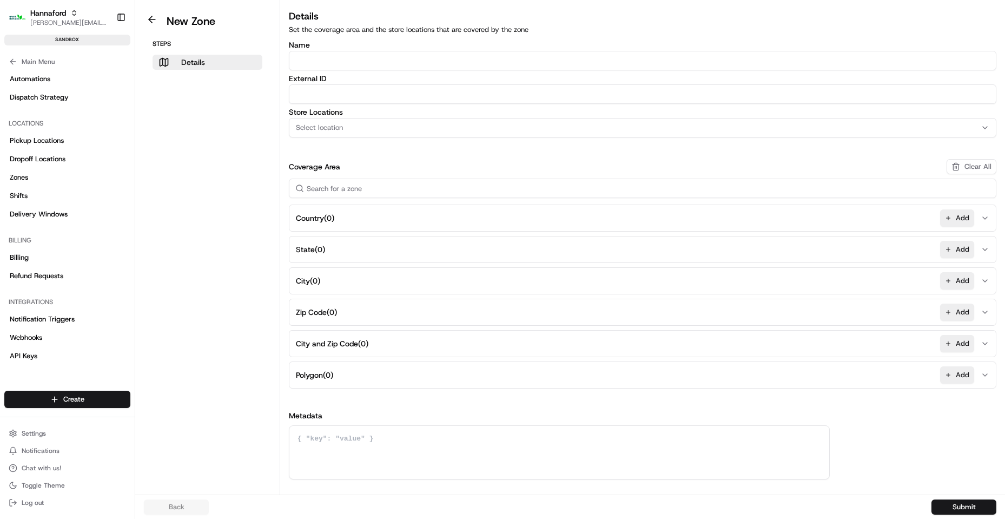
click at [317, 57] on input "Name" at bounding box center [642, 60] width 707 height 19
click at [377, 59] on input "HNFD-8247-Geofence-arrived" at bounding box center [642, 60] width 707 height 19
type input "HNFD-8247-Geofence-Arrived"
click at [346, 91] on input "External ID" at bounding box center [642, 93] width 707 height 19
paste input "HNFD-8247-Geofence-Arrived"
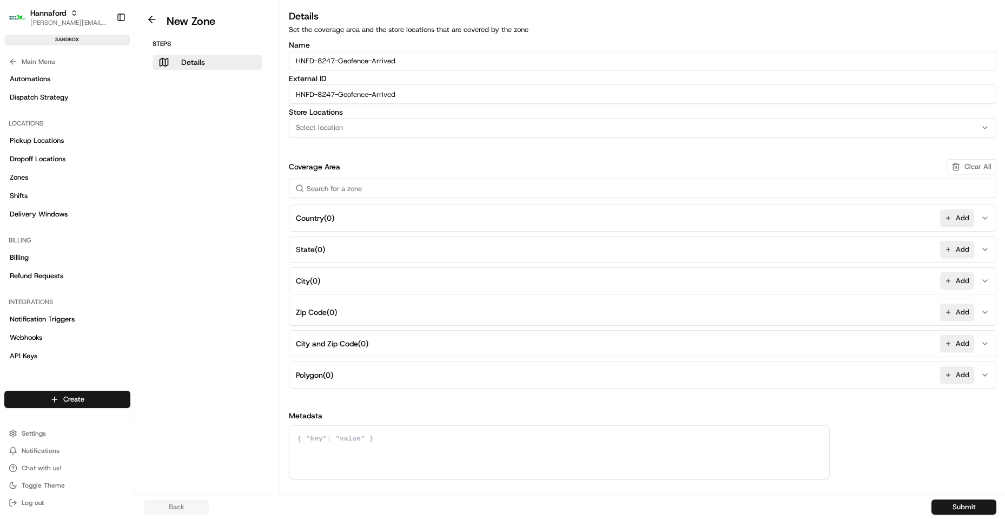
type input "HNFD-8247-Geofence-Arrived"
click at [621, 161] on div "Coverage Area Clear All" at bounding box center [642, 166] width 707 height 15
click at [410, 129] on div "Select location" at bounding box center [642, 128] width 702 height 10
type input "8247"
click at [390, 169] on span "Hannaford-8247 (HNFD-8247)" at bounding box center [373, 170] width 133 height 10
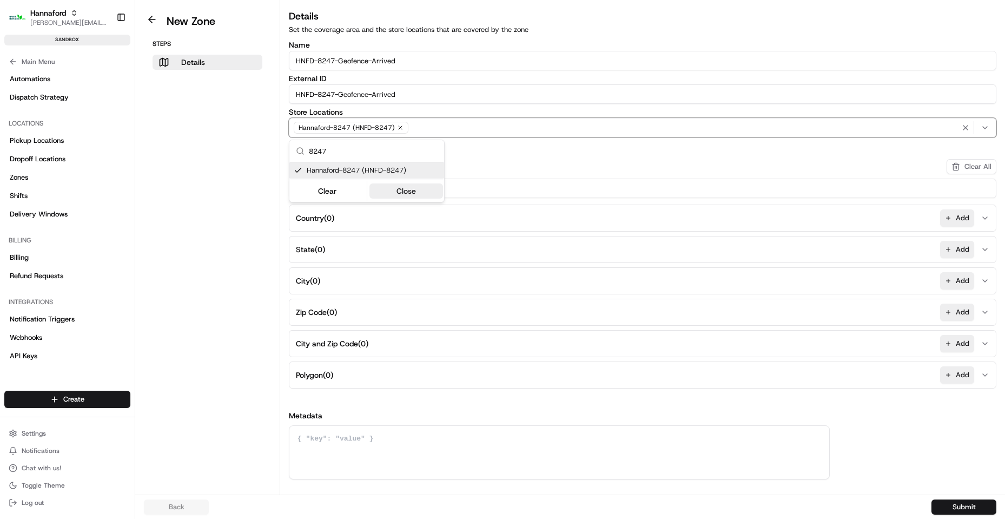
click at [388, 195] on button "Close" at bounding box center [406, 190] width 74 height 15
click at [953, 377] on button "Add" at bounding box center [957, 374] width 34 height 17
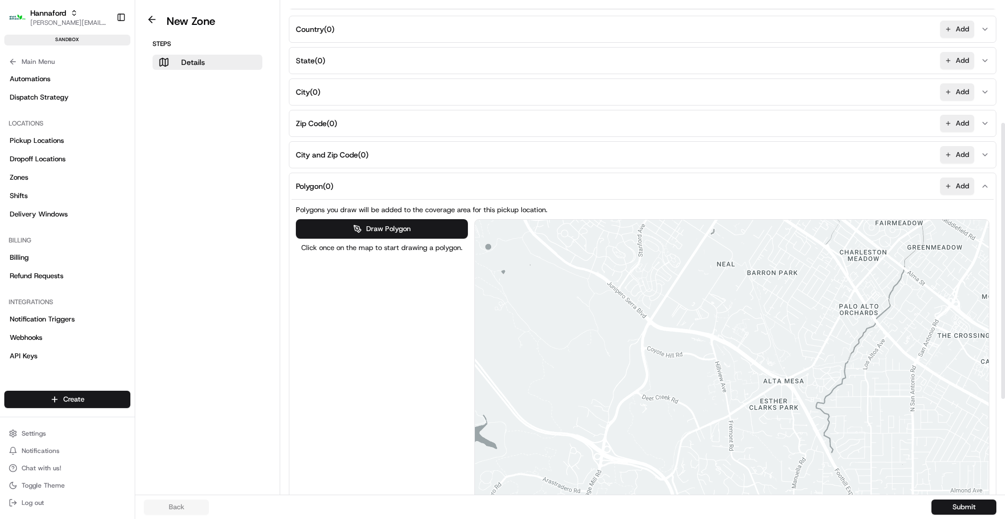
scroll to position [216, 0]
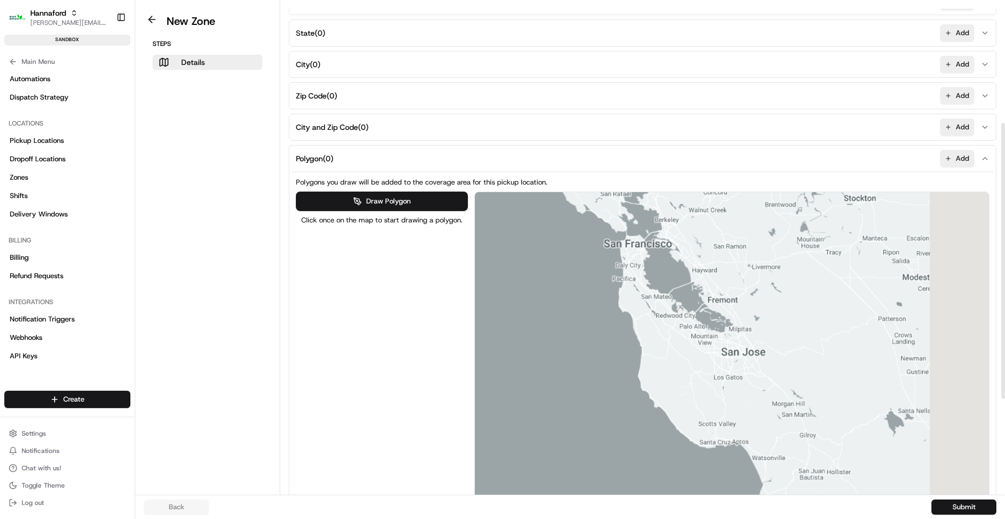
drag, startPoint x: 774, startPoint y: 314, endPoint x: 296, endPoint y: 354, distance: 479.7
click at [295, 362] on div "Polygons you draw will be added to the coverage area for this pickup location. …" at bounding box center [643, 367] width 698 height 391
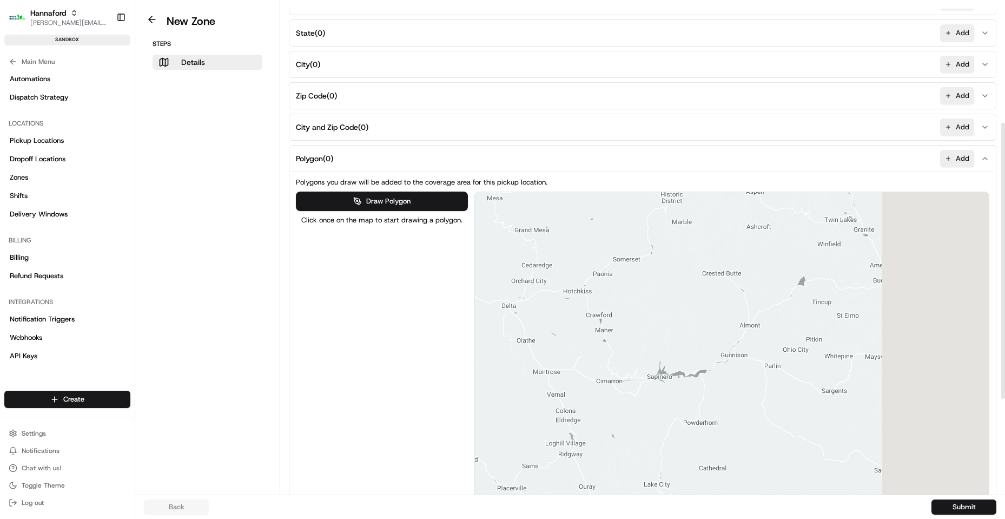
drag, startPoint x: 856, startPoint y: 313, endPoint x: 435, endPoint y: 380, distance: 426.5
click at [435, 380] on div "Draw Polygon Click once on the map to start drawing a polygon. ← Move left → Mo…" at bounding box center [642, 374] width 693 height 367
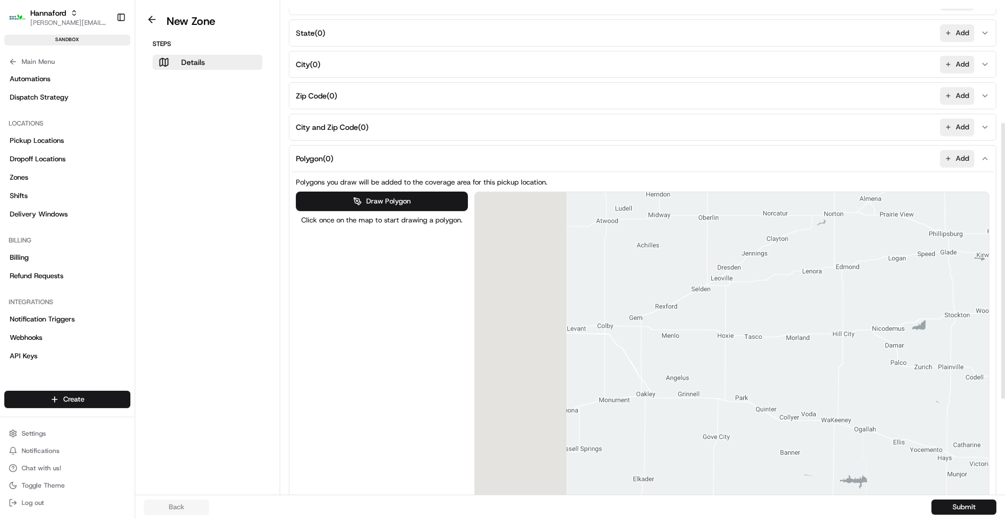
drag, startPoint x: 704, startPoint y: 354, endPoint x: 695, endPoint y: 341, distance: 15.8
click at [699, 341] on div at bounding box center [732, 375] width 514 height 366
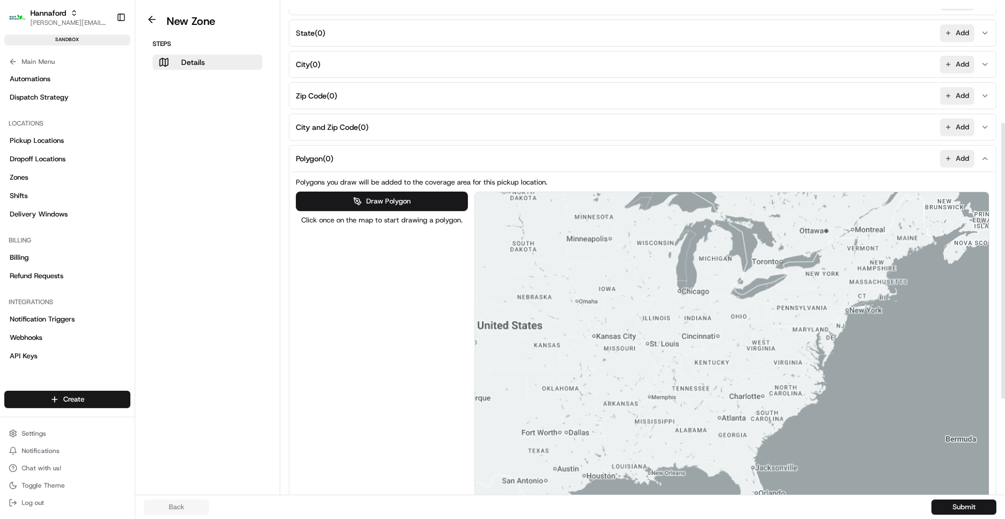
drag, startPoint x: 784, startPoint y: 286, endPoint x: 669, endPoint y: 270, distance: 115.7
click at [665, 270] on div at bounding box center [732, 375] width 514 height 366
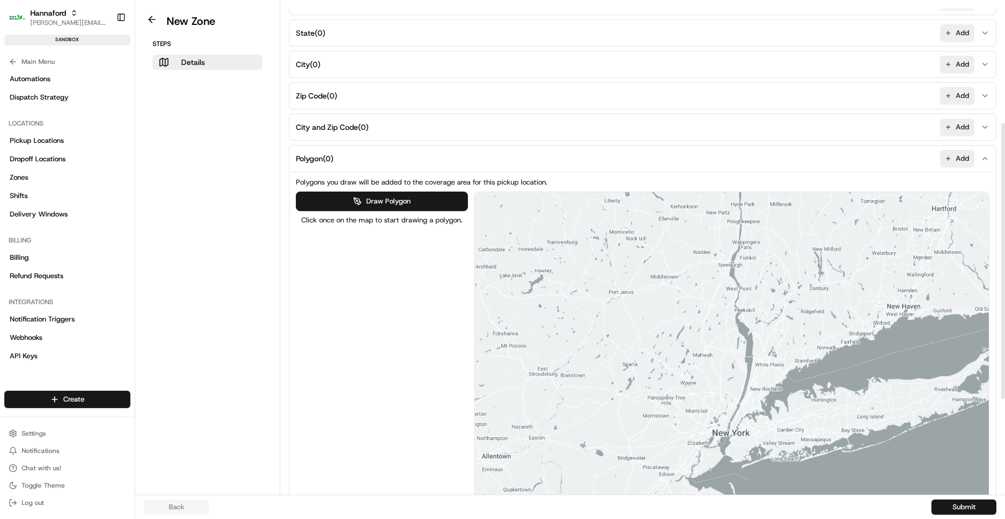
drag, startPoint x: 738, startPoint y: 351, endPoint x: 622, endPoint y: 315, distance: 121.3
click at [622, 315] on div at bounding box center [732, 375] width 514 height 366
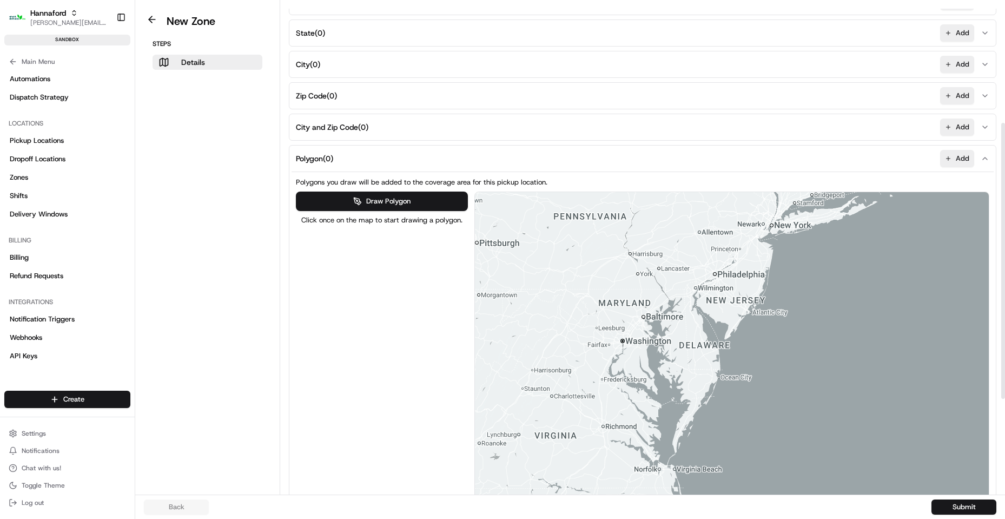
drag, startPoint x: 845, startPoint y: 324, endPoint x: 969, endPoint y: 518, distance: 229.5
click at [885, 189] on div "Polygons you draw will be added to the coverage area for this pickup location. …" at bounding box center [643, 367] width 698 height 391
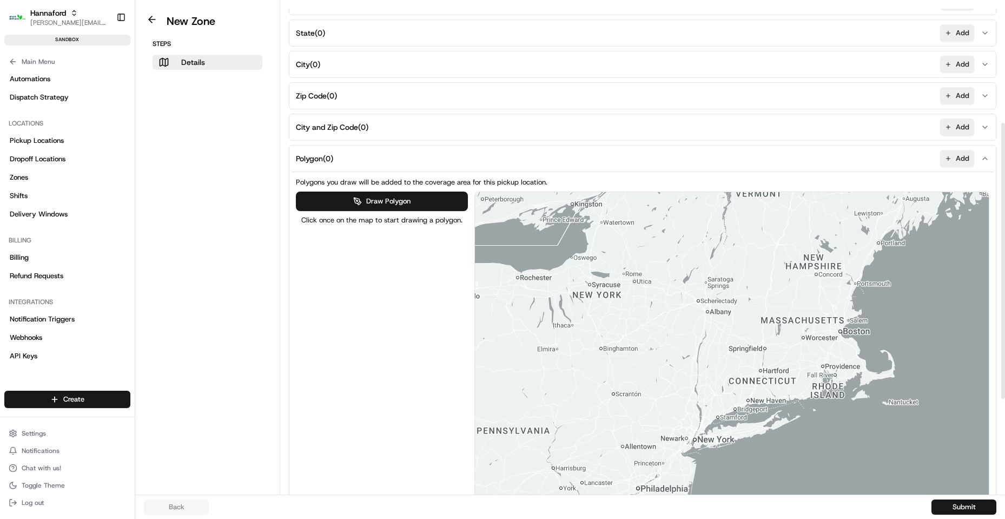
drag, startPoint x: 747, startPoint y: 255, endPoint x: 687, endPoint y: 470, distance: 223.5
click at [687, 470] on div at bounding box center [732, 375] width 514 height 366
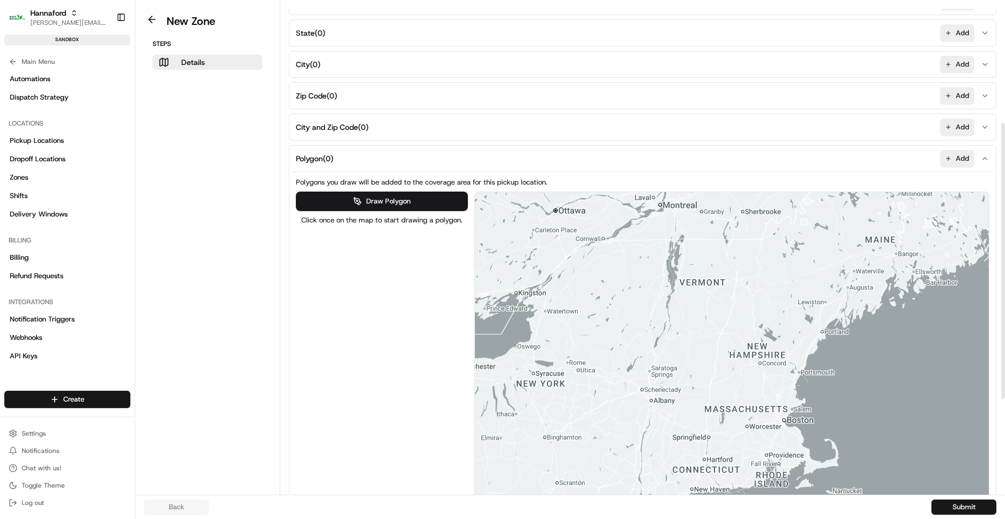
drag, startPoint x: 727, startPoint y: 338, endPoint x: 671, endPoint y: 370, distance: 64.7
click at [673, 370] on div at bounding box center [732, 375] width 514 height 366
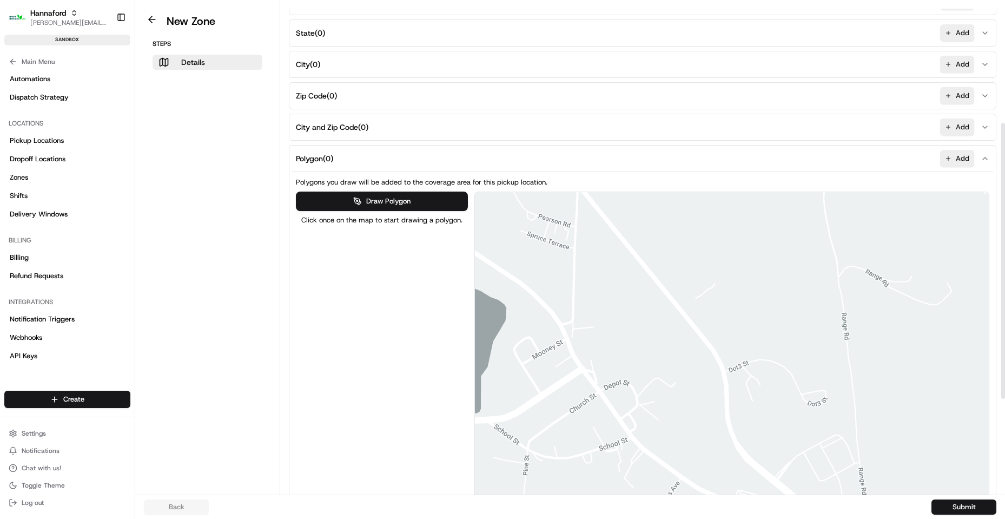
drag, startPoint x: 750, startPoint y: 393, endPoint x: 733, endPoint y: 374, distance: 25.3
click at [733, 374] on div at bounding box center [732, 375] width 514 height 366
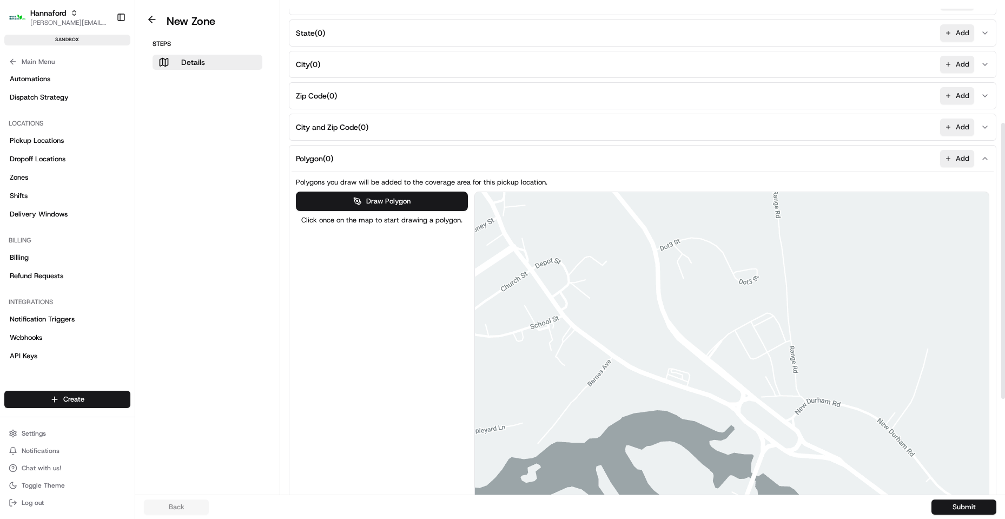
drag, startPoint x: 732, startPoint y: 360, endPoint x: 677, endPoint y: 251, distance: 121.7
click at [677, 251] on div at bounding box center [732, 375] width 514 height 366
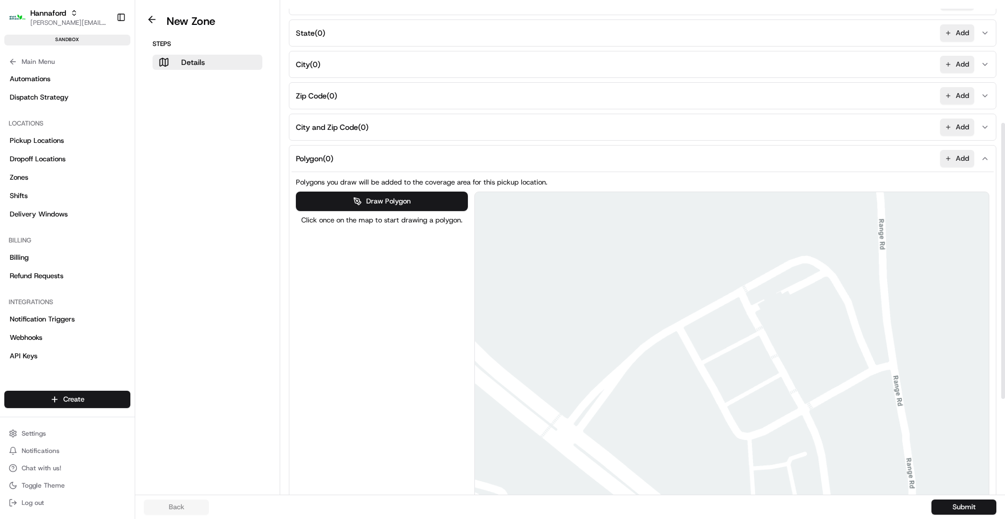
drag, startPoint x: 691, startPoint y: 318, endPoint x: 737, endPoint y: 385, distance: 81.0
click at [737, 385] on div at bounding box center [732, 375] width 514 height 366
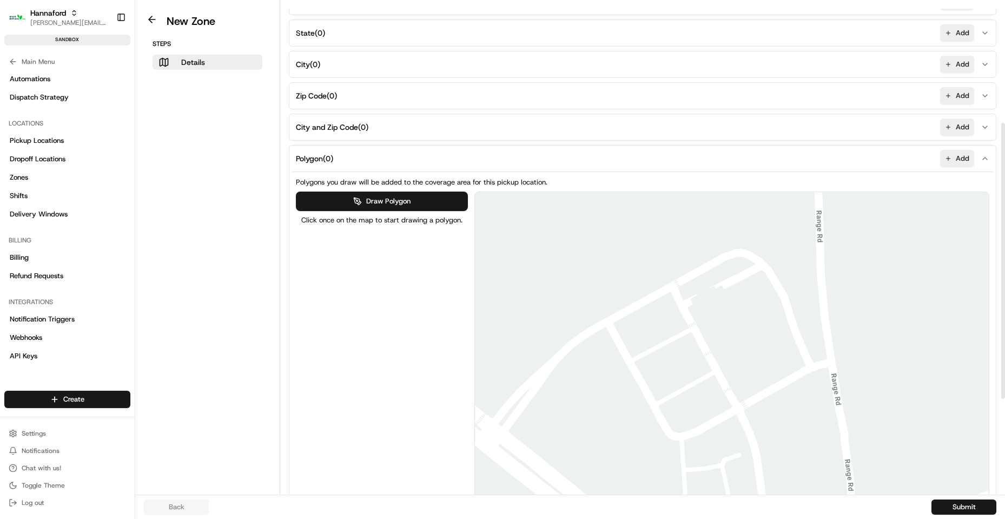
drag, startPoint x: 852, startPoint y: 270, endPoint x: 781, endPoint y: 269, distance: 71.4
click at [781, 269] on div at bounding box center [732, 375] width 514 height 366
drag, startPoint x: 415, startPoint y: 198, endPoint x: 458, endPoint y: 224, distance: 50.0
click at [415, 198] on button "Draw Polygon" at bounding box center [382, 200] width 172 height 19
click at [821, 364] on div at bounding box center [732, 375] width 514 height 366
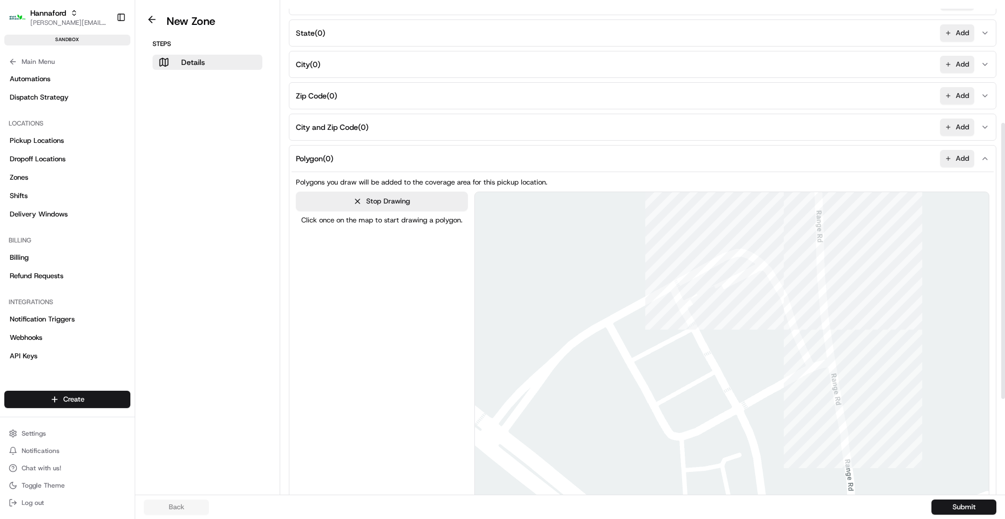
click at [785, 266] on div at bounding box center [732, 375] width 514 height 366
click at [690, 311] on div at bounding box center [732, 375] width 514 height 366
click at [673, 275] on div at bounding box center [732, 375] width 514 height 366
click at [423, 196] on button "Stop Drawing" at bounding box center [382, 200] width 172 height 19
click at [429, 201] on button "Draw Polygon" at bounding box center [382, 200] width 172 height 19
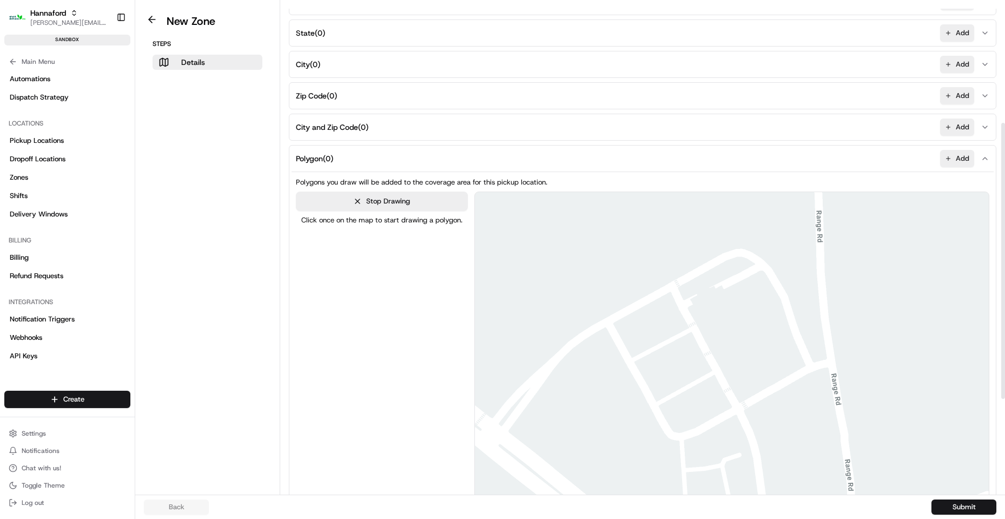
drag, startPoint x: 819, startPoint y: 361, endPoint x: 803, endPoint y: 326, distance: 39.0
click at [815, 357] on div at bounding box center [732, 375] width 514 height 366
click at [817, 360] on div at bounding box center [732, 375] width 514 height 366
click at [777, 261] on div at bounding box center [732, 375] width 514 height 366
click at [687, 309] on div at bounding box center [732, 375] width 514 height 366
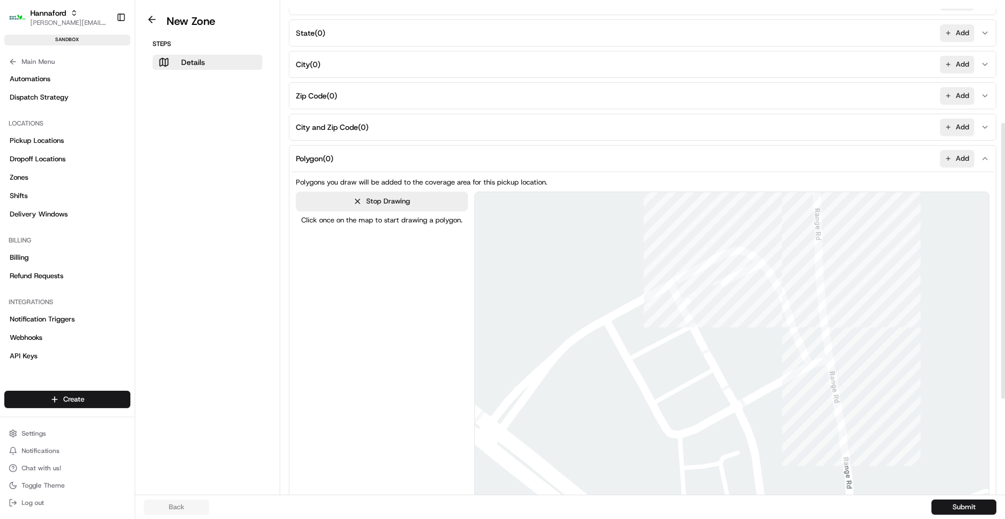
click at [678, 289] on div at bounding box center [732, 375] width 514 height 366
click at [613, 322] on div at bounding box center [732, 375] width 514 height 366
click at [675, 431] on div at bounding box center [732, 375] width 514 height 366
click at [815, 360] on div at bounding box center [732, 375] width 514 height 366
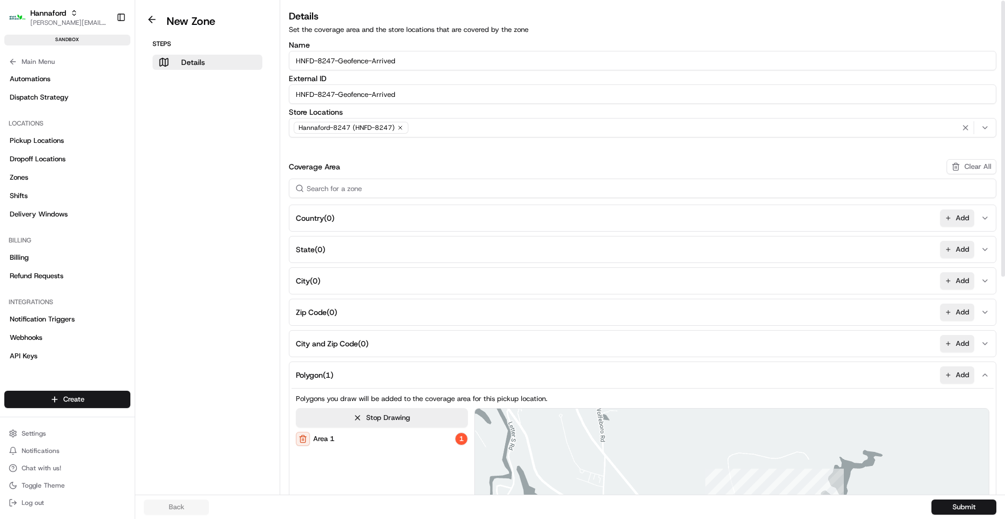
scroll to position [385, 0]
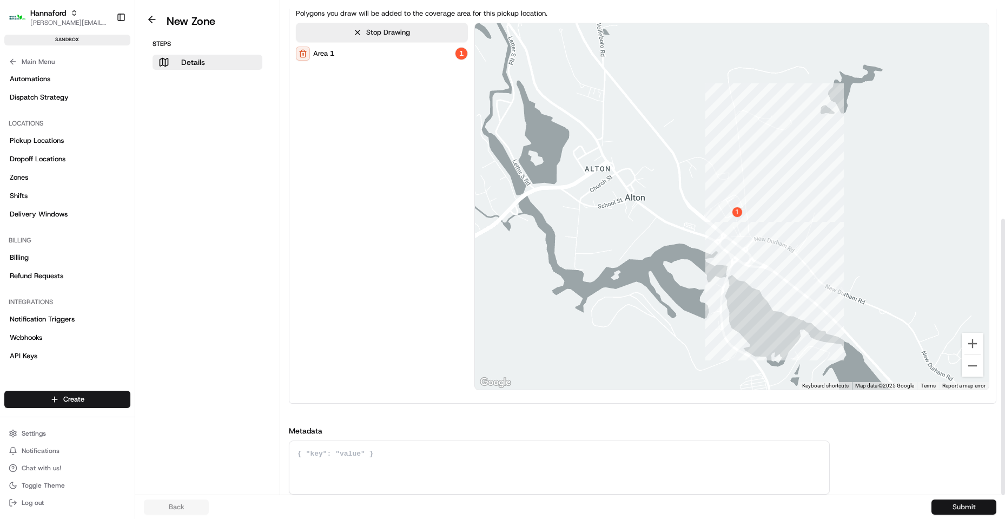
click at [961, 508] on button "Submit" at bounding box center [963, 506] width 65 height 15
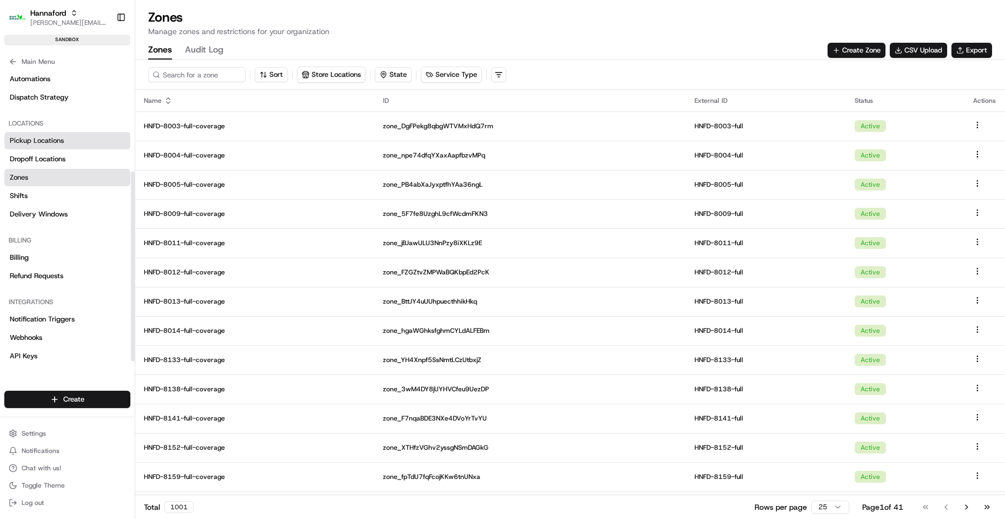
click at [25, 145] on span "Pickup Locations" at bounding box center [37, 141] width 54 height 10
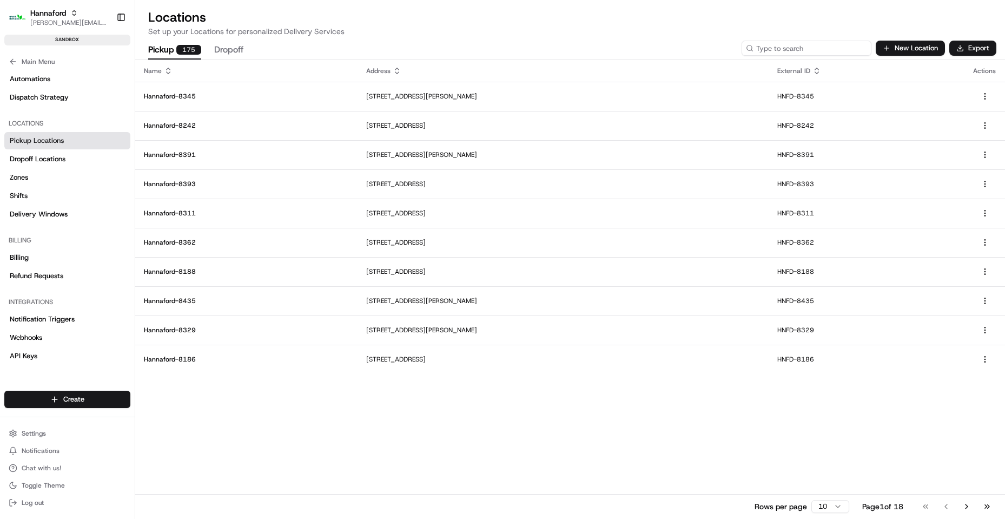
click at [807, 47] on input at bounding box center [806, 48] width 130 height 15
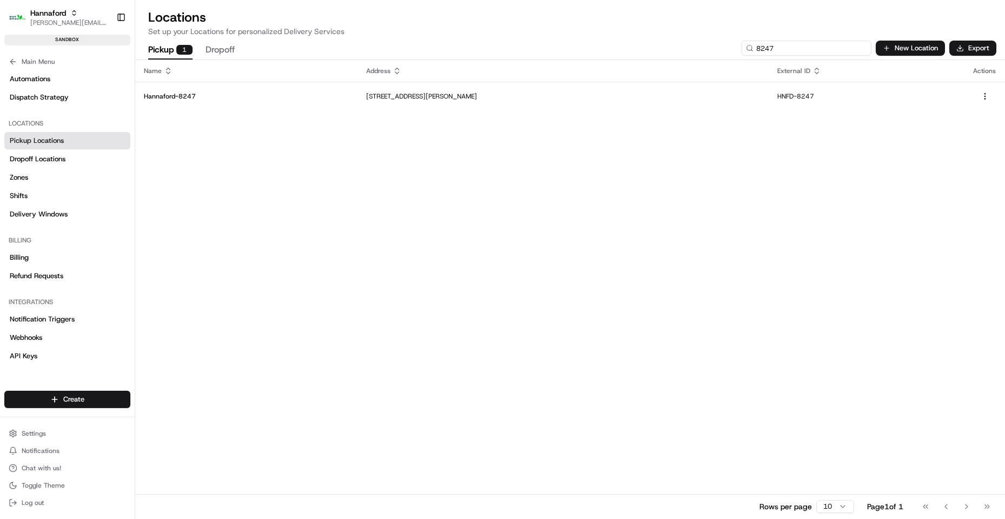
type input "8247"
click at [172, 93] on p "Hannaford-8247" at bounding box center [246, 96] width 205 height 9
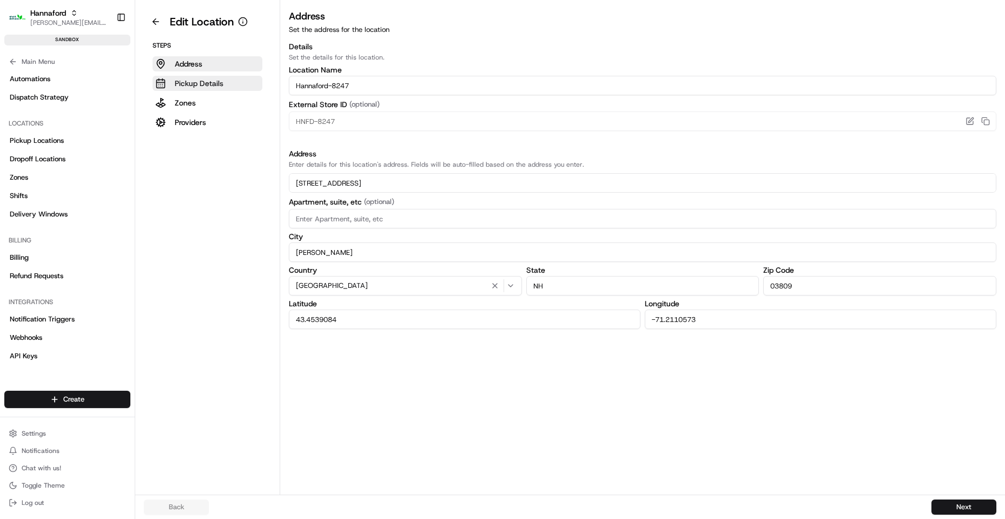
click at [223, 76] on button "Pickup Details" at bounding box center [208, 83] width 110 height 15
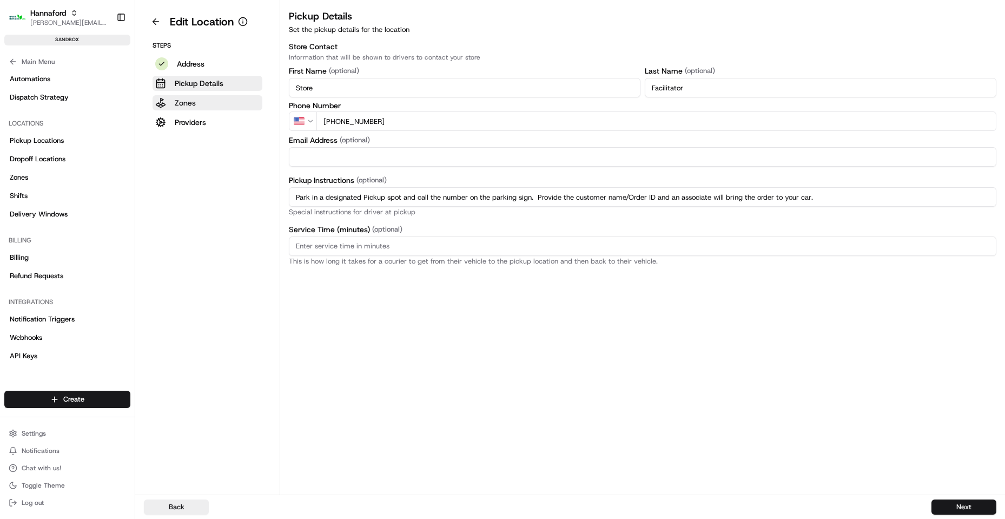
click at [200, 103] on button "Zones" at bounding box center [208, 102] width 110 height 15
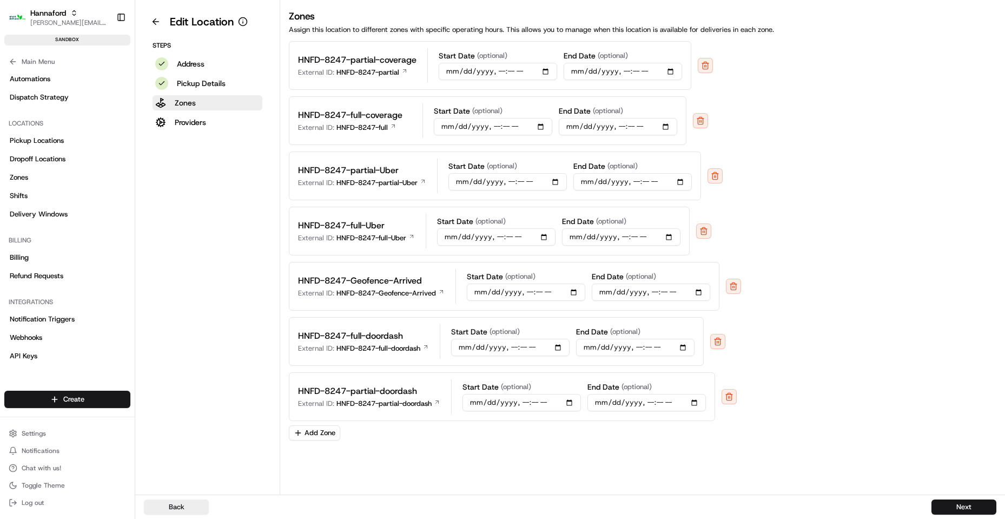
click at [316, 423] on div "HNFD-8247-partial-coverage External ID: HNFD-8247-partial Start Date (optional)…" at bounding box center [642, 240] width 707 height 399
click at [317, 429] on button "Add Zone" at bounding box center [314, 432] width 51 height 15
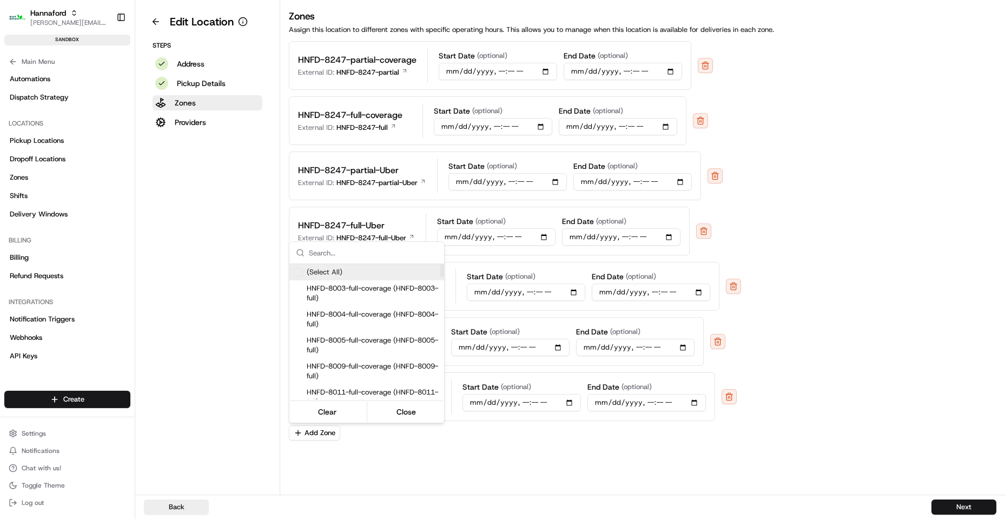
click at [341, 253] on input "text" at bounding box center [373, 253] width 129 height 22
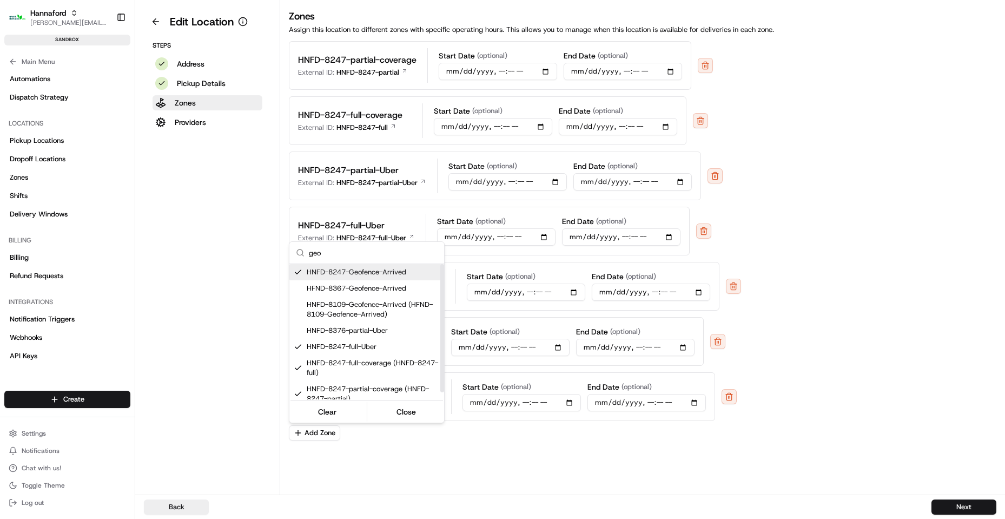
type input "geo"
click at [397, 275] on span "HNFD-8247-Geofence-Arrived" at bounding box center [373, 272] width 133 height 10
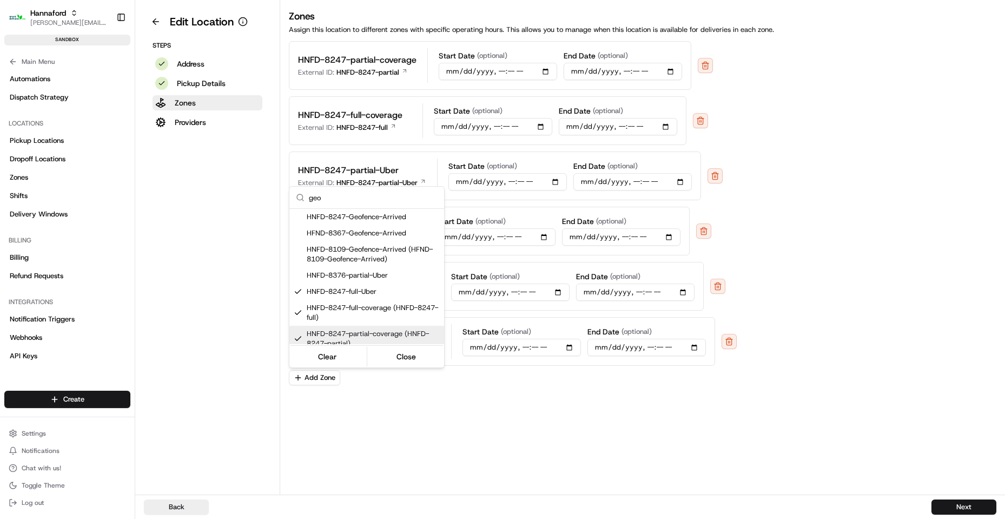
click at [860, 297] on html "Hannaford [EMAIL_ADDRESS][DOMAIN_NAME] Toggle Sidebar sandbox Orders Deliveries…" at bounding box center [502, 259] width 1005 height 519
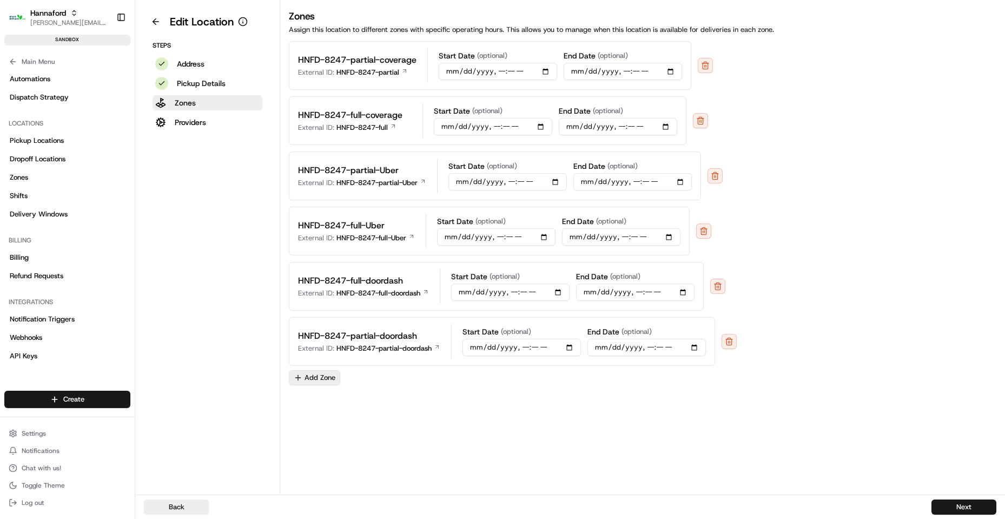
click at [321, 374] on button "Add Zone" at bounding box center [314, 377] width 51 height 15
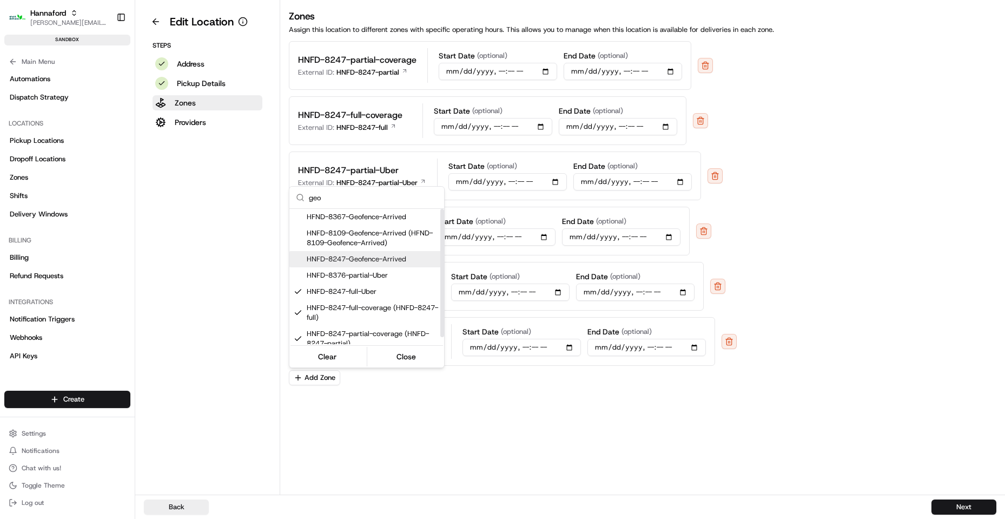
click at [370, 260] on span "HNFD-8247-Geofence-Arrived" at bounding box center [373, 259] width 133 height 10
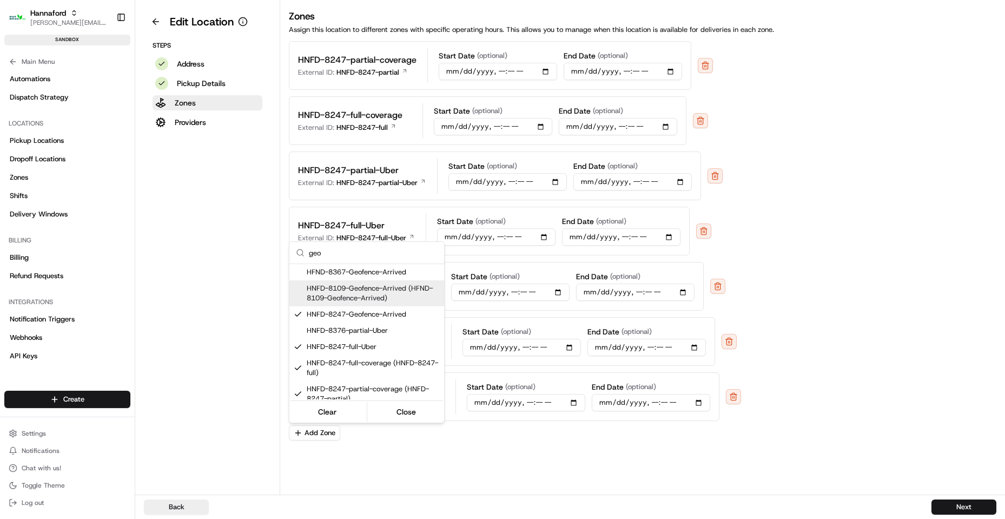
click at [659, 449] on html "Hannaford [EMAIL_ADDRESS][DOMAIN_NAME] Toggle Sidebar sandbox Orders Deliveries…" at bounding box center [502, 259] width 1005 height 519
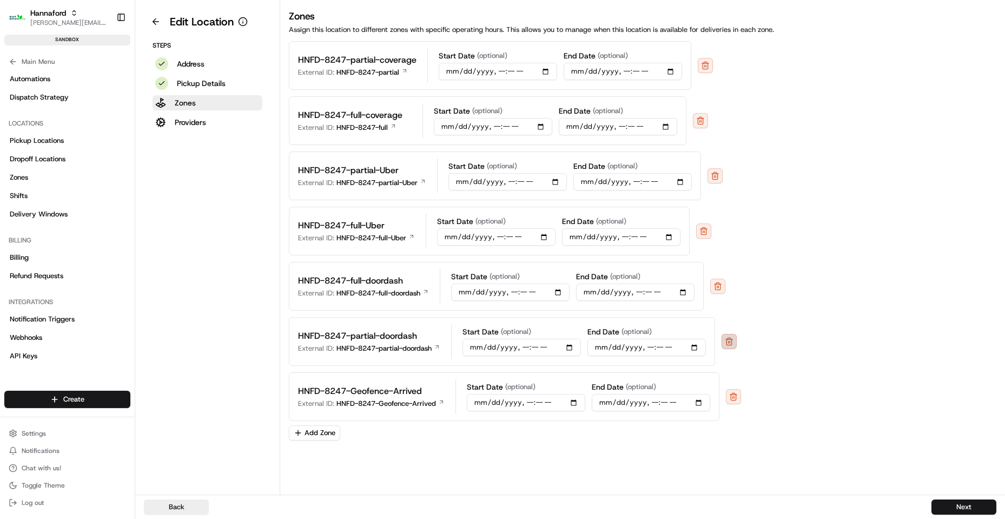
click at [732, 341] on button "button" at bounding box center [728, 341] width 15 height 15
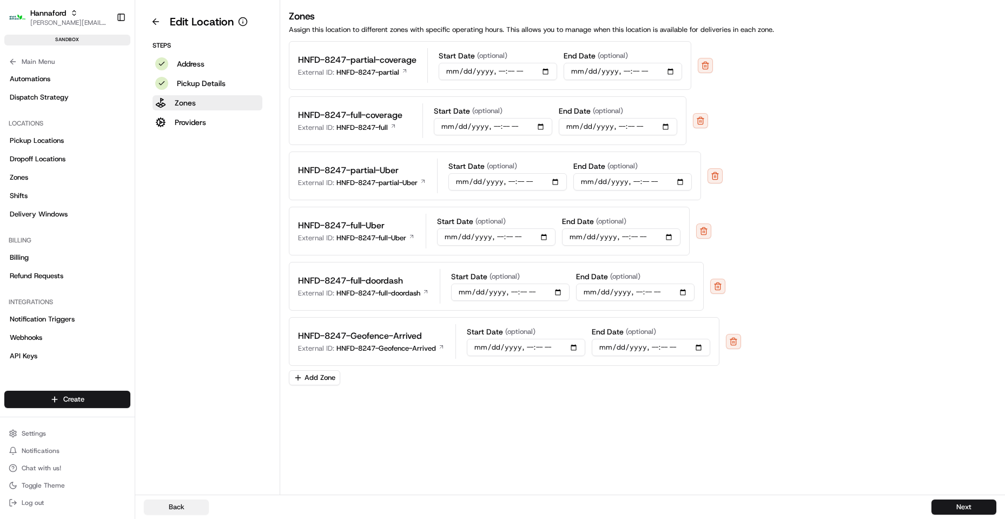
click at [175, 512] on button "Back" at bounding box center [176, 506] width 65 height 15
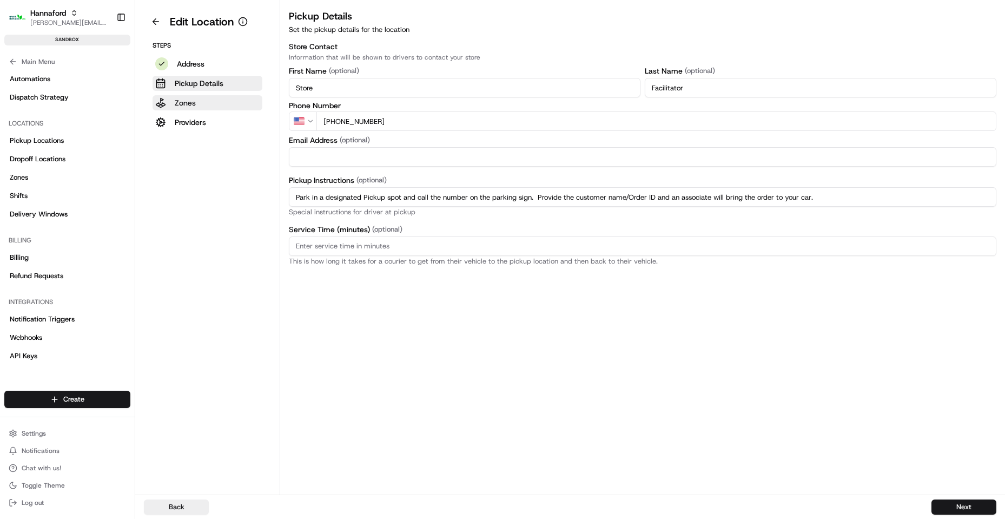
click at [198, 103] on button "Zones" at bounding box center [208, 102] width 110 height 15
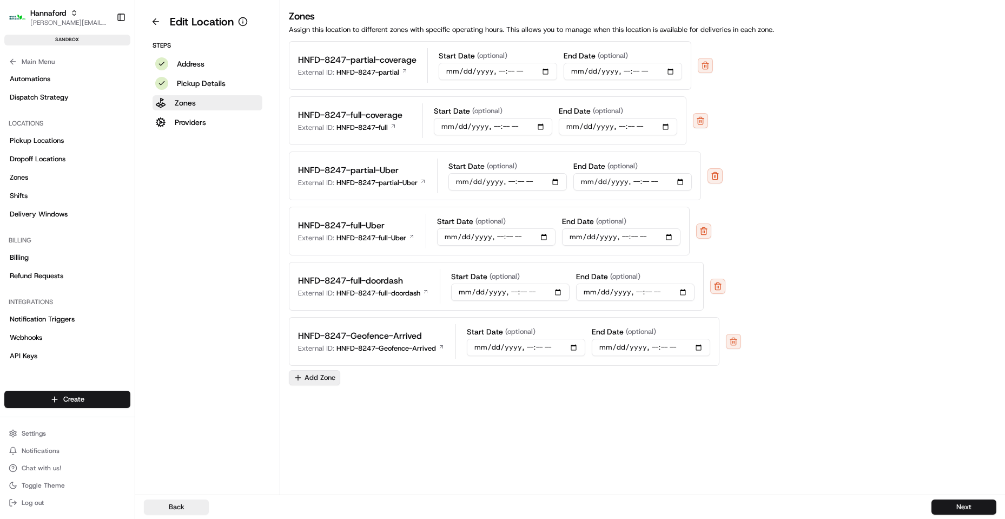
click at [323, 378] on button "Add Zone" at bounding box center [314, 377] width 51 height 15
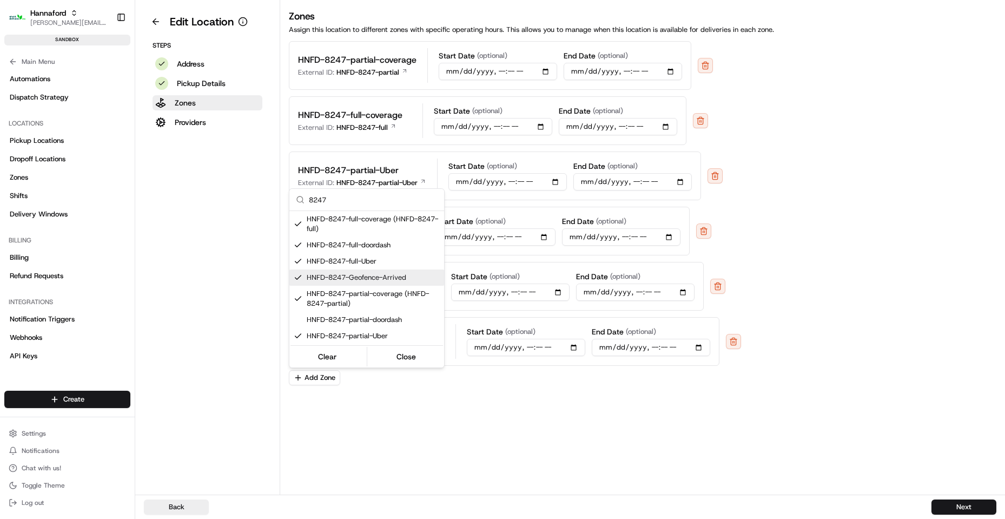
type input "8247"
click at [390, 272] on div "HNFD-8247-Geofence-Arrived" at bounding box center [366, 277] width 155 height 16
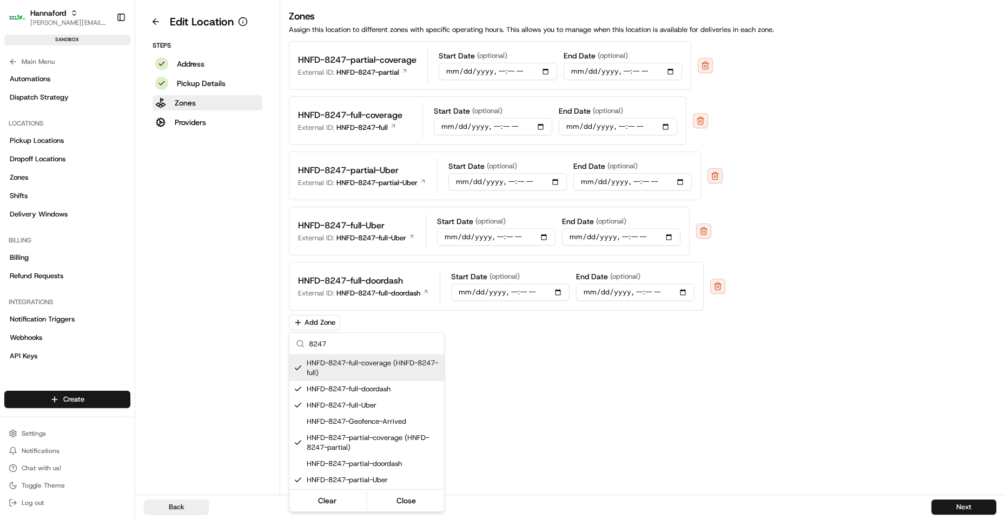
click at [820, 304] on html "Hannaford [EMAIL_ADDRESS][DOMAIN_NAME] Toggle Sidebar sandbox Orders Deliveries…" at bounding box center [502, 259] width 1005 height 519
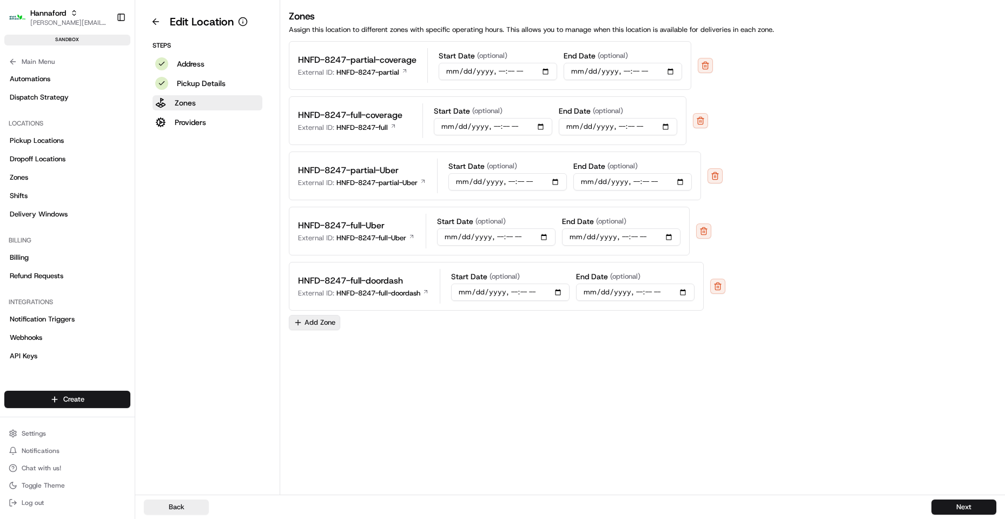
click at [309, 326] on button "Add Zone" at bounding box center [314, 322] width 51 height 15
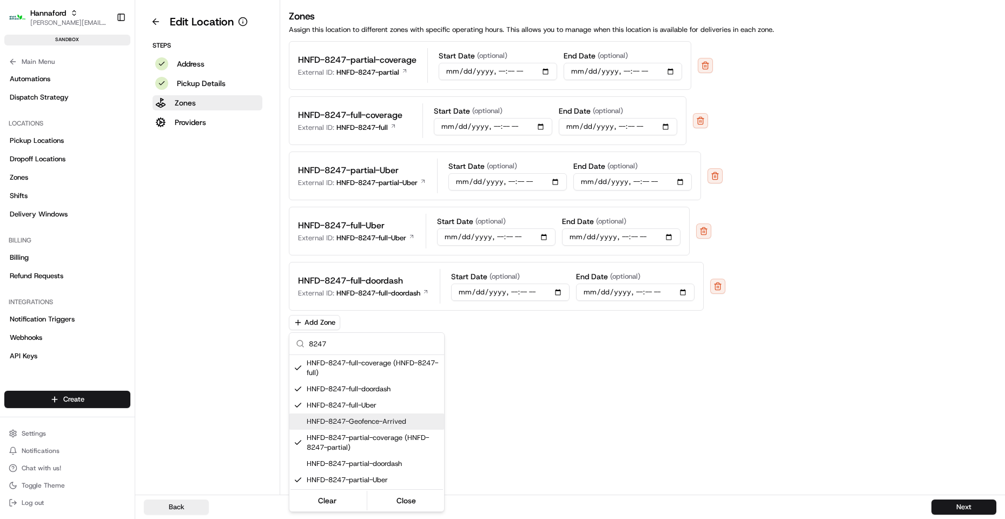
click at [373, 423] on span "HNFD-8247-Geofence-Arrived" at bounding box center [373, 421] width 133 height 10
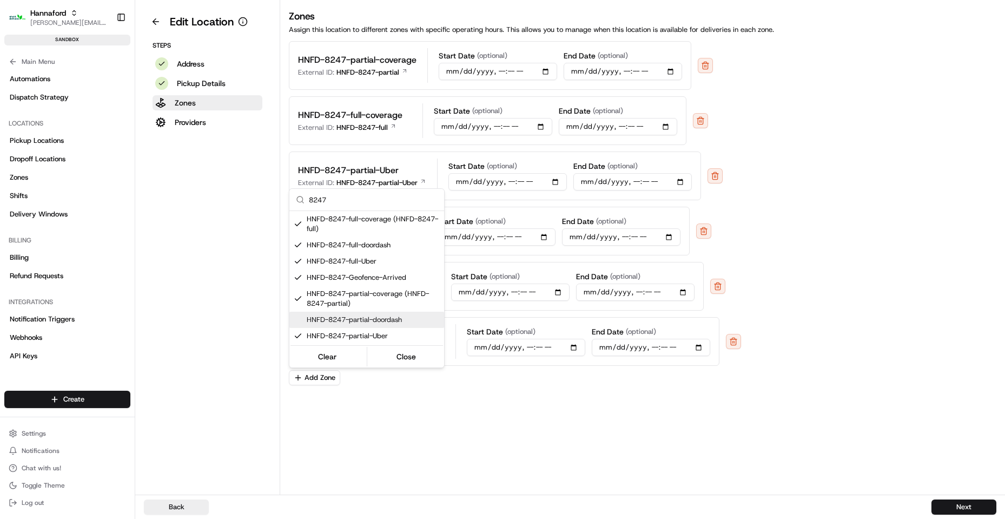
click at [413, 315] on span "HNFD-8247-partial-doordash" at bounding box center [373, 320] width 133 height 10
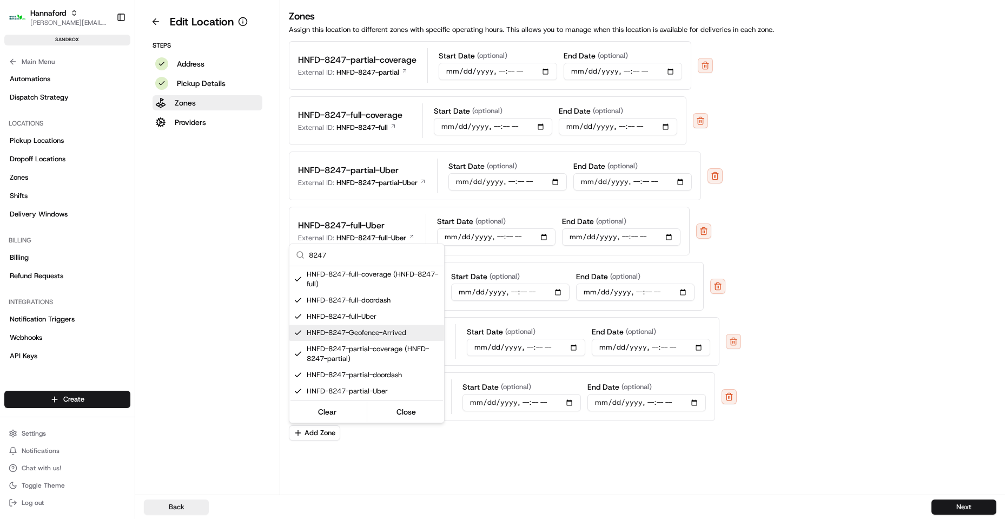
click at [808, 282] on html "Hannaford [EMAIL_ADDRESS][DOMAIN_NAME] Toggle Sidebar sandbox Orders Deliveries…" at bounding box center [502, 259] width 1005 height 519
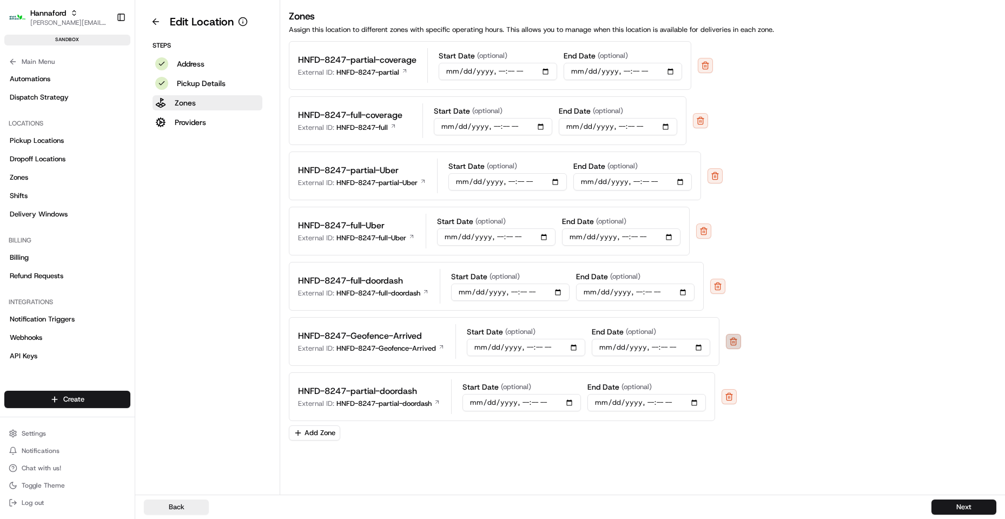
click at [735, 334] on button "button" at bounding box center [733, 341] width 15 height 15
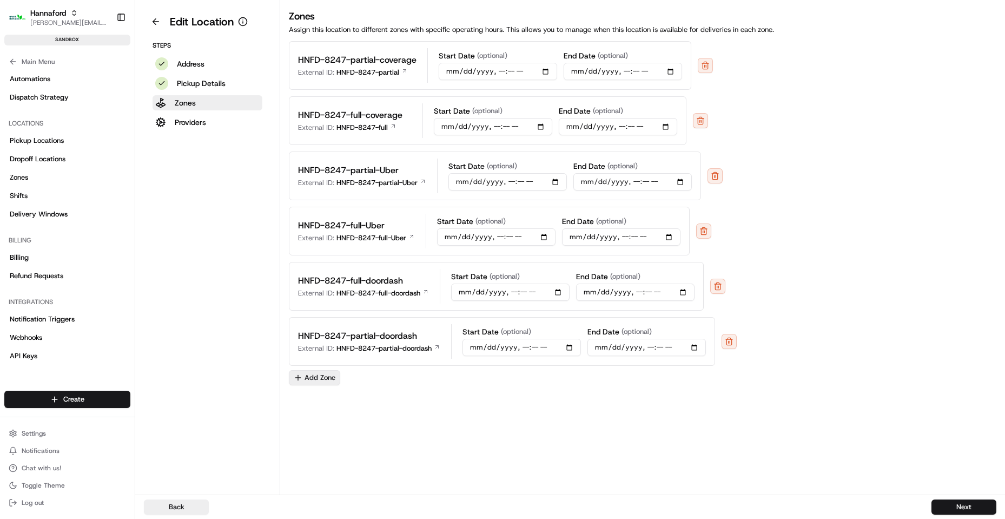
click at [324, 378] on button "Add Zone" at bounding box center [314, 377] width 51 height 15
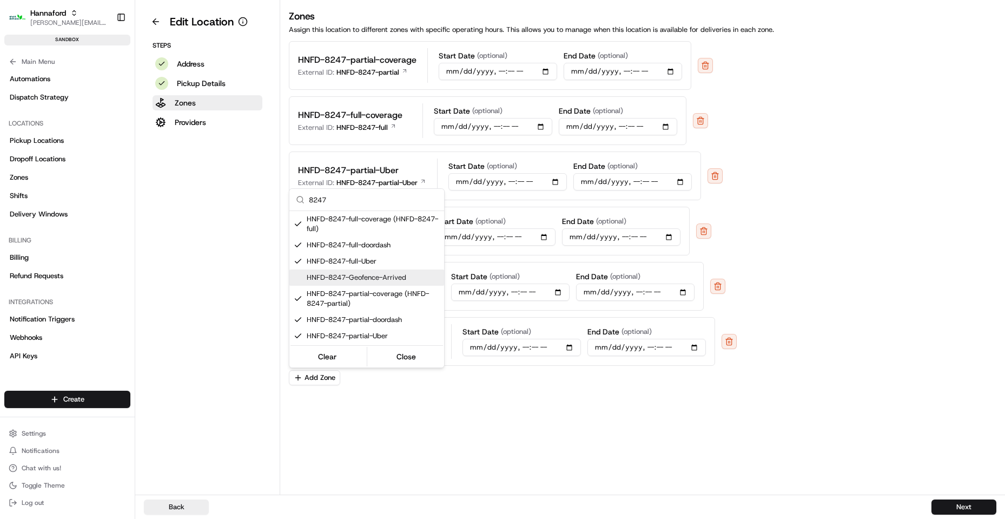
click at [376, 273] on span "HNFD-8247-Geofence-Arrived" at bounding box center [373, 278] width 133 height 10
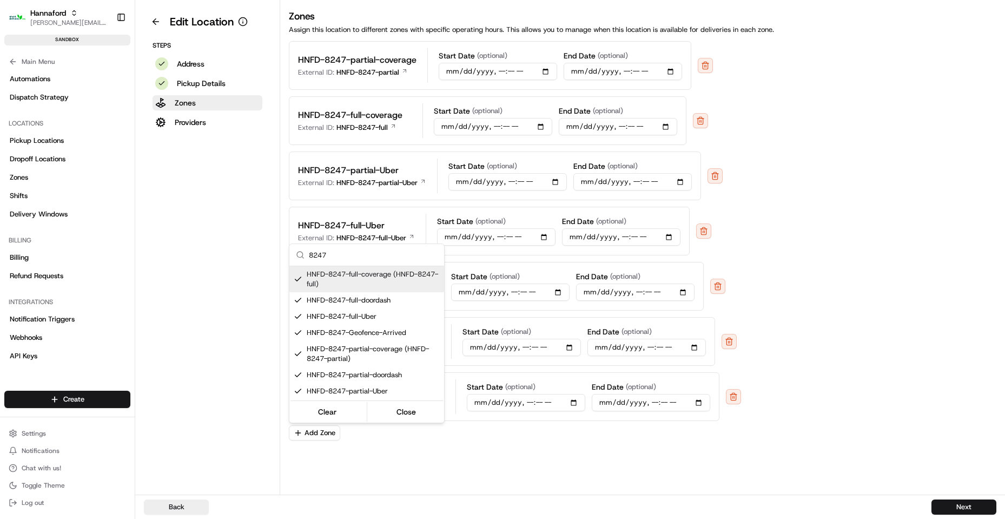
click at [907, 296] on html "Hannaford [EMAIL_ADDRESS][DOMAIN_NAME] Toggle Sidebar sandbox Orders Deliveries…" at bounding box center [502, 259] width 1005 height 519
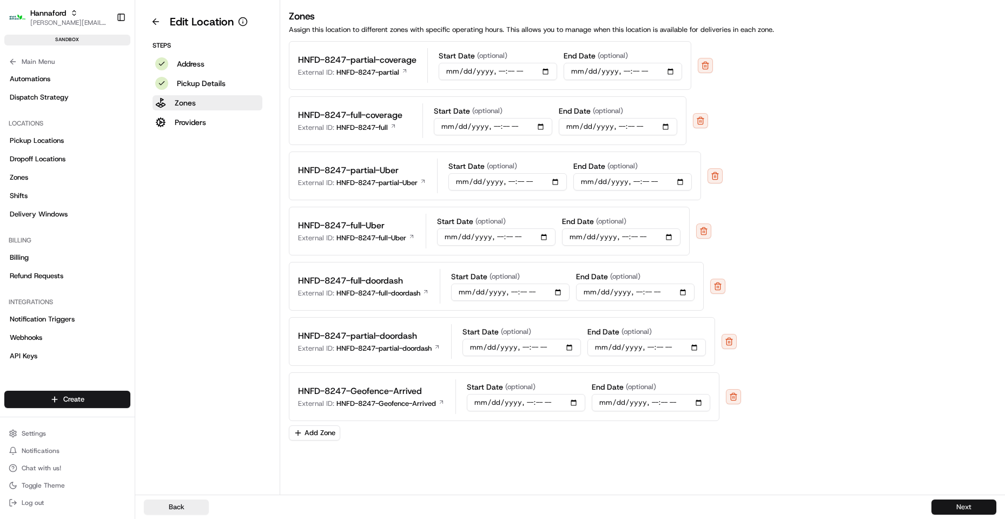
click at [964, 509] on button "Next" at bounding box center [963, 506] width 65 height 15
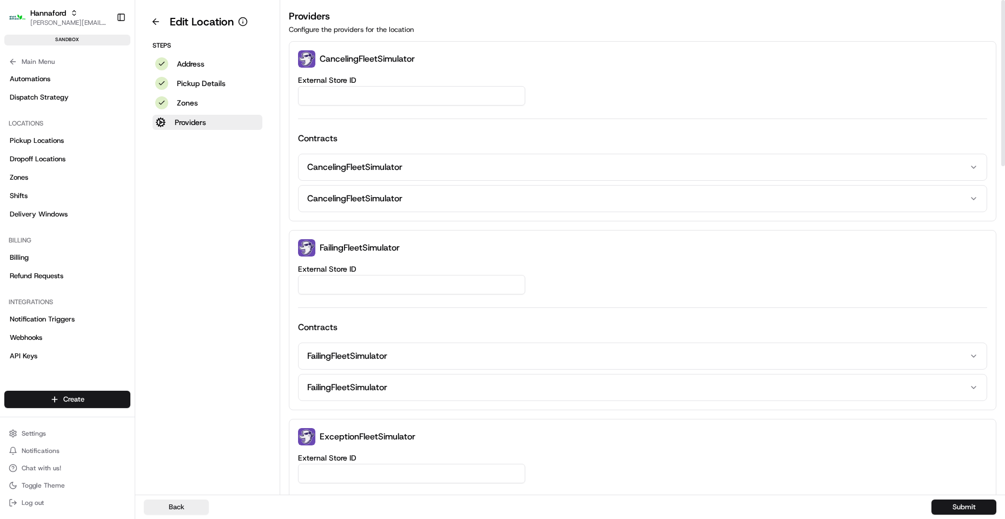
click at [413, 92] on input "External Store ID" at bounding box center [411, 95] width 227 height 19
type input "HNFD-8247-Geofence-Arrival"
click at [944, 506] on button "Submit" at bounding box center [963, 506] width 65 height 15
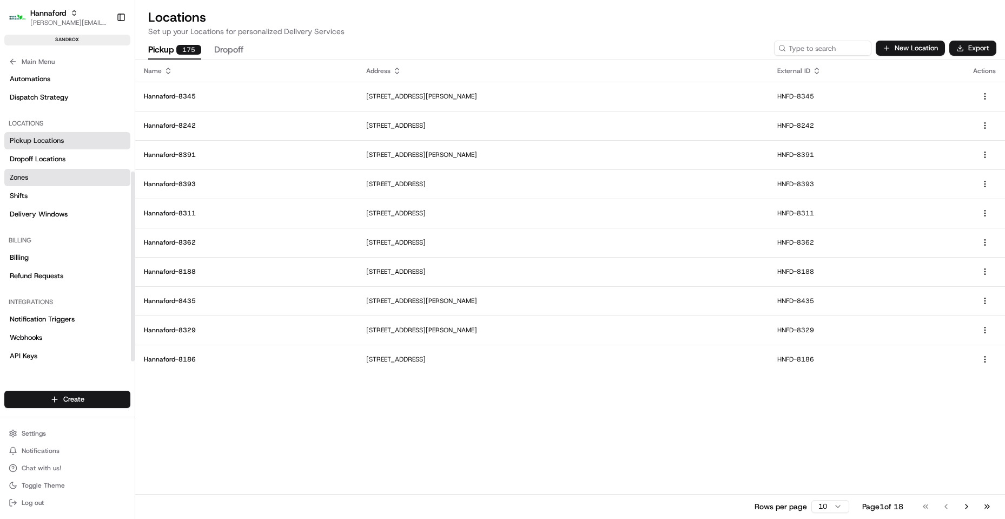
click at [41, 179] on link "Zones" at bounding box center [67, 177] width 126 height 17
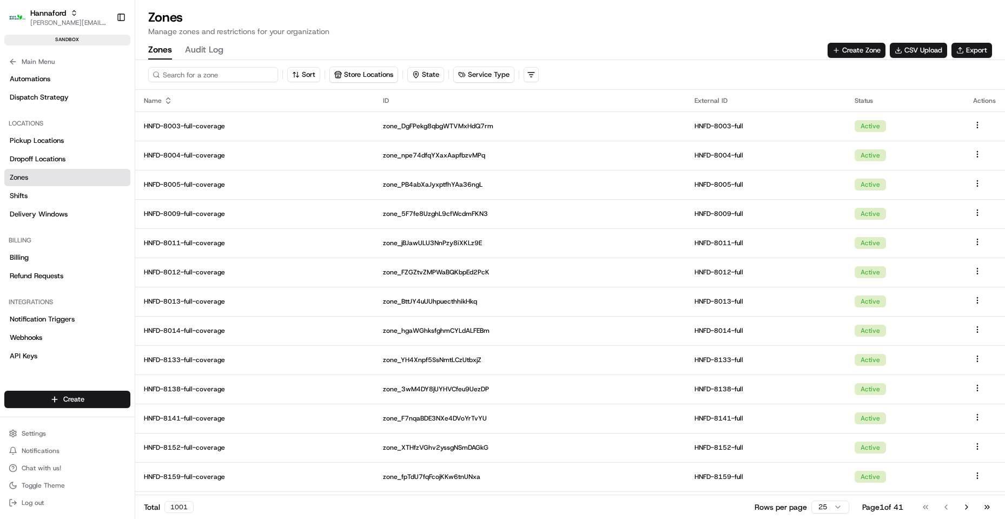
click at [202, 73] on input at bounding box center [213, 74] width 130 height 15
click at [864, 51] on button "Create Zone" at bounding box center [856, 50] width 58 height 15
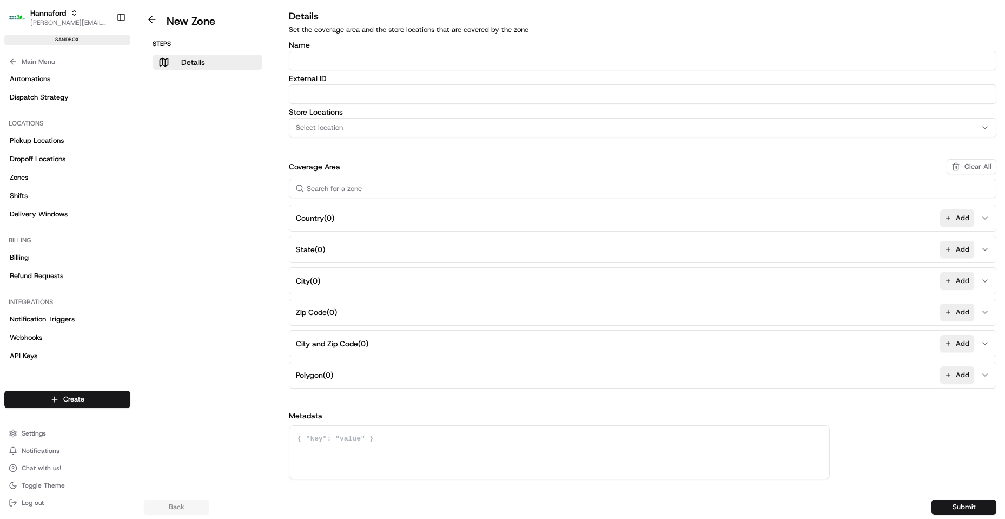
click at [327, 58] on input "Name" at bounding box center [642, 60] width 707 height 19
type input "HNFD-8363-Geofence-Arrival"
click at [390, 92] on input "External ID" at bounding box center [642, 93] width 707 height 19
paste input "HNFD-8363-Geofence-Arrival"
type input "HNFD-8363-Geofence-Arrival"
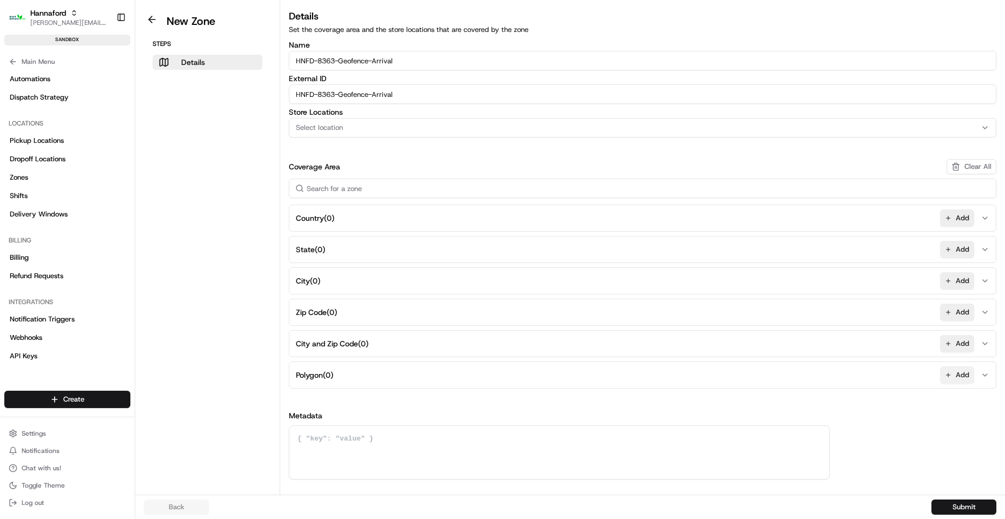
click at [955, 380] on button "Add" at bounding box center [957, 374] width 34 height 17
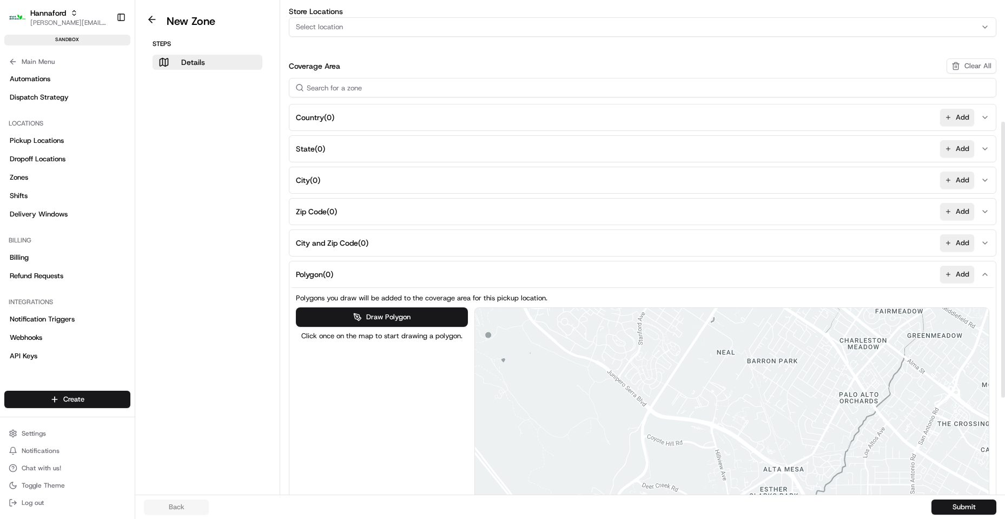
scroll to position [216, 0]
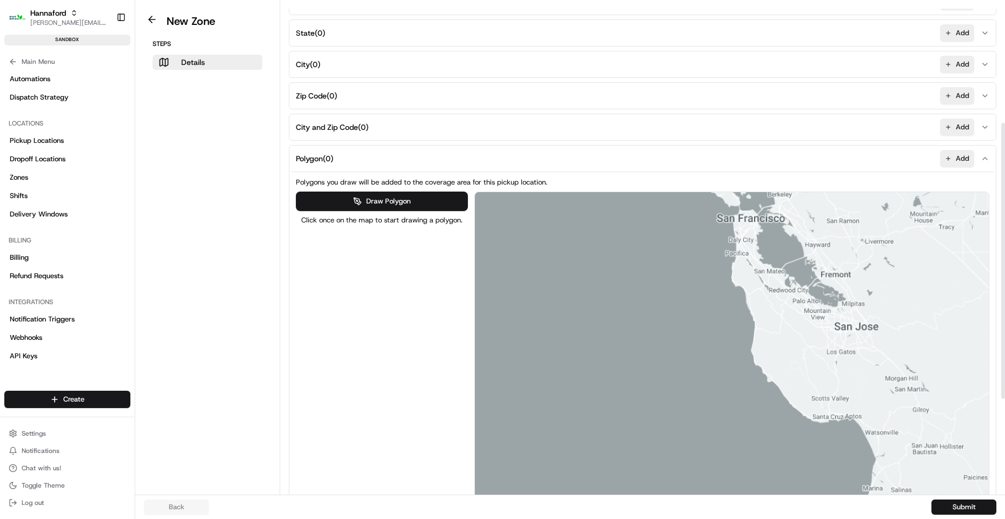
drag, startPoint x: 861, startPoint y: 296, endPoint x: 489, endPoint y: 381, distance: 382.2
click at [485, 381] on div at bounding box center [732, 375] width 514 height 366
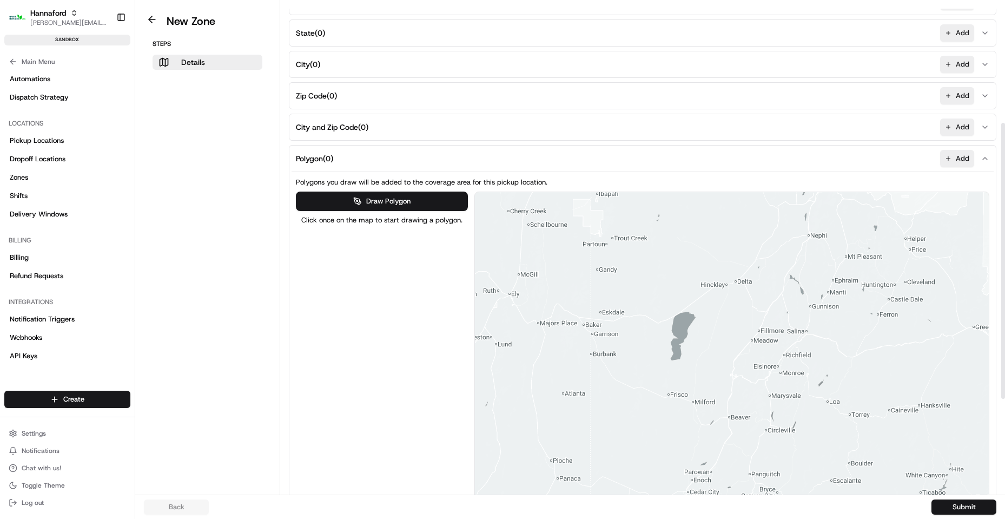
drag, startPoint x: 876, startPoint y: 312, endPoint x: 371, endPoint y: 414, distance: 515.2
click at [358, 417] on div "Draw Polygon Click once on the map to start drawing a polygon. ← Move left → Mo…" at bounding box center [642, 374] width 693 height 367
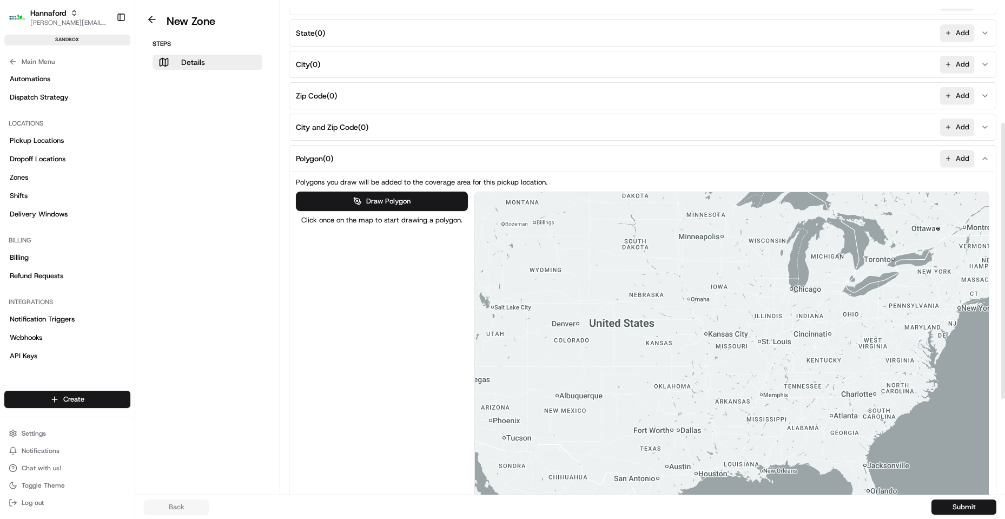
drag, startPoint x: 924, startPoint y: 288, endPoint x: 841, endPoint y: 295, distance: 83.0
click at [561, 316] on div at bounding box center [732, 375] width 514 height 366
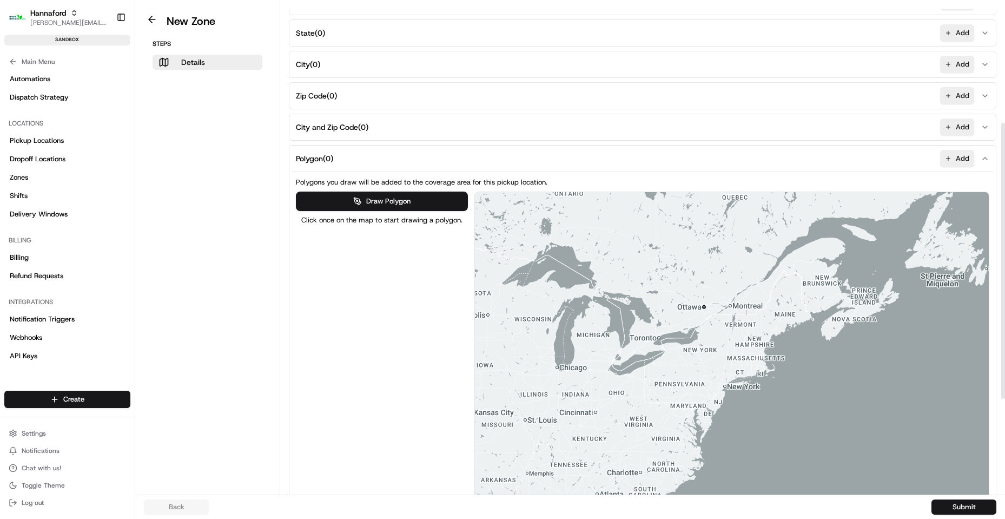
drag, startPoint x: 807, startPoint y: 301, endPoint x: 667, endPoint y: 369, distance: 155.5
click at [667, 369] on div at bounding box center [732, 375] width 514 height 366
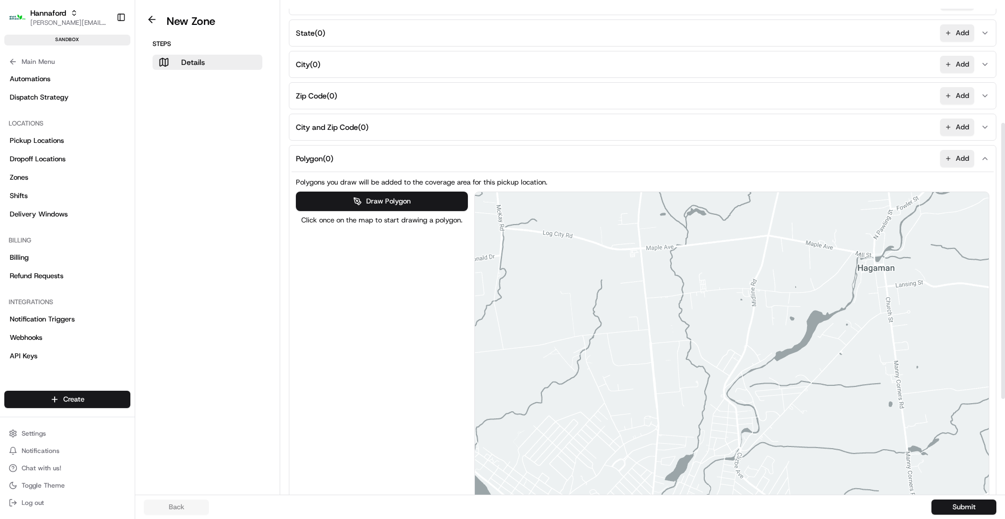
drag, startPoint x: 682, startPoint y: 272, endPoint x: 665, endPoint y: 509, distance: 238.1
click at [665, 509] on div "New Zone Steps Details Details Set the coverage area and the store locations th…" at bounding box center [570, 259] width 870 height 519
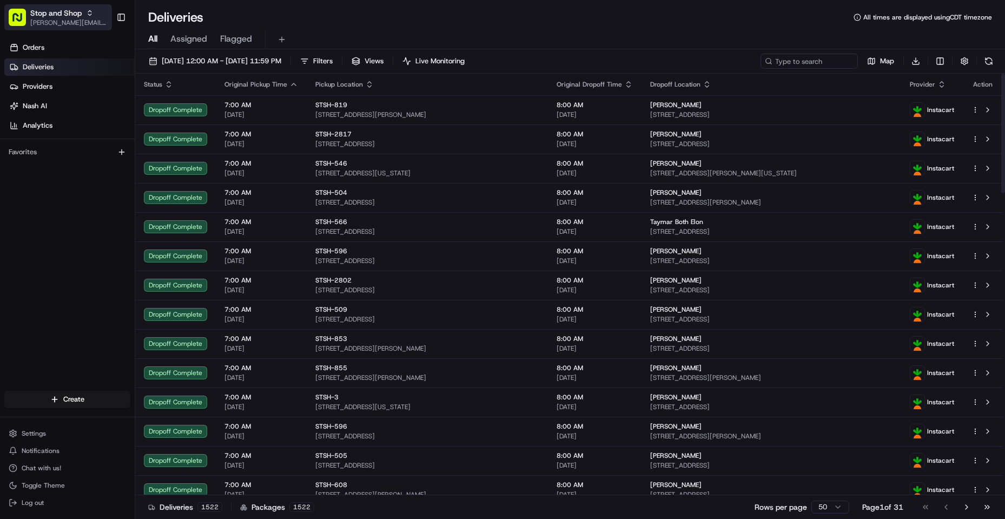
click at [67, 14] on span "Stop and Shop" at bounding box center [55, 13] width 51 height 11
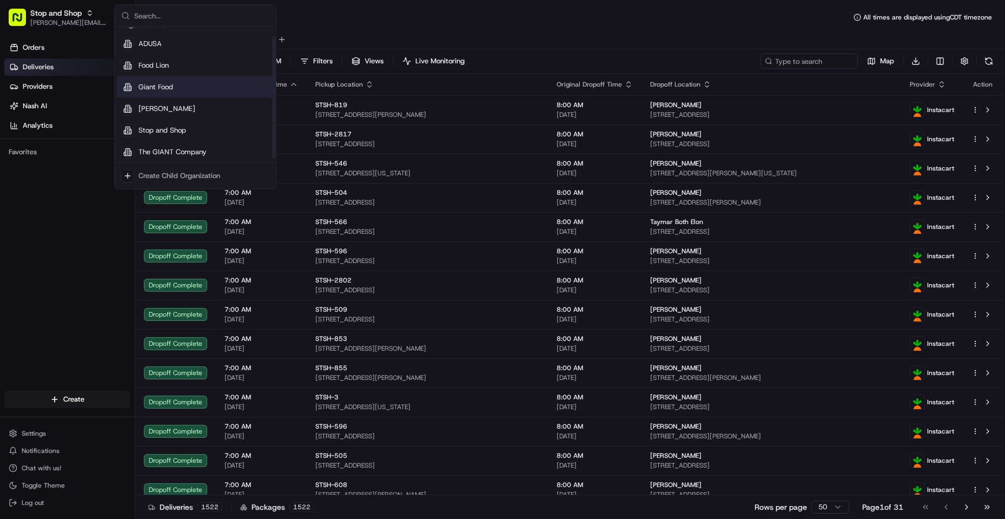
scroll to position [15, 0]
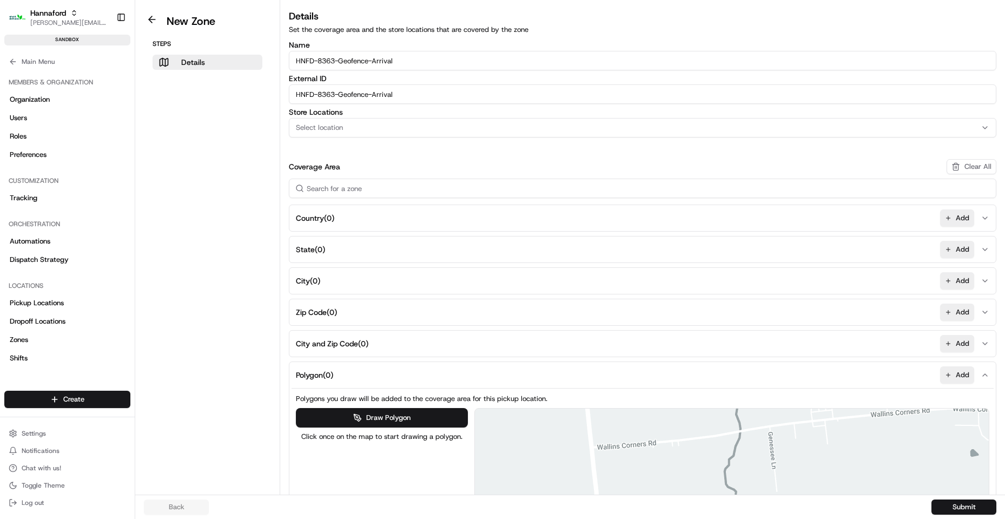
scroll to position [216, 0]
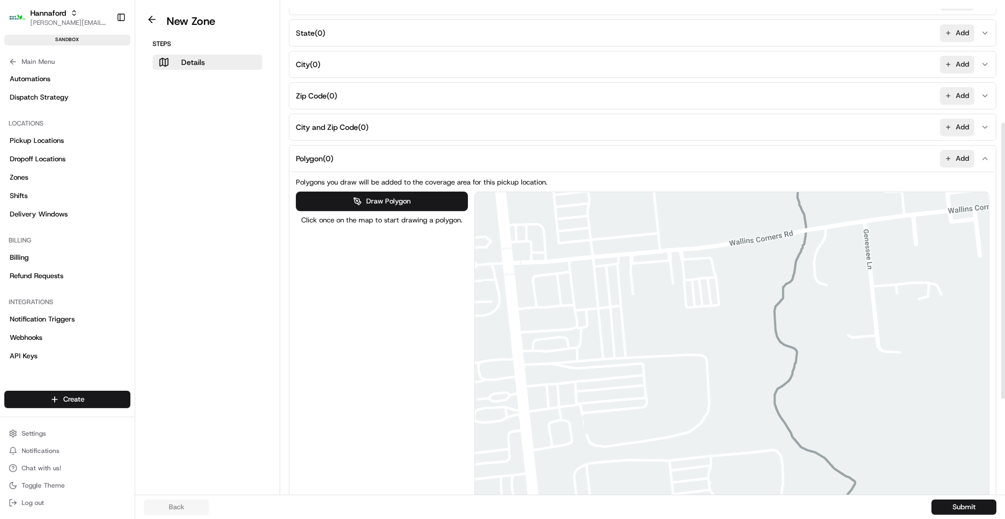
drag, startPoint x: 688, startPoint y: 282, endPoint x: 713, endPoint y: 385, distance: 106.2
click at [714, 386] on div at bounding box center [732, 375] width 514 height 366
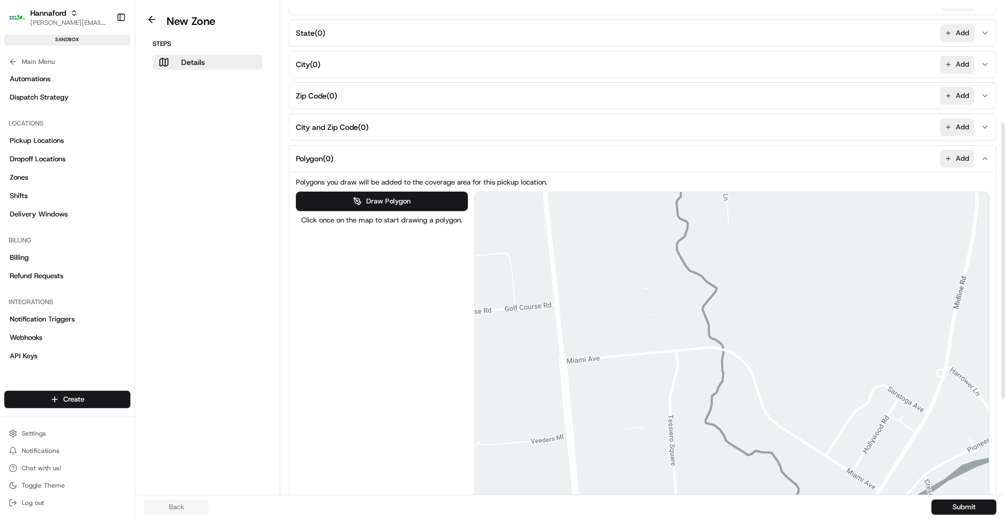
drag, startPoint x: 704, startPoint y: 442, endPoint x: 632, endPoint y: 300, distance: 159.1
click at [635, 296] on div at bounding box center [732, 375] width 514 height 366
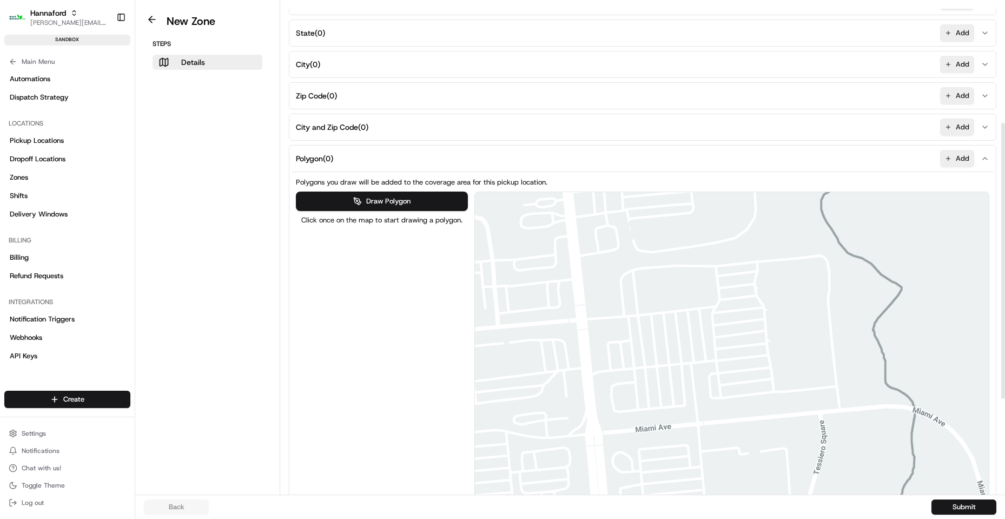
drag, startPoint x: 658, startPoint y: 314, endPoint x: 662, endPoint y: 318, distance: 5.7
click at [662, 318] on div at bounding box center [732, 375] width 514 height 366
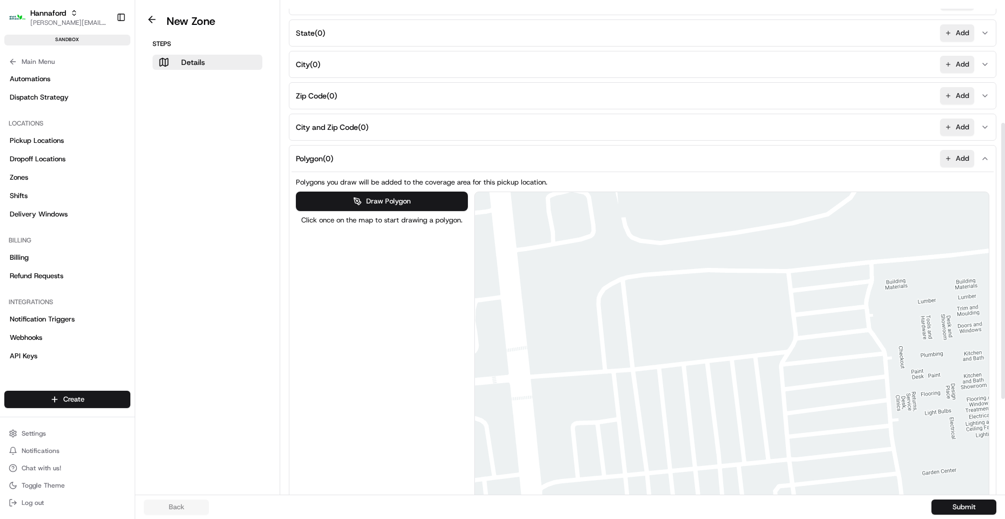
drag, startPoint x: 672, startPoint y: 370, endPoint x: 692, endPoint y: 397, distance: 33.6
click at [692, 397] on div at bounding box center [732, 375] width 514 height 366
click at [865, 175] on div "Polygons you draw will be added to the coverage area for this pickup location. …" at bounding box center [643, 367] width 698 height 391
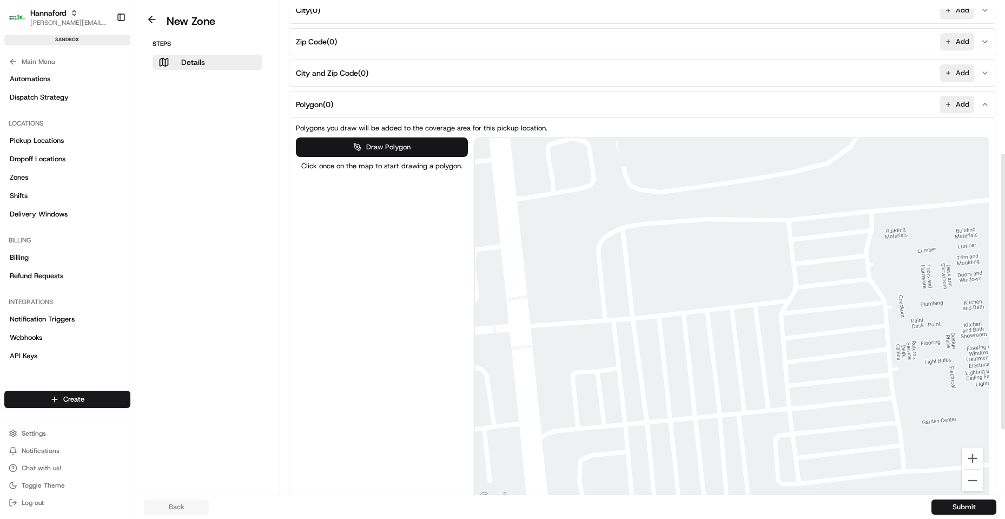
drag, startPoint x: 397, startPoint y: 147, endPoint x: 440, endPoint y: 174, distance: 50.1
click at [397, 147] on button "Draw Polygon" at bounding box center [382, 146] width 172 height 19
click at [610, 241] on div at bounding box center [732, 321] width 514 height 366
click at [634, 419] on div at bounding box center [732, 321] width 514 height 366
click at [782, 403] on div at bounding box center [732, 321] width 514 height 366
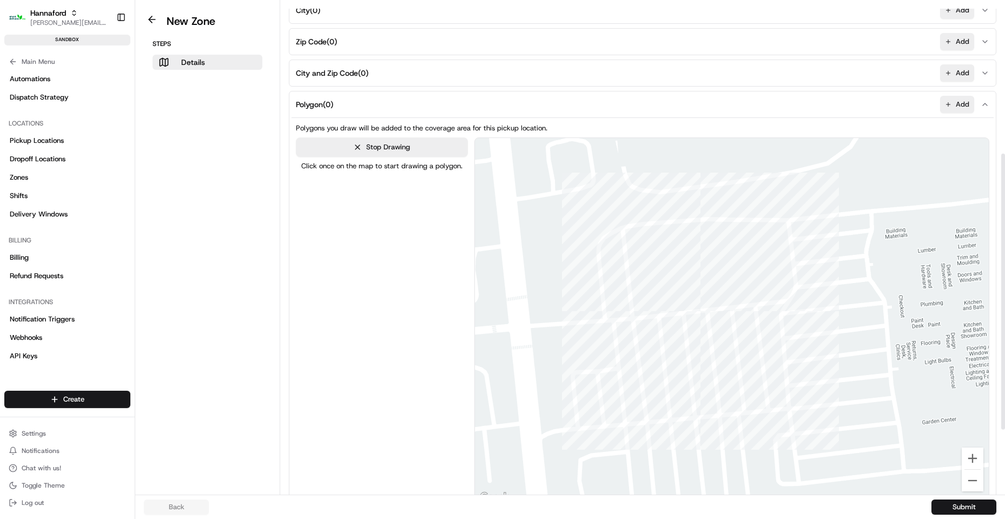
click at [757, 222] on div at bounding box center [732, 321] width 514 height 366
click at [611, 238] on div at bounding box center [732, 321] width 514 height 366
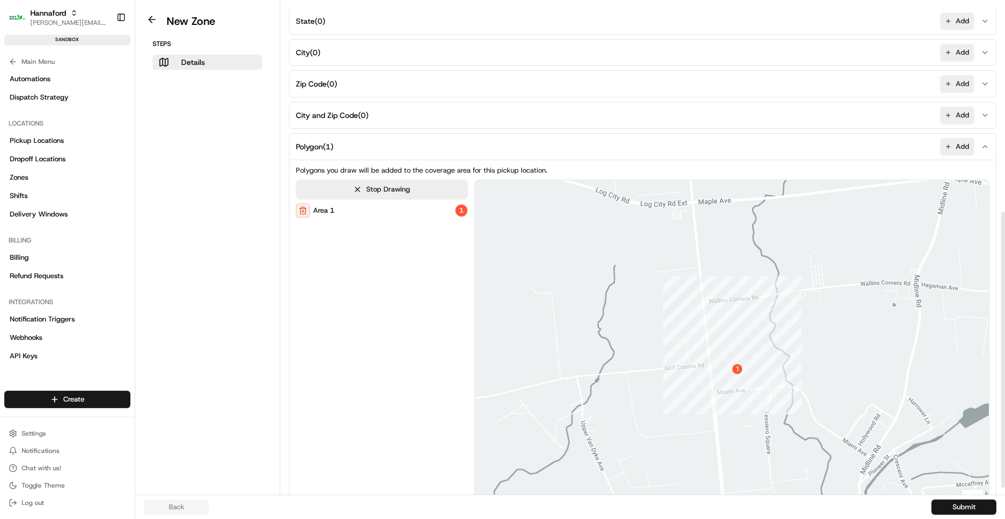
scroll to position [385, 0]
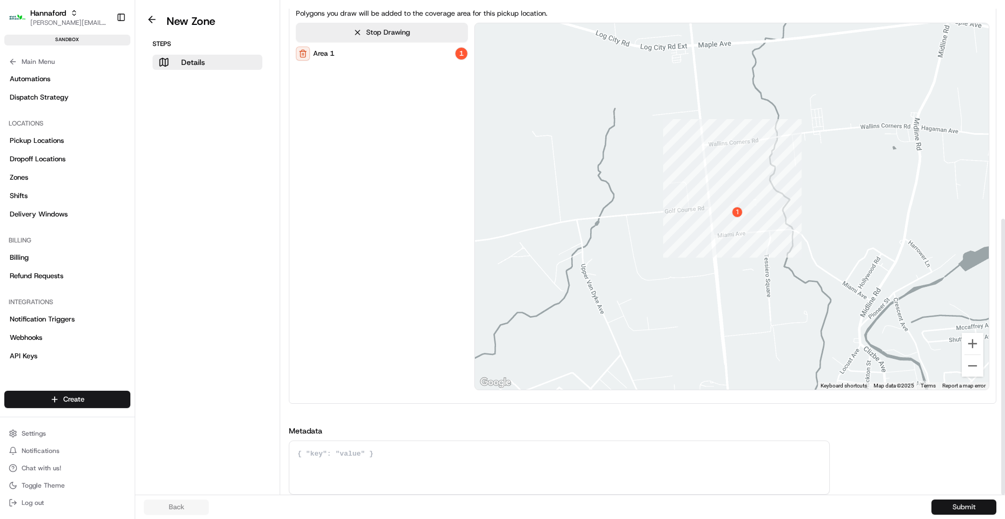
click at [947, 501] on button "Submit" at bounding box center [963, 506] width 65 height 15
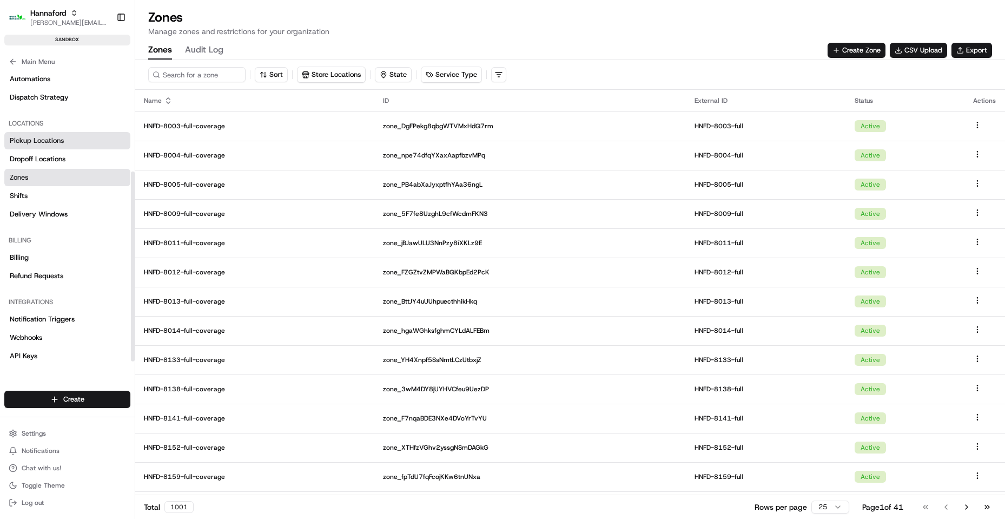
click at [52, 137] on span "Pickup Locations" at bounding box center [37, 141] width 54 height 10
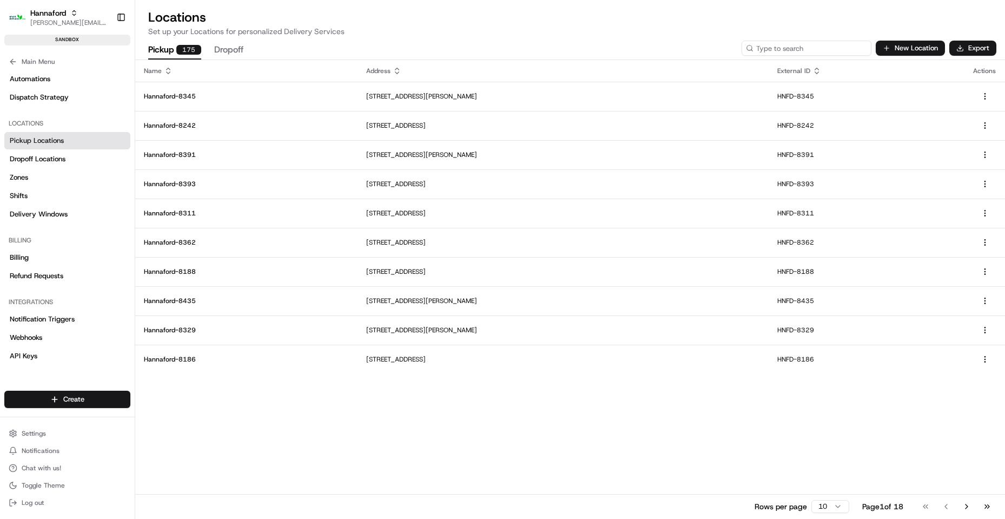
click at [822, 47] on input at bounding box center [806, 48] width 130 height 15
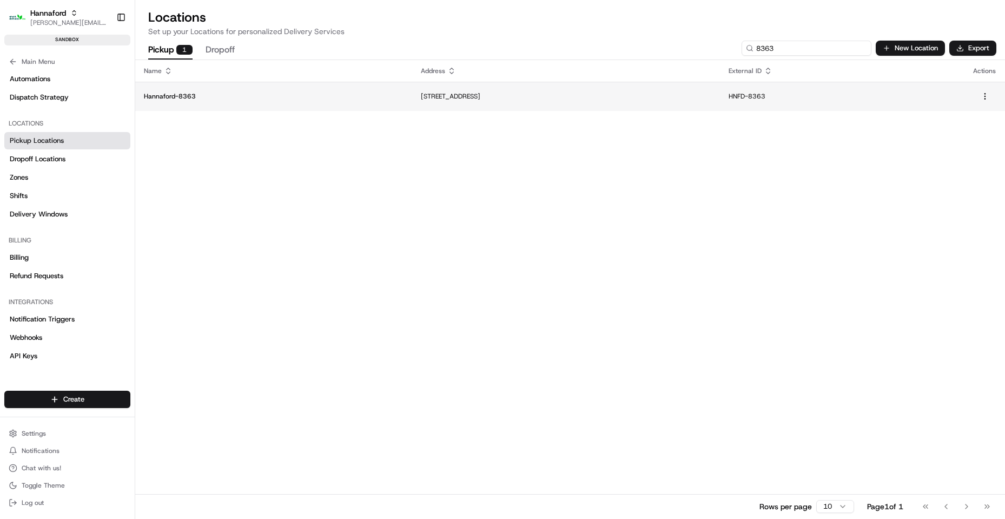
type input "8363"
click at [179, 92] on p "Hannaford-8363" at bounding box center [274, 96] width 260 height 9
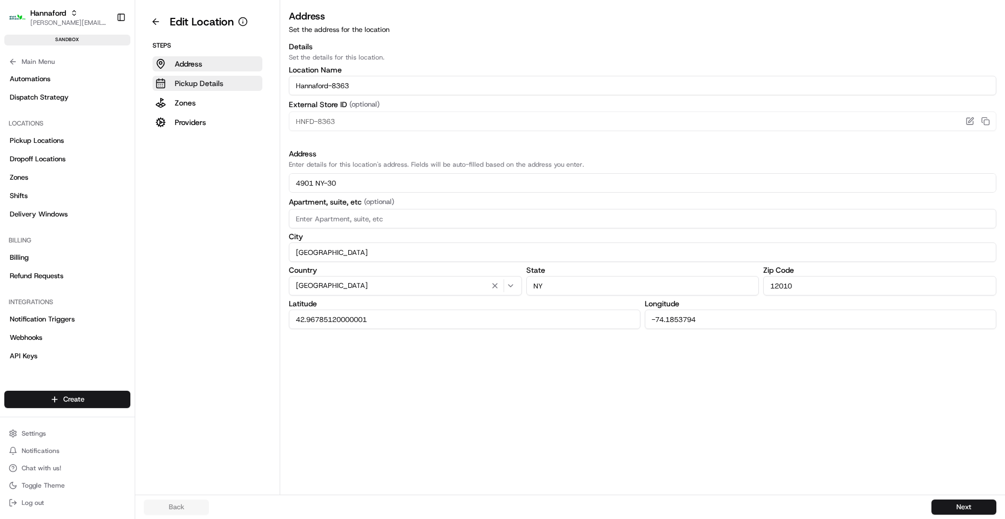
click at [205, 81] on p "Pickup Details" at bounding box center [199, 83] width 49 height 11
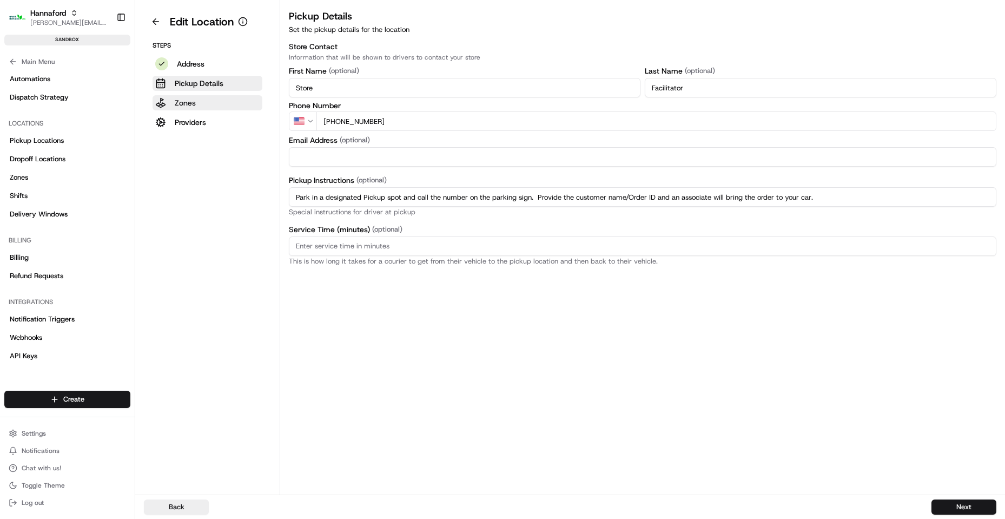
click at [187, 104] on p "Zones" at bounding box center [185, 102] width 21 height 11
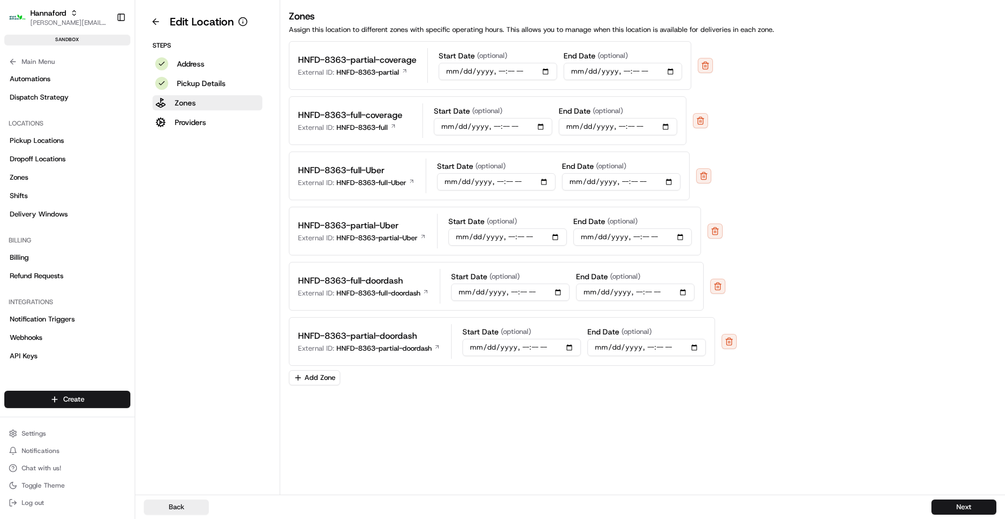
click at [315, 370] on button "Add Zone" at bounding box center [314, 377] width 51 height 15
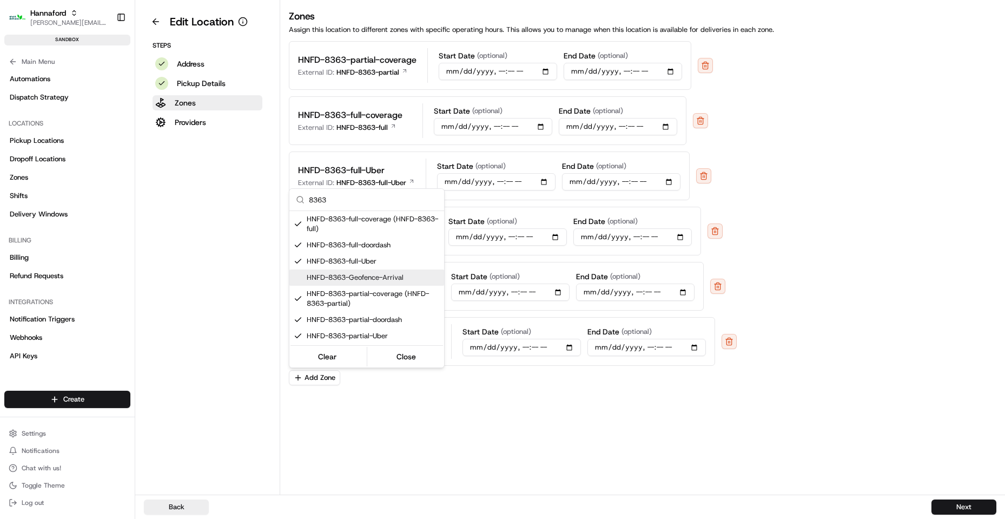
type input "8363"
click at [394, 279] on span "HNFD-8363-Geofence-Arrival" at bounding box center [373, 278] width 133 height 10
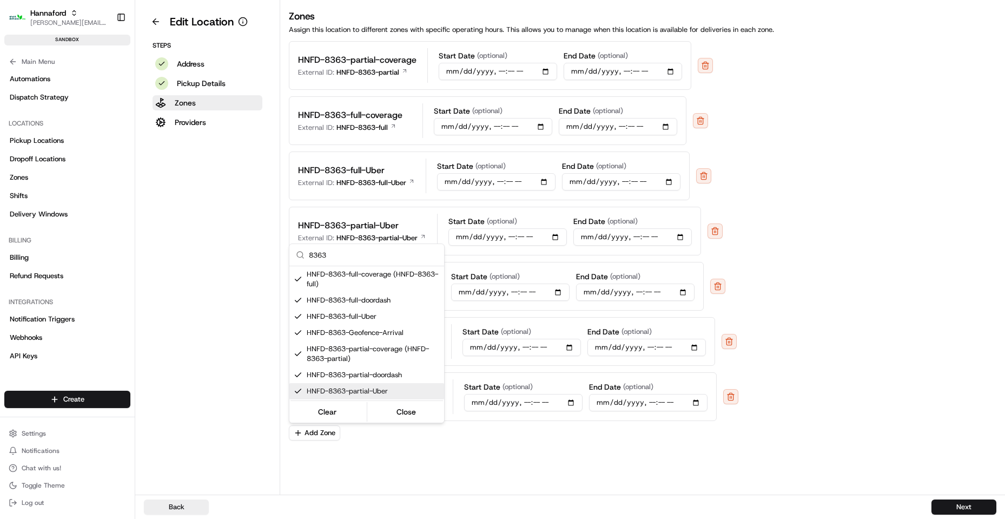
click at [866, 345] on html "Hannaford michael.martinez3@adusa.com Toggle Sidebar sandbox Orders Deliveries …" at bounding box center [502, 259] width 1005 height 519
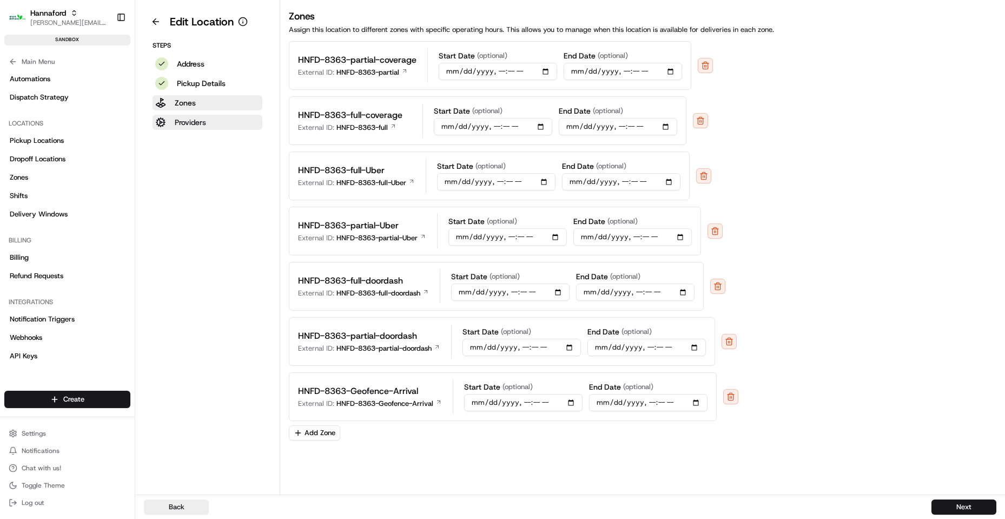
click at [193, 122] on p "Providers" at bounding box center [190, 122] width 31 height 11
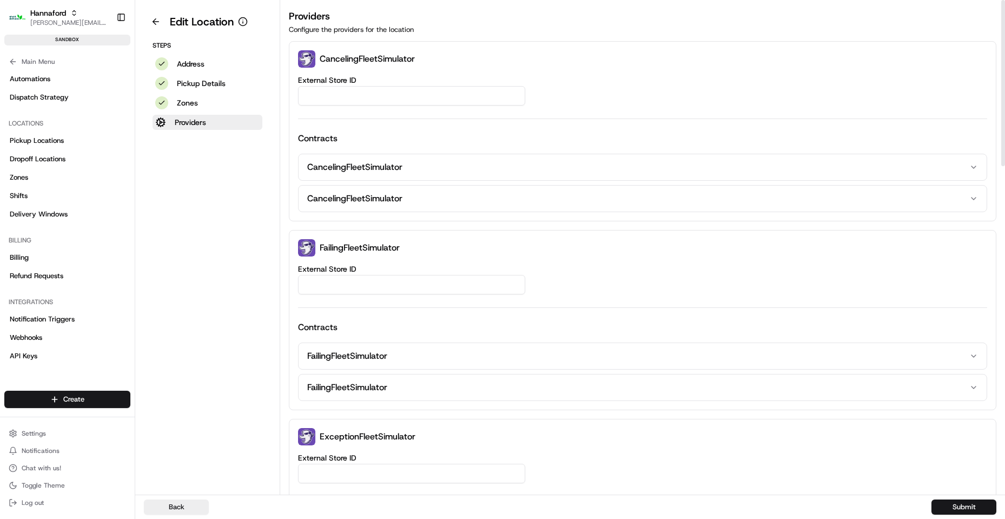
click at [388, 95] on input "External Store ID" at bounding box center [411, 95] width 227 height 19
type input "HNFD-8363-Geofence-Arrived"
click at [952, 506] on button "Submit" at bounding box center [963, 506] width 65 height 15
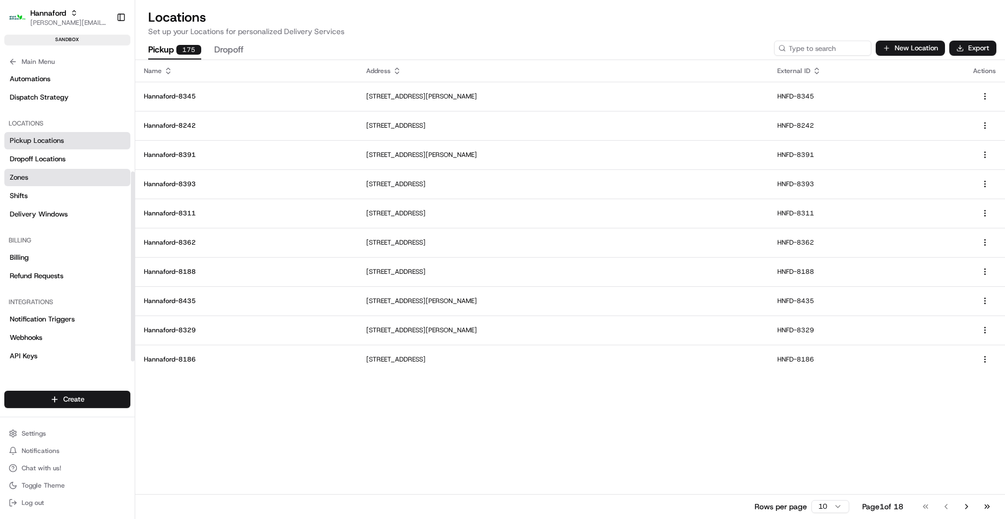
click at [30, 181] on link "Zones" at bounding box center [67, 177] width 126 height 17
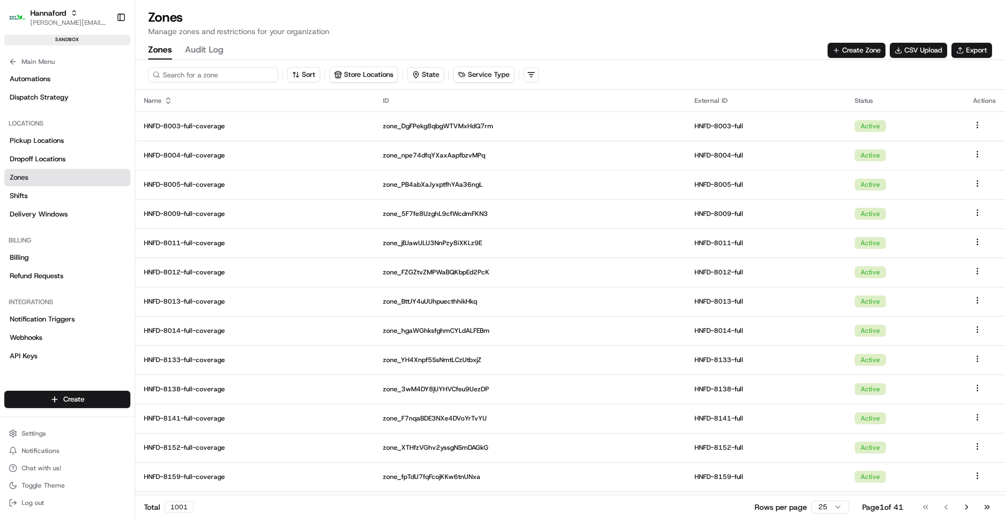
click at [218, 77] on input at bounding box center [213, 74] width 130 height 15
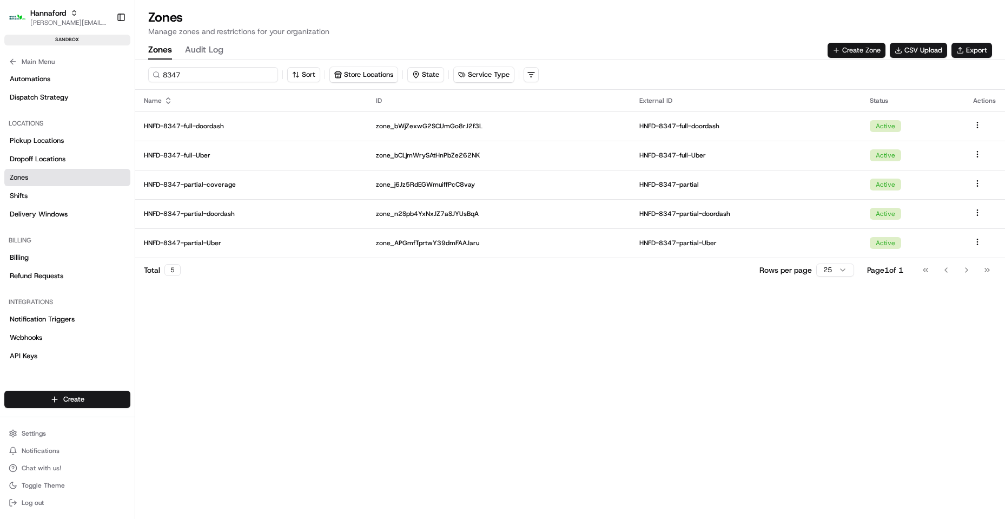
type input "8347"
click at [844, 54] on button "Create Zone" at bounding box center [856, 50] width 58 height 15
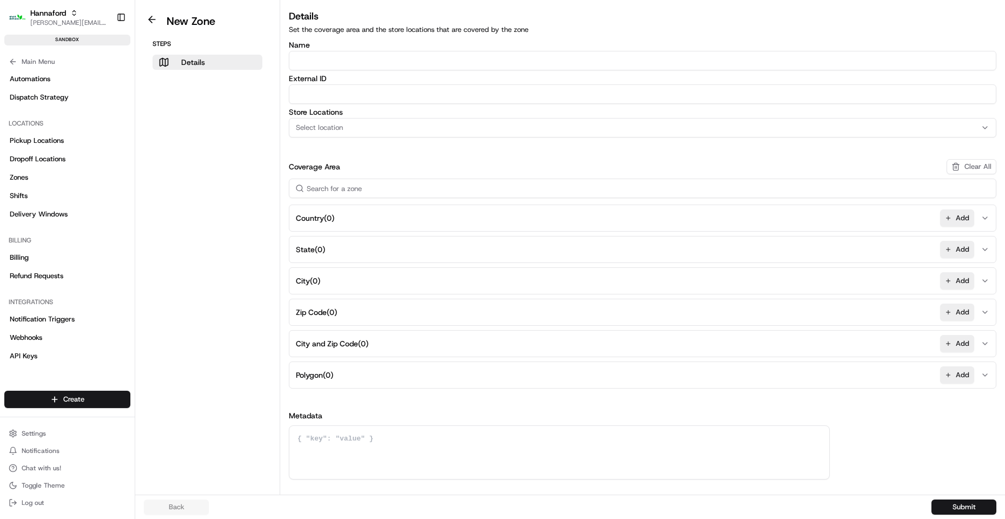
click at [342, 58] on input "Name" at bounding box center [642, 60] width 707 height 19
type input "h"
type input "HNFD-8347-Geofence-Arrived"
click at [342, 58] on input "HNFD-8347-Geofence-Arrived" at bounding box center [642, 60] width 707 height 19
click at [345, 83] on div "External ID" at bounding box center [642, 89] width 707 height 29
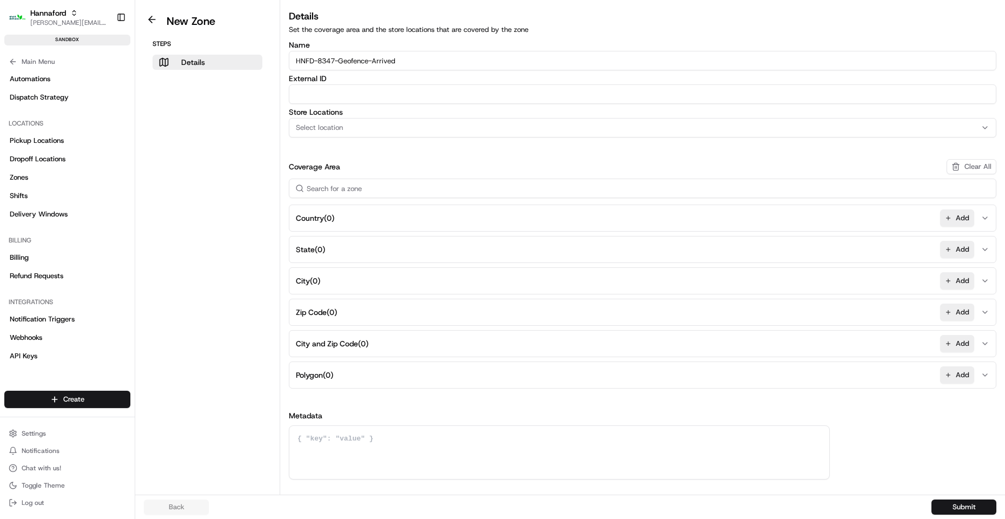
click at [397, 94] on input "External ID" at bounding box center [642, 93] width 707 height 19
paste input "HNFD-8347-Geofence-Arrived"
type input "HNFD-8347-Geofence-Arrived"
click at [346, 378] on button "Polygon ( 0 ) Add" at bounding box center [642, 375] width 702 height 26
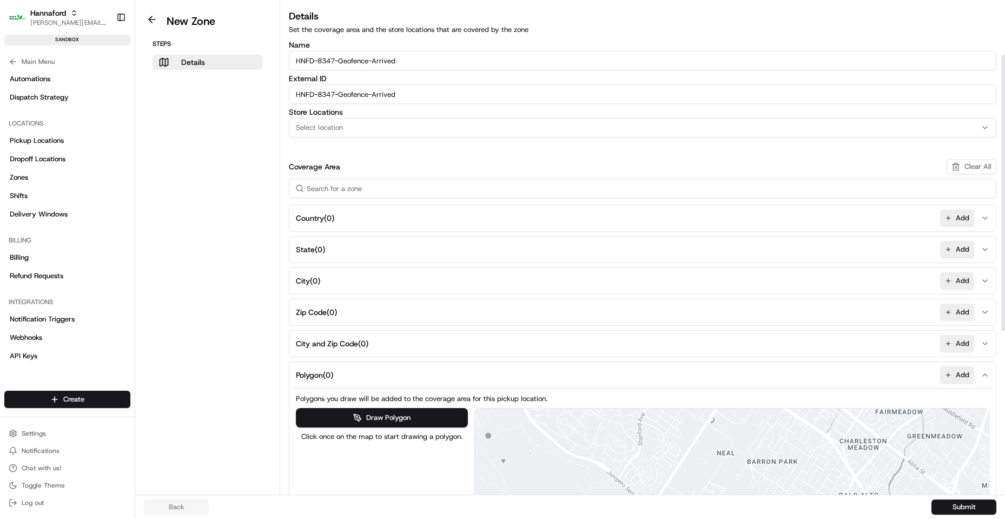
scroll to position [216, 0]
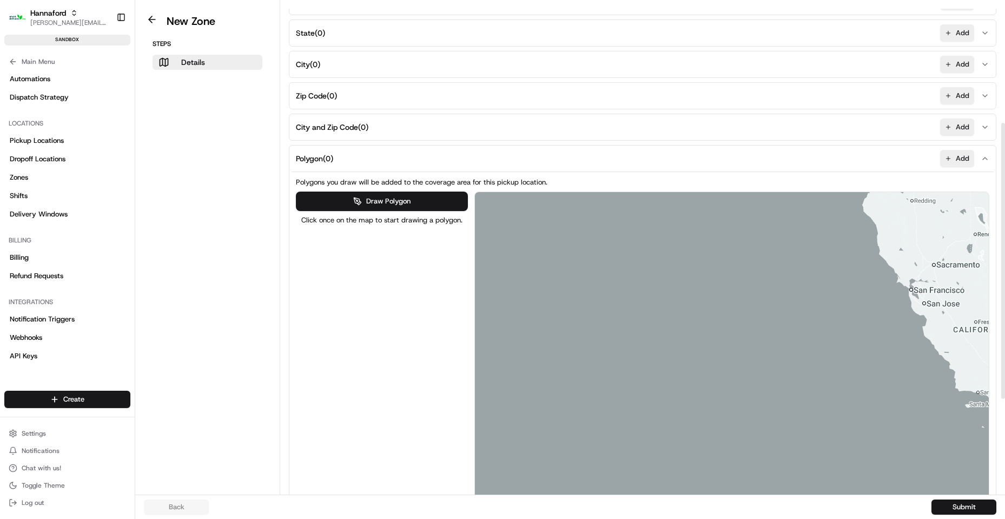
click at [950, 276] on div at bounding box center [732, 375] width 514 height 366
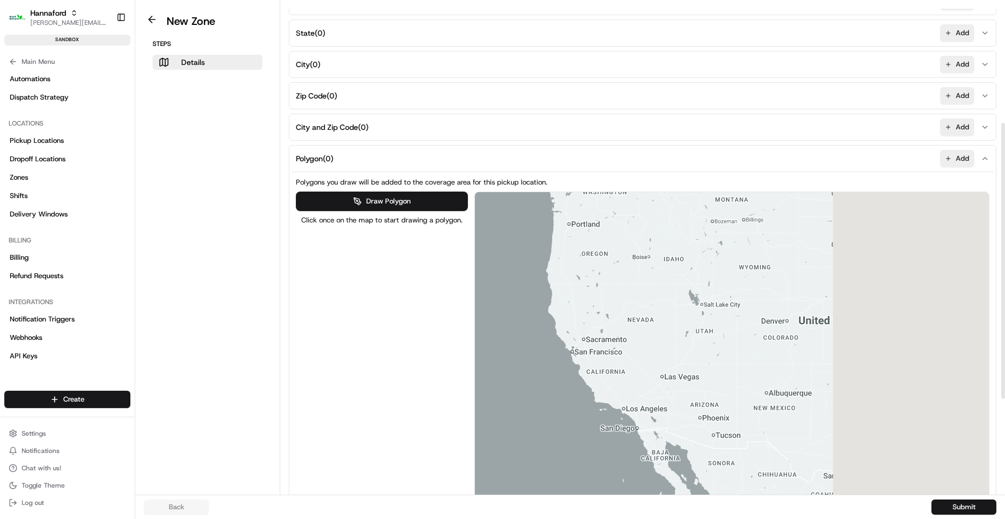
drag, startPoint x: 962, startPoint y: 260, endPoint x: 514, endPoint y: 348, distance: 455.8
click at [503, 348] on div at bounding box center [732, 375] width 514 height 366
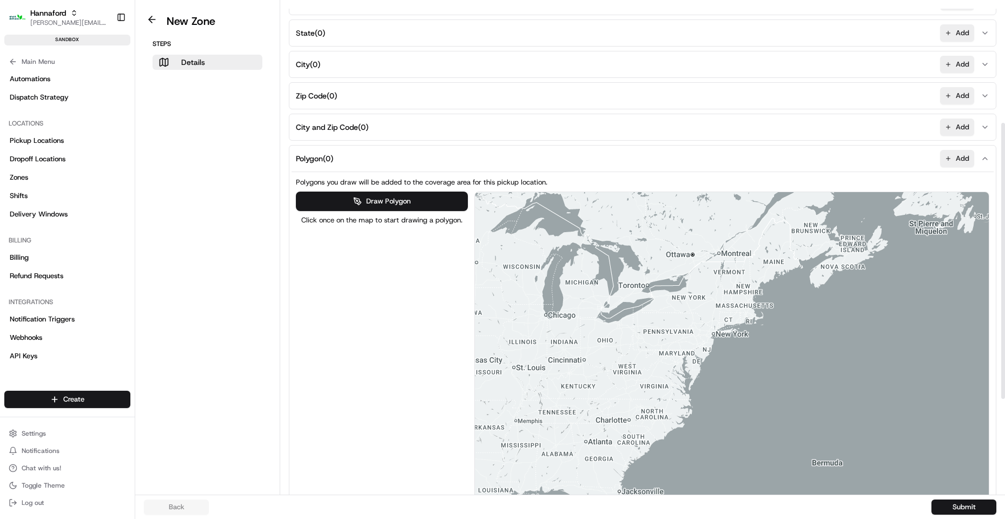
drag, startPoint x: 759, startPoint y: 357, endPoint x: 757, endPoint y: 282, distance: 74.6
click at [757, 282] on div at bounding box center [732, 375] width 514 height 366
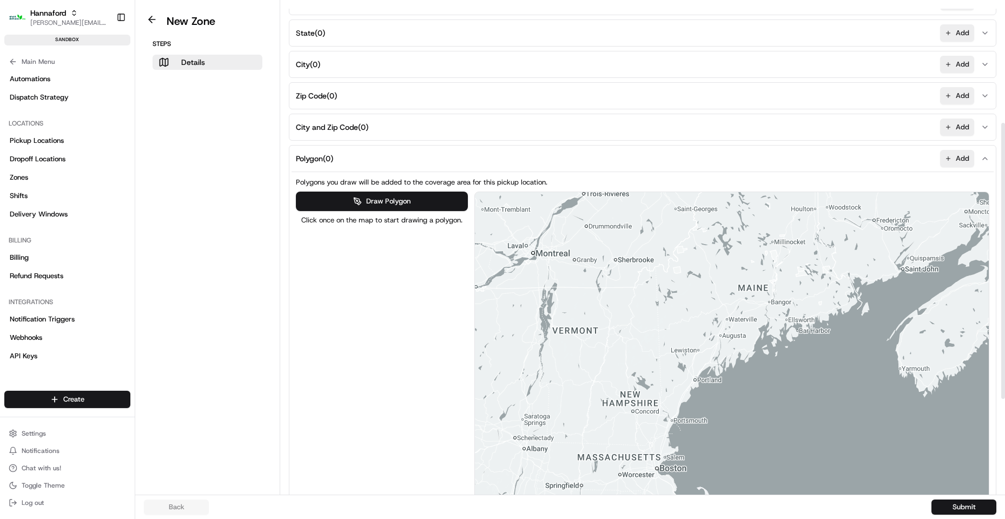
drag, startPoint x: 812, startPoint y: 266, endPoint x: 744, endPoint y: 299, distance: 75.2
click at [744, 299] on div at bounding box center [732, 375] width 514 height 366
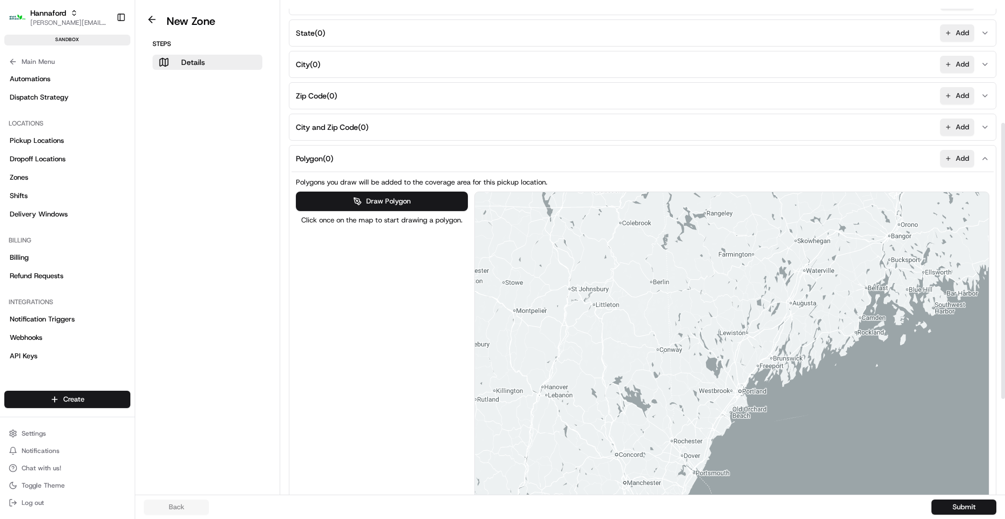
drag, startPoint x: 705, startPoint y: 349, endPoint x: 714, endPoint y: 336, distance: 16.2
click at [714, 336] on div at bounding box center [732, 375] width 514 height 366
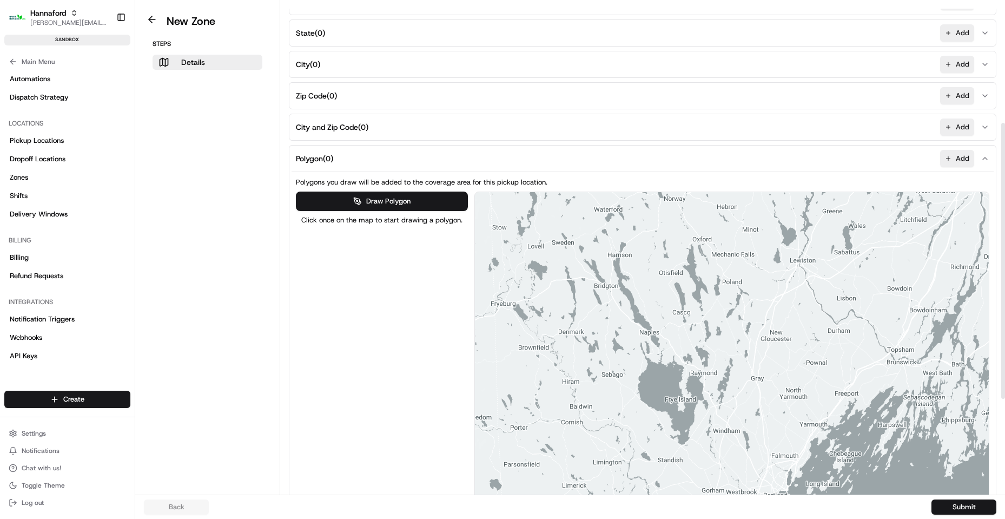
drag, startPoint x: 740, startPoint y: 310, endPoint x: 735, endPoint y: 336, distance: 26.0
click at [735, 336] on div at bounding box center [732, 375] width 514 height 366
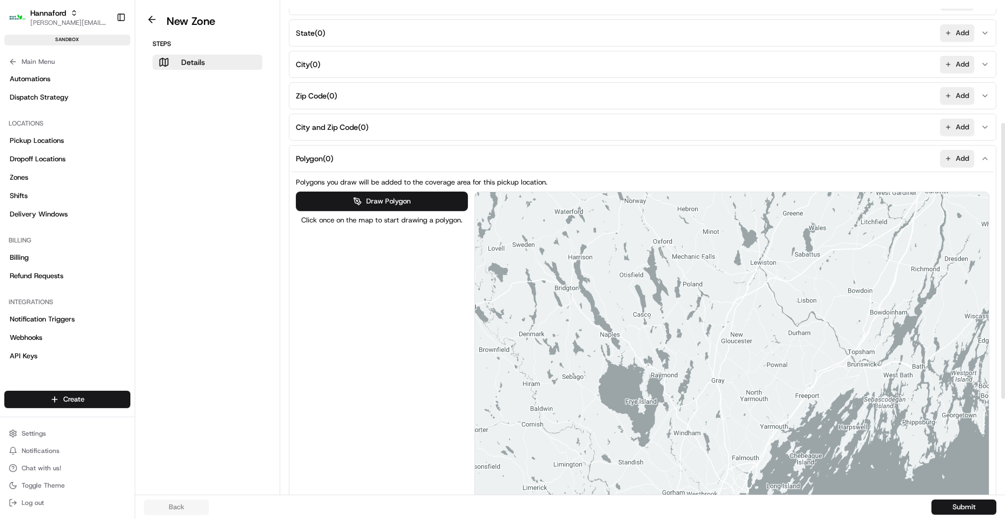
drag, startPoint x: 756, startPoint y: 294, endPoint x: 720, endPoint y: 296, distance: 35.8
click at [720, 296] on div at bounding box center [732, 375] width 514 height 366
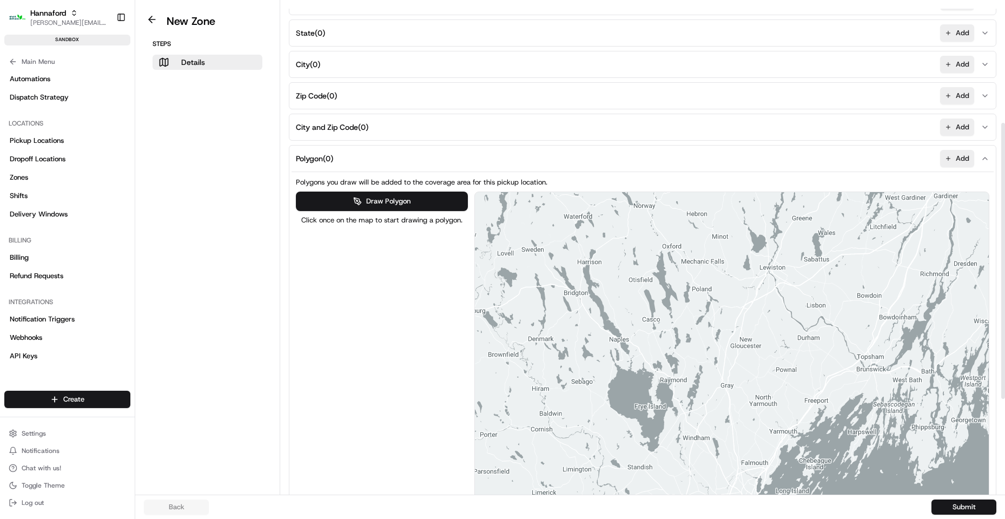
drag, startPoint x: 720, startPoint y: 299, endPoint x: 739, endPoint y: 304, distance: 20.1
click at [734, 307] on div at bounding box center [732, 375] width 514 height 366
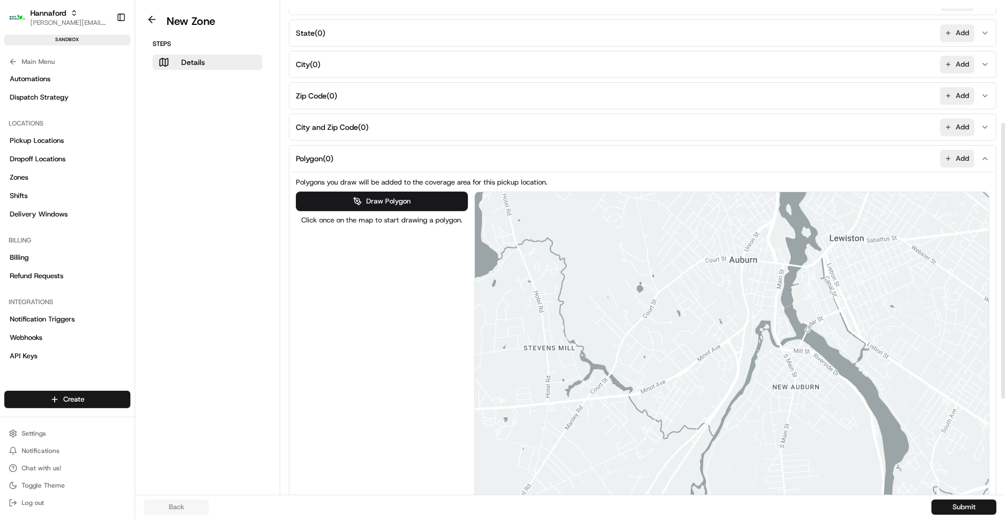
drag, startPoint x: 759, startPoint y: 243, endPoint x: 759, endPoint y: 285, distance: 41.6
click at [751, 262] on div at bounding box center [732, 375] width 514 height 366
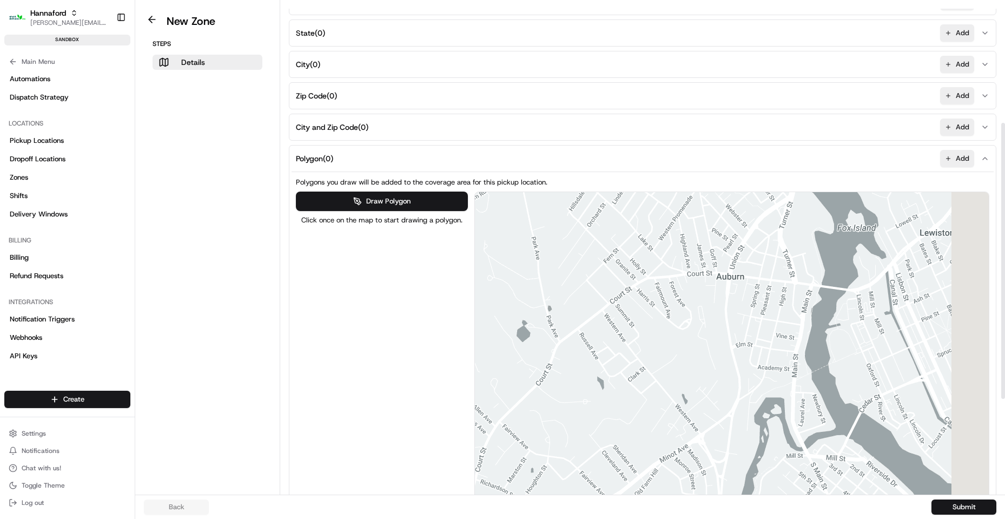
drag, startPoint x: 808, startPoint y: 303, endPoint x: 797, endPoint y: 310, distance: 13.4
click at [805, 313] on div at bounding box center [732, 375] width 514 height 366
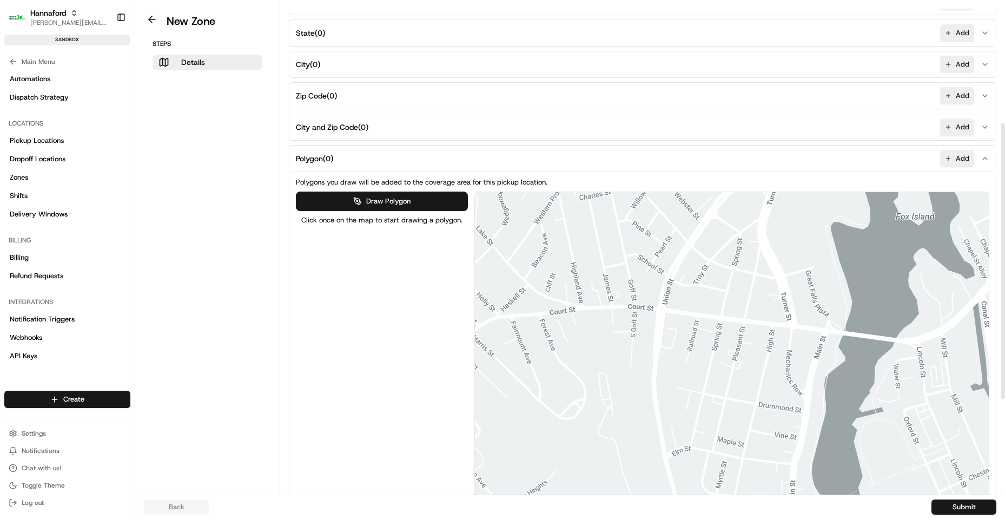
drag, startPoint x: 794, startPoint y: 254, endPoint x: 754, endPoint y: 261, distance: 40.7
click at [754, 261] on div at bounding box center [732, 375] width 514 height 366
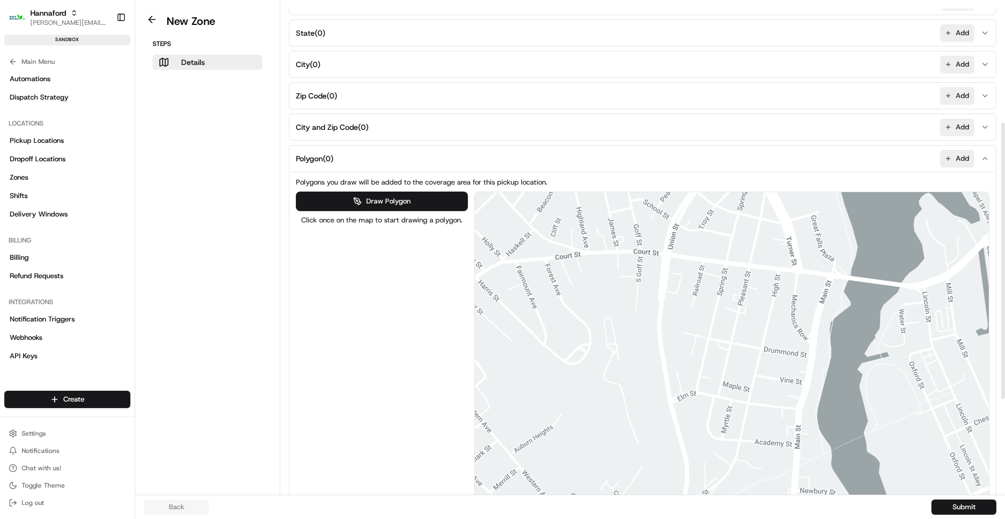
drag, startPoint x: 684, startPoint y: 337, endPoint x: 697, endPoint y: 310, distance: 29.7
click at [697, 310] on div at bounding box center [732, 375] width 514 height 366
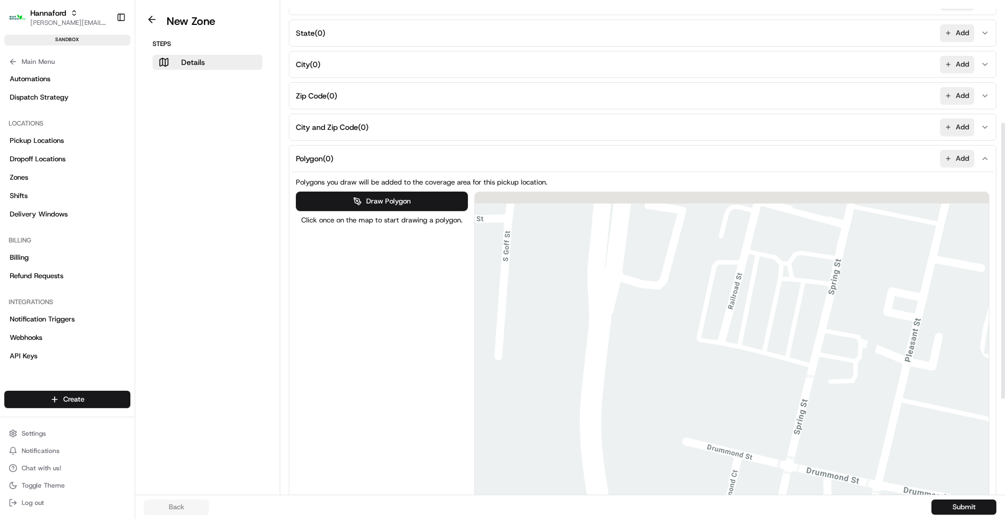
drag, startPoint x: 705, startPoint y: 316, endPoint x: 725, endPoint y: 434, distance: 119.0
click at [725, 434] on div at bounding box center [732, 375] width 514 height 366
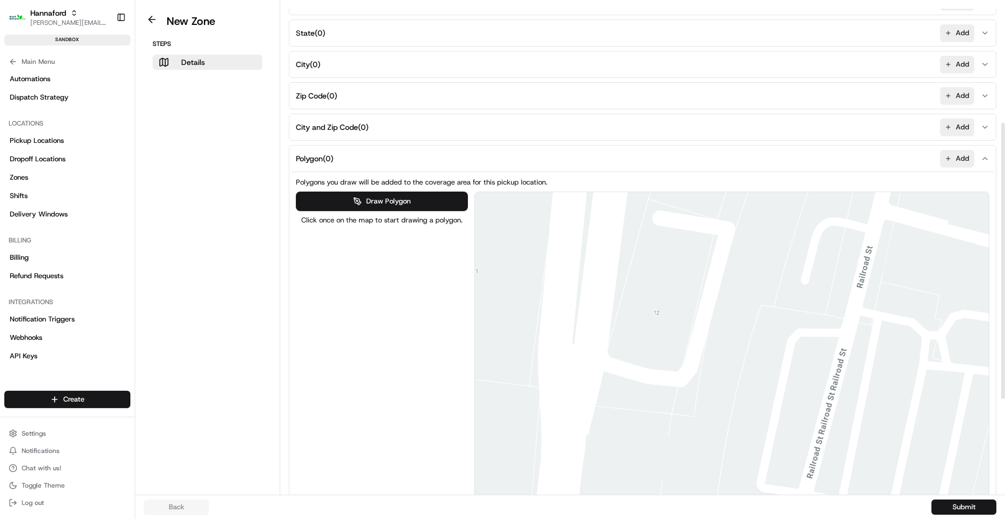
drag, startPoint x: 689, startPoint y: 350, endPoint x: 767, endPoint y: 500, distance: 169.6
click at [770, 501] on div "New Zone Steps Details Details Set the coverage area and the store locations th…" at bounding box center [570, 259] width 870 height 519
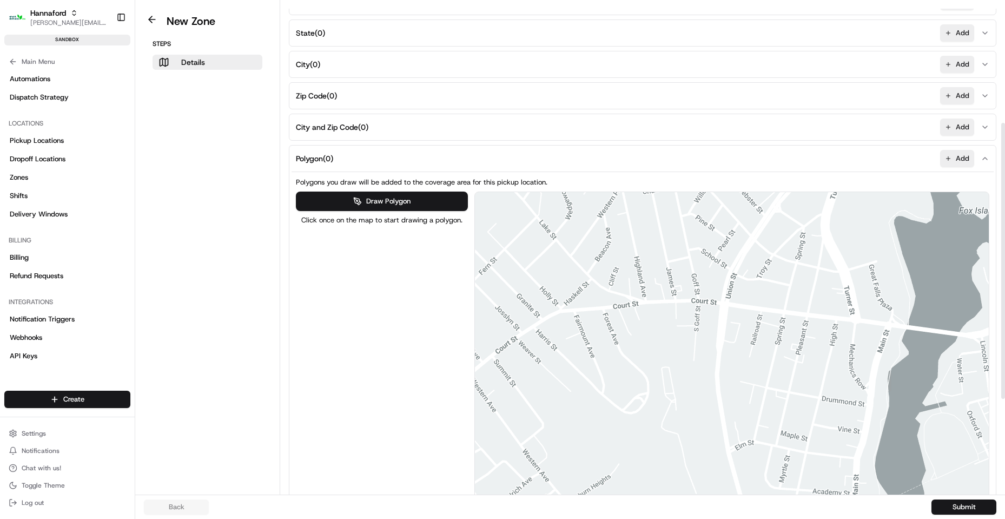
drag, startPoint x: 753, startPoint y: 394, endPoint x: 740, endPoint y: 398, distance: 14.2
click at [740, 398] on div at bounding box center [732, 375] width 514 height 366
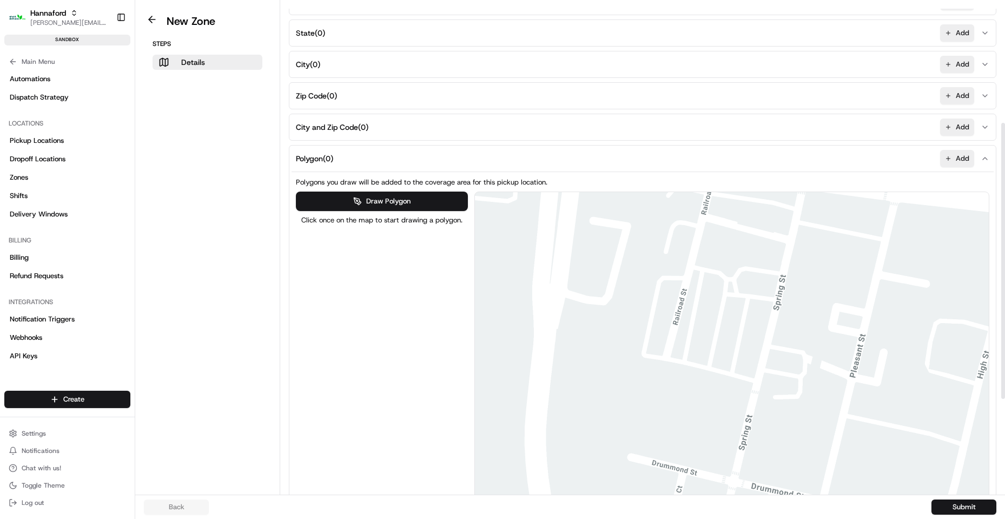
drag, startPoint x: 751, startPoint y: 308, endPoint x: 693, endPoint y: 358, distance: 76.3
click at [693, 358] on div at bounding box center [732, 375] width 514 height 366
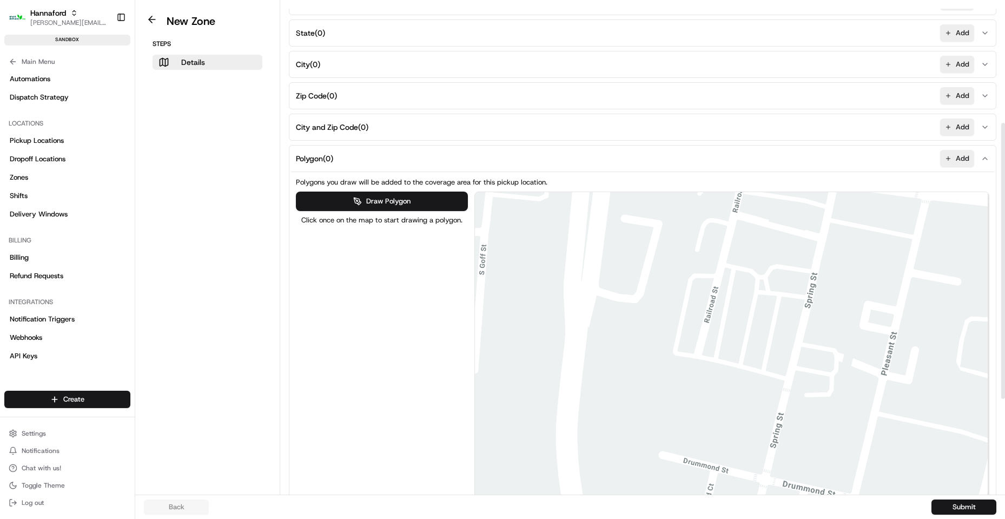
drag, startPoint x: 698, startPoint y: 332, endPoint x: 638, endPoint y: 279, distance: 79.7
click at [638, 279] on div at bounding box center [732, 375] width 514 height 366
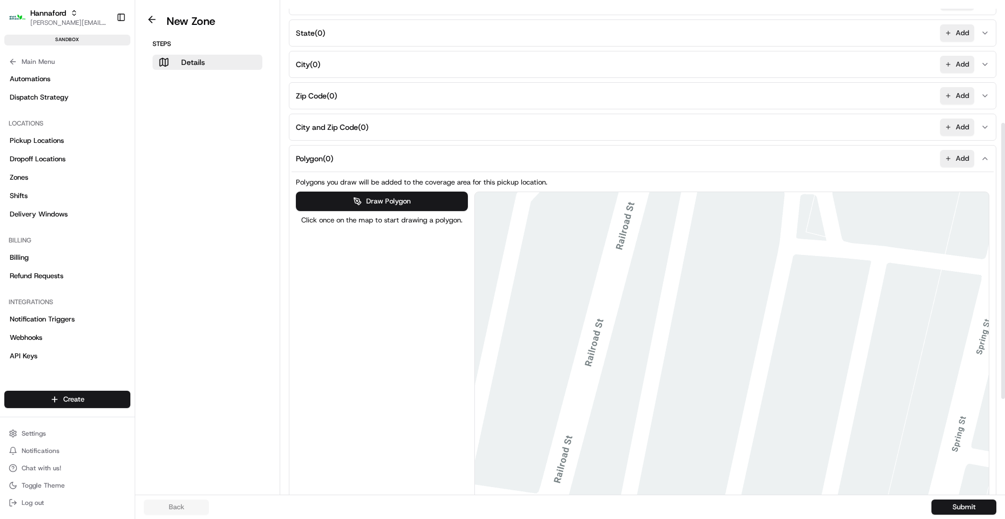
drag, startPoint x: 767, startPoint y: 297, endPoint x: 764, endPoint y: 251, distance: 46.7
click at [764, 251] on div at bounding box center [732, 375] width 514 height 366
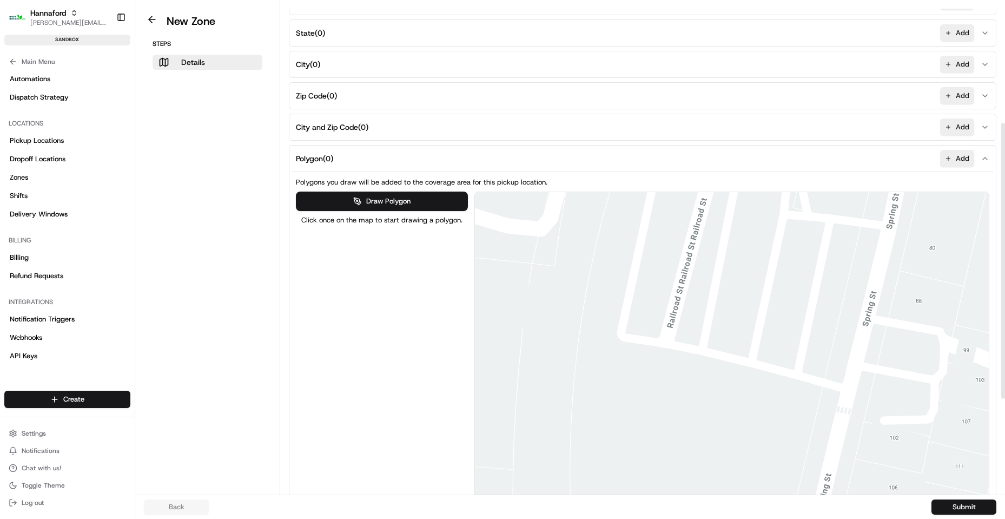
drag, startPoint x: 763, startPoint y: 301, endPoint x: 770, endPoint y: 260, distance: 41.2
click at [770, 261] on div at bounding box center [732, 375] width 514 height 366
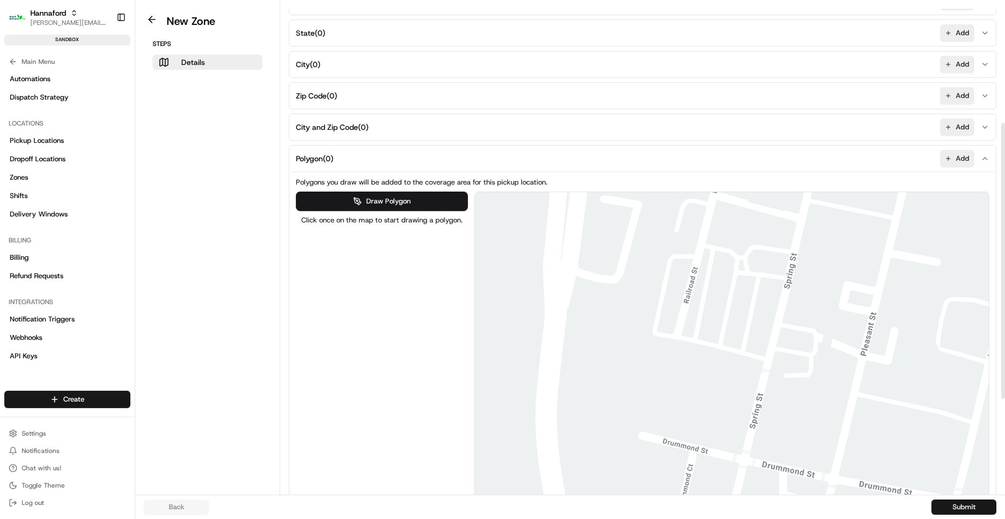
drag, startPoint x: 795, startPoint y: 315, endPoint x: 779, endPoint y: 292, distance: 28.0
click at [781, 284] on div at bounding box center [732, 375] width 514 height 366
click at [448, 201] on button "Draw Polygon" at bounding box center [382, 200] width 172 height 19
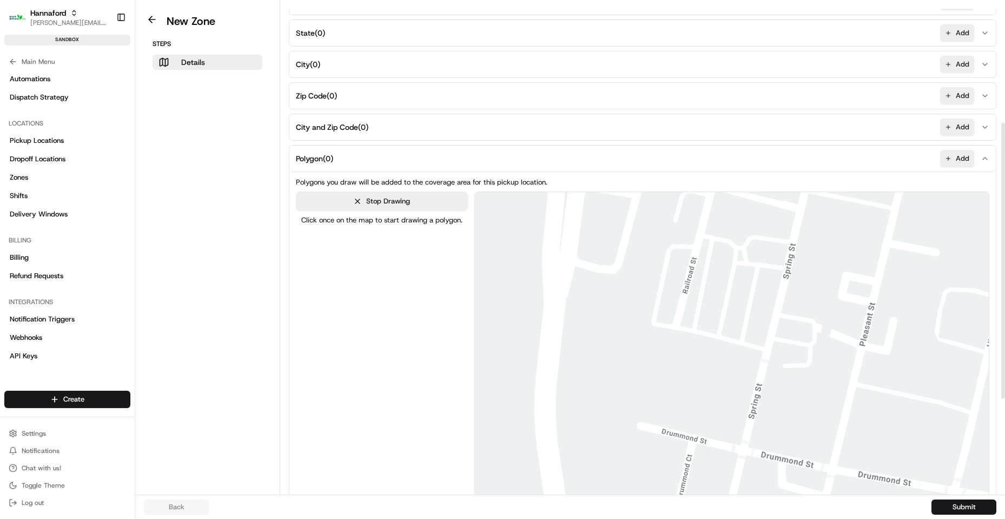
drag, startPoint x: 663, startPoint y: 230, endPoint x: 662, endPoint y: 221, distance: 9.8
click at [662, 221] on div at bounding box center [732, 375] width 514 height 366
drag, startPoint x: 661, startPoint y: 222, endPoint x: 699, endPoint y: 232, distance: 39.1
click at [661, 222] on div at bounding box center [732, 375] width 514 height 366
click at [737, 239] on div at bounding box center [732, 375] width 514 height 366
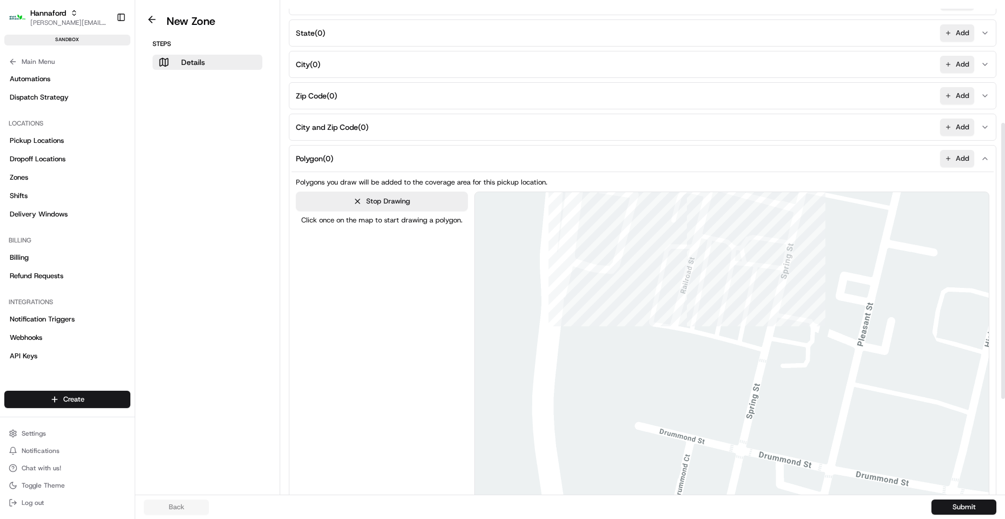
click at [741, 271] on div at bounding box center [732, 375] width 514 height 366
click at [783, 276] on div at bounding box center [732, 375] width 514 height 366
click at [446, 204] on button "Stop Drawing" at bounding box center [382, 200] width 172 height 19
click at [366, 198] on button "Draw Polygon" at bounding box center [382, 200] width 172 height 19
drag, startPoint x: 713, startPoint y: 434, endPoint x: 718, endPoint y: 431, distance: 6.3
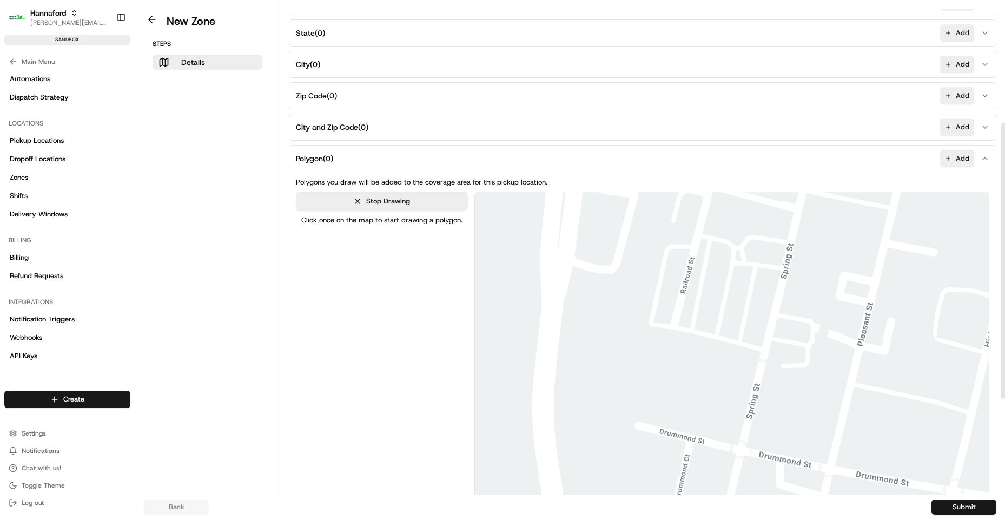
click at [714, 433] on div at bounding box center [732, 375] width 514 height 366
drag, startPoint x: 715, startPoint y: 434, endPoint x: 727, endPoint y: 429, distance: 12.4
click at [715, 434] on div at bounding box center [732, 375] width 514 height 366
click at [741, 420] on div at bounding box center [732, 375] width 514 height 366
click at [774, 274] on div at bounding box center [732, 375] width 514 height 366
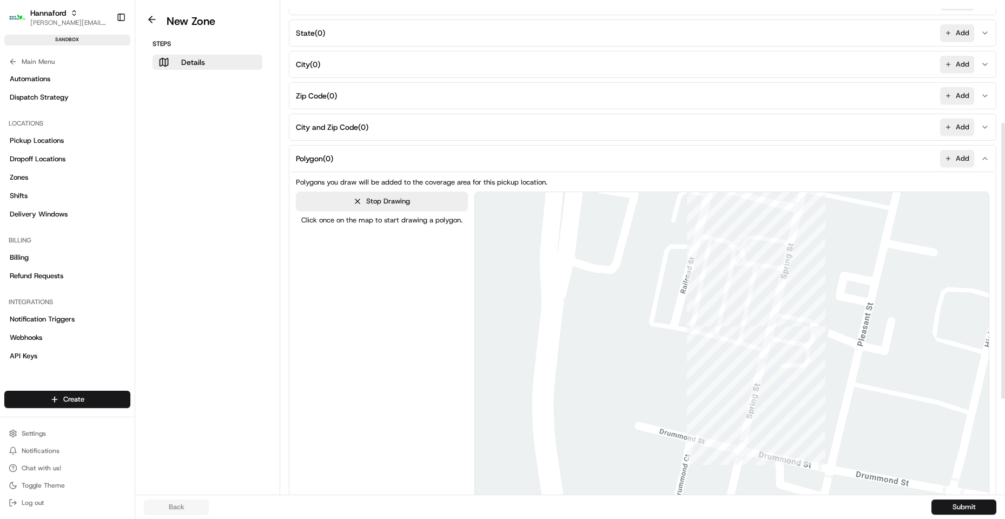
click at [725, 266] on div at bounding box center [732, 375] width 514 height 366
click at [725, 237] on div at bounding box center [732, 375] width 514 height 366
click at [665, 229] on div at bounding box center [732, 375] width 514 height 366
click at [628, 416] on div at bounding box center [732, 375] width 514 height 366
click at [713, 435] on div at bounding box center [732, 375] width 514 height 366
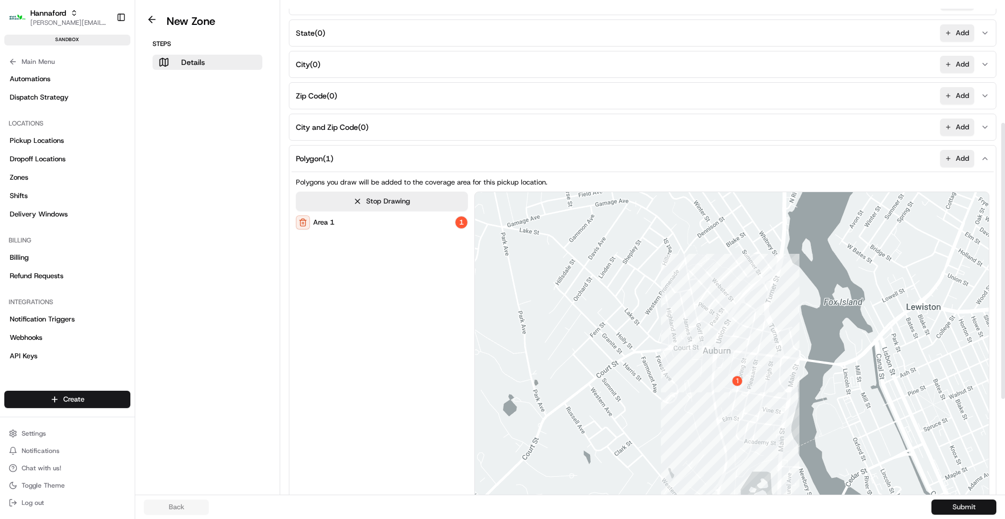
click at [946, 513] on button "Submit" at bounding box center [963, 506] width 65 height 15
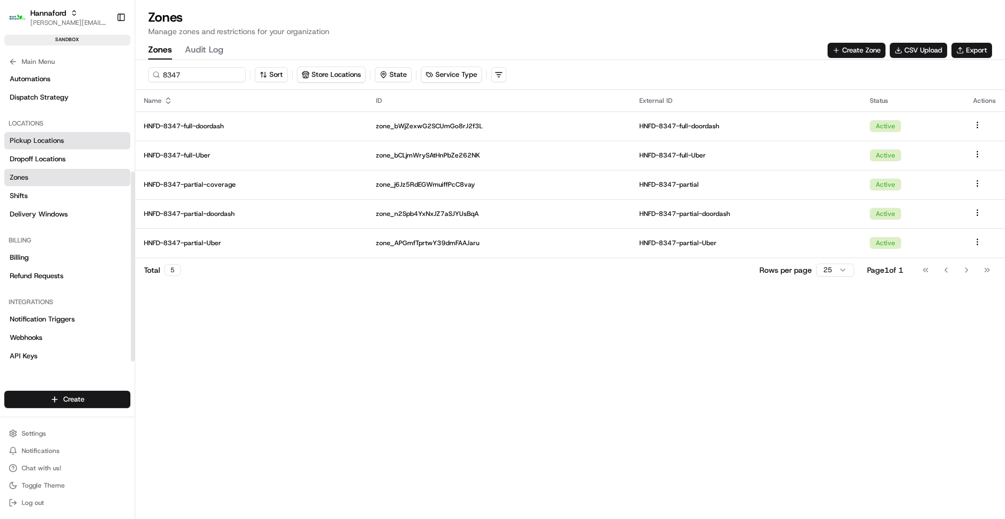
click at [43, 141] on span "Pickup Locations" at bounding box center [37, 141] width 54 height 10
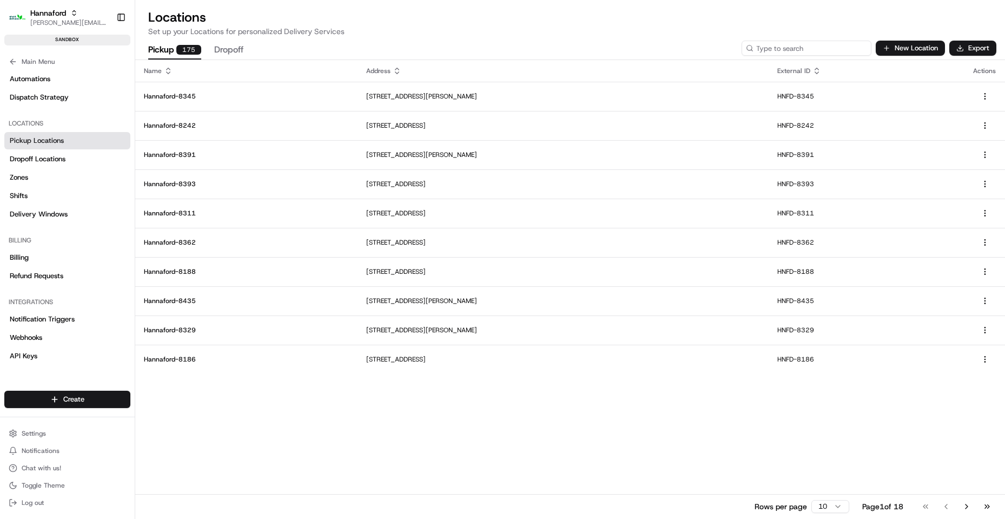
click at [802, 48] on input at bounding box center [806, 48] width 130 height 15
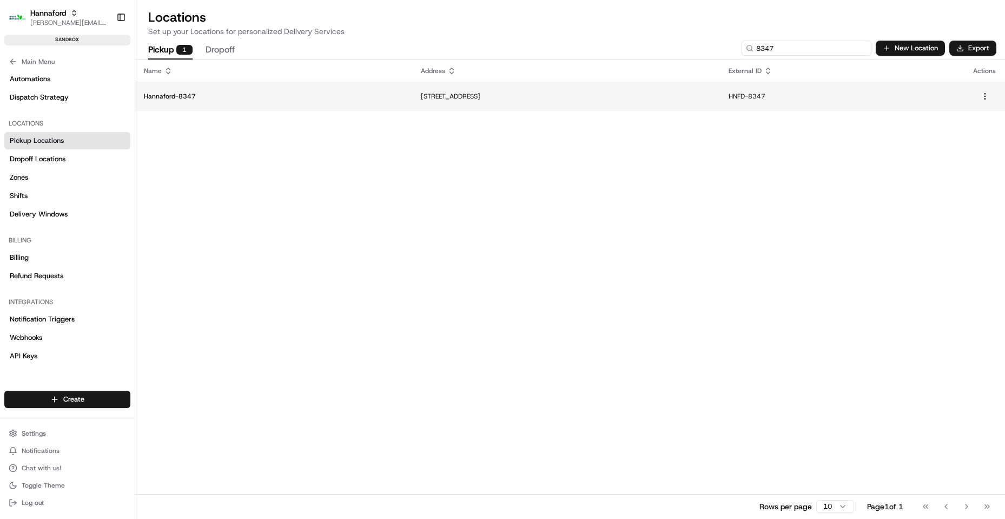
type input "8347"
click at [167, 101] on p "Hannaford-8347" at bounding box center [274, 96] width 260 height 9
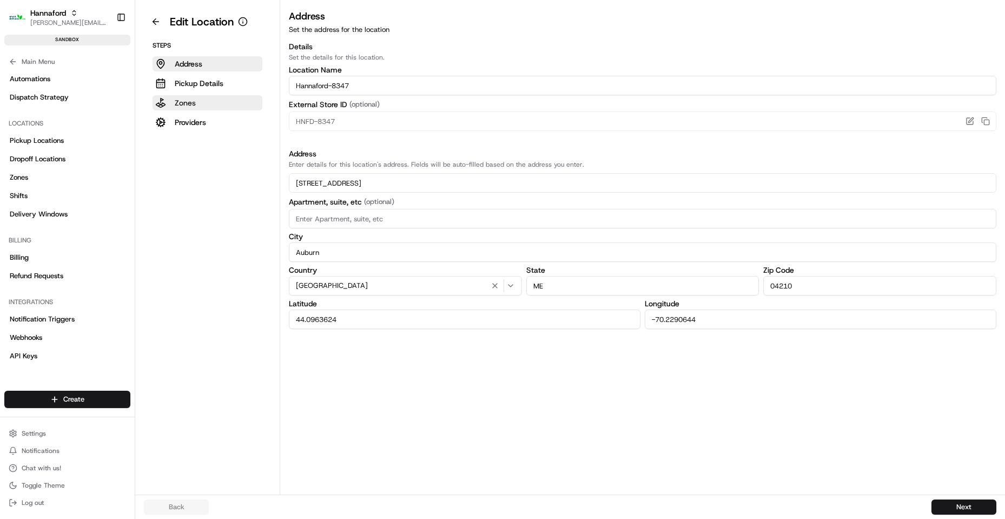
drag, startPoint x: 206, startPoint y: 85, endPoint x: 208, endPoint y: 95, distance: 10.1
click at [206, 86] on p "Pickup Details" at bounding box center [199, 83] width 49 height 11
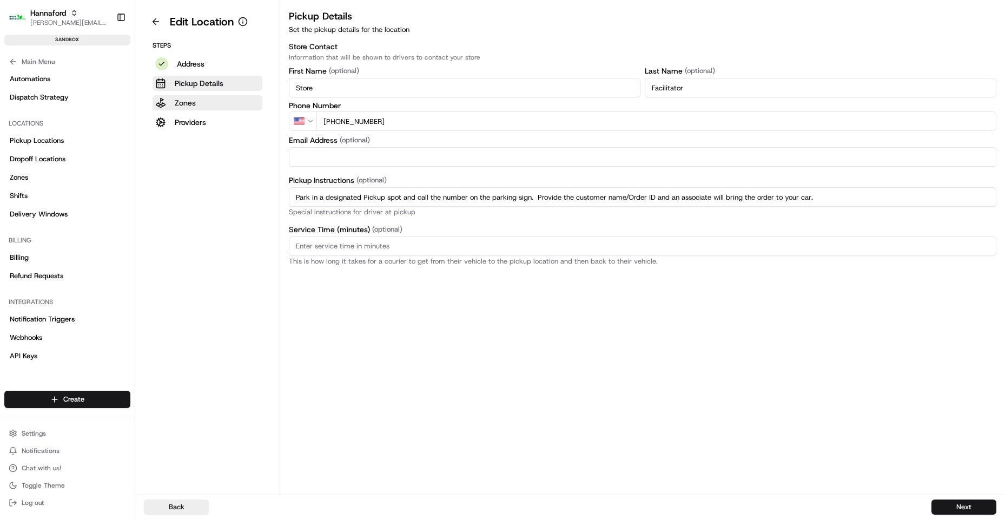
click at [181, 104] on p "Zones" at bounding box center [185, 102] width 21 height 11
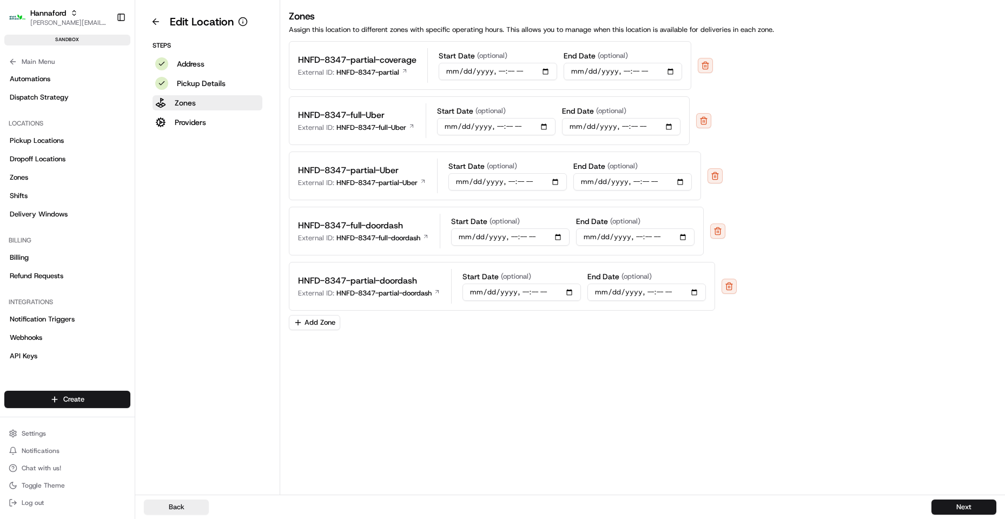
drag, startPoint x: 321, startPoint y: 326, endPoint x: 329, endPoint y: 320, distance: 10.5
click at [322, 327] on button "Add Zone" at bounding box center [314, 322] width 51 height 15
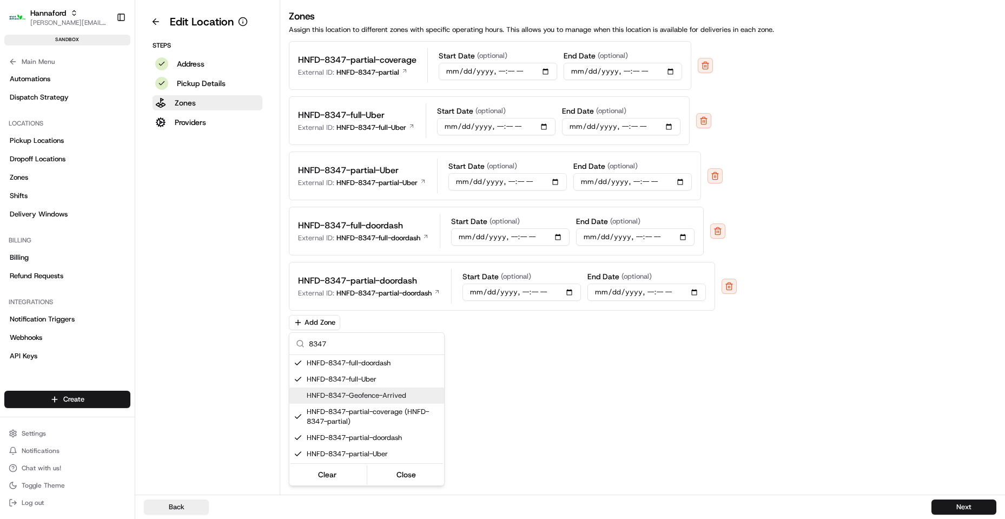
type input "8347"
click at [390, 396] on span "HNFD-8347-Geofence-Arrived" at bounding box center [373, 395] width 133 height 10
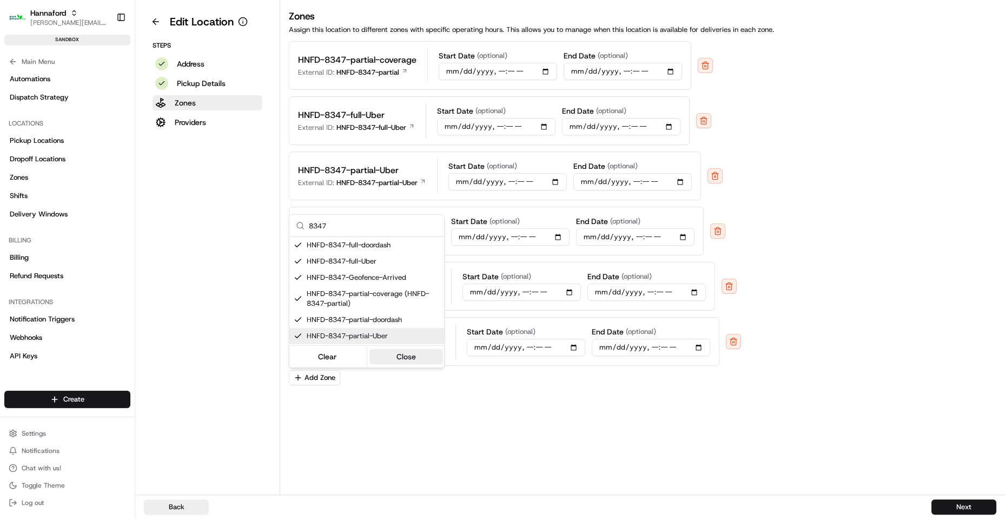
drag, startPoint x: 408, startPoint y: 357, endPoint x: 472, endPoint y: 407, distance: 80.9
click at [408, 357] on button "Close" at bounding box center [406, 356] width 74 height 15
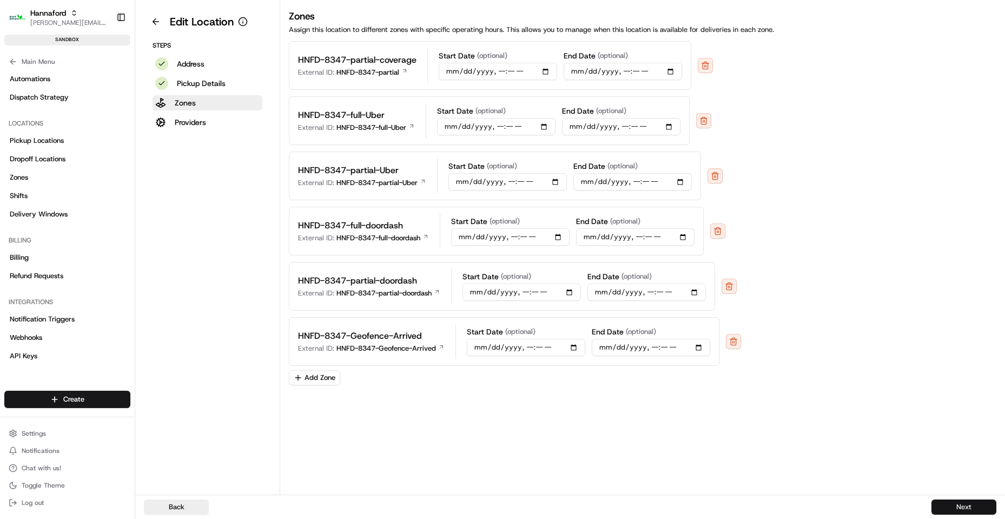
click at [966, 506] on button "Next" at bounding box center [963, 506] width 65 height 15
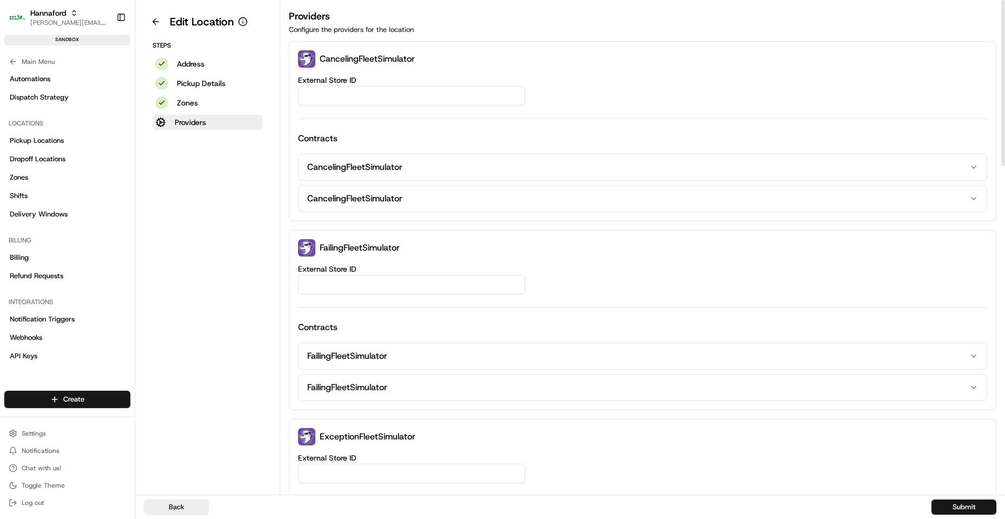
click at [356, 95] on input "External Store ID" at bounding box center [411, 95] width 227 height 19
type input "HNFD-8347-Geofence-Arrived"
click at [973, 502] on button "Submit" at bounding box center [963, 506] width 65 height 15
